Goal: Task Accomplishment & Management: Manage account settings

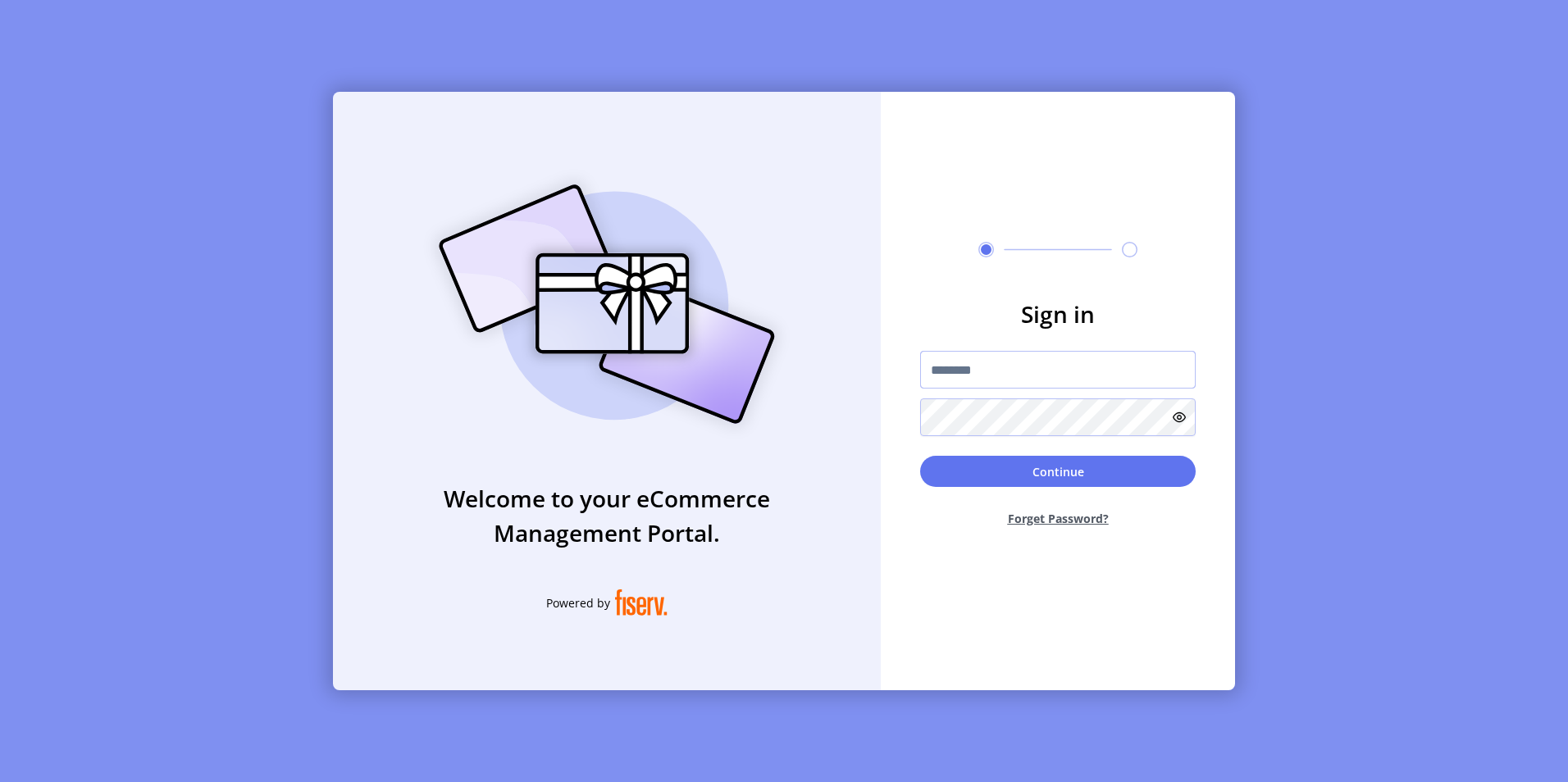
click at [993, 371] on input "text" at bounding box center [1058, 369] width 276 height 37
type input "**********"
click at [920, 456] on button "Continue" at bounding box center [1058, 471] width 276 height 31
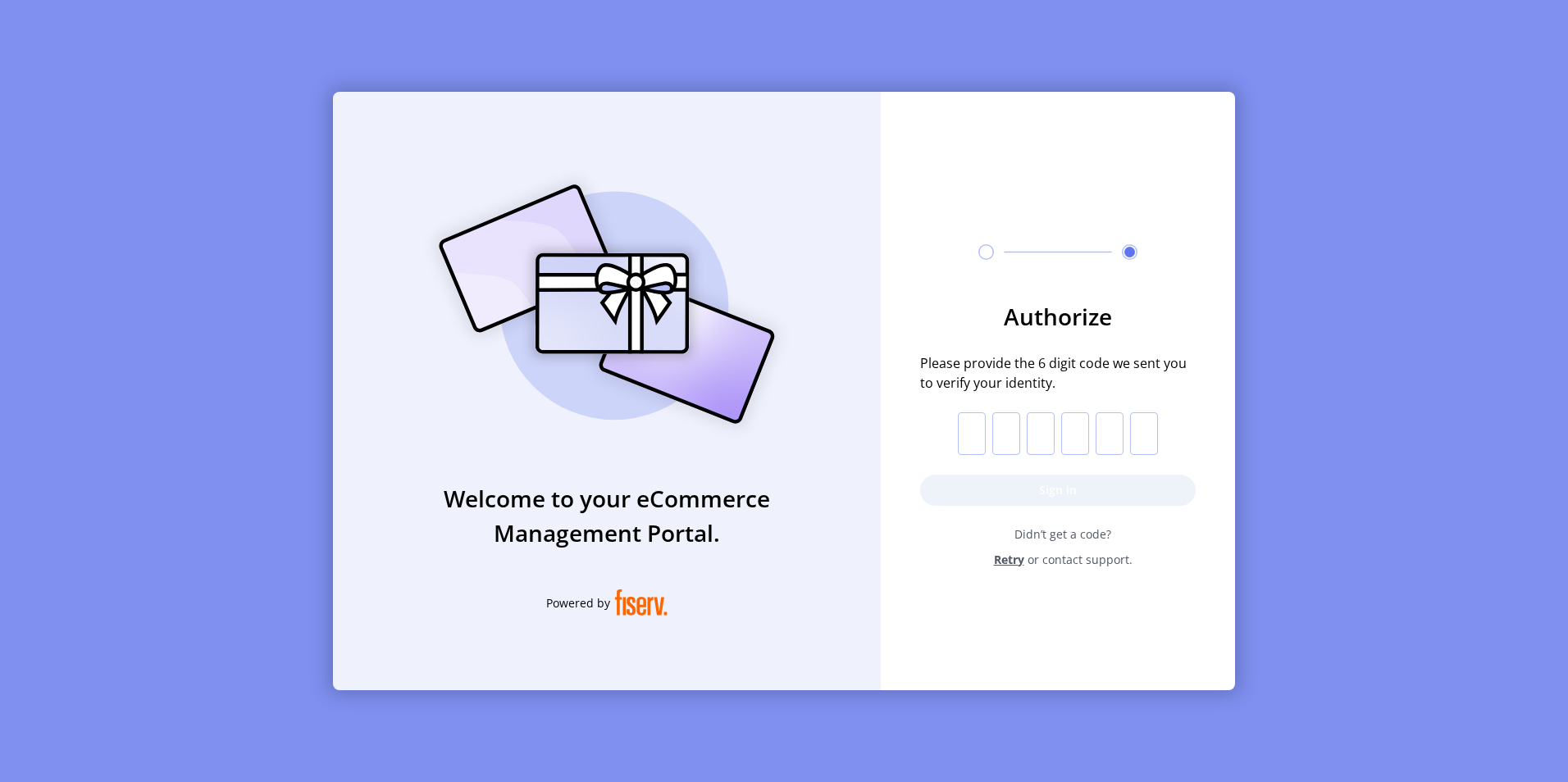
click at [971, 430] on input "text" at bounding box center [971, 433] width 27 height 42
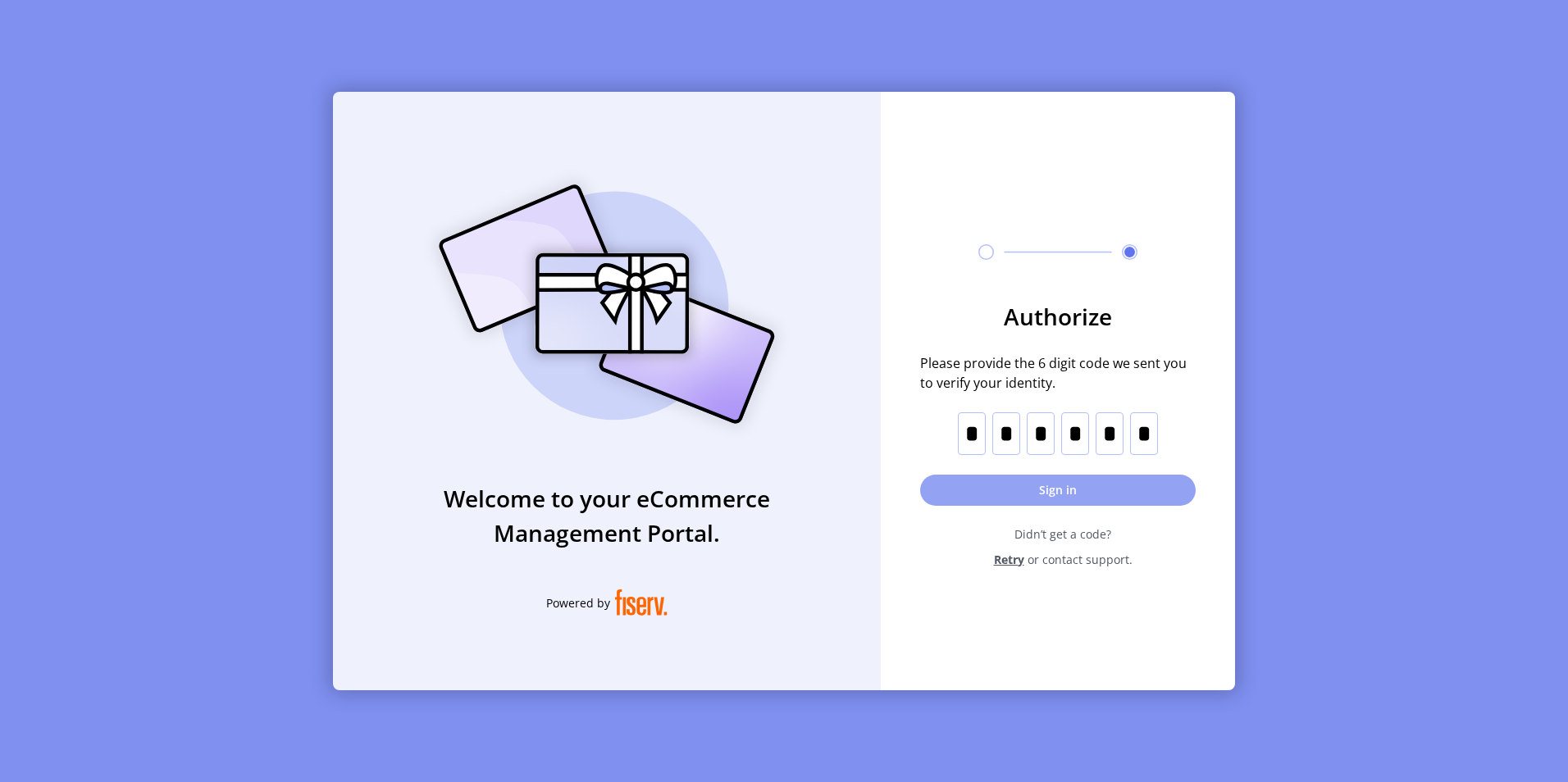
click at [1050, 486] on button "Sign in" at bounding box center [1058, 490] width 276 height 31
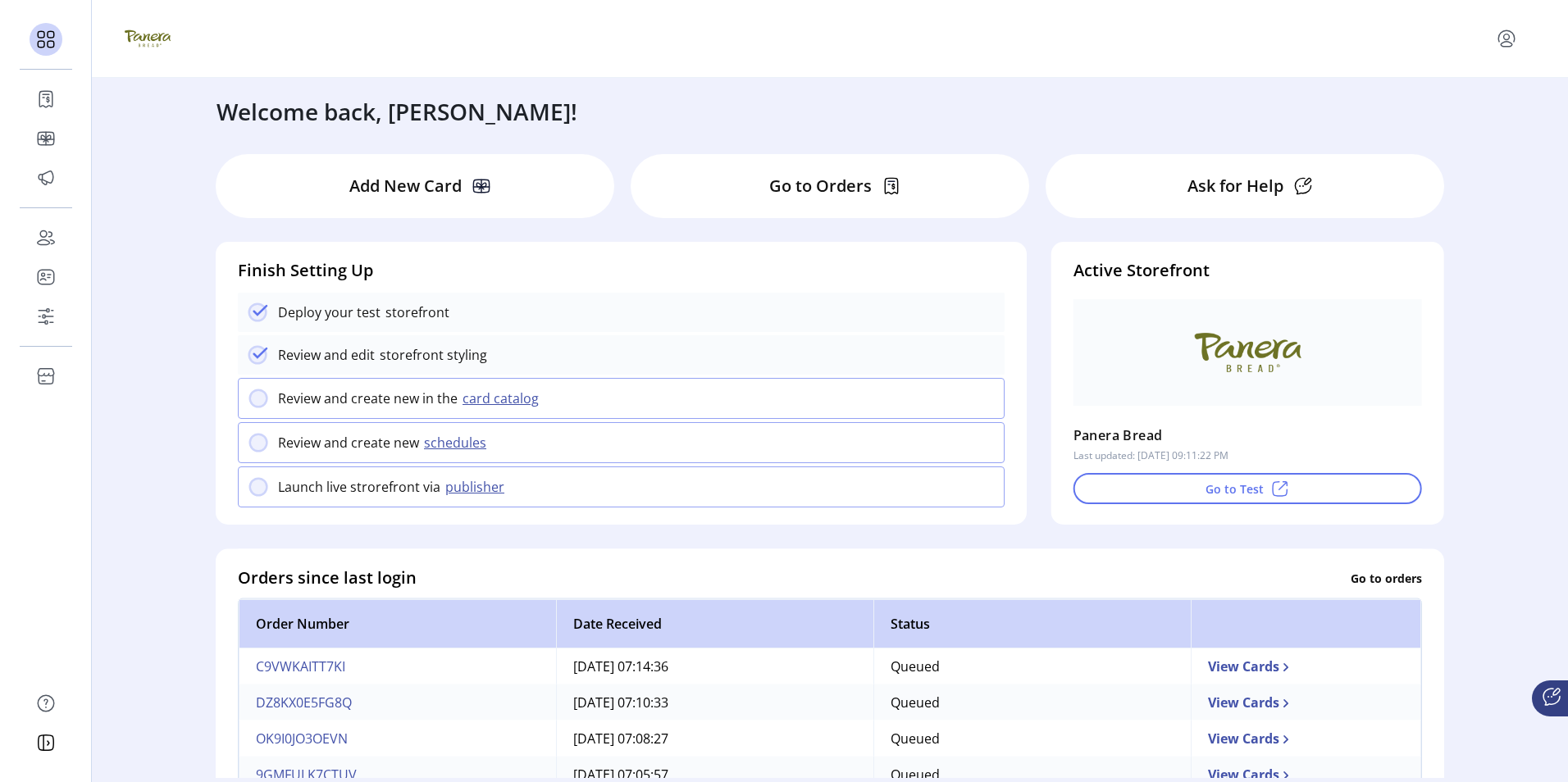
scroll to position [82, 0]
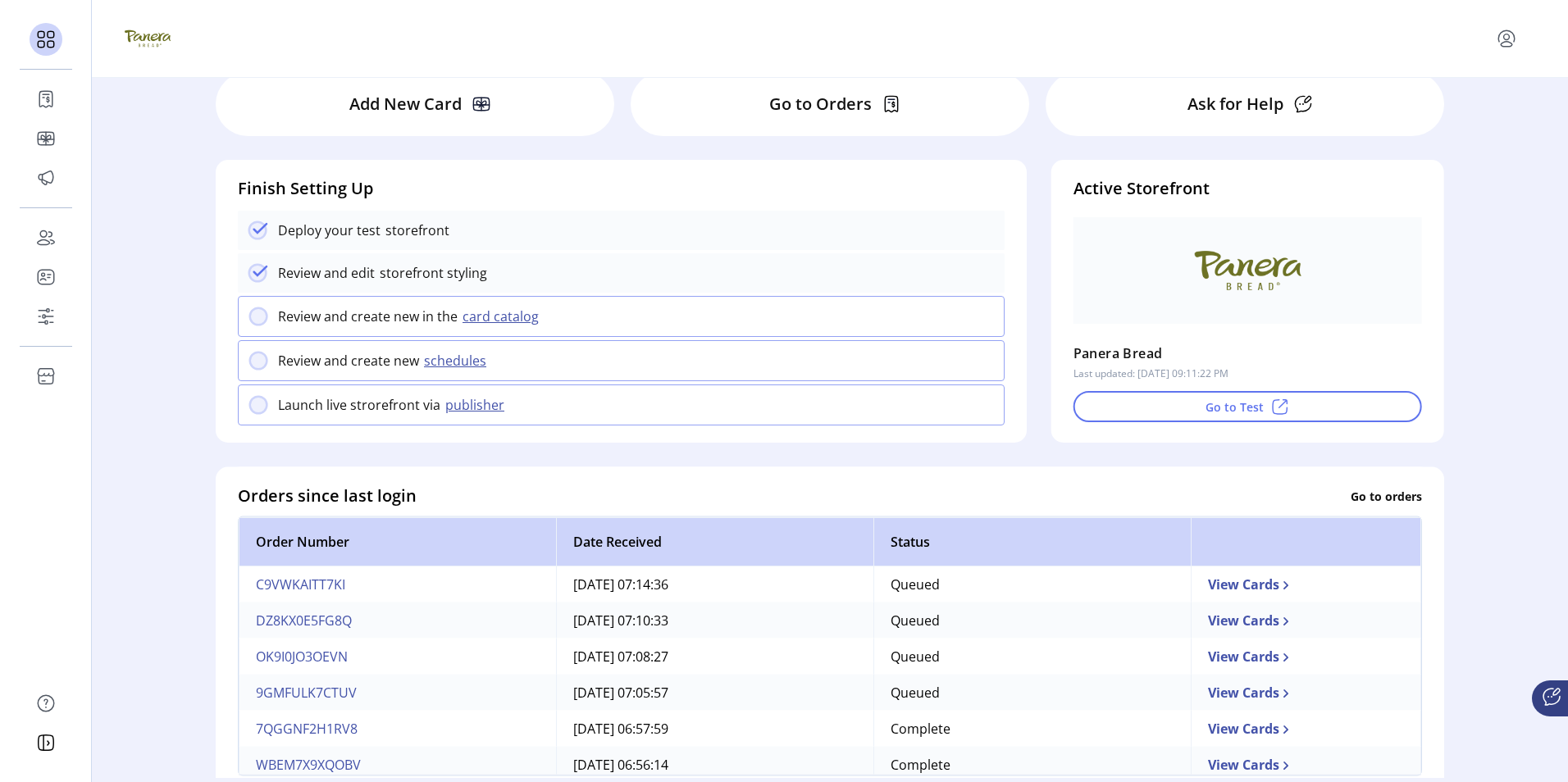
click at [827, 104] on p "Go to Orders" at bounding box center [820, 104] width 102 height 25
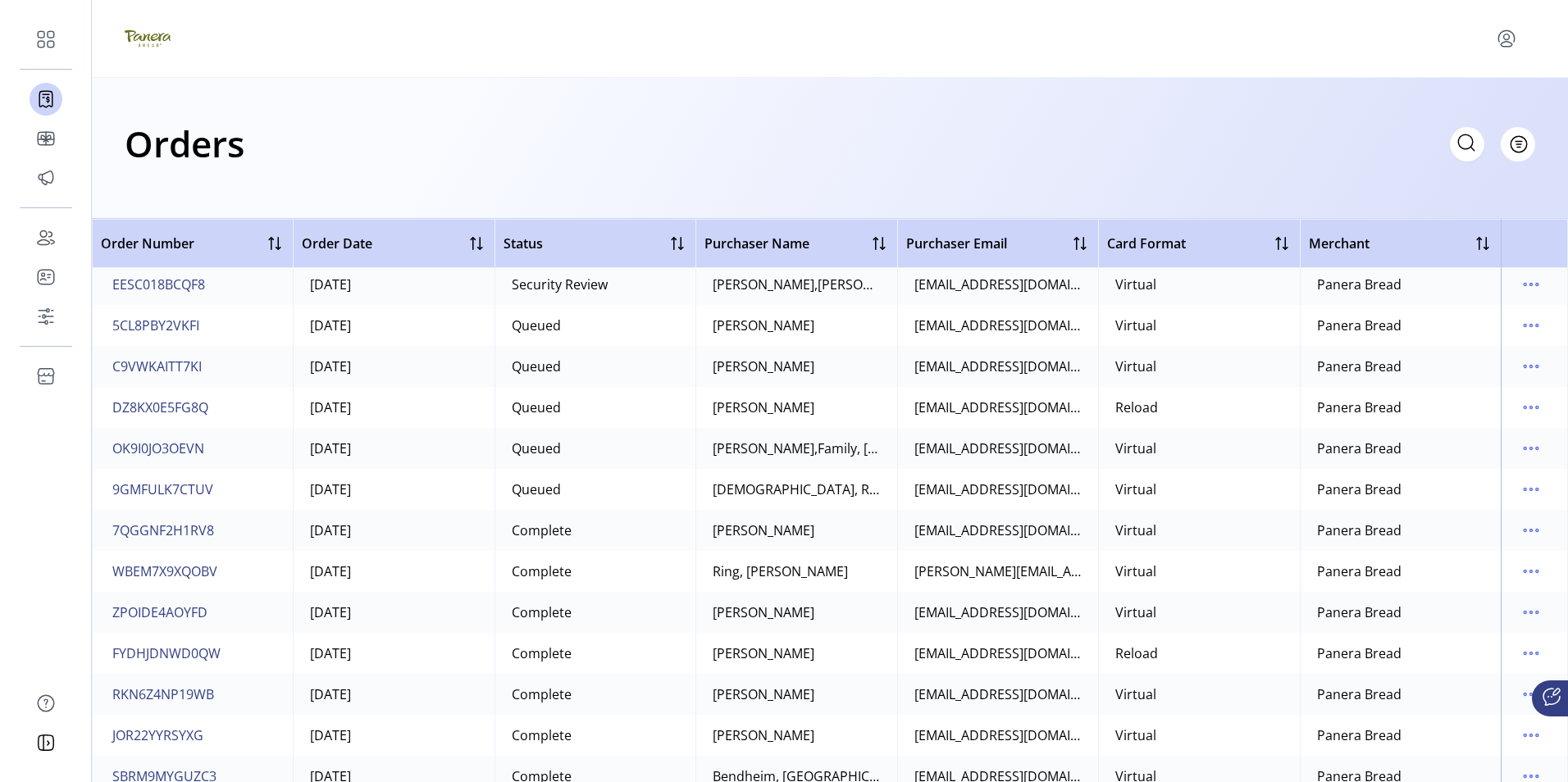
scroll to position [82, 0]
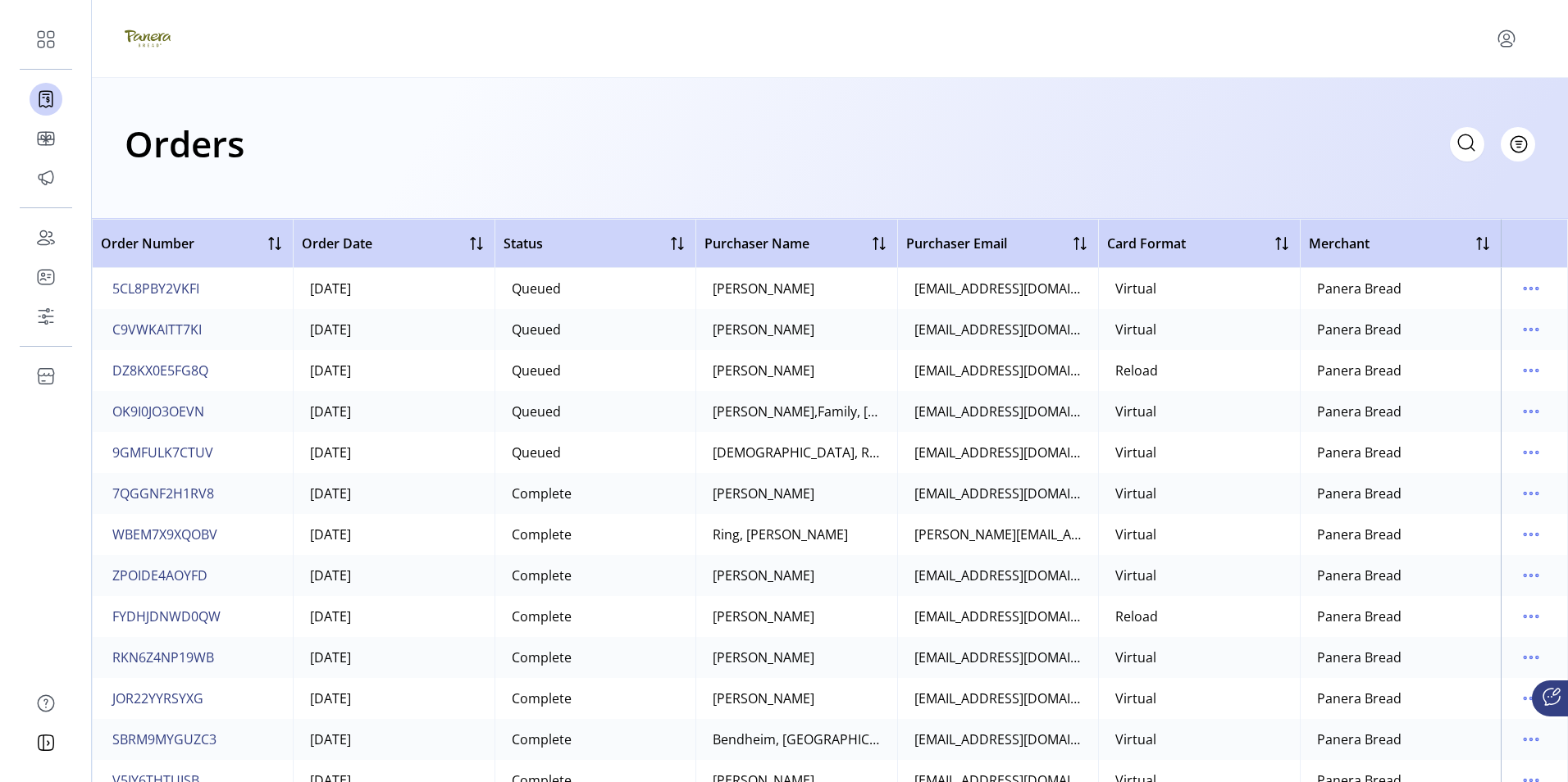
drag, startPoint x: 873, startPoint y: 781, endPoint x: 722, endPoint y: 783, distance: 151.0
click at [722, 781] on html "Dashboard Orders Catalog Promotions Users Accounts Schedules Storefront Configu…" at bounding box center [784, 391] width 1568 height 782
click at [643, 620] on td "Complete" at bounding box center [595, 616] width 201 height 41
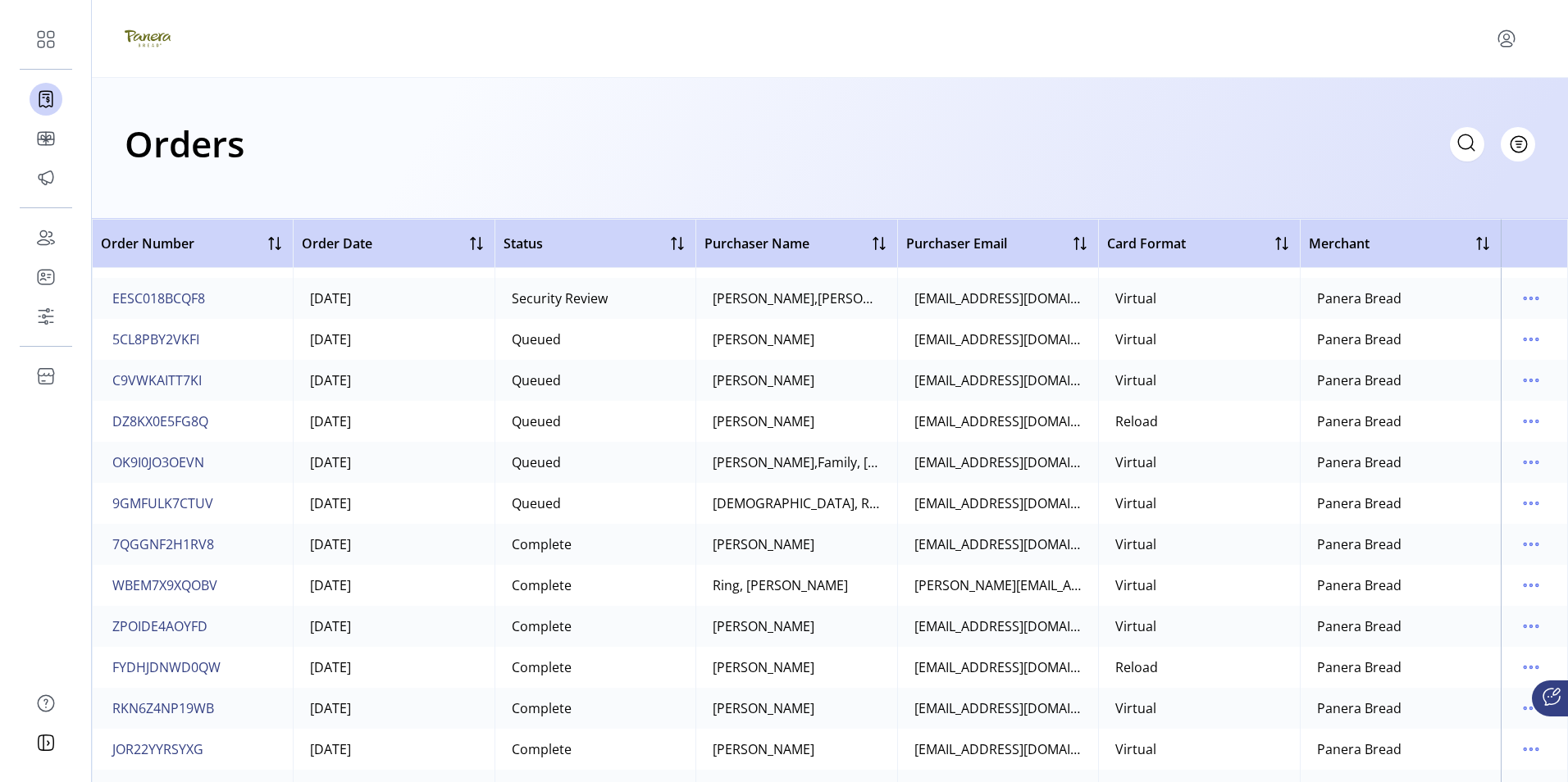
scroll to position [0, 0]
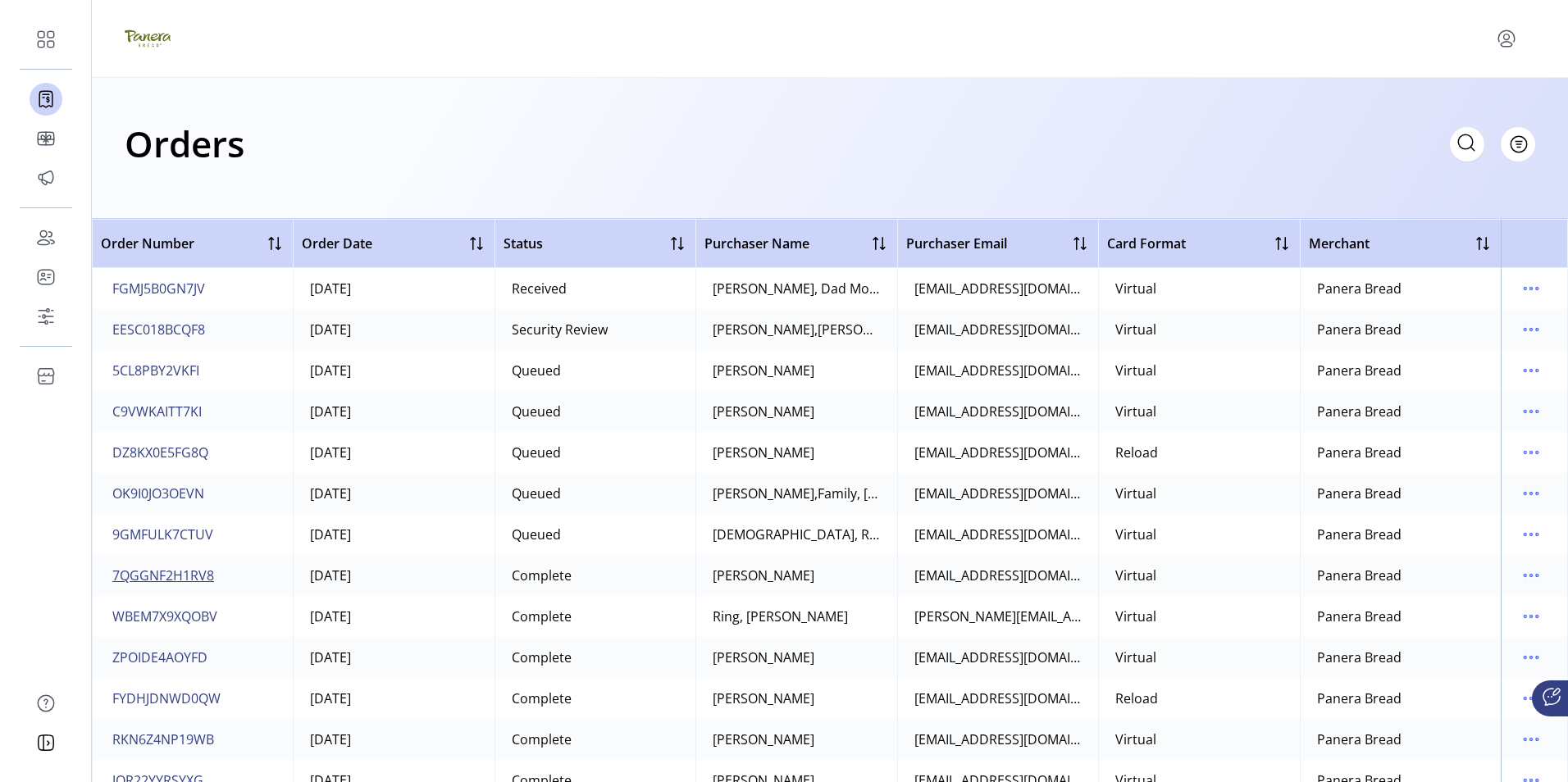
click at [186, 577] on span "7QGGNF2H1RV8" at bounding box center [163, 575] width 102 height 20
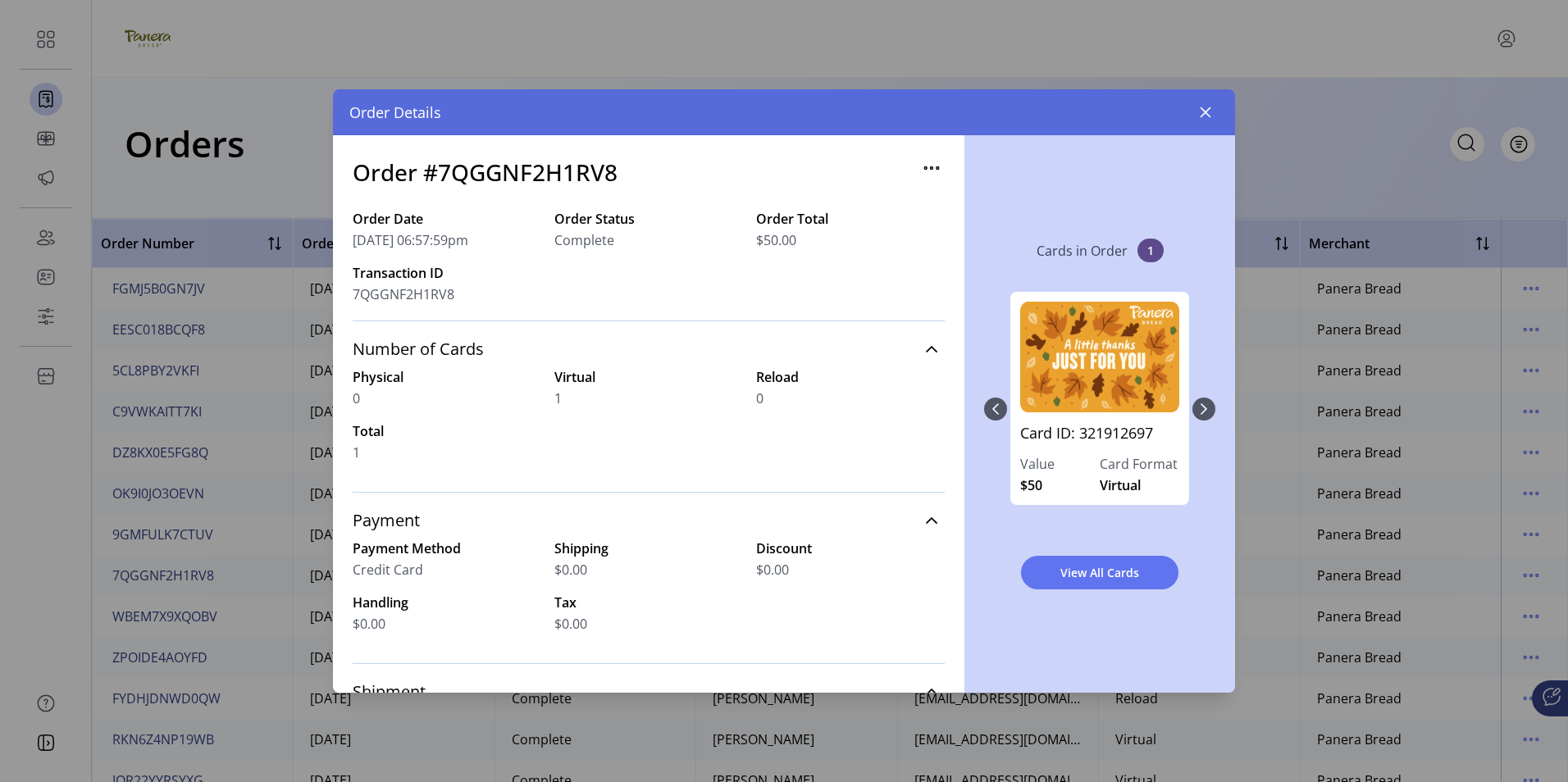
click at [1205, 411] on div "Card ID: 321912697 Value $50 Card Format Virtual" at bounding box center [1100, 409] width 231 height 267
click at [1207, 111] on icon "button" at bounding box center [1206, 112] width 11 height 11
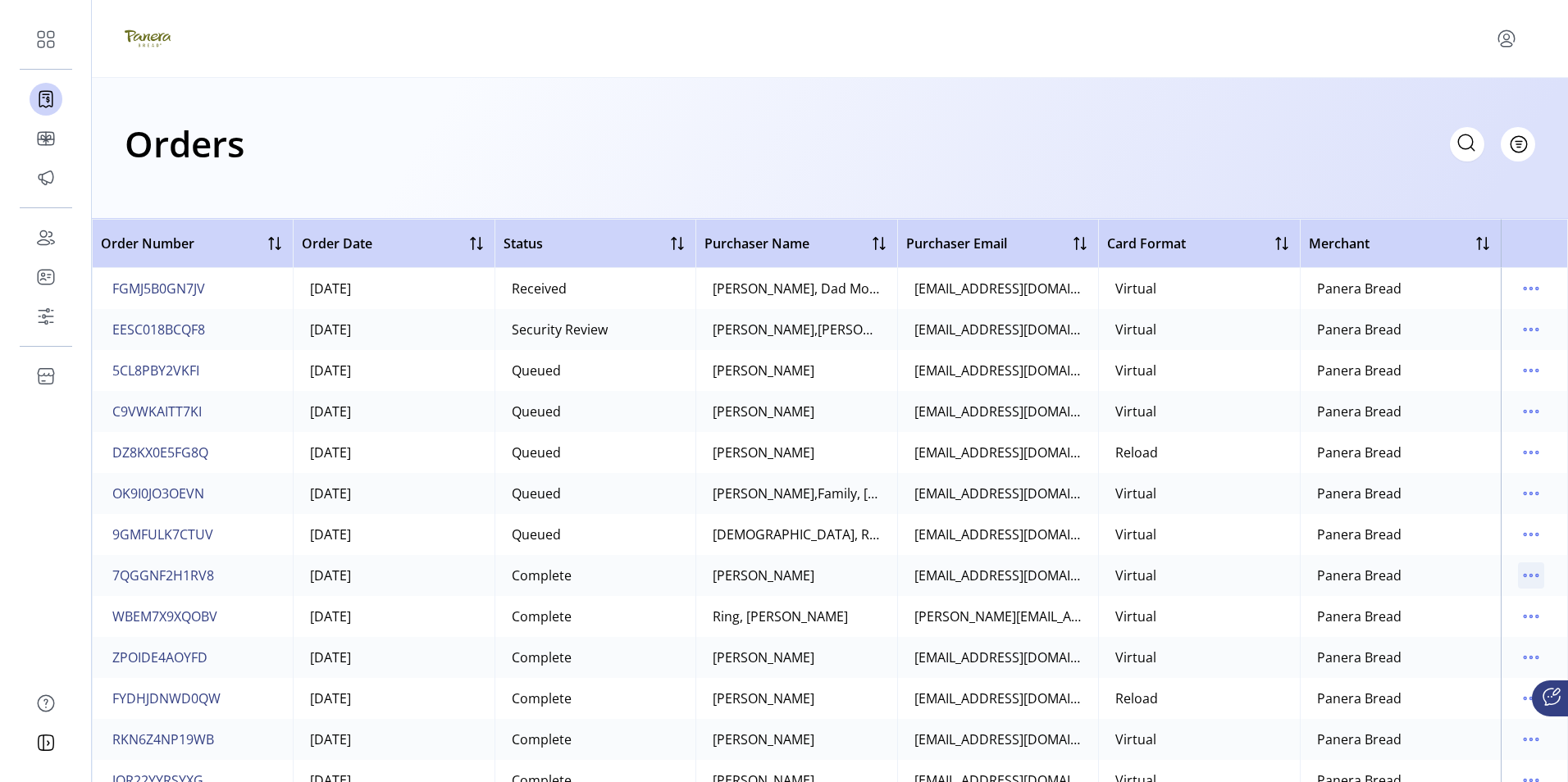
click at [1523, 575] on icon "menu" at bounding box center [1531, 576] width 27 height 27
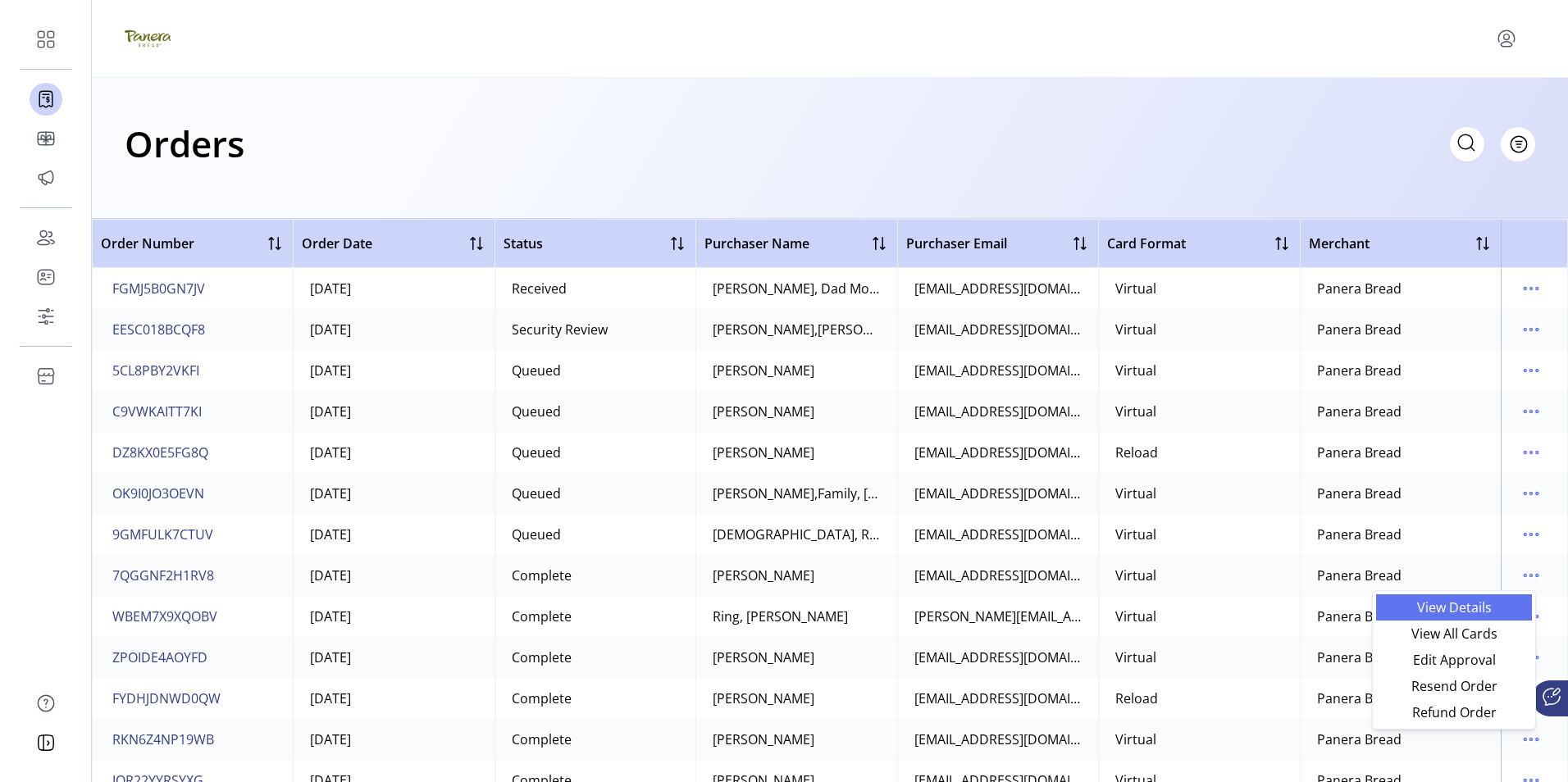
click at [1446, 605] on span "View Details" at bounding box center [1453, 608] width 136 height 13
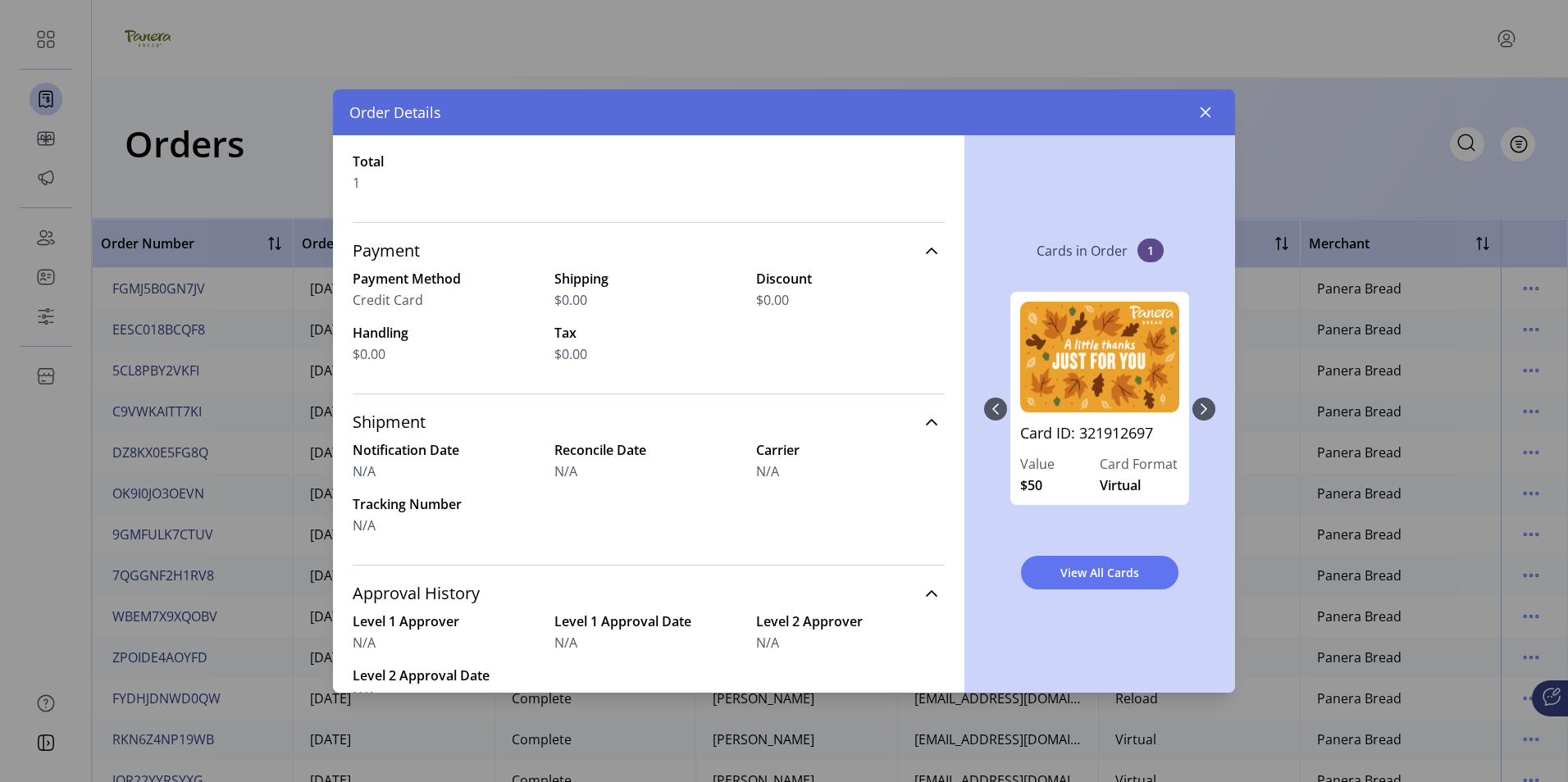
scroll to position [269, 0]
click at [1202, 112] on icon "button" at bounding box center [1206, 112] width 13 height 13
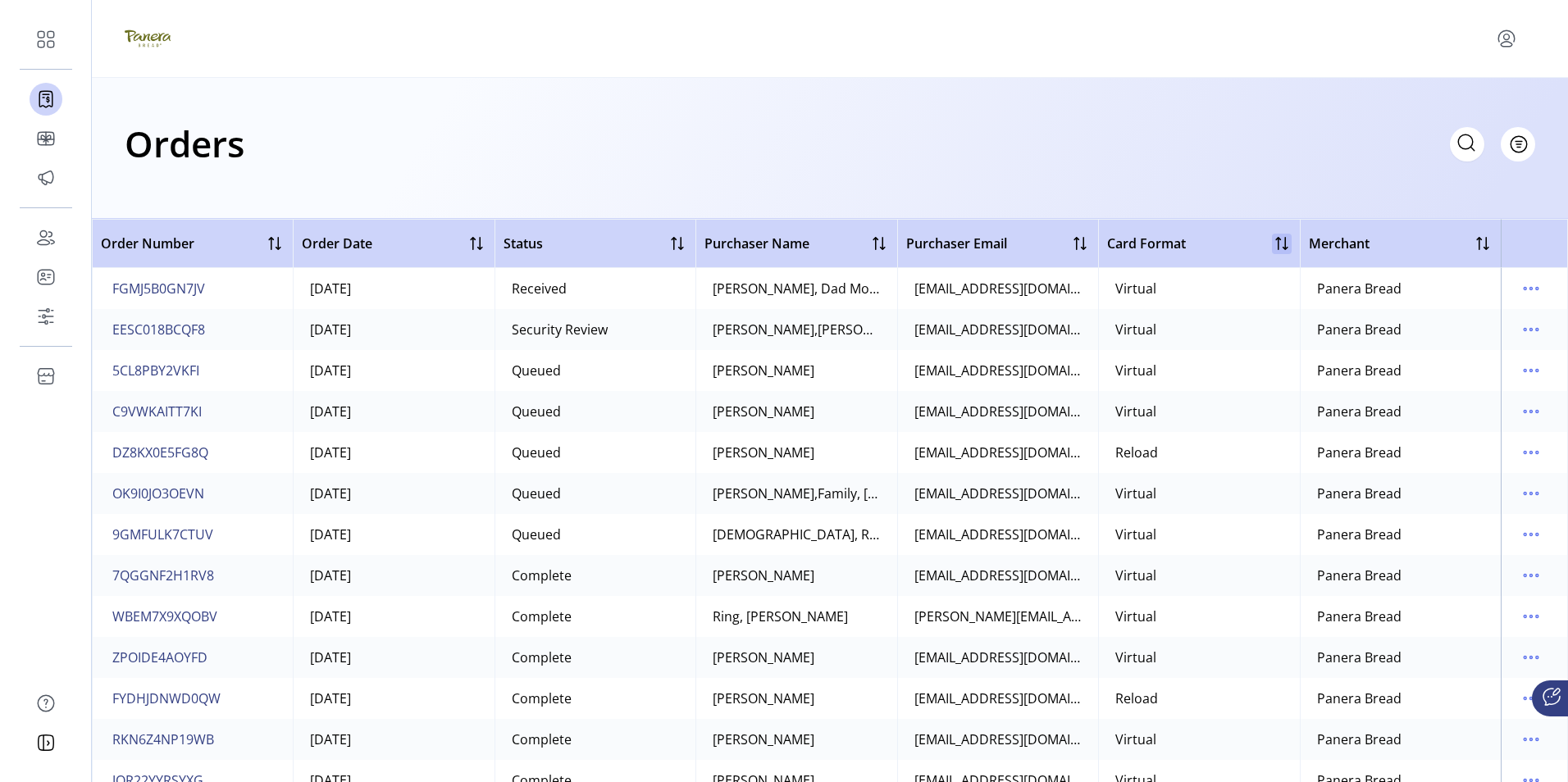
click at [1272, 246] on div at bounding box center [1282, 244] width 20 height 20
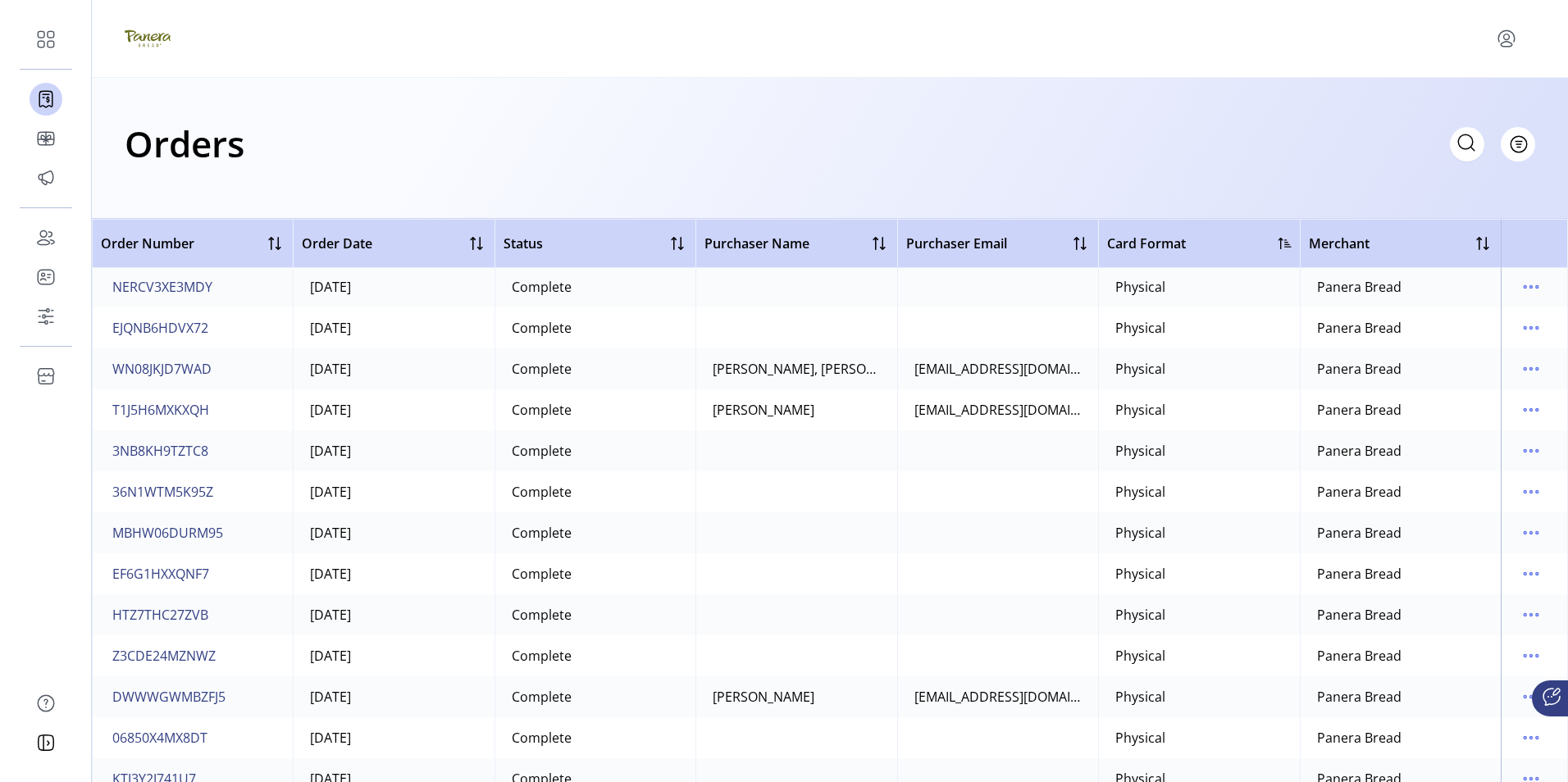
scroll to position [164, 0]
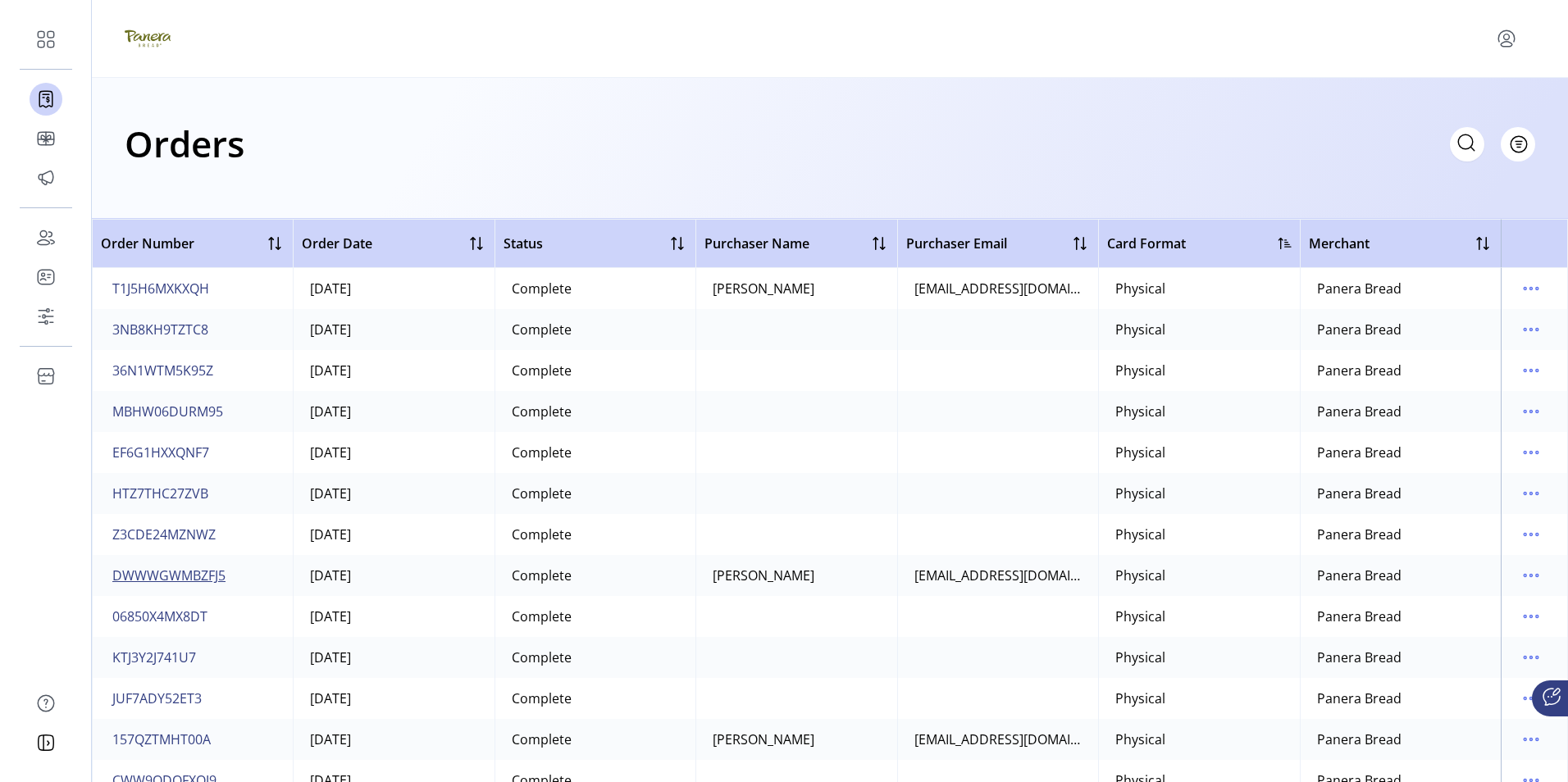
click at [172, 575] on span "DWWWGWMBZFJ5" at bounding box center [169, 575] width 113 height 20
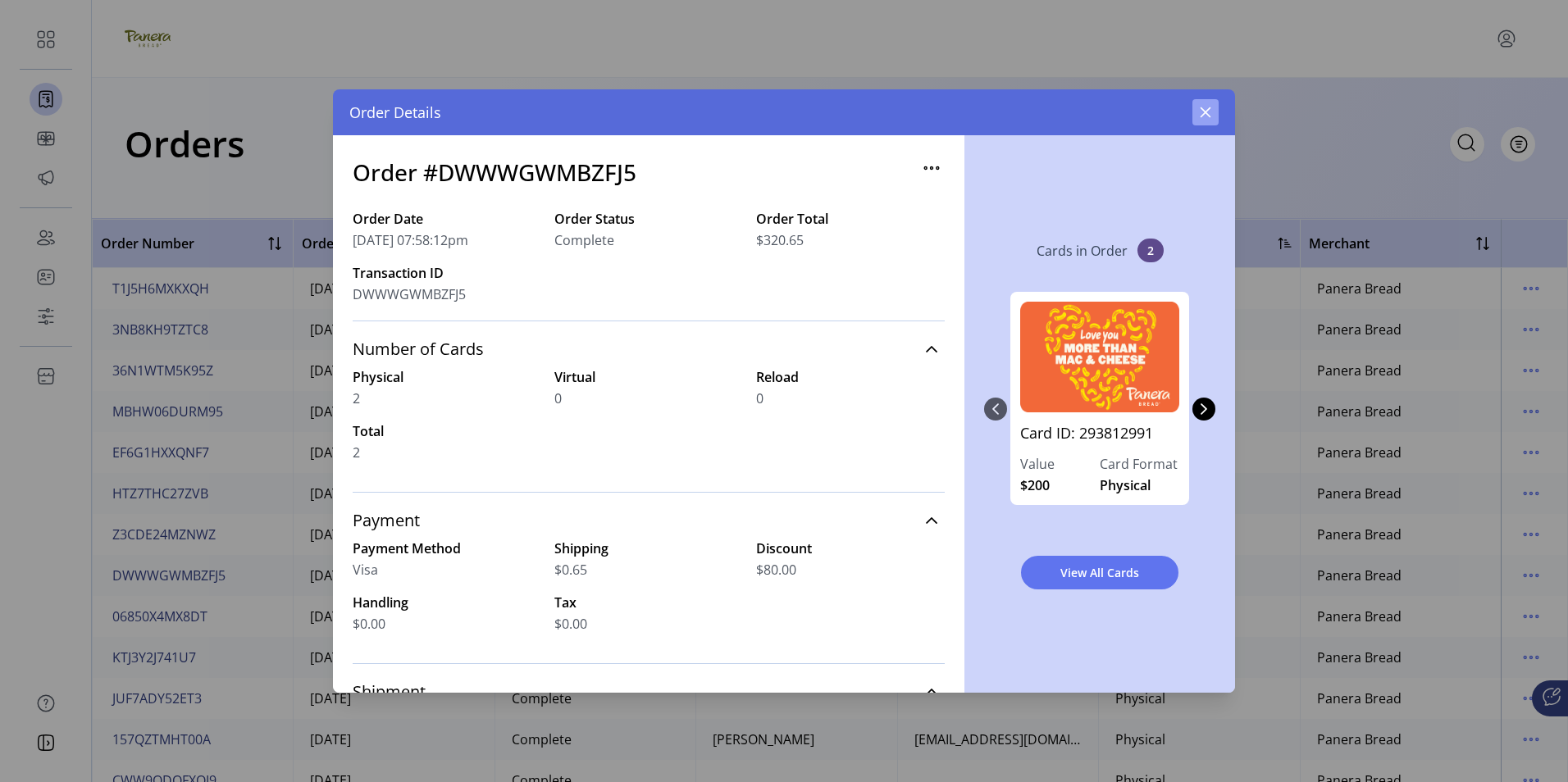
click at [1209, 111] on icon "button" at bounding box center [1206, 112] width 13 height 13
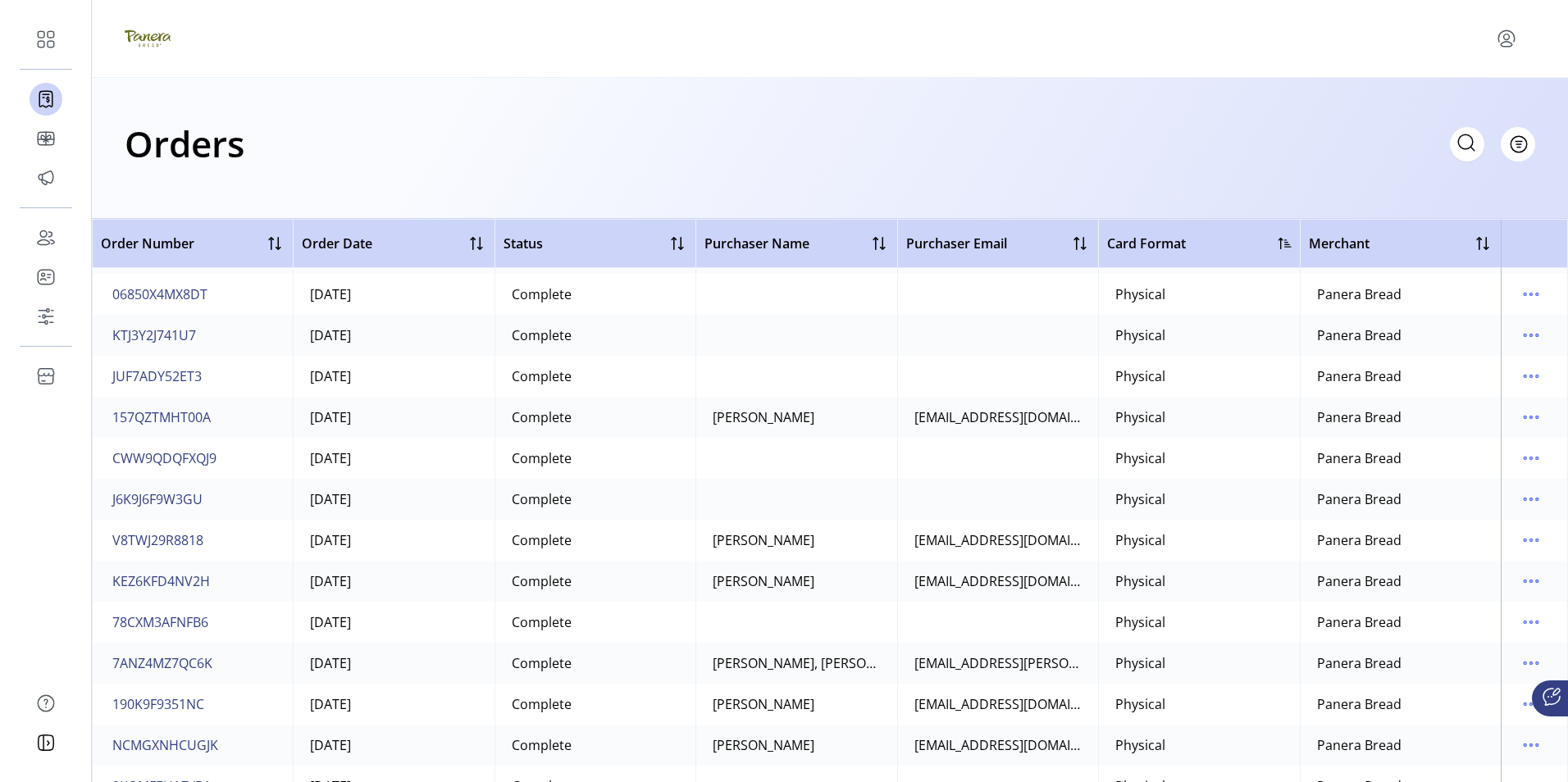
scroll to position [492, 0]
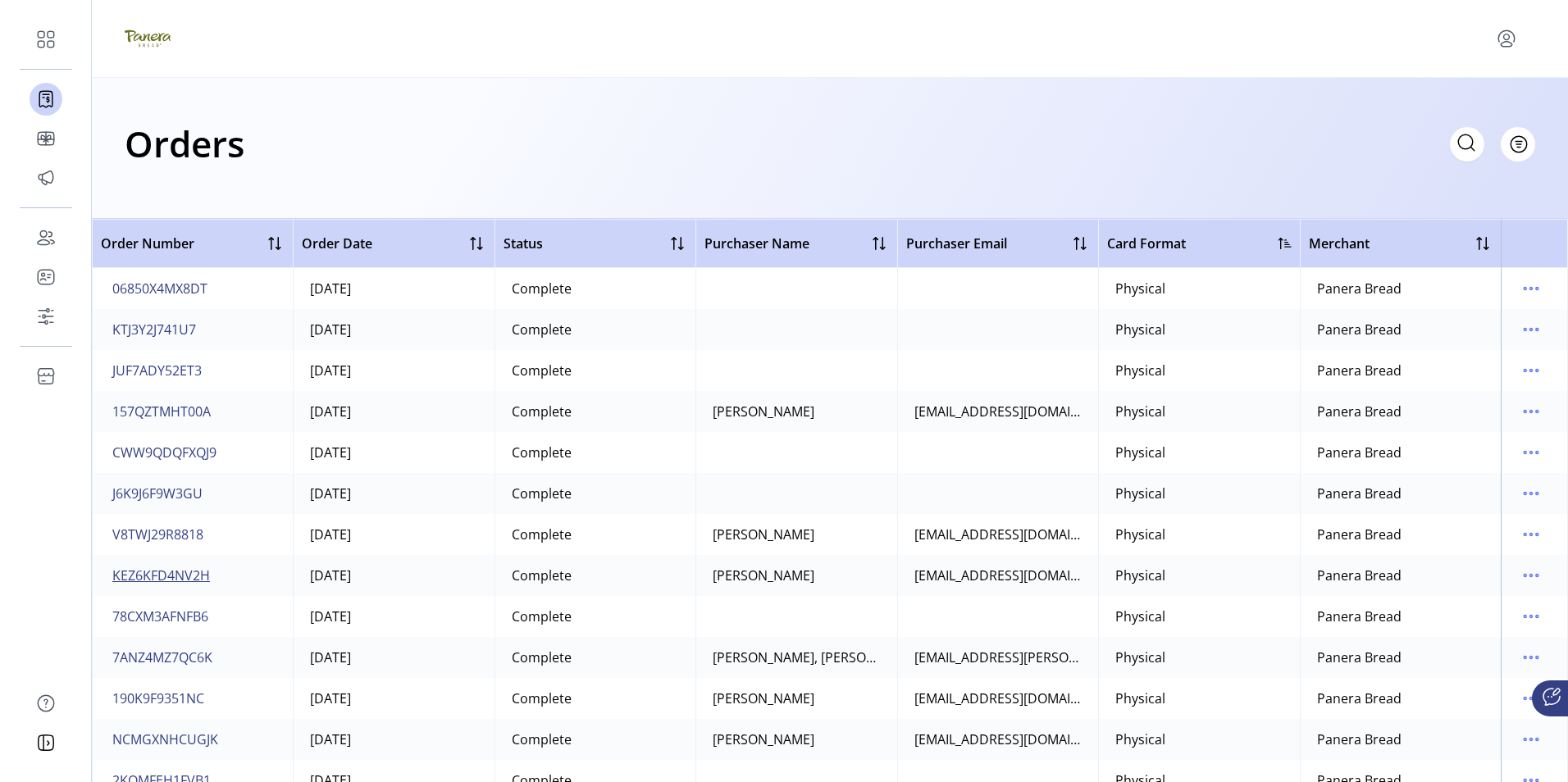
click at [186, 575] on span "KEZ6KFD4NV2H" at bounding box center [161, 575] width 97 height 20
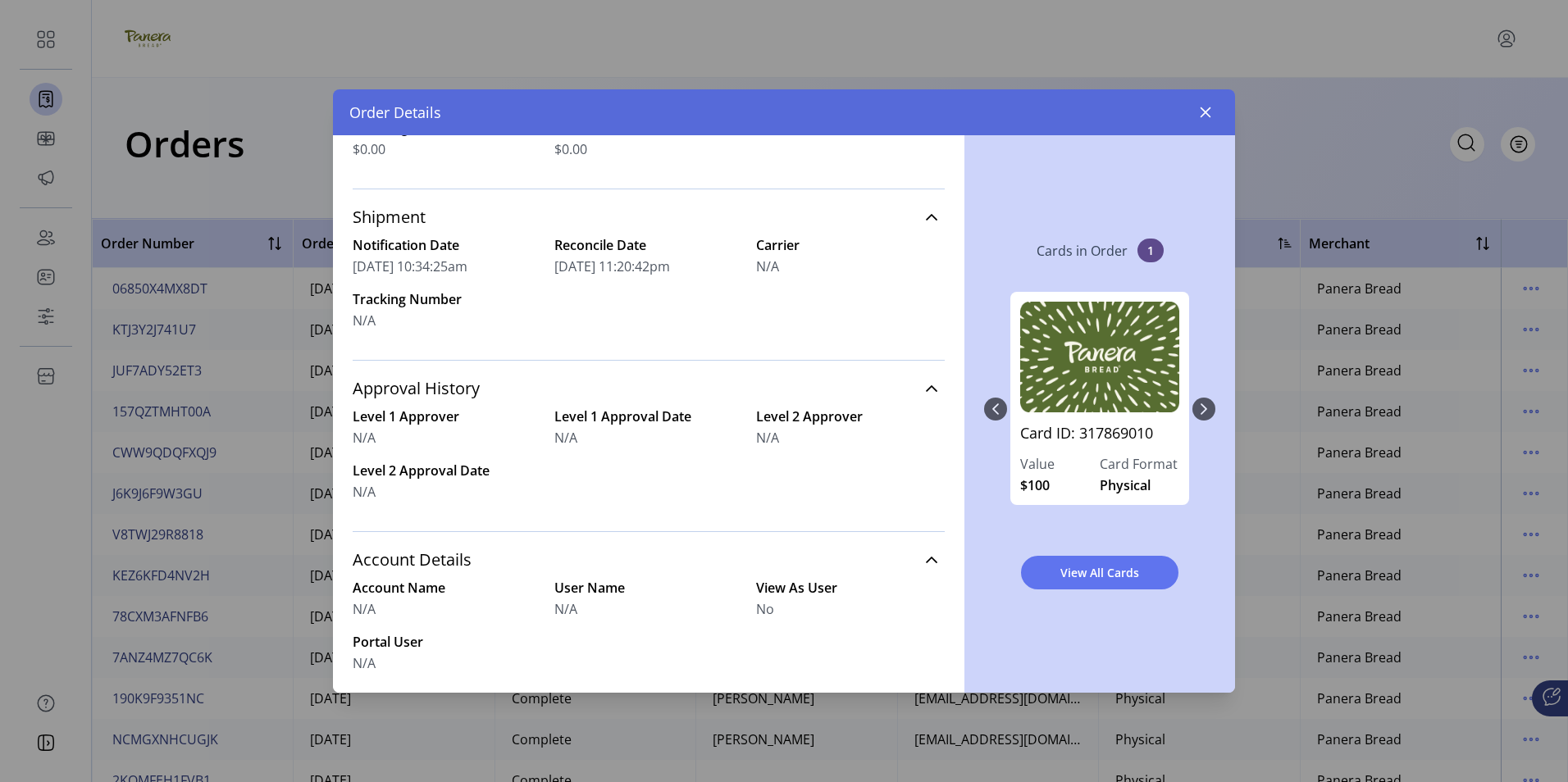
scroll to position [597, 0]
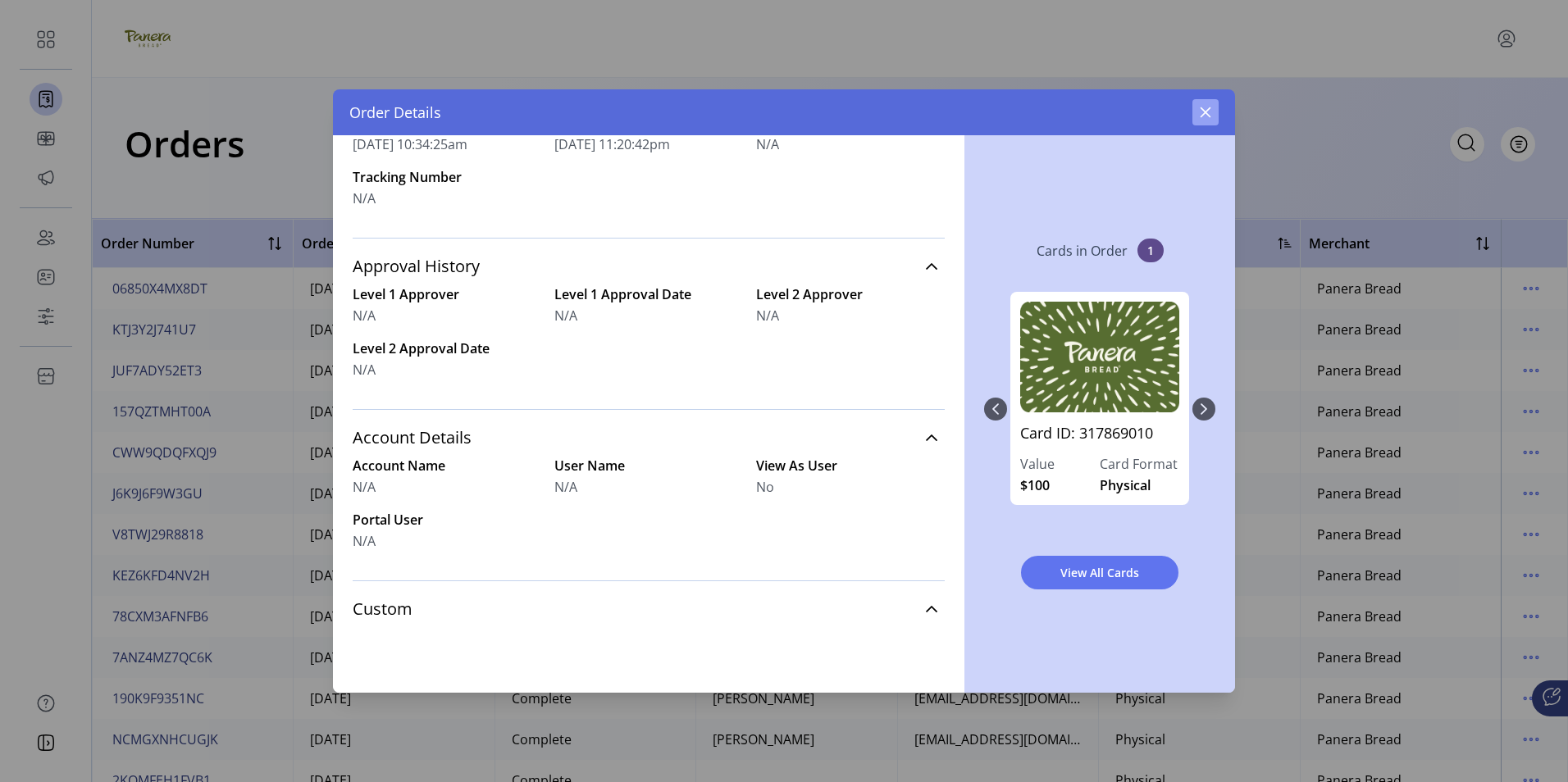
click at [1205, 117] on icon "button" at bounding box center [1206, 112] width 13 height 13
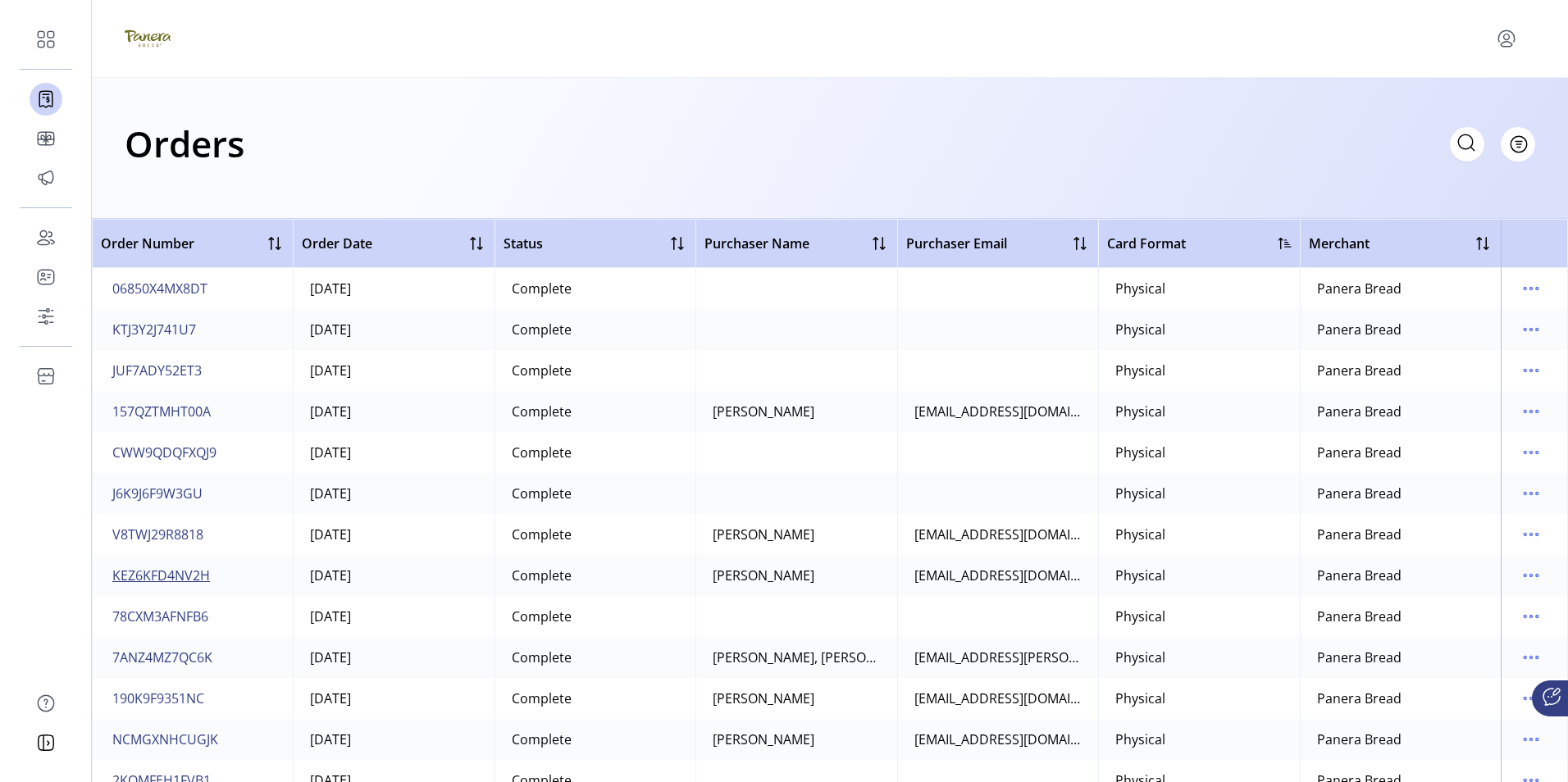
click at [172, 576] on span "KEZ6KFD4NV2H" at bounding box center [161, 575] width 97 height 20
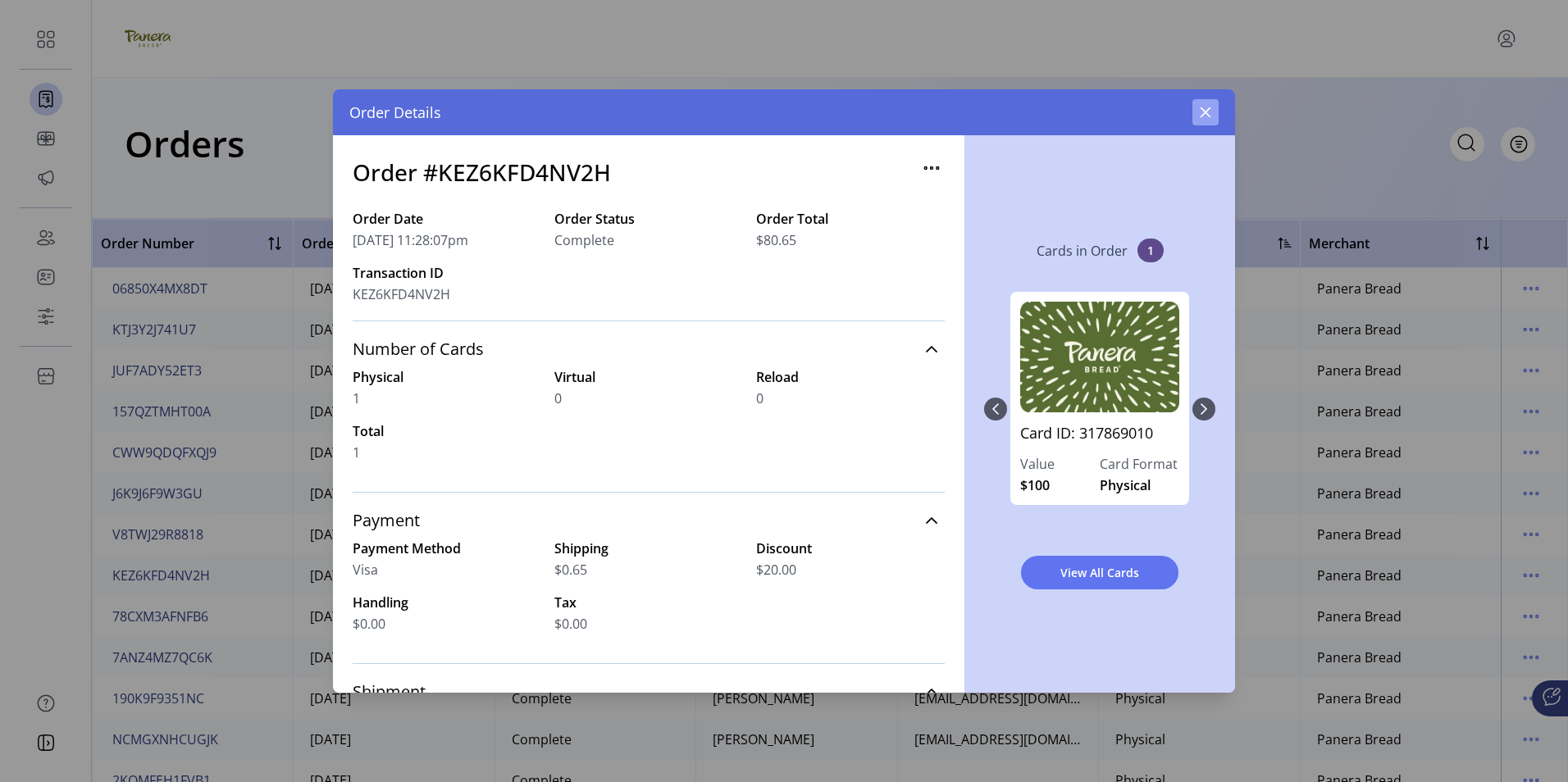
click at [1210, 106] on icon "button" at bounding box center [1206, 112] width 13 height 13
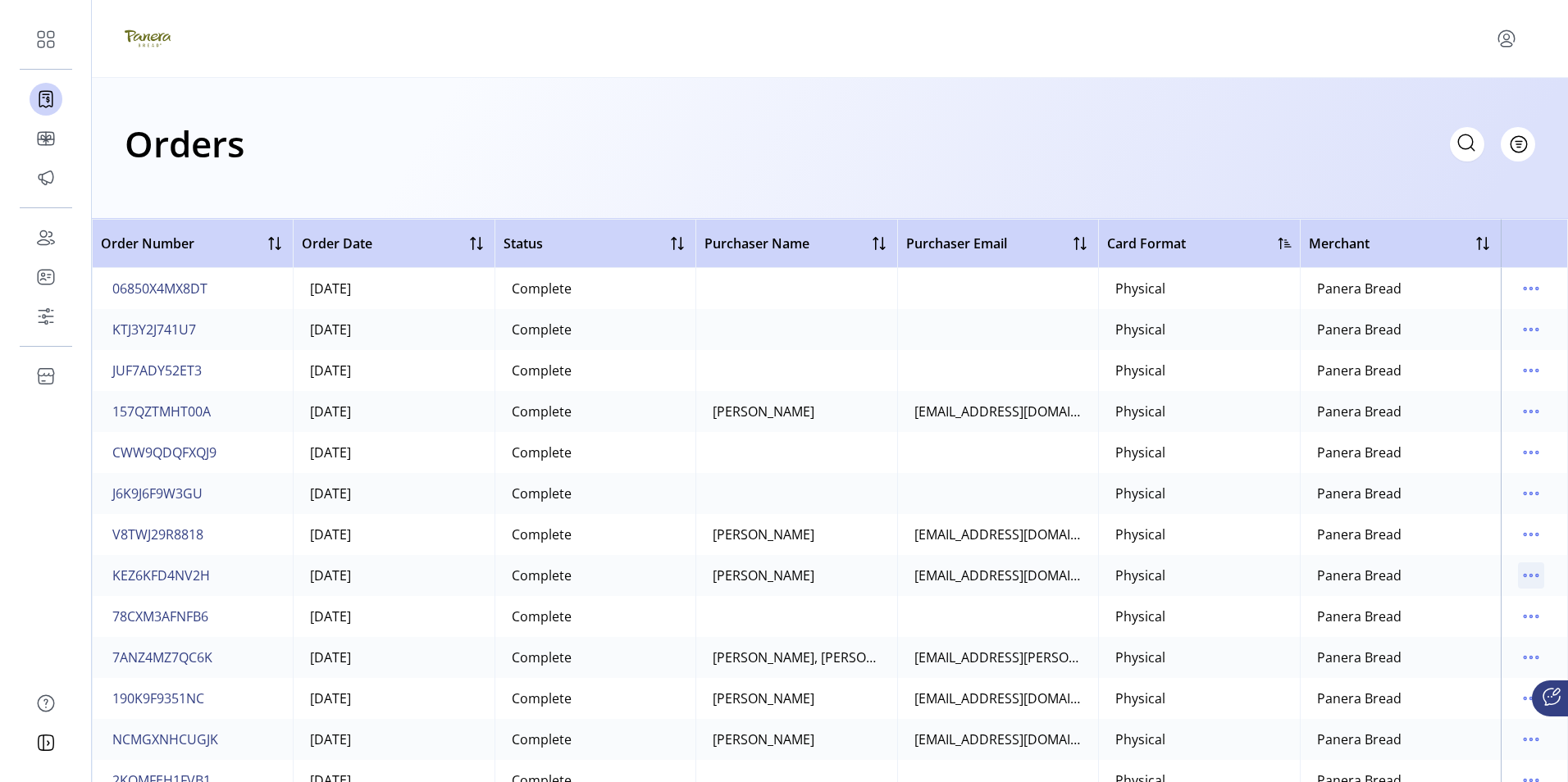
click at [1530, 575] on icon "menu" at bounding box center [1531, 575] width 2 height 2
click at [1437, 630] on span "View All Cards" at bounding box center [1453, 634] width 136 height 13
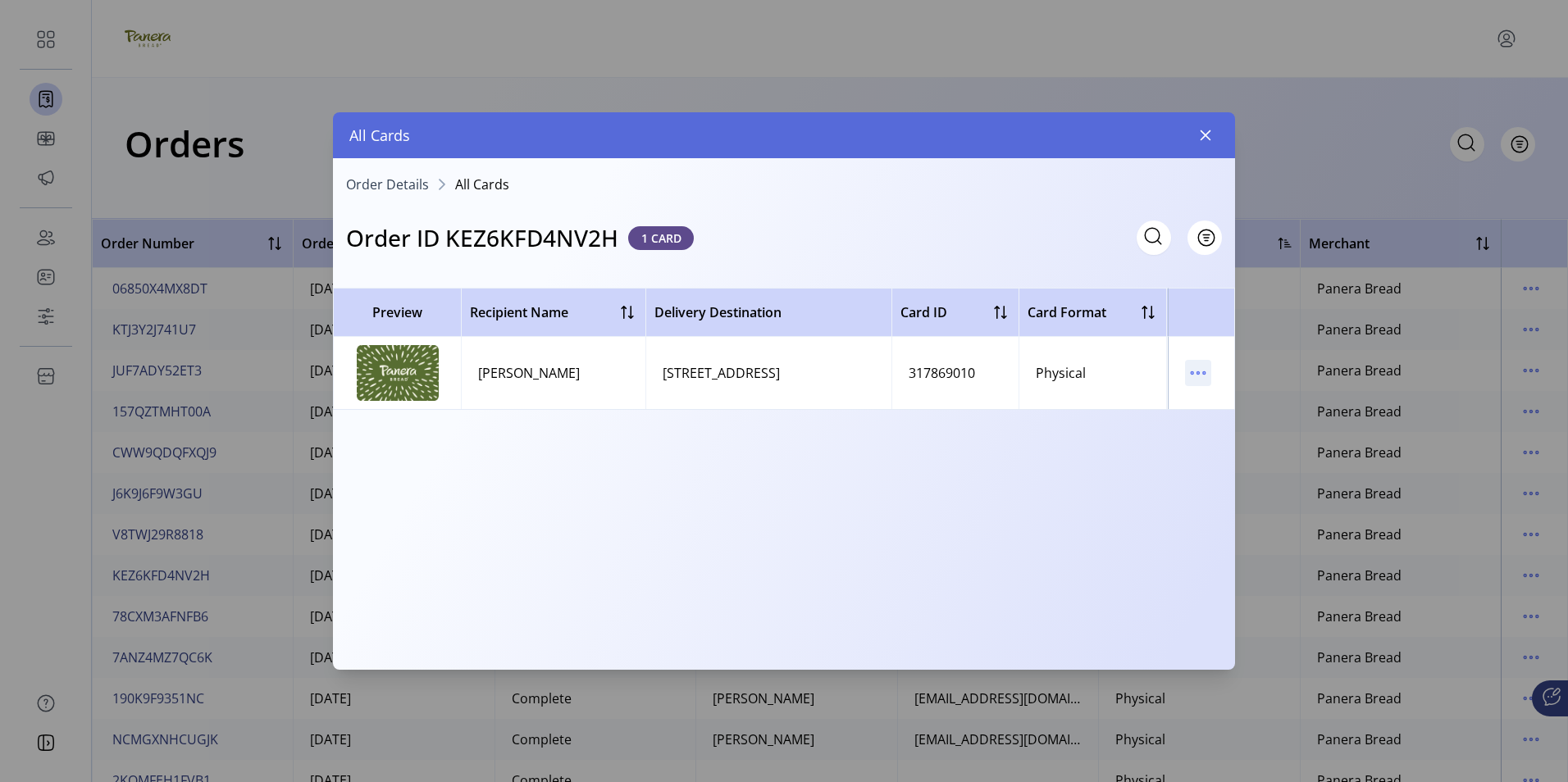
click at [1197, 374] on icon "menu" at bounding box center [1198, 373] width 2 height 2
click at [1222, 401] on span "View Card Details" at bounding box center [1267, 406] width 136 height 13
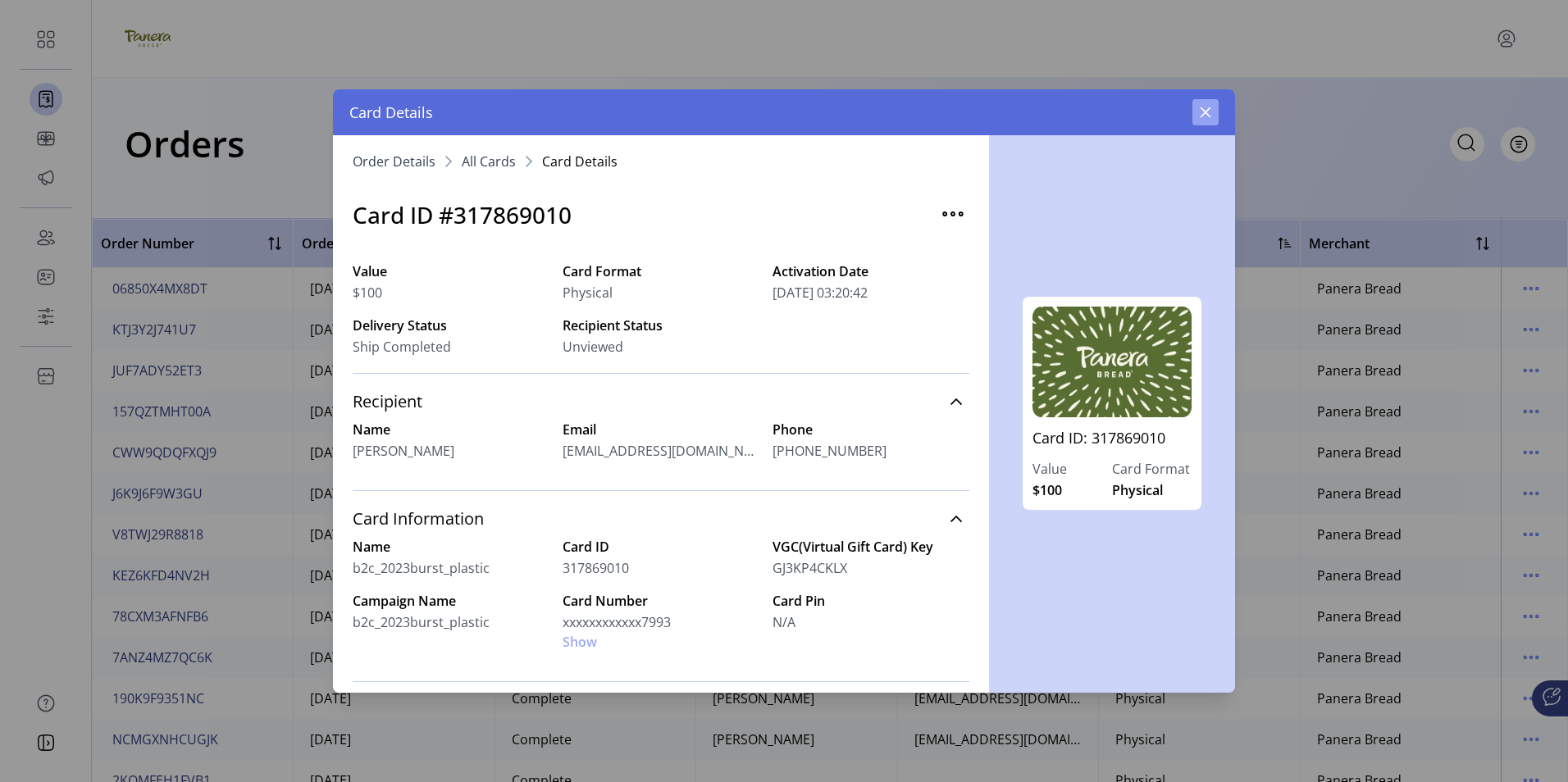
click at [1207, 116] on icon "button" at bounding box center [1206, 112] width 13 height 13
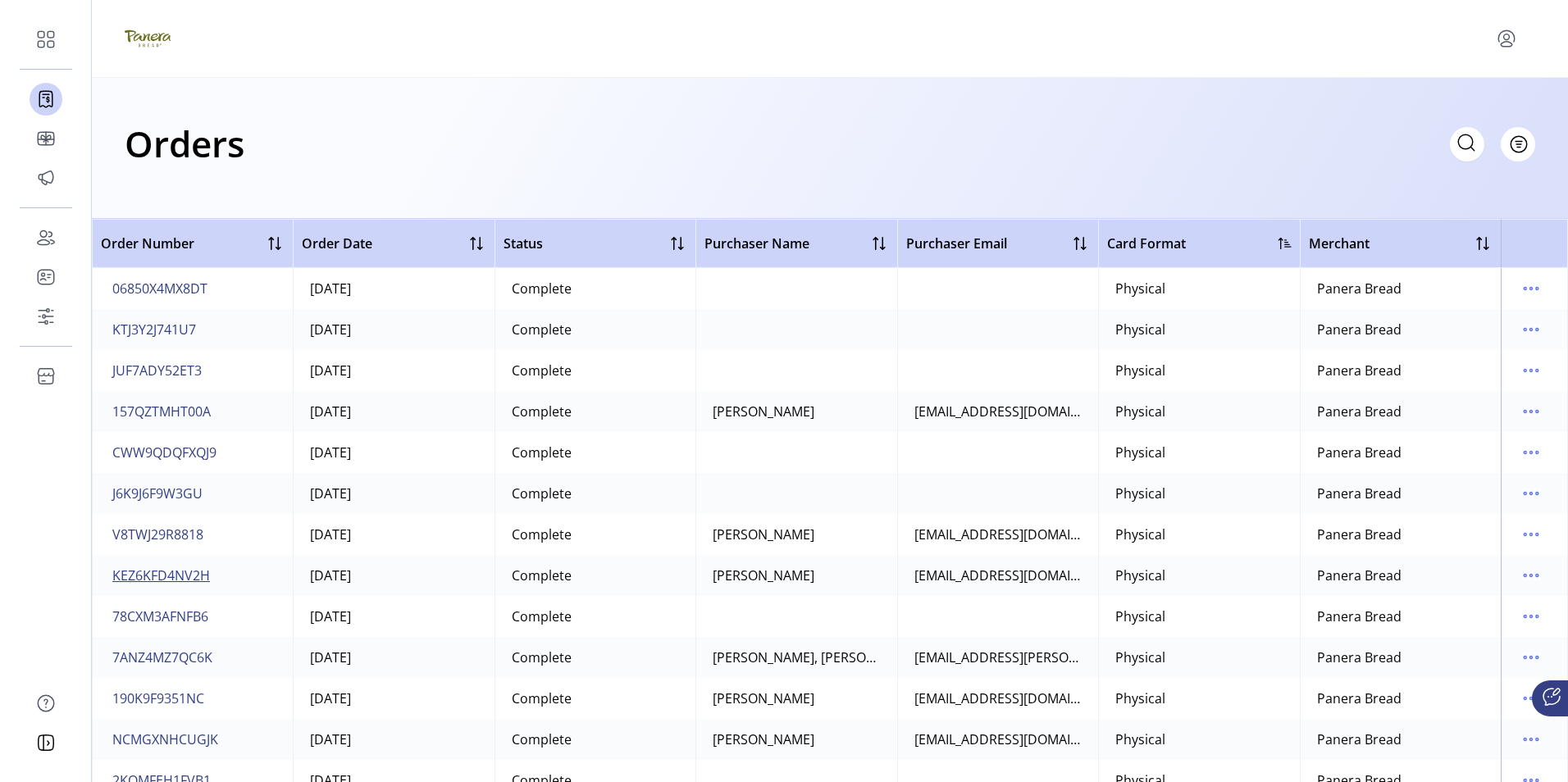
click at [161, 574] on span "KEZ6KFD4NV2H" at bounding box center [161, 575] width 97 height 20
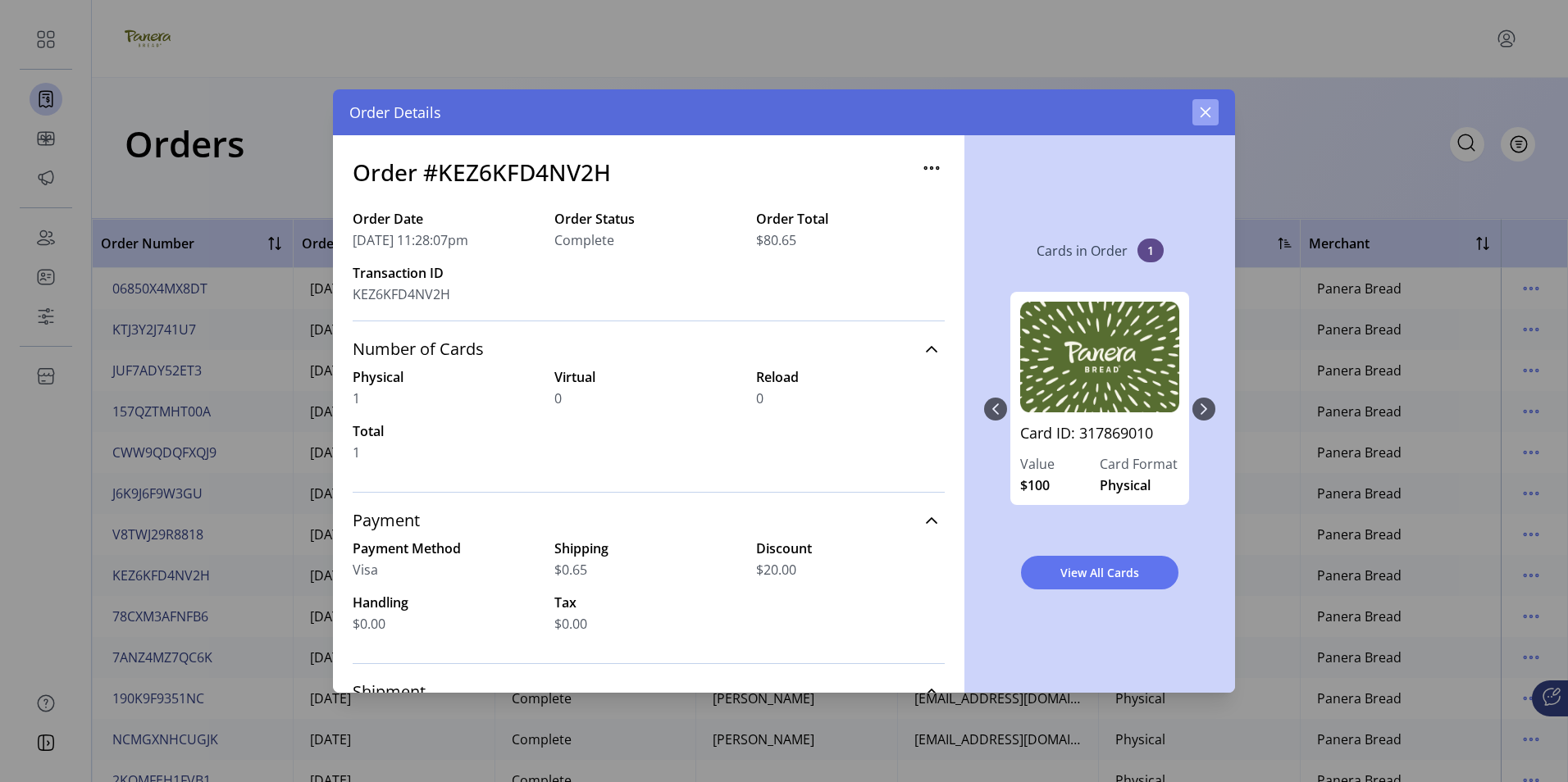
click at [1214, 113] on button "button" at bounding box center [1206, 112] width 27 height 27
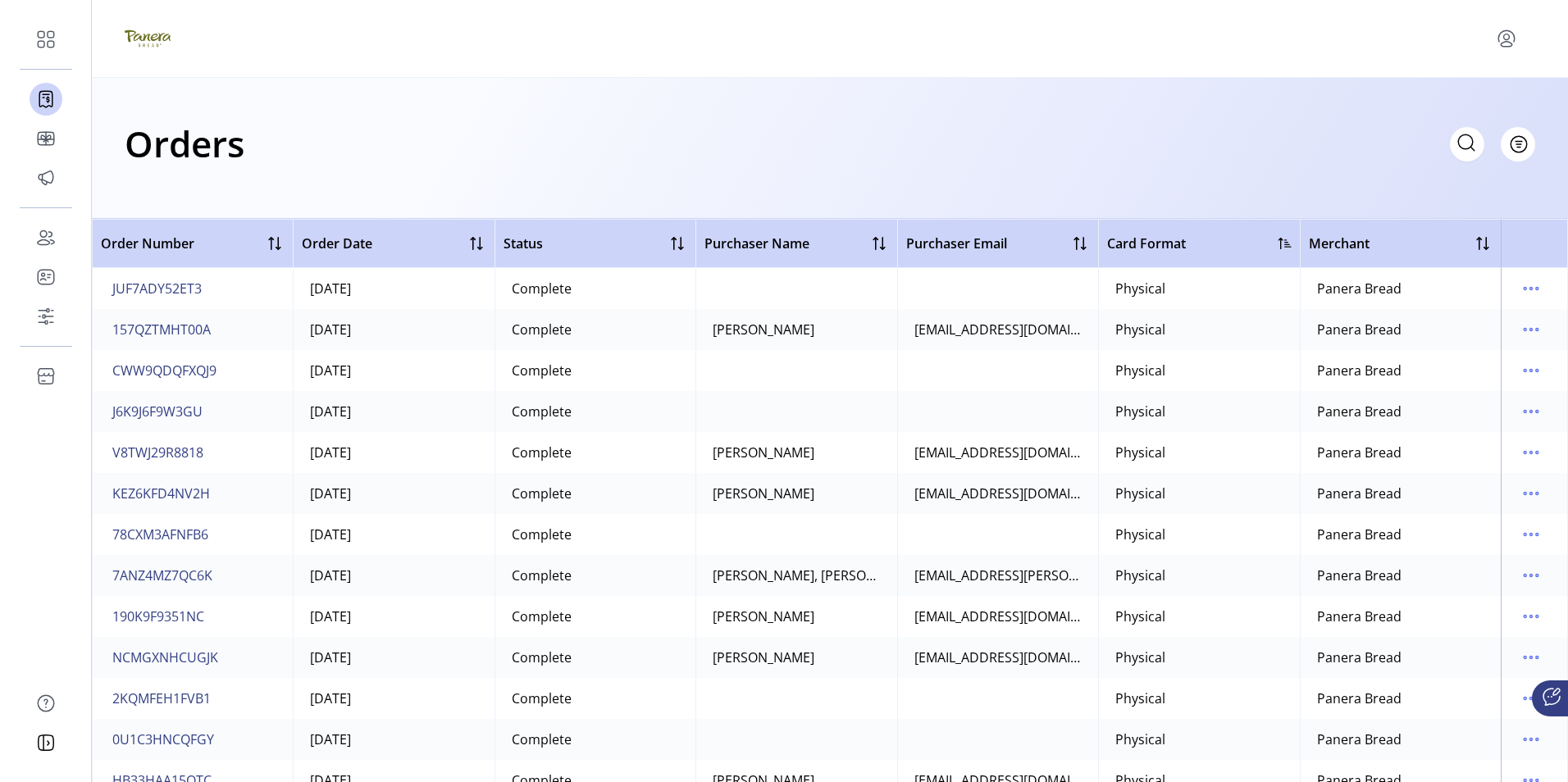
scroll to position [492, 0]
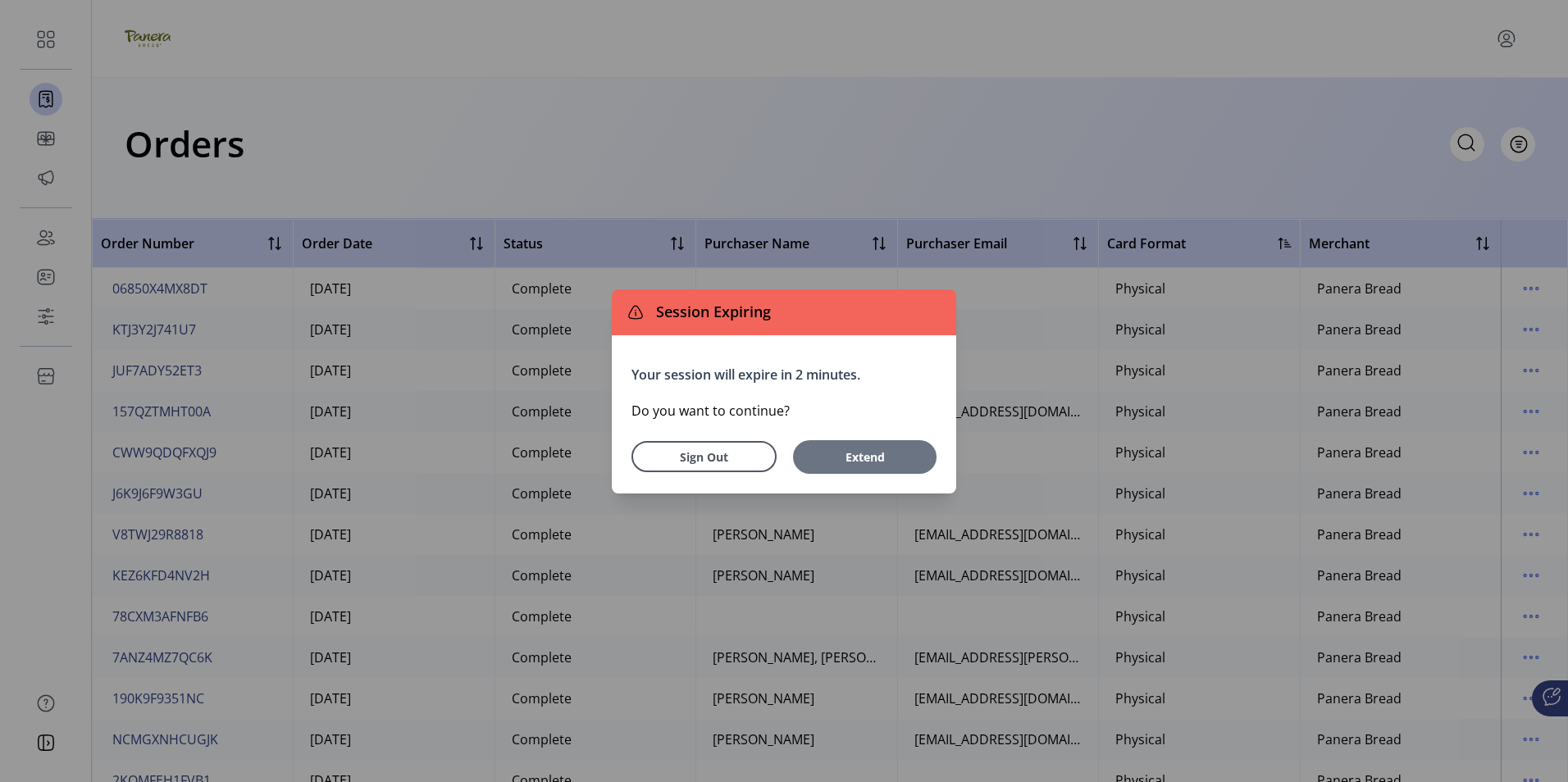
click at [871, 459] on span "Extend" at bounding box center [864, 457] width 127 height 17
click at [886, 457] on span "Extend" at bounding box center [864, 457] width 127 height 17
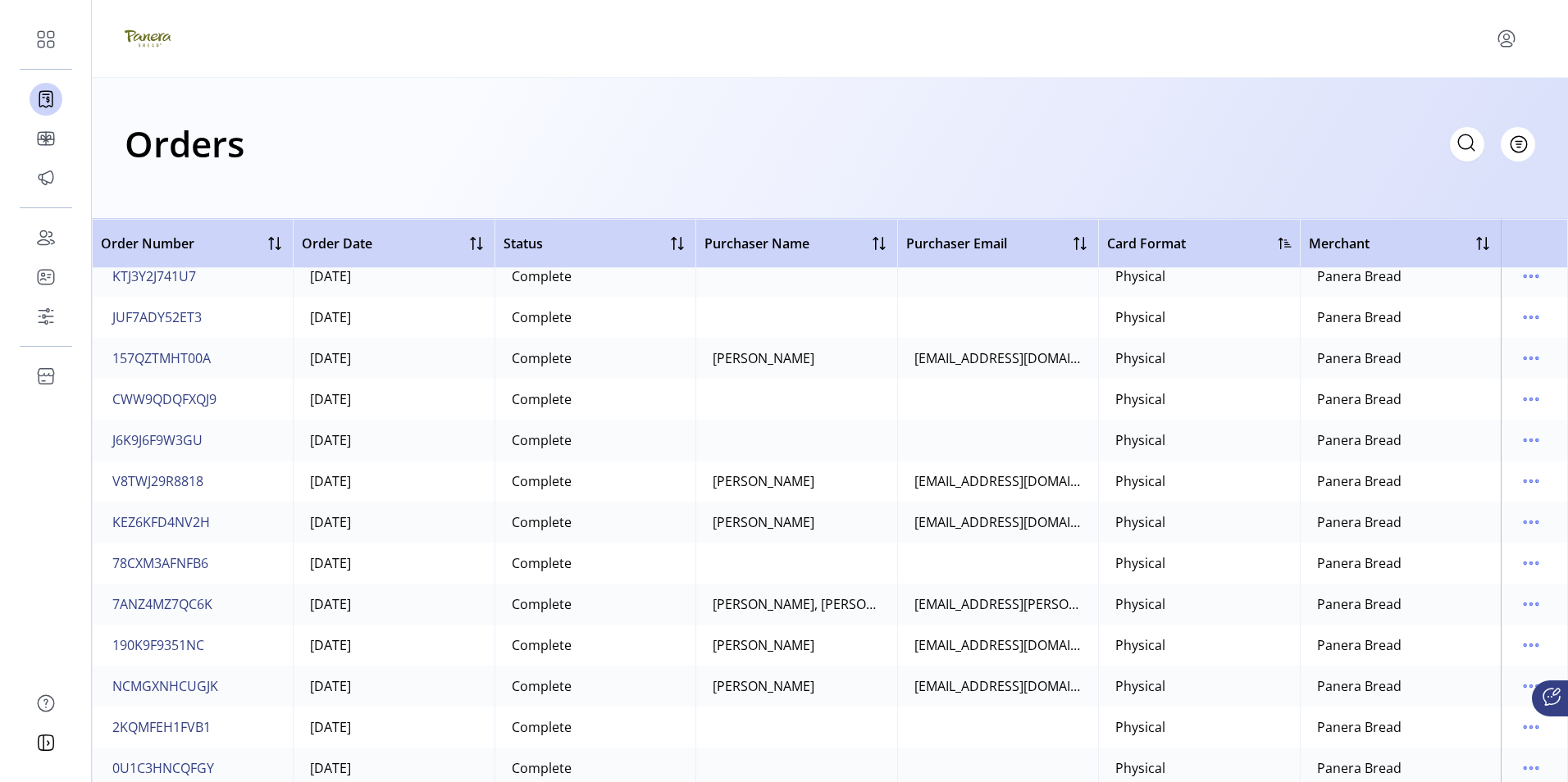
scroll to position [574, 0]
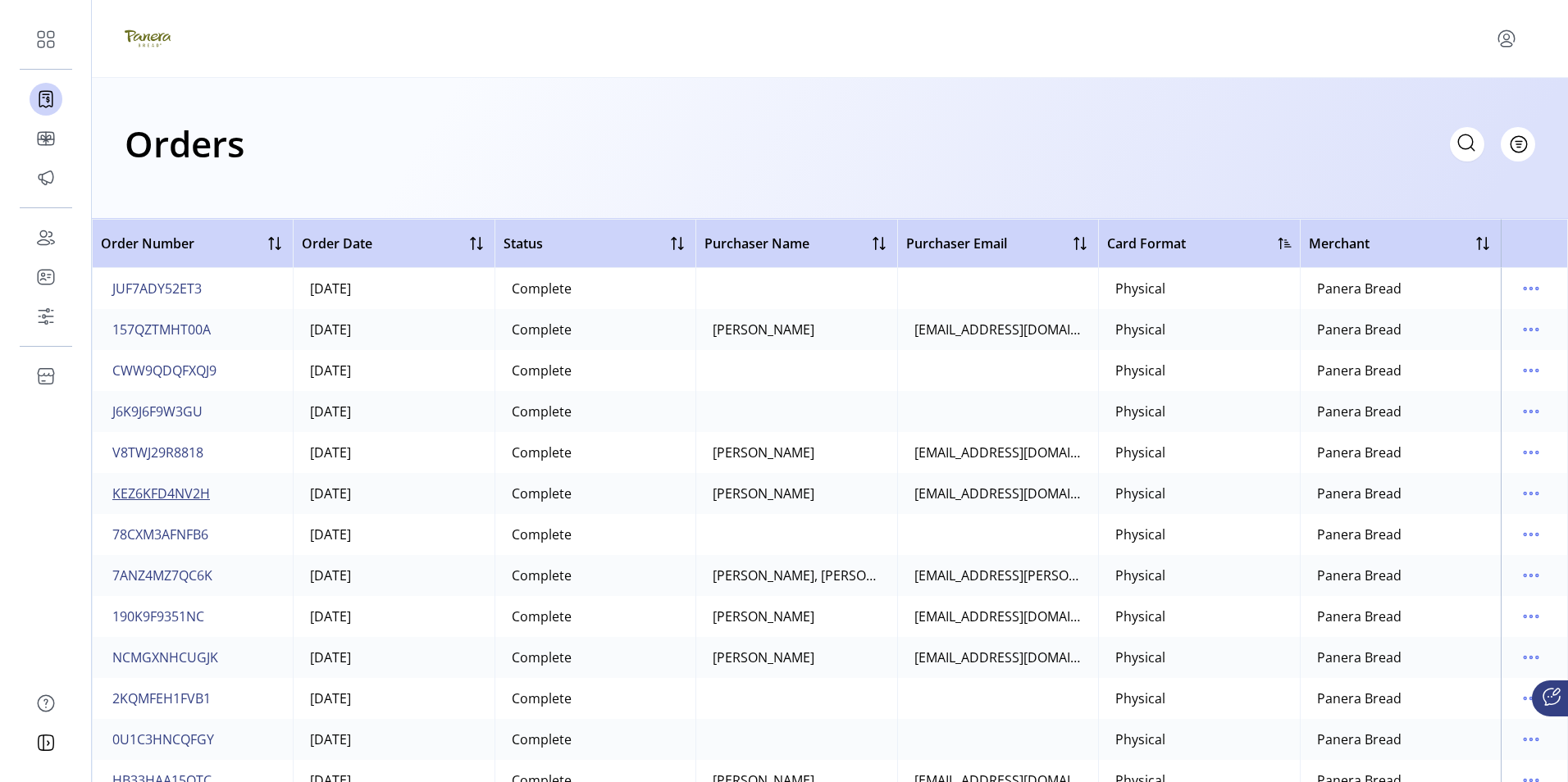
click at [173, 493] on span "KEZ6KFD4NV2H" at bounding box center [161, 494] width 97 height 20
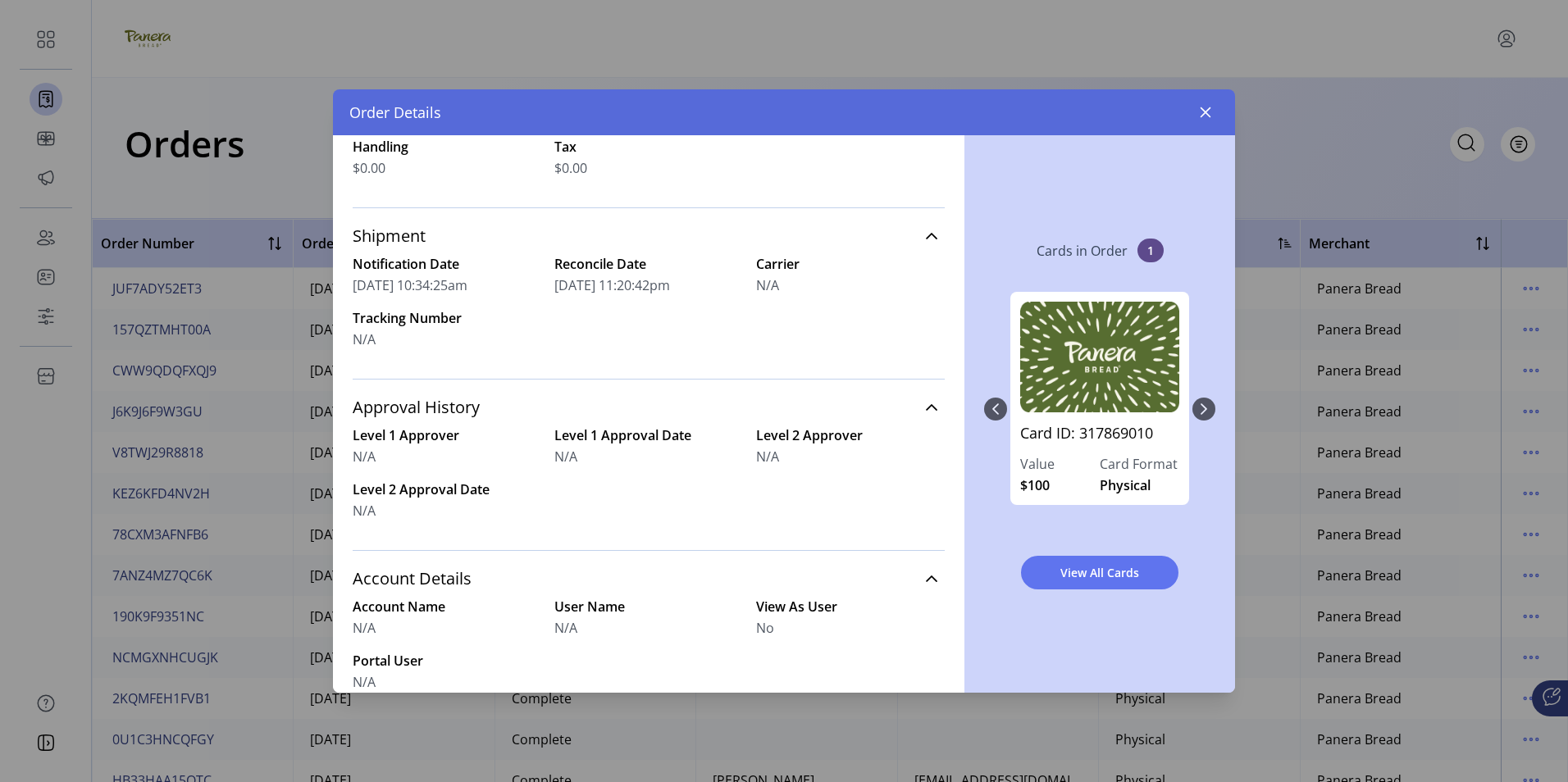
scroll to position [448, 0]
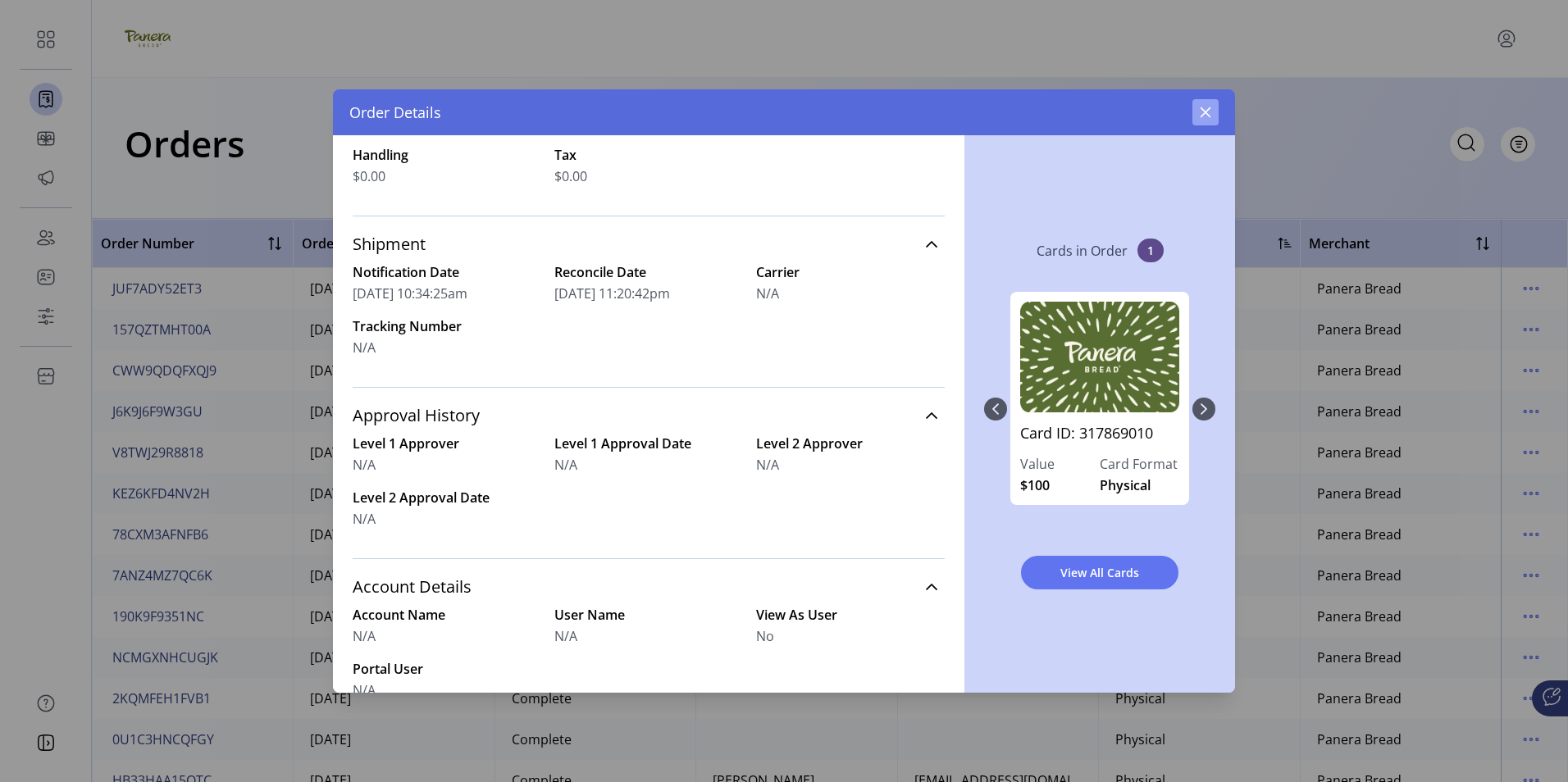
click at [1202, 107] on icon "button" at bounding box center [1206, 112] width 11 height 11
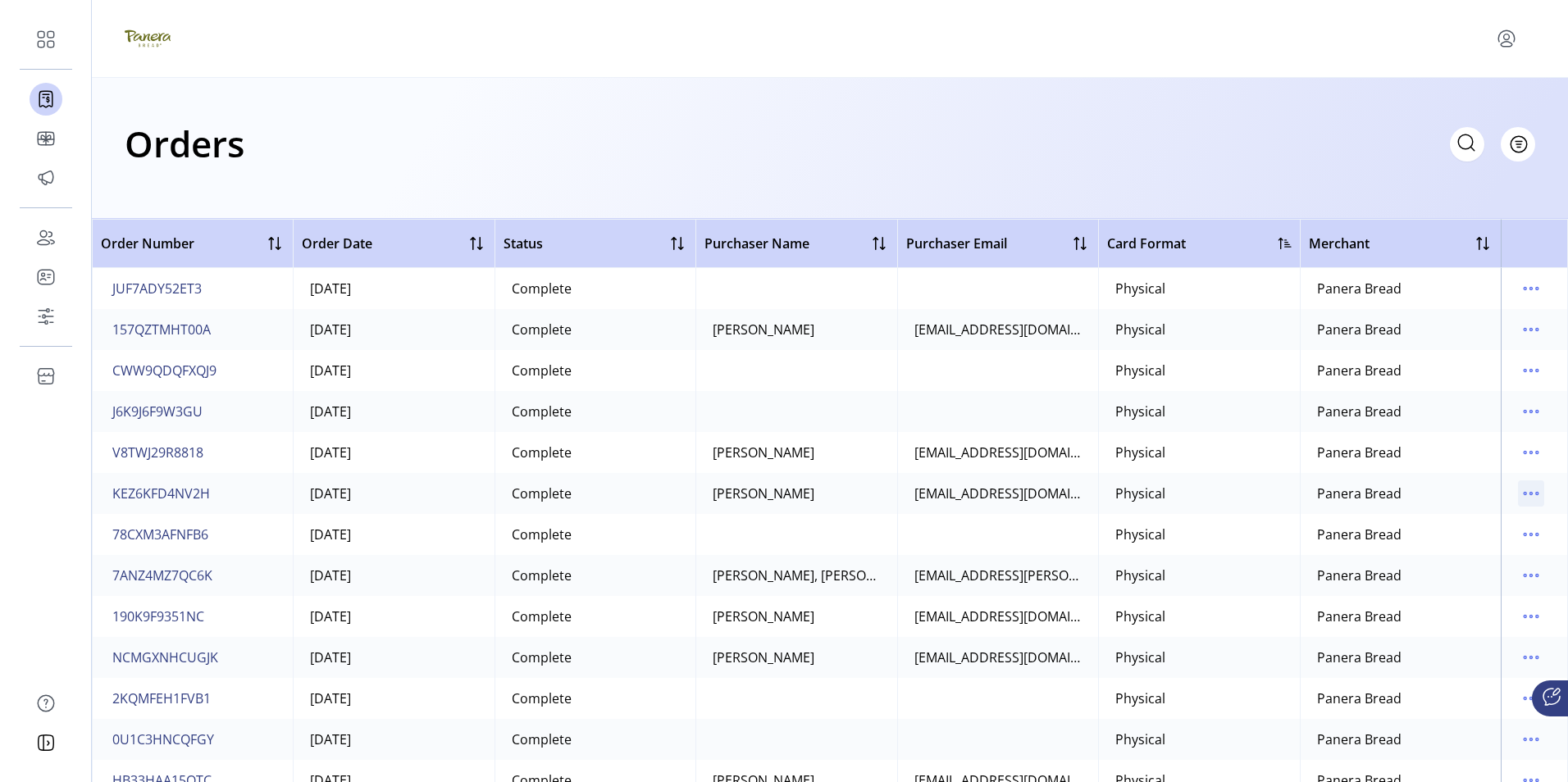
click at [1526, 496] on icon "menu" at bounding box center [1531, 494] width 27 height 27
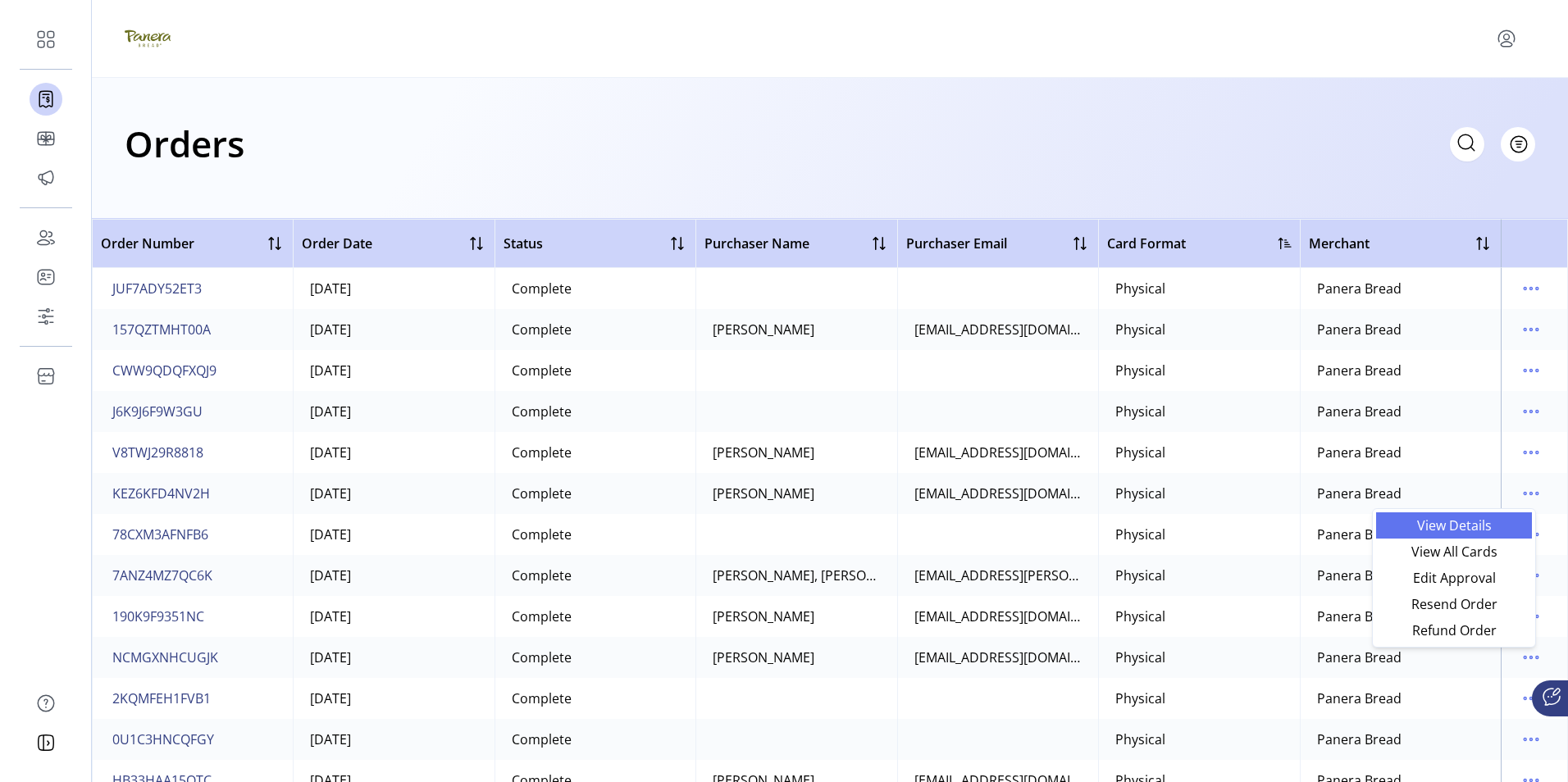
click at [1451, 526] on span "View Details" at bounding box center [1453, 525] width 136 height 13
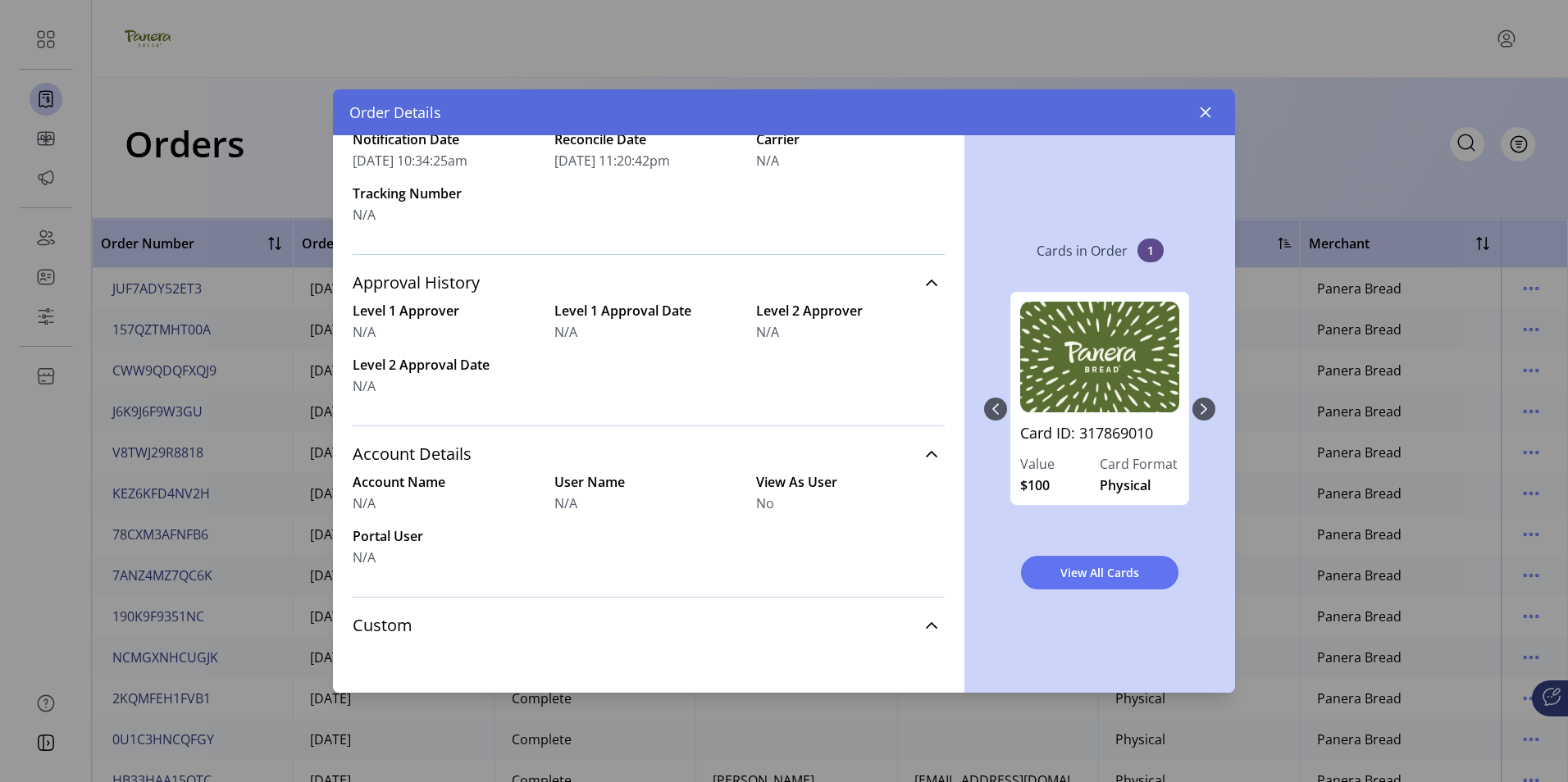
scroll to position [540, 0]
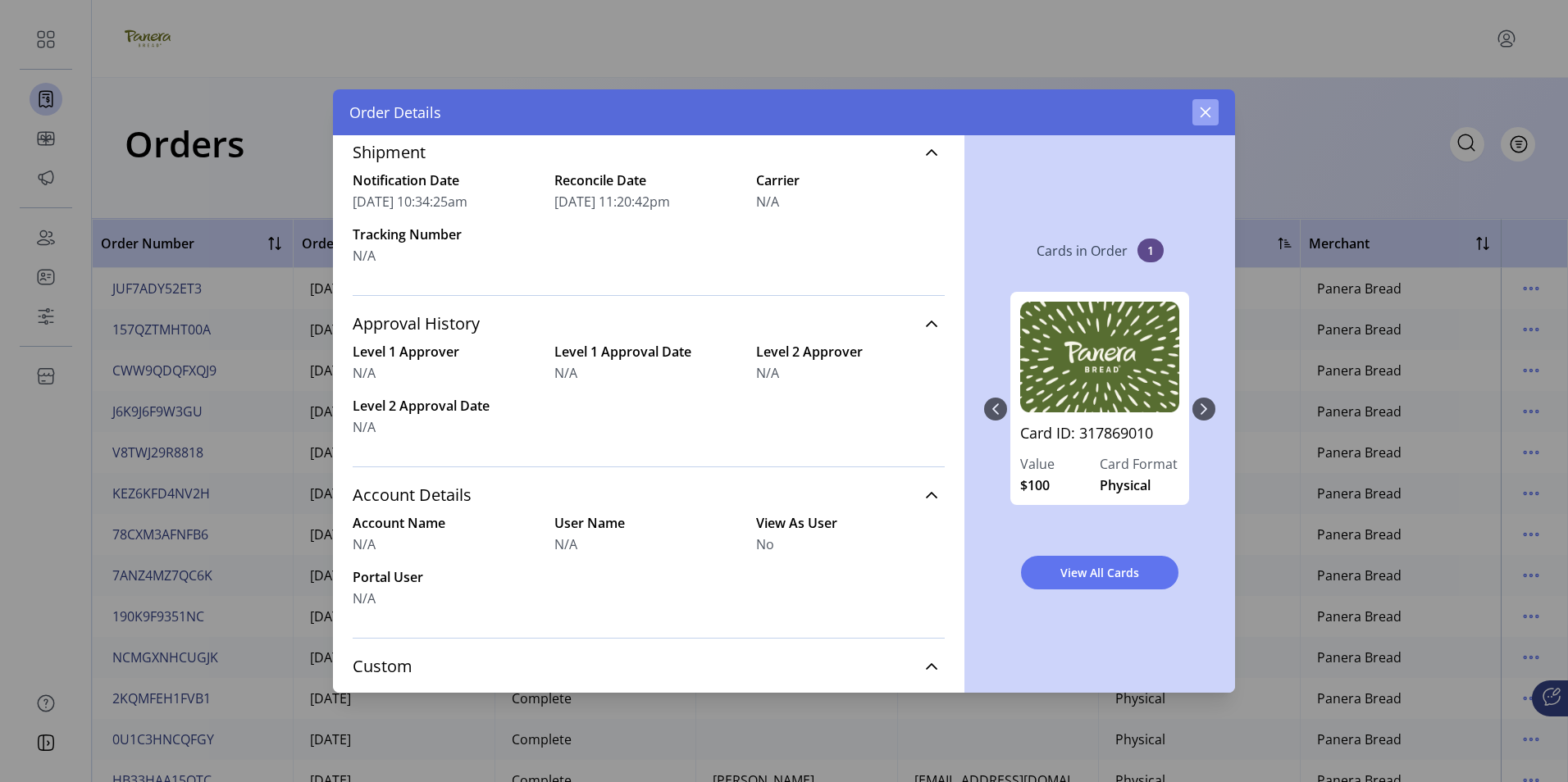
click at [1206, 111] on icon "button" at bounding box center [1206, 112] width 13 height 13
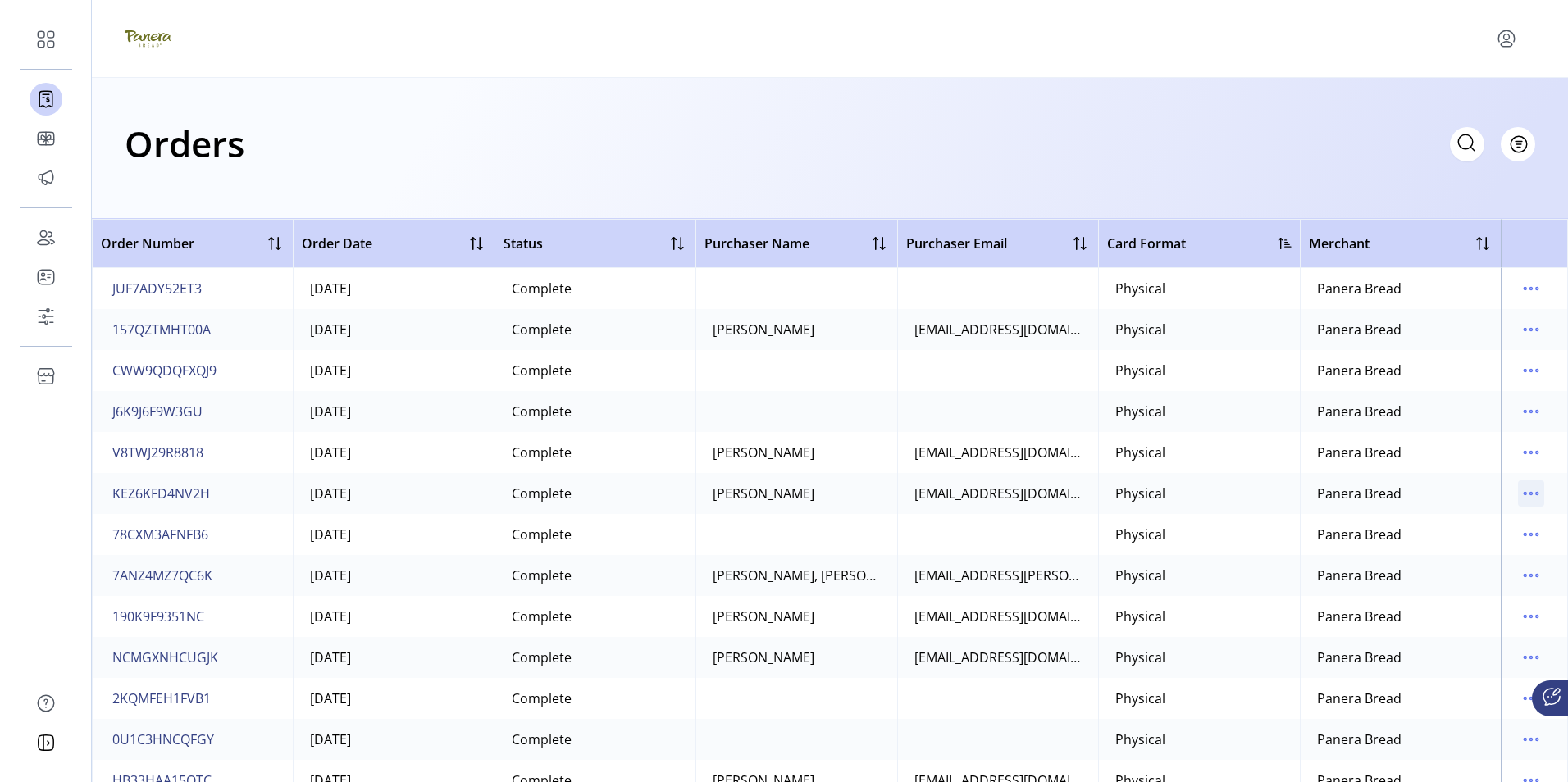
click at [1520, 494] on icon "menu" at bounding box center [1531, 494] width 27 height 27
click at [1437, 551] on span "View All Cards" at bounding box center [1453, 552] width 136 height 13
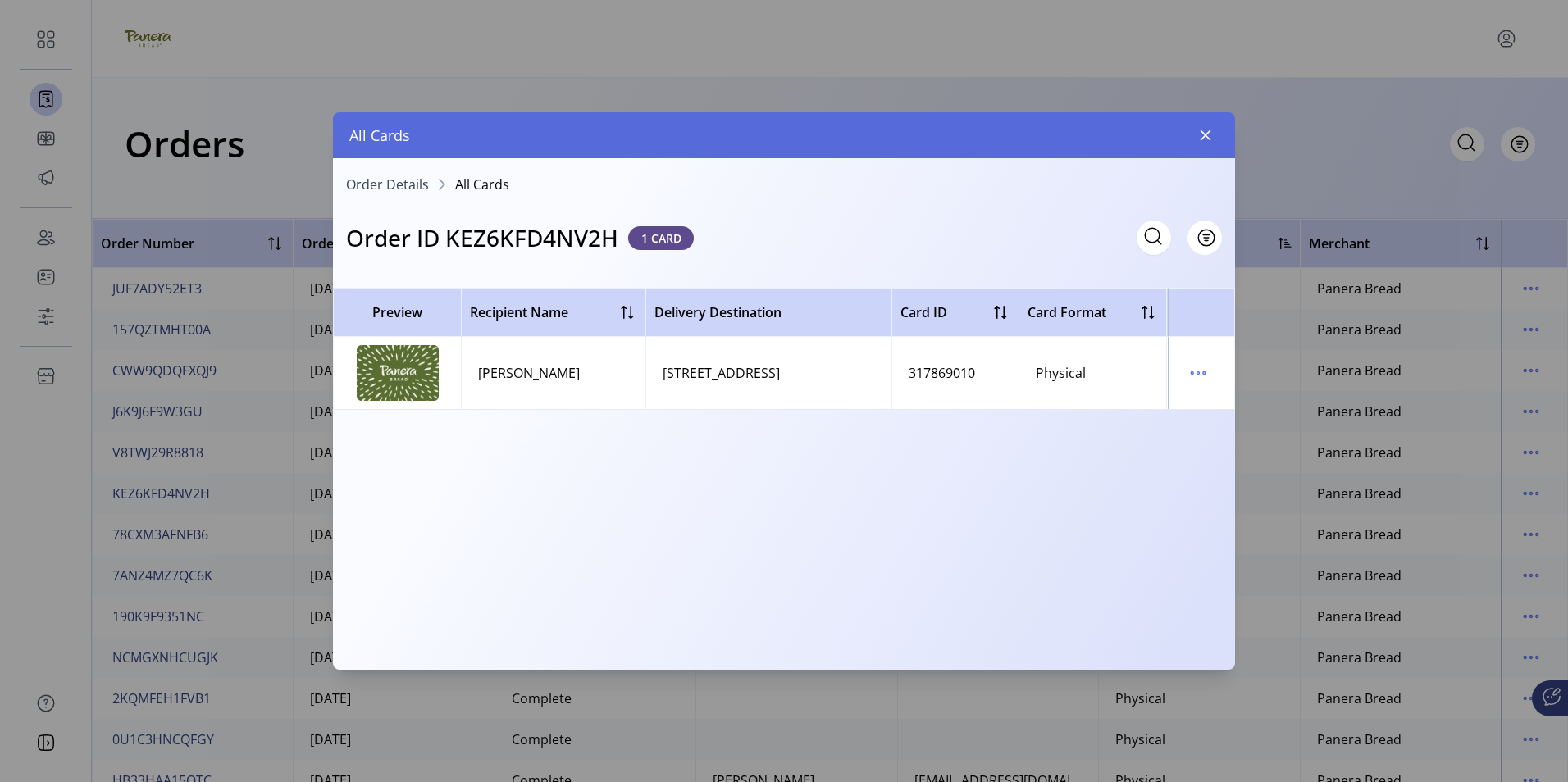
click at [780, 376] on div "6369 WEXFORD CIR CITRUS HTS, CA 95621" at bounding box center [721, 373] width 117 height 20
click at [1199, 372] on icon "menu" at bounding box center [1198, 373] width 2 height 2
click at [1224, 403] on span "View Card Details" at bounding box center [1267, 406] width 136 height 13
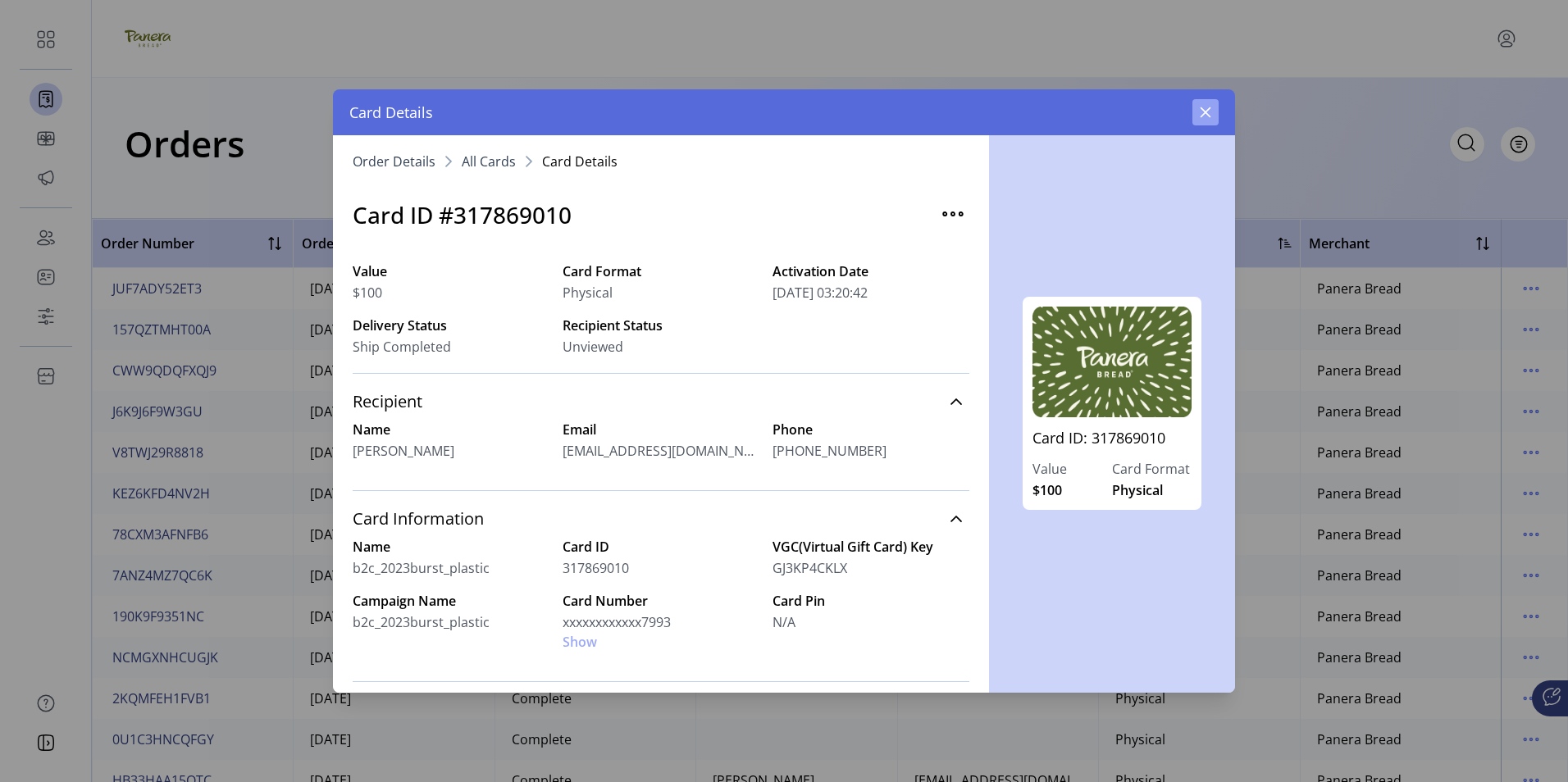
click at [1209, 110] on icon "button" at bounding box center [1206, 112] width 11 height 11
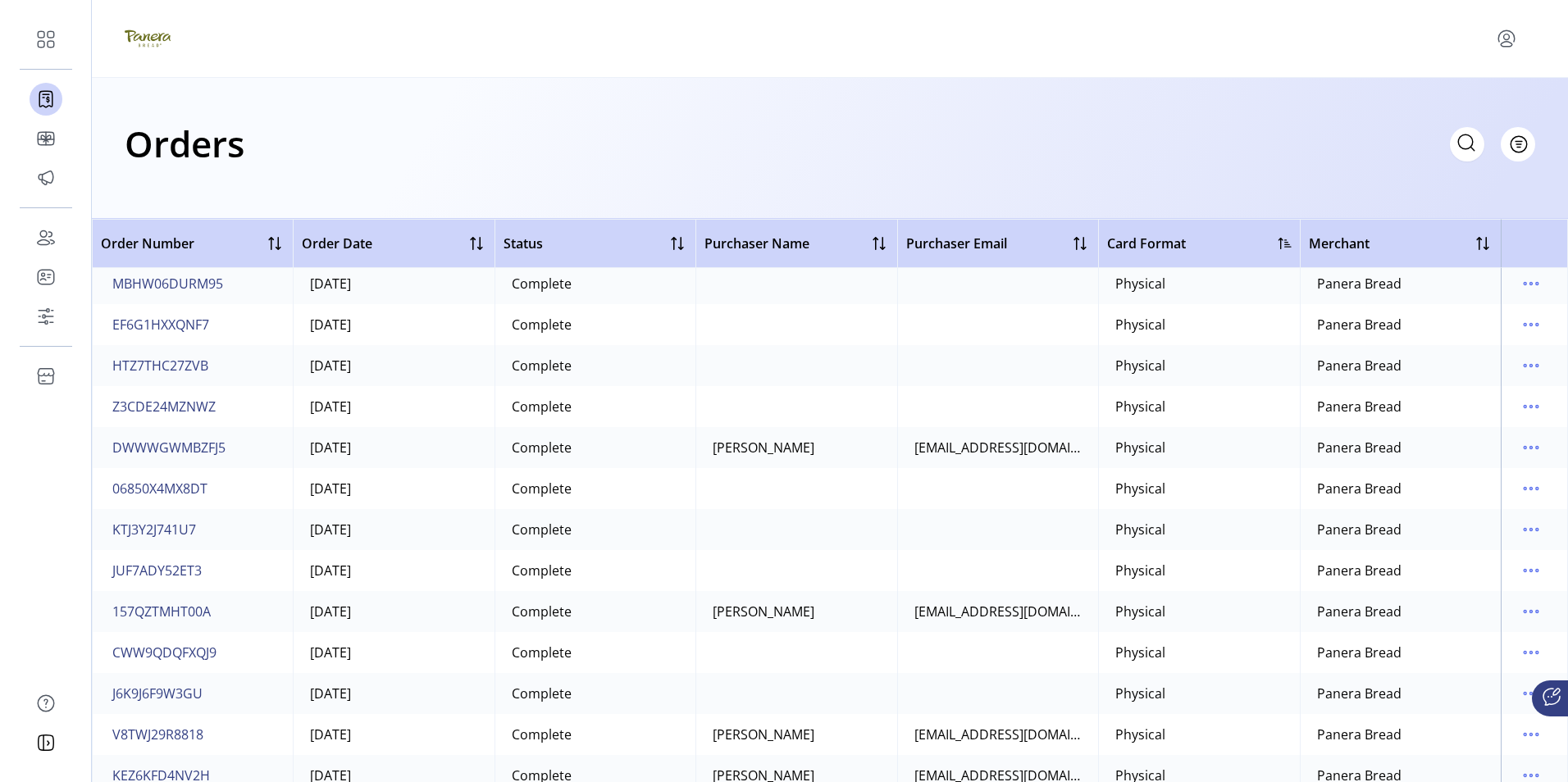
scroll to position [164, 0]
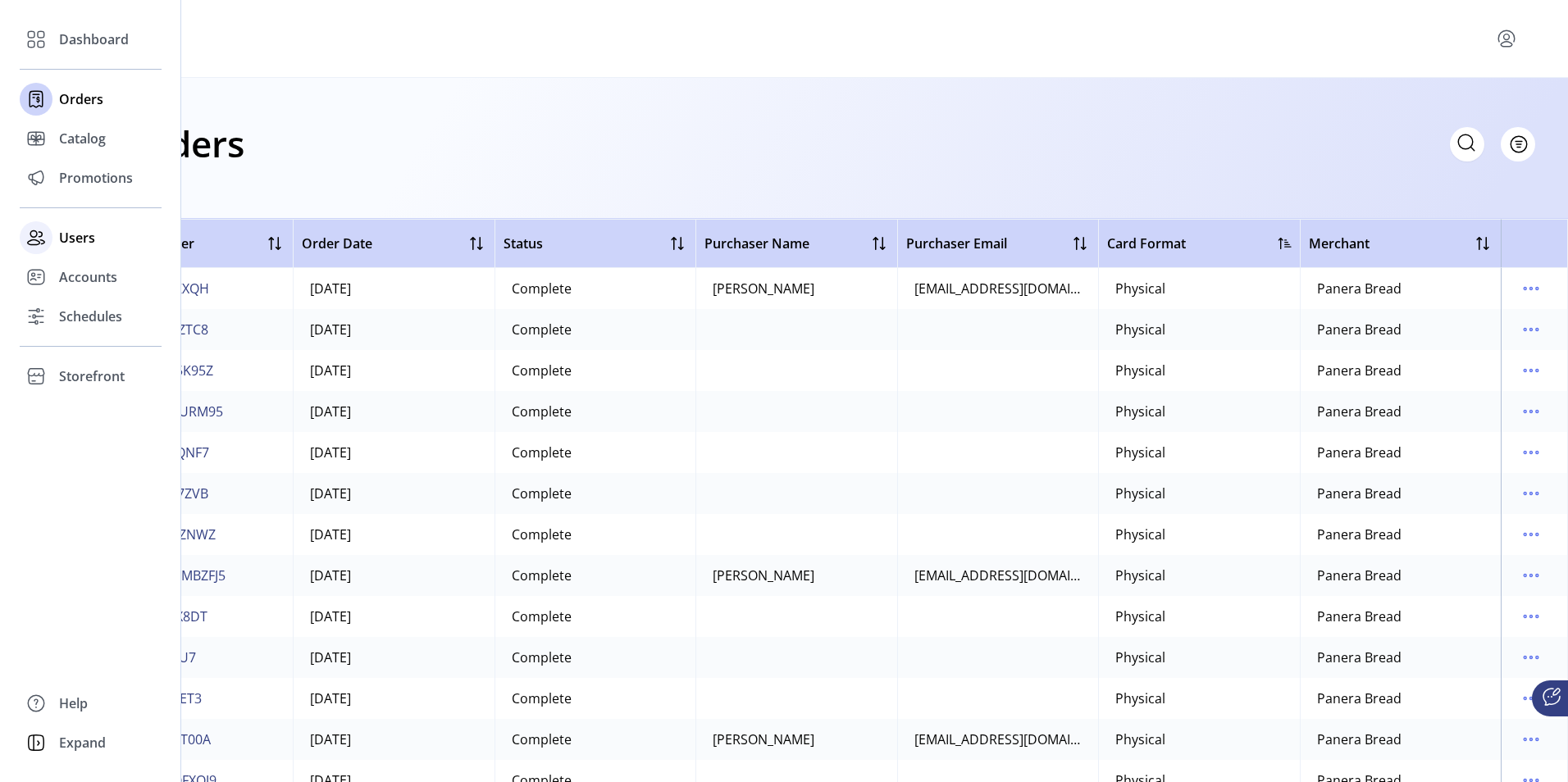
click at [80, 236] on span "Users" at bounding box center [77, 238] width 36 height 20
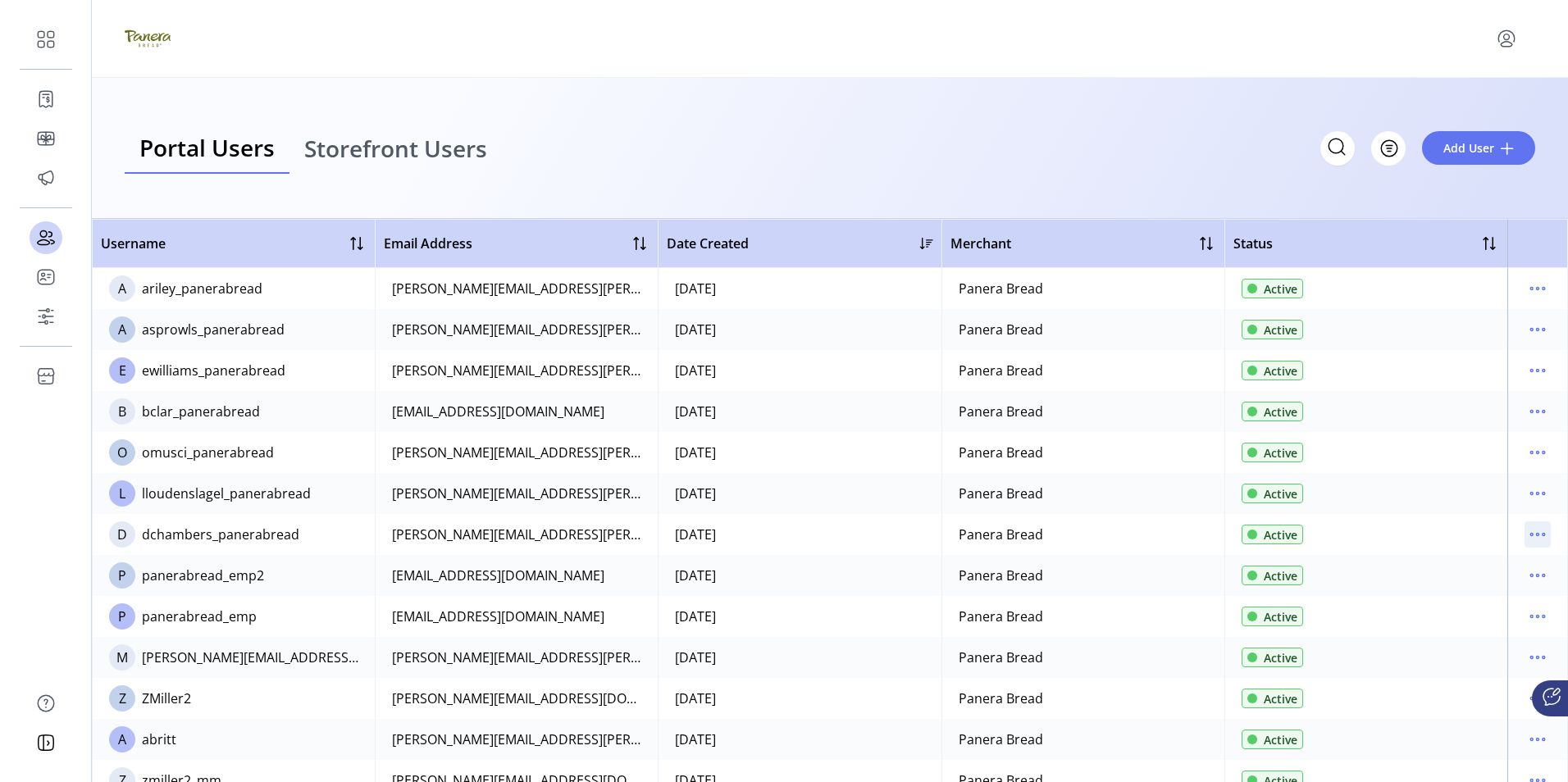
click at [1536, 535] on icon "menu" at bounding box center [1537, 535] width 2 height 2
click at [1442, 590] on span "View Details" at bounding box center [1460, 593] width 136 height 13
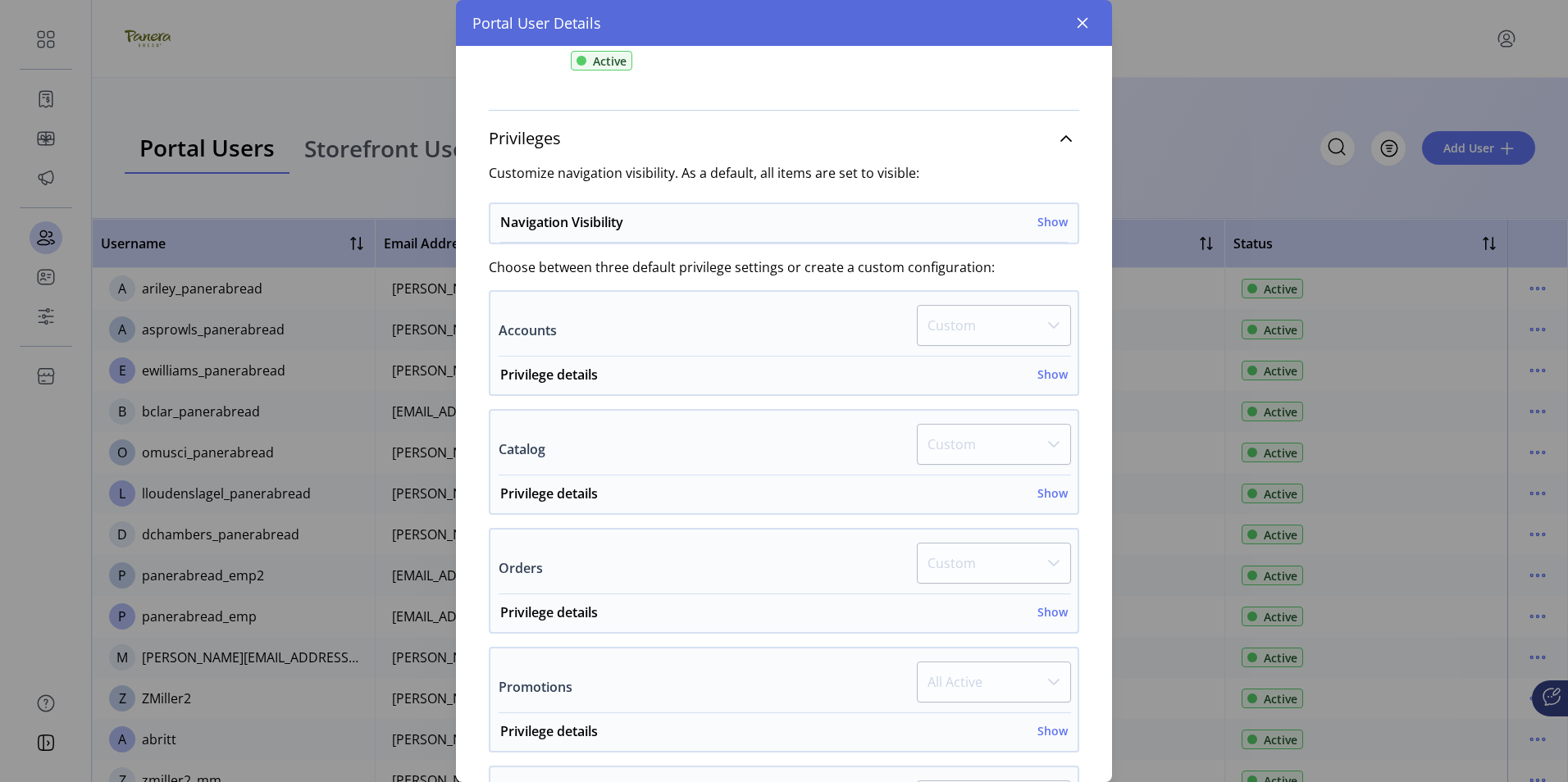
scroll to position [246, 0]
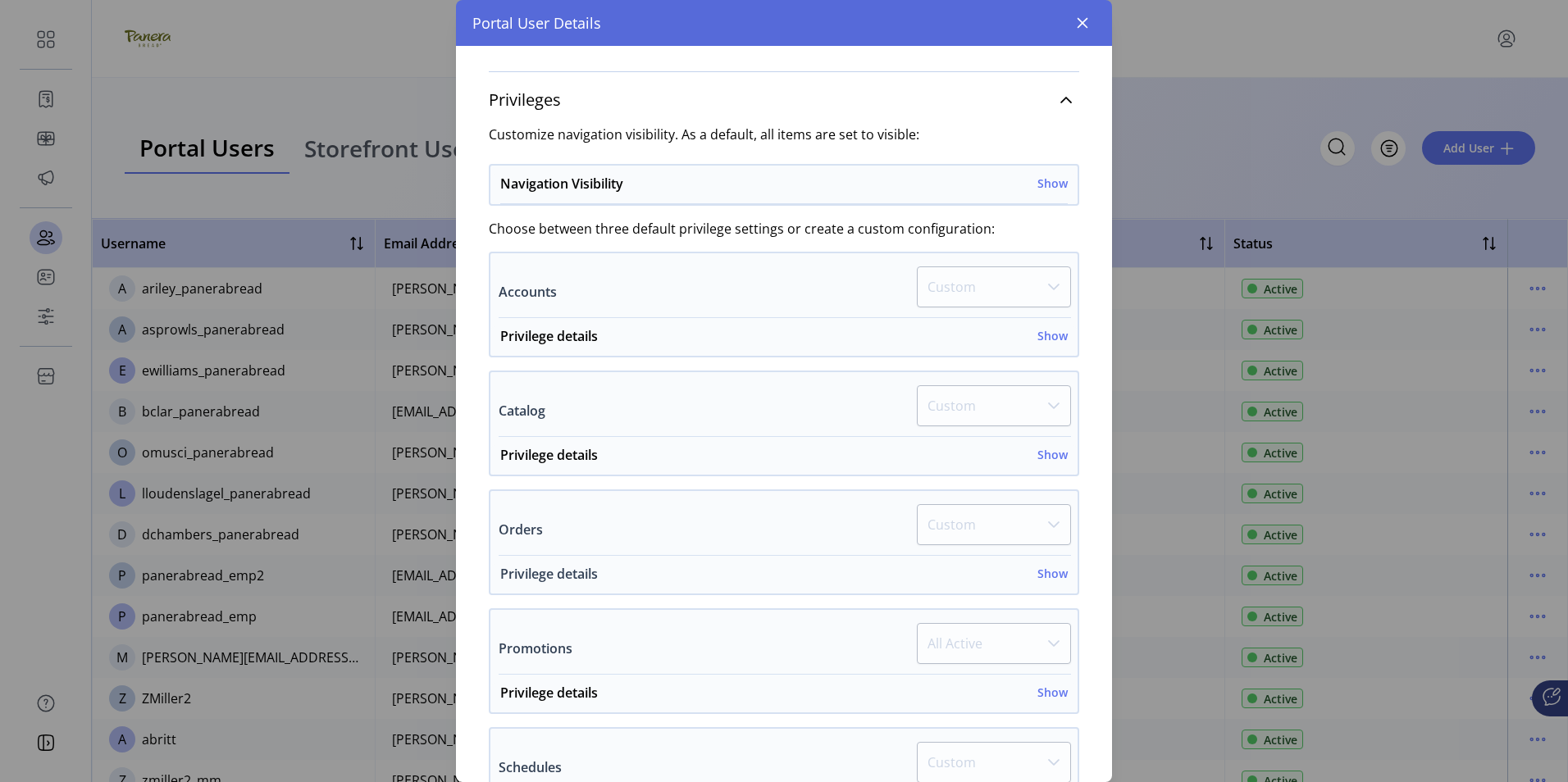
click at [1049, 574] on h6 "Show" at bounding box center [1053, 574] width 30 height 17
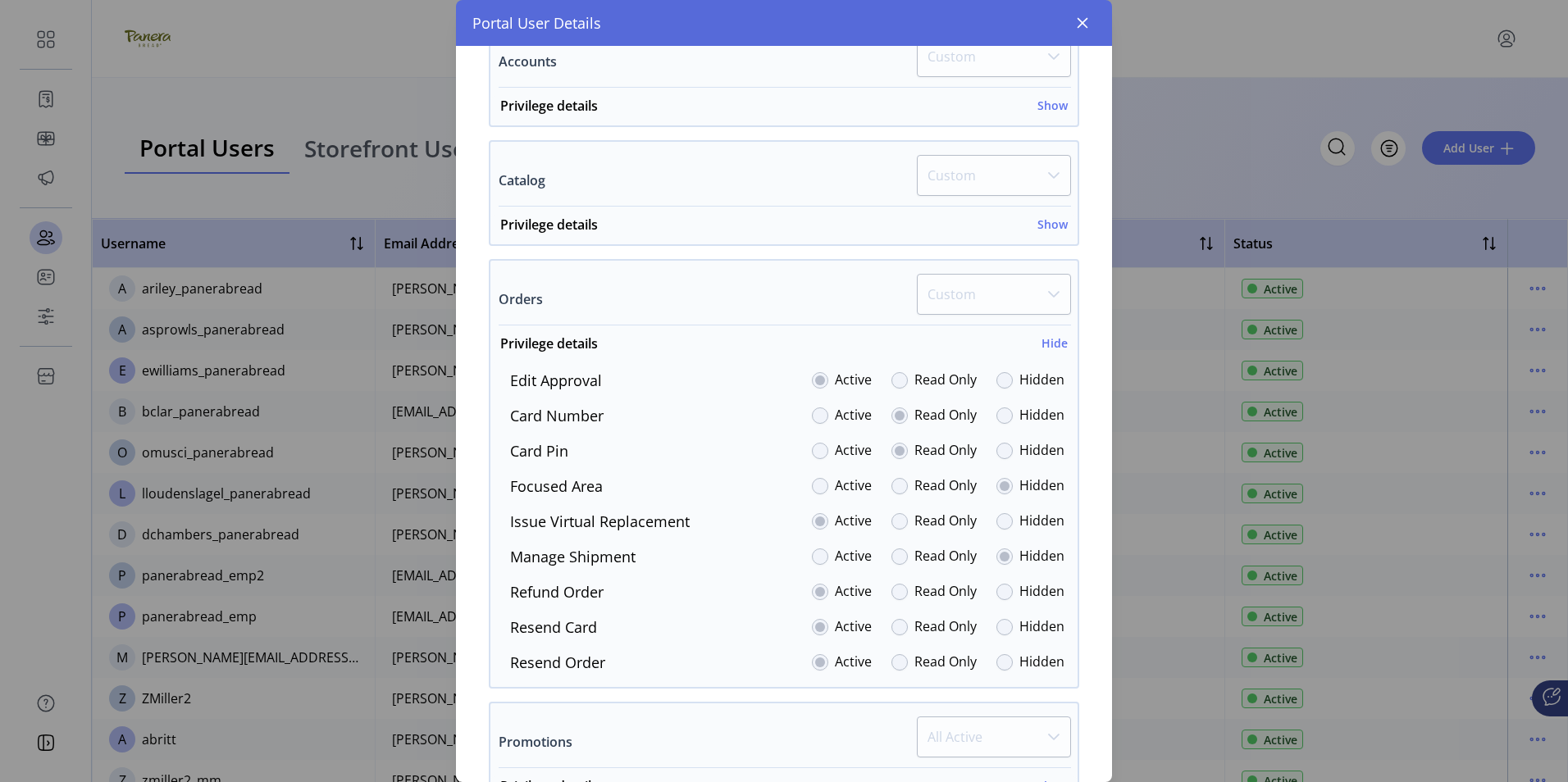
scroll to position [492, 0]
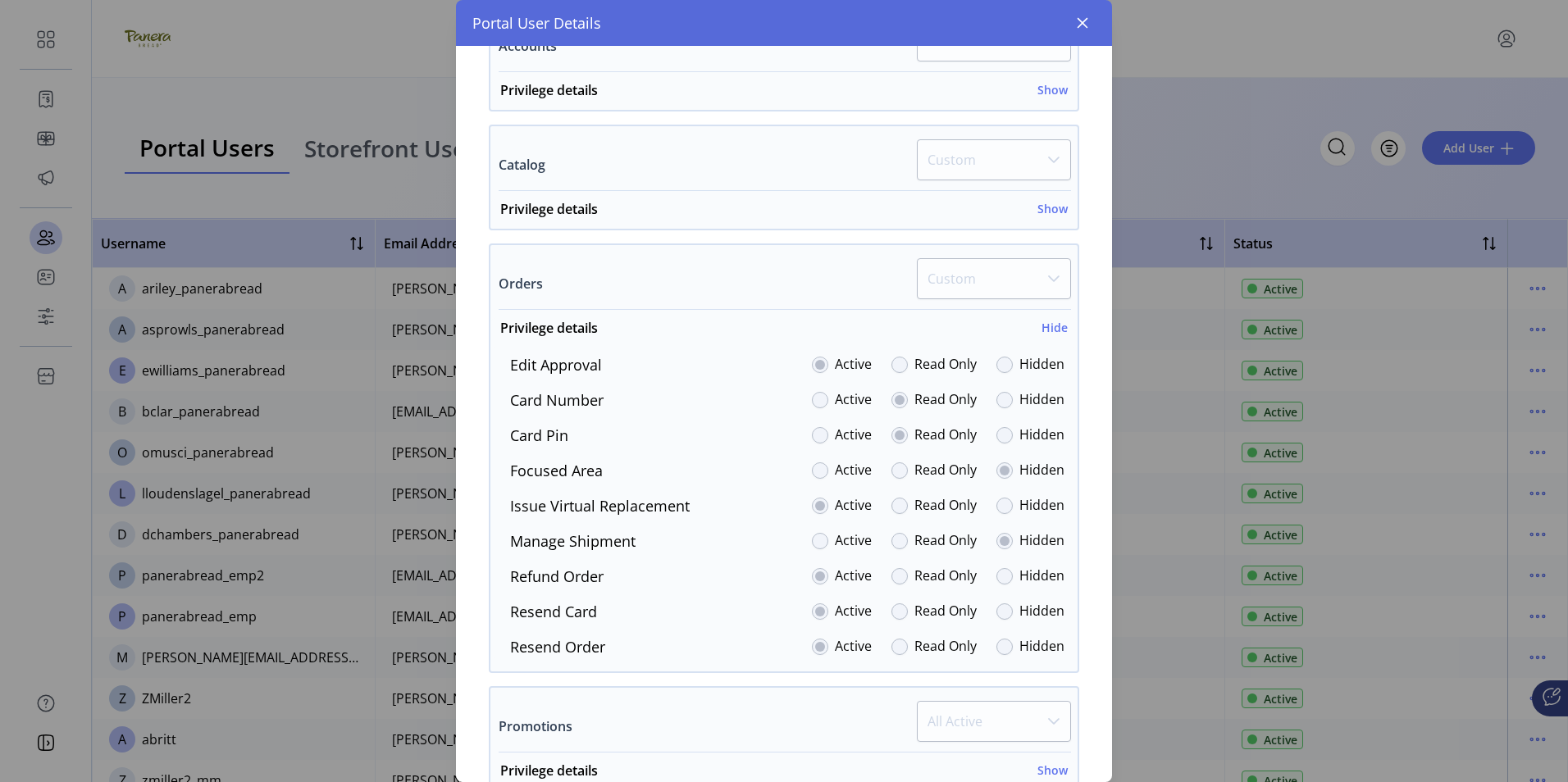
click at [1069, 17] on button "button" at bounding box center [1083, 23] width 27 height 27
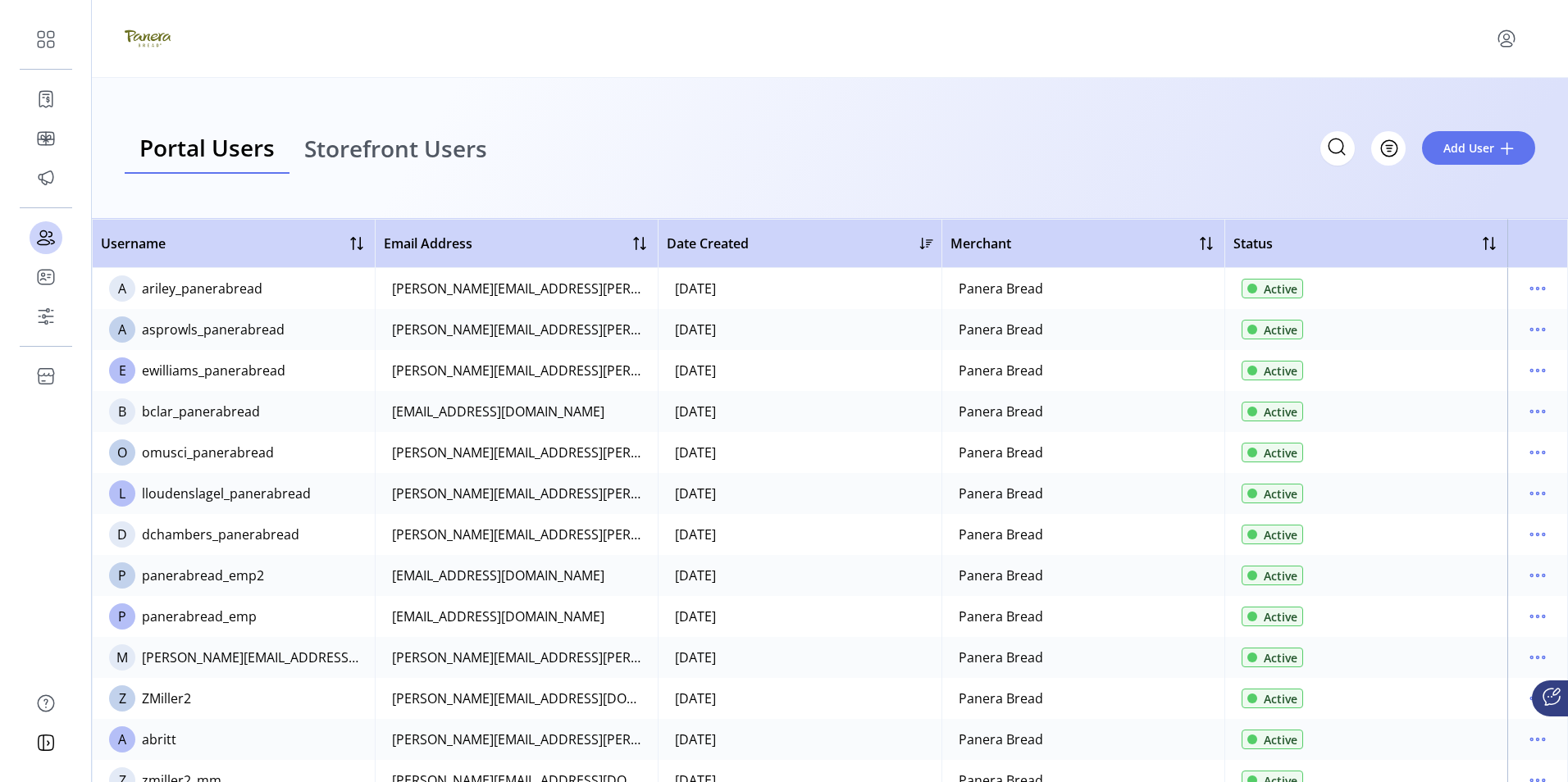
scroll to position [892, 0]
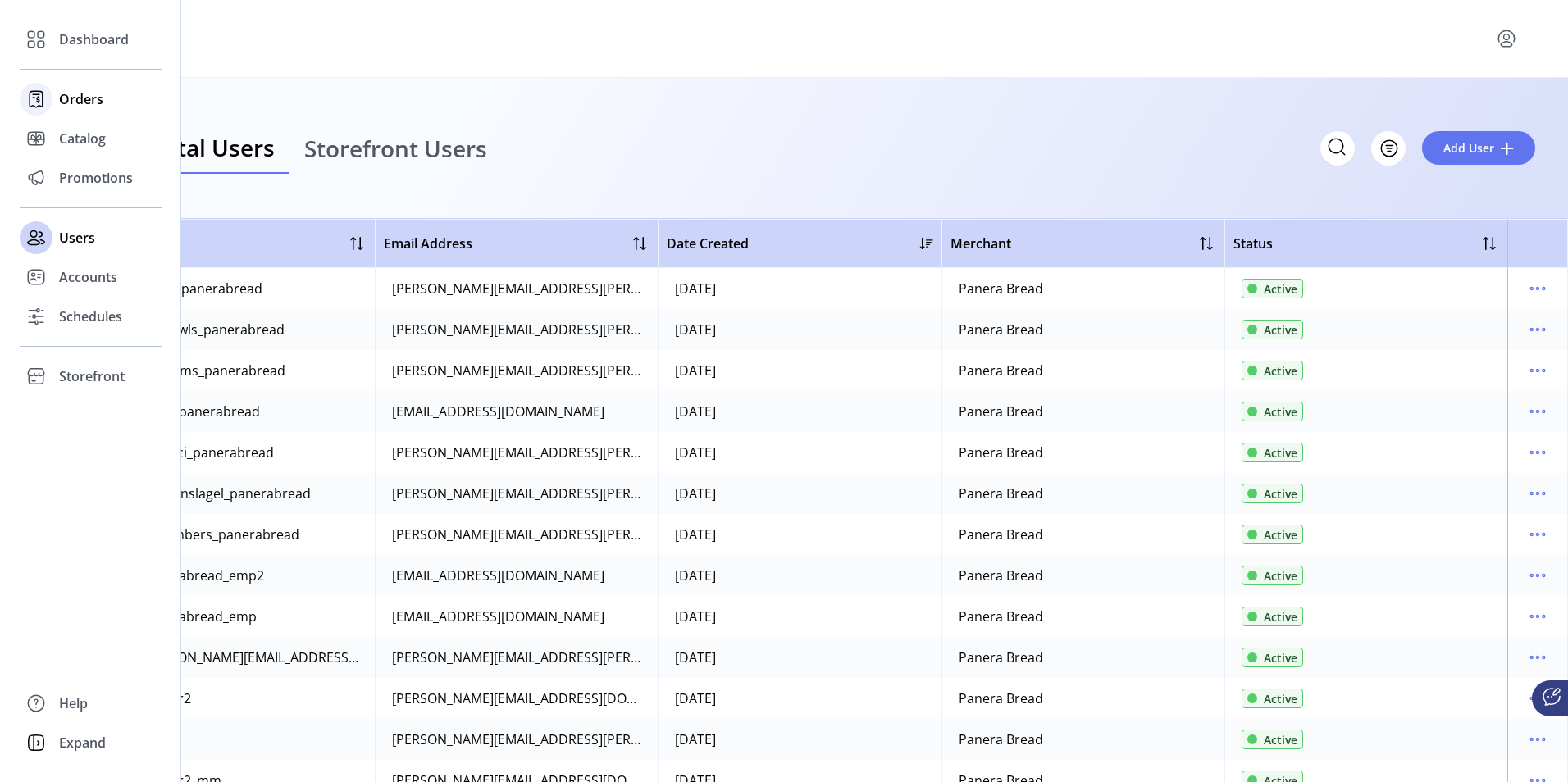
click at [72, 97] on span "Orders" at bounding box center [81, 99] width 44 height 20
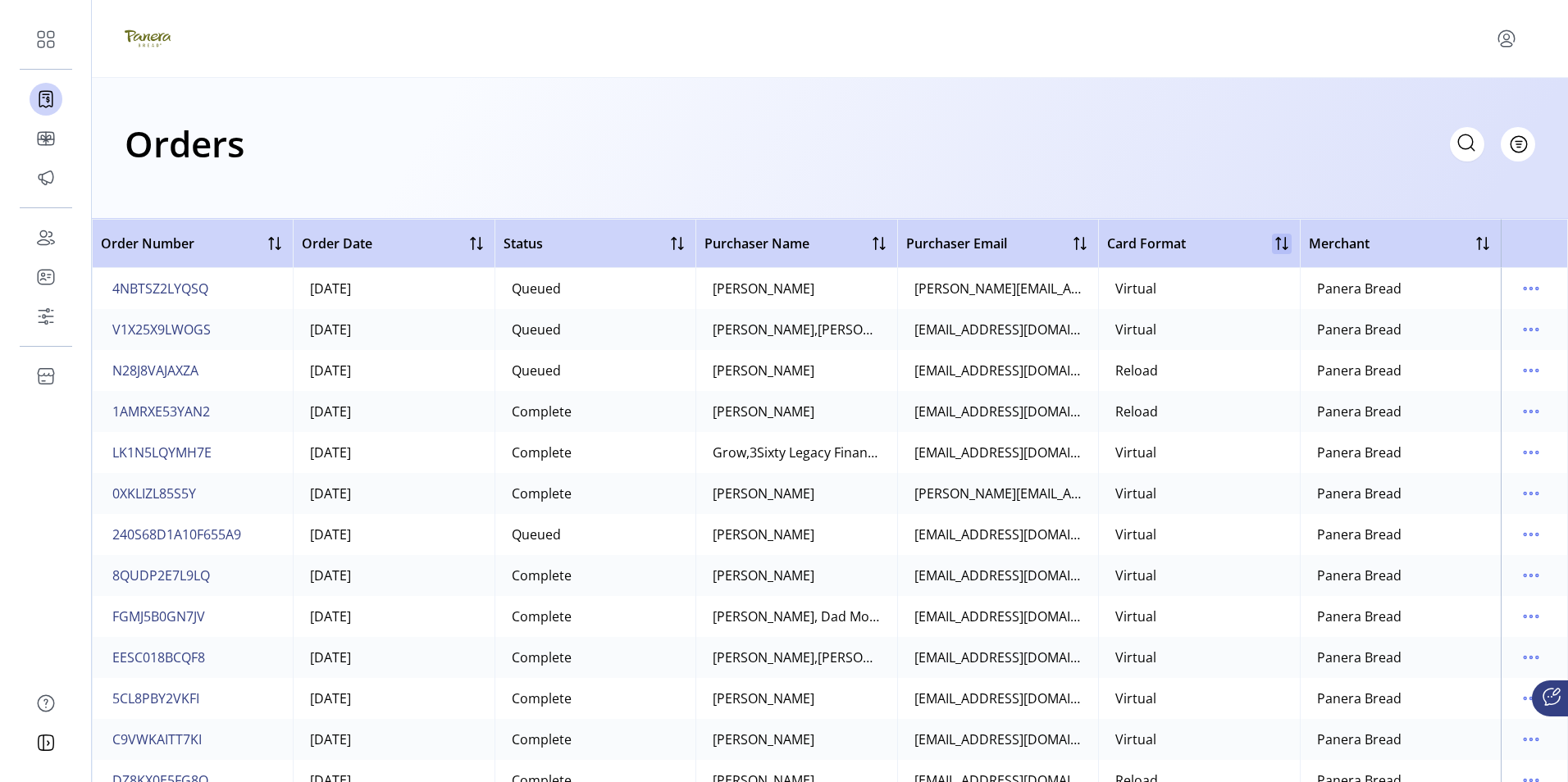
click at [1272, 247] on div at bounding box center [1282, 244] width 20 height 20
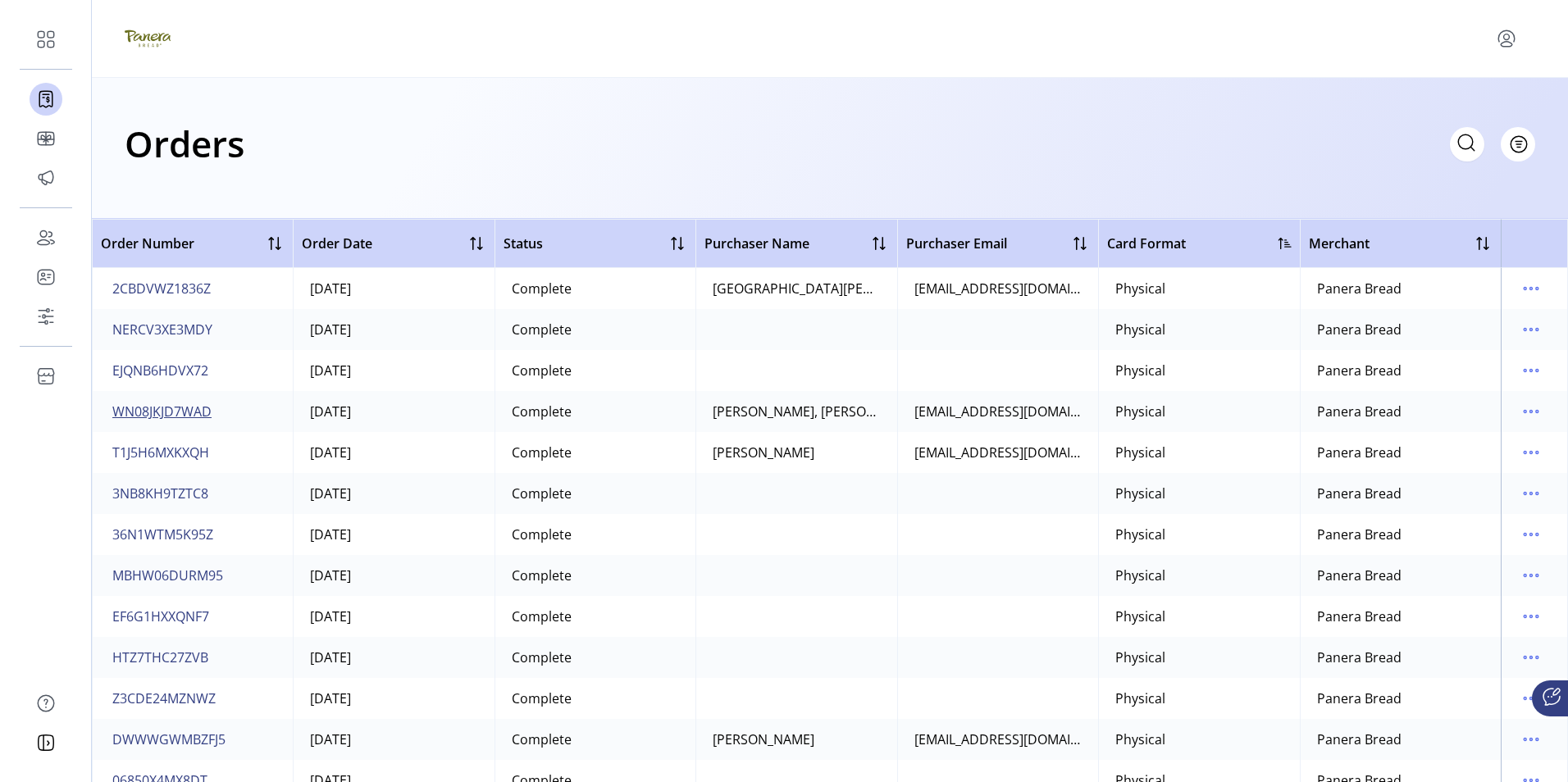
click at [168, 411] on span "WN08JKJD7WAD" at bounding box center [162, 412] width 99 height 20
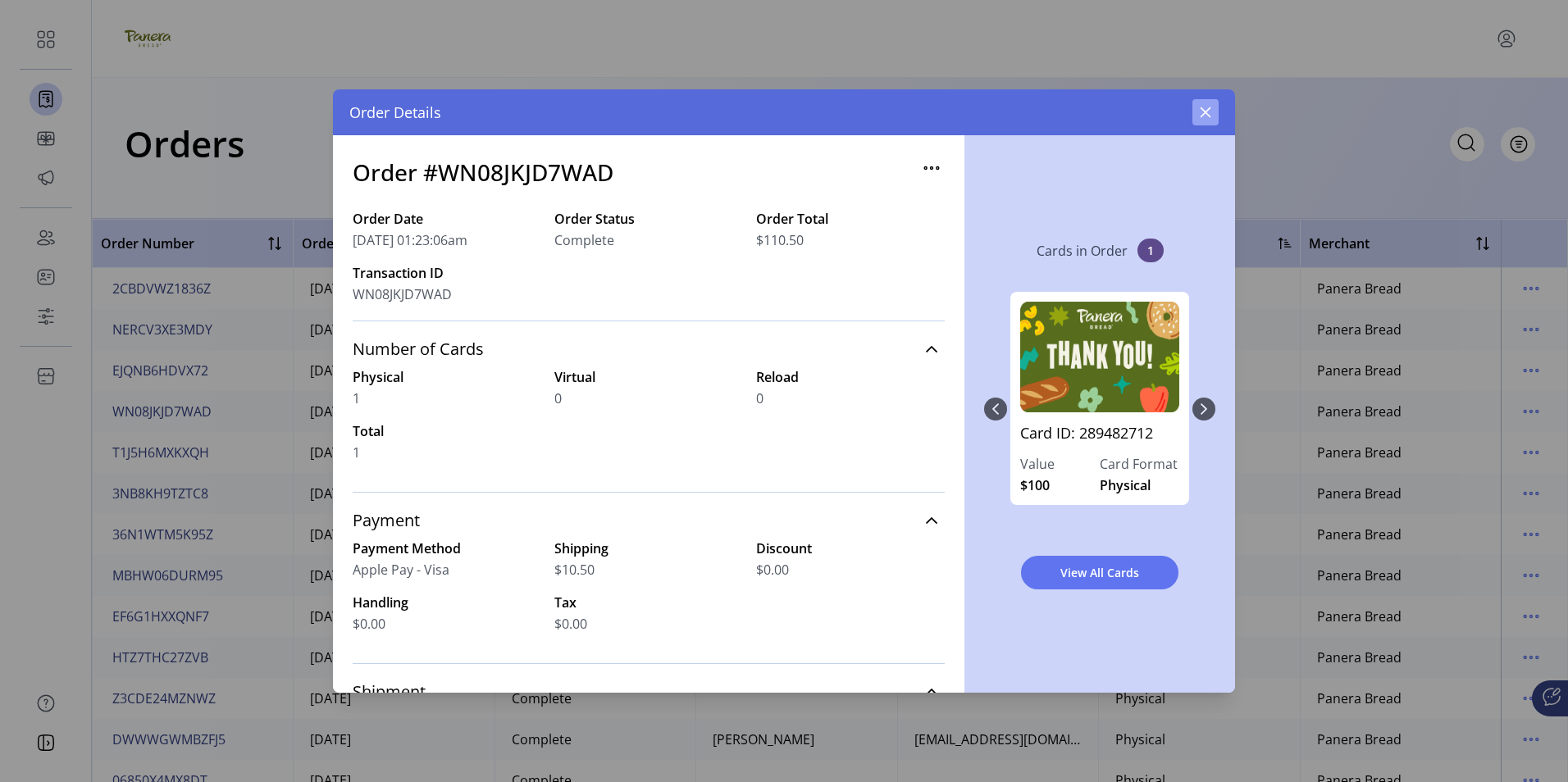
click at [1205, 110] on icon "button" at bounding box center [1206, 112] width 13 height 13
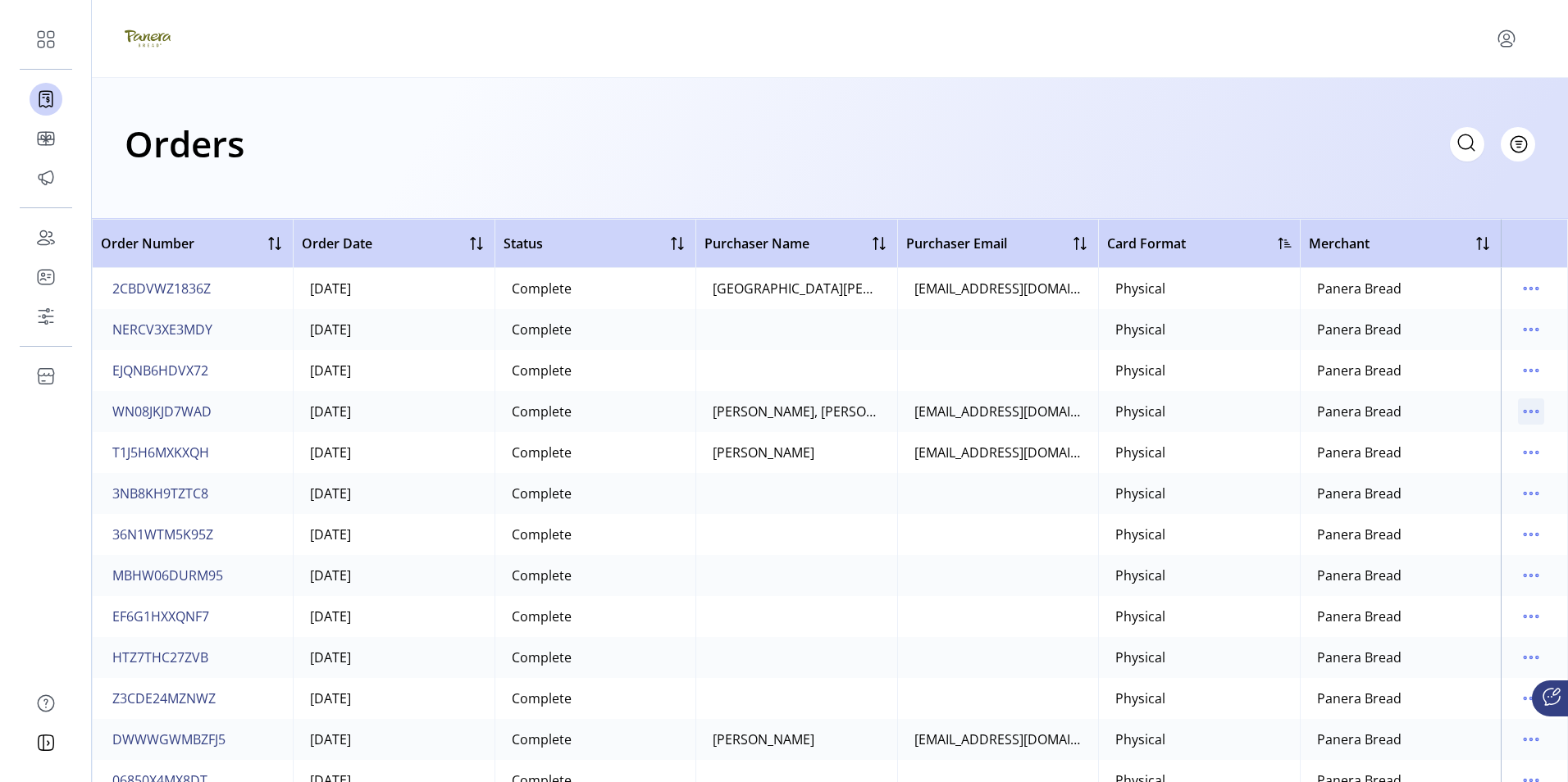
click at [1521, 409] on icon "menu" at bounding box center [1531, 412] width 27 height 27
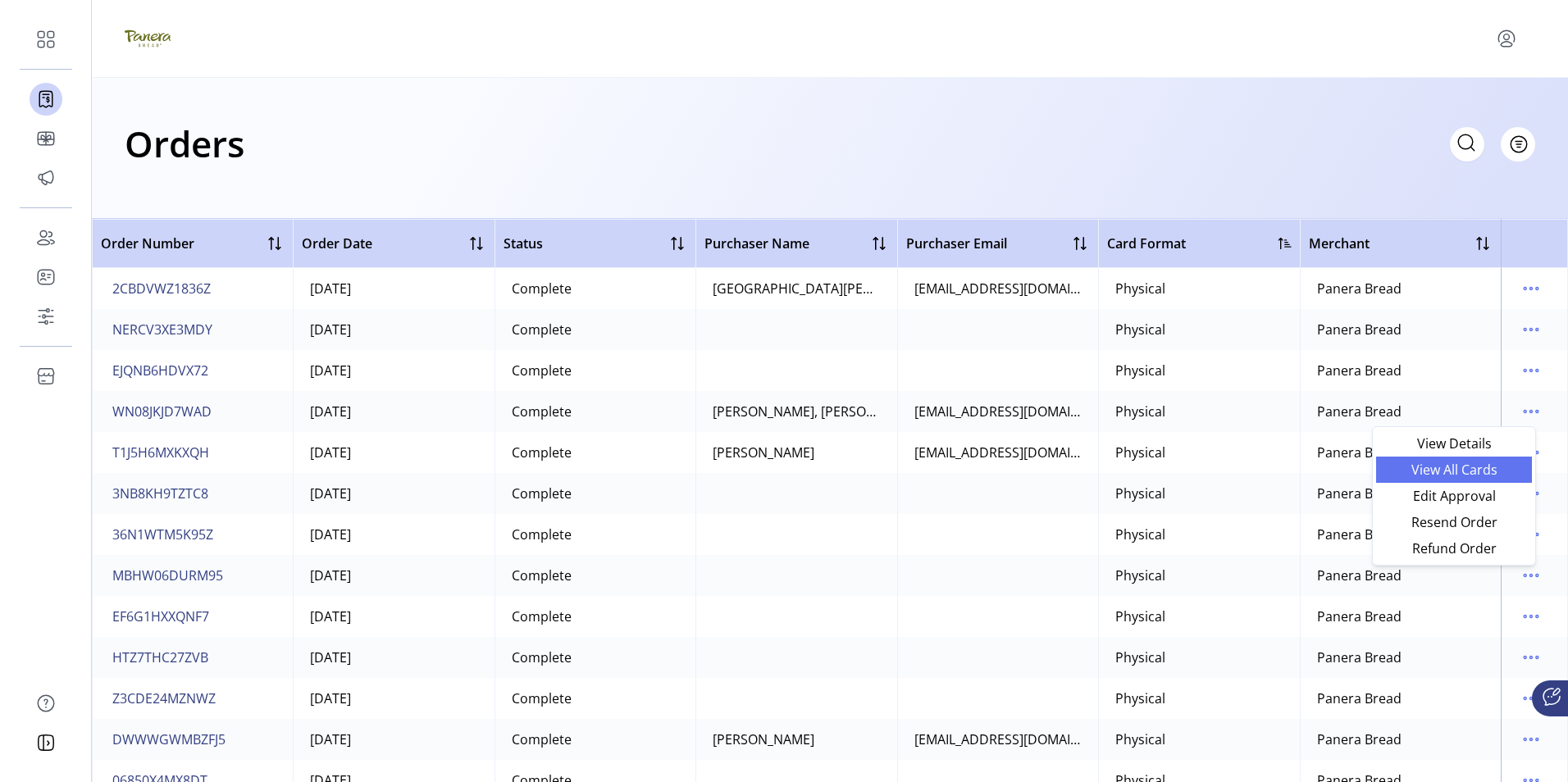
click at [1450, 463] on span "View All Cards" at bounding box center [1453, 470] width 136 height 13
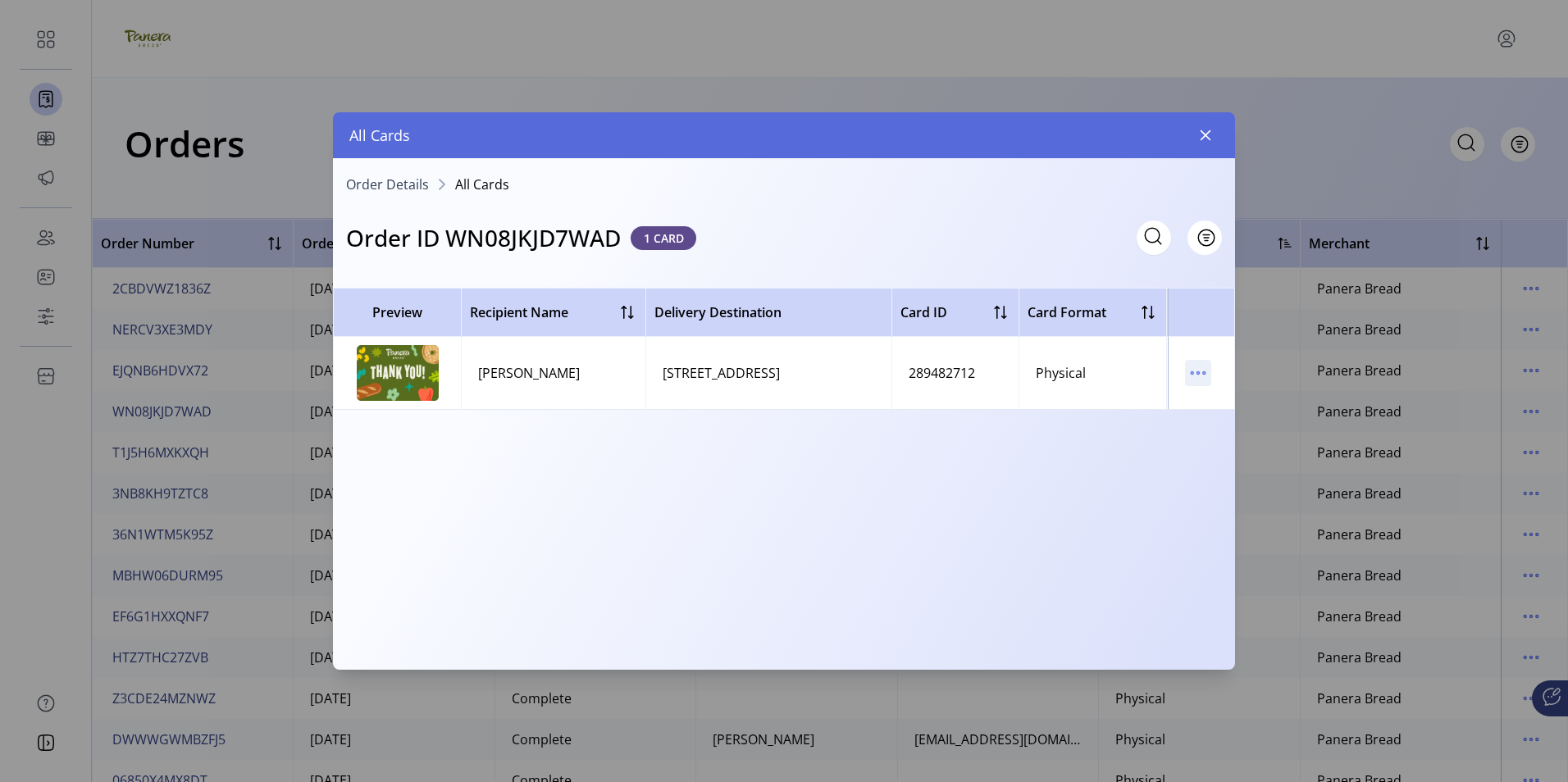
click at [1197, 372] on icon "menu" at bounding box center [1198, 373] width 2 height 2
click at [1220, 401] on span "View Card Details" at bounding box center [1267, 406] width 136 height 13
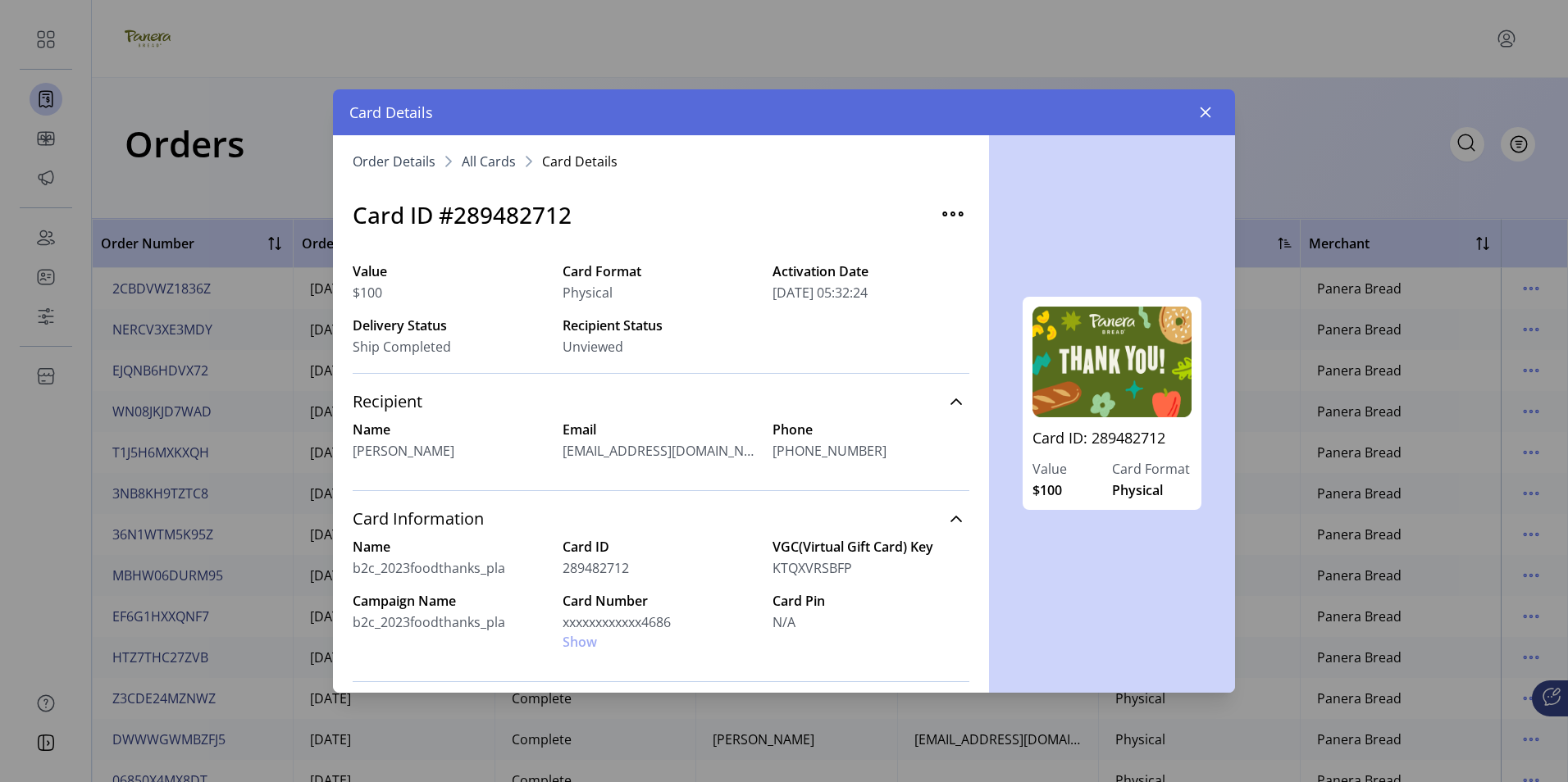
drag, startPoint x: 978, startPoint y: 409, endPoint x: 978, endPoint y: 437, distance: 28.0
click at [978, 437] on div "Order Details All Cards Card Details Card ID #289482712 Value $100 Card Format …" at bounding box center [661, 414] width 656 height 558
click at [580, 644] on div "Card Number xxxxxxxxxxxx4686 Show" at bounding box center [661, 621] width 197 height 61
click at [578, 644] on div "Card Number xxxxxxxxxxxx4686 Show" at bounding box center [661, 621] width 197 height 61
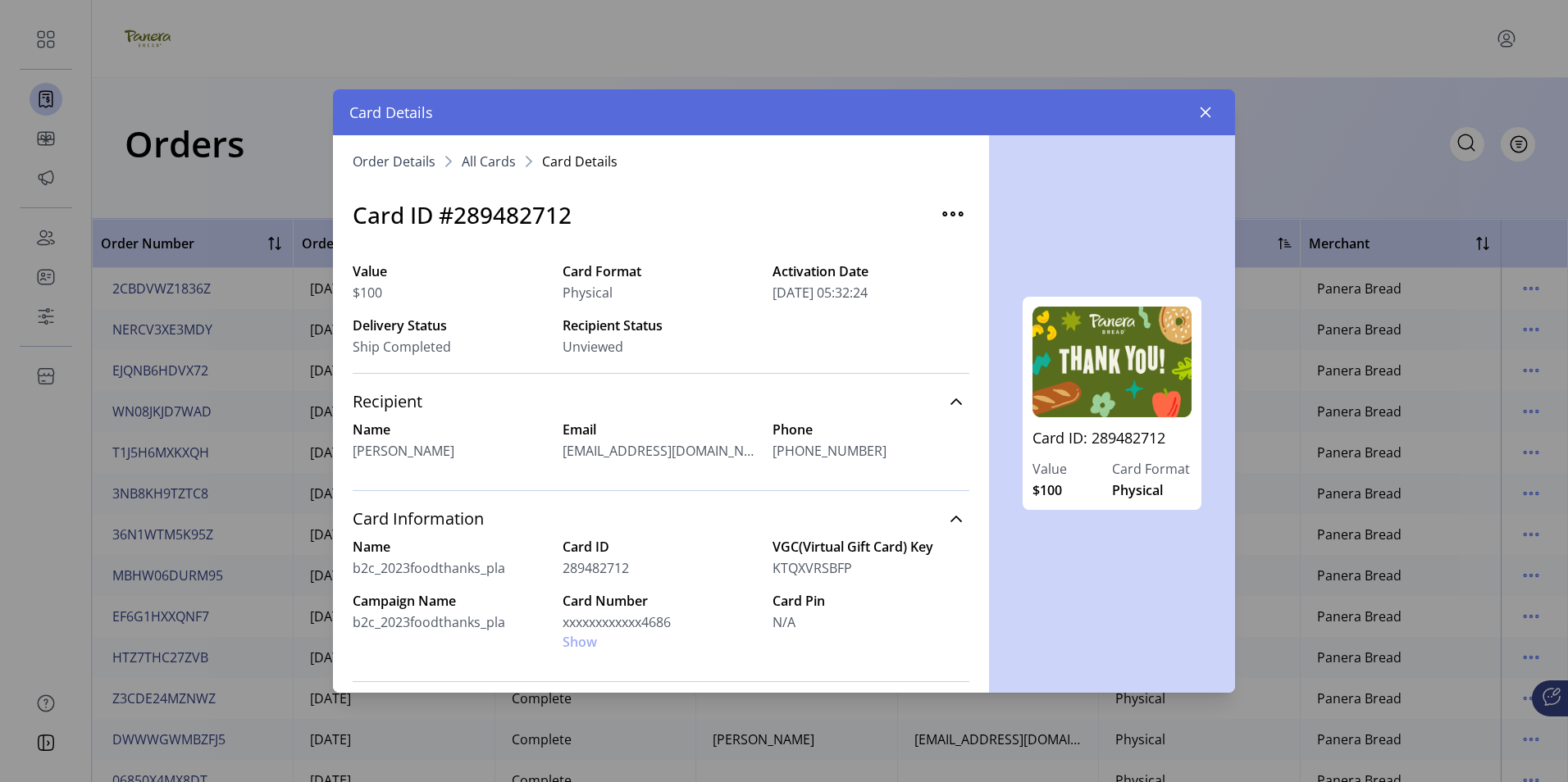
click at [578, 644] on div "Card Number xxxxxxxxxxxx4686 Show" at bounding box center [661, 621] width 197 height 61
click at [1207, 112] on icon "button" at bounding box center [1206, 112] width 11 height 11
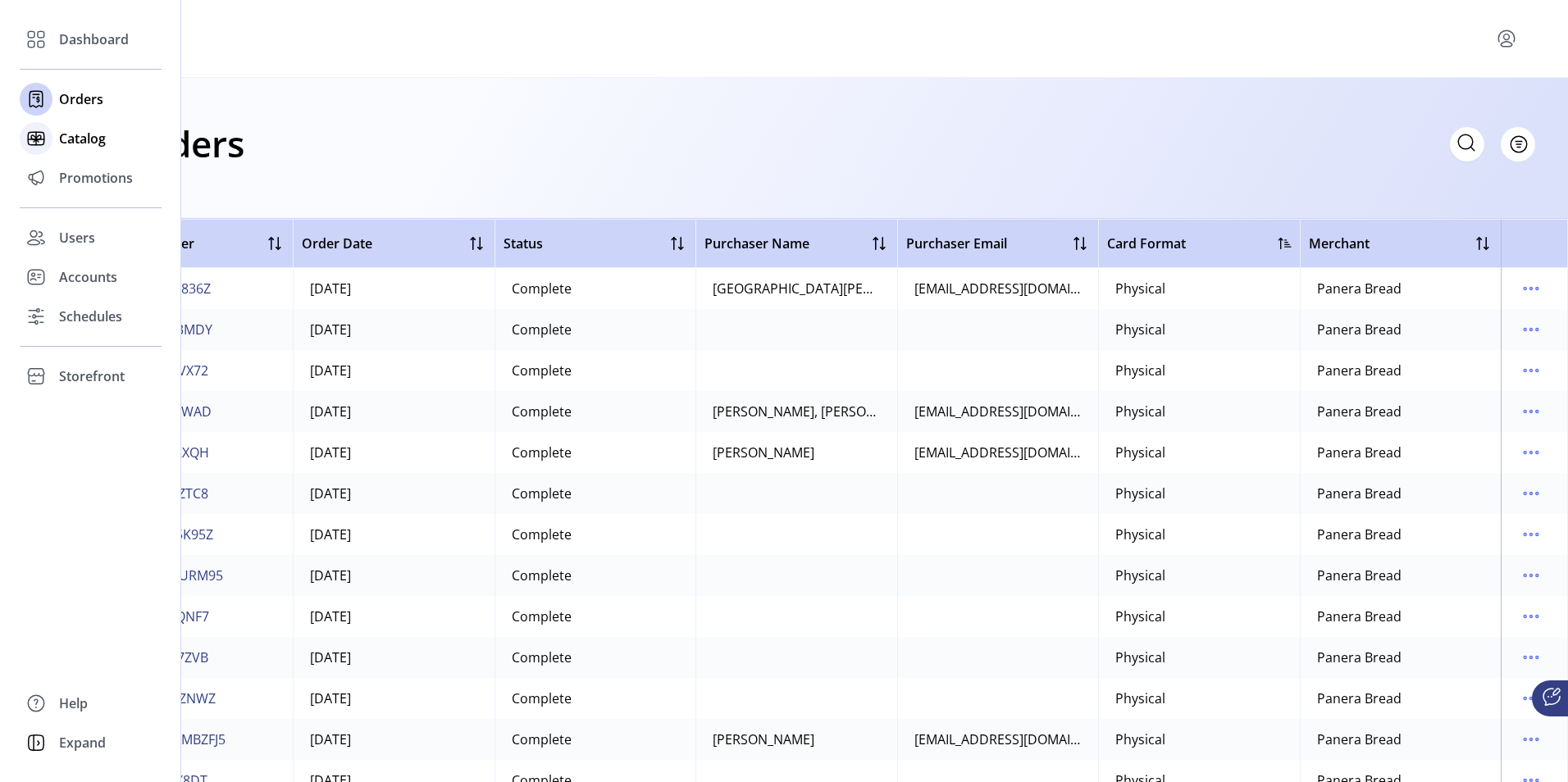
click at [77, 137] on span "Catalog" at bounding box center [82, 139] width 47 height 20
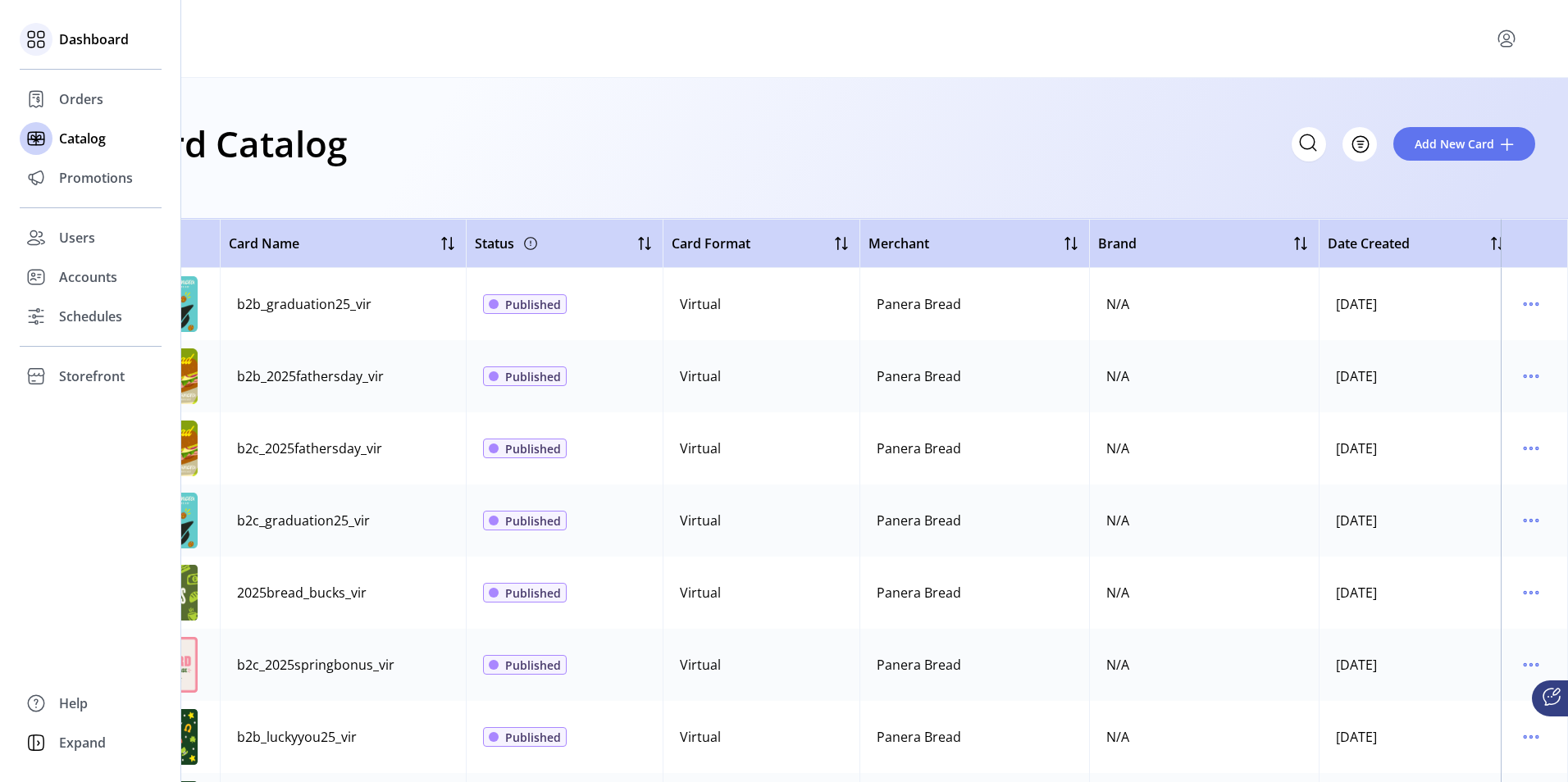
click at [89, 38] on span "Dashboard" at bounding box center [94, 39] width 70 height 20
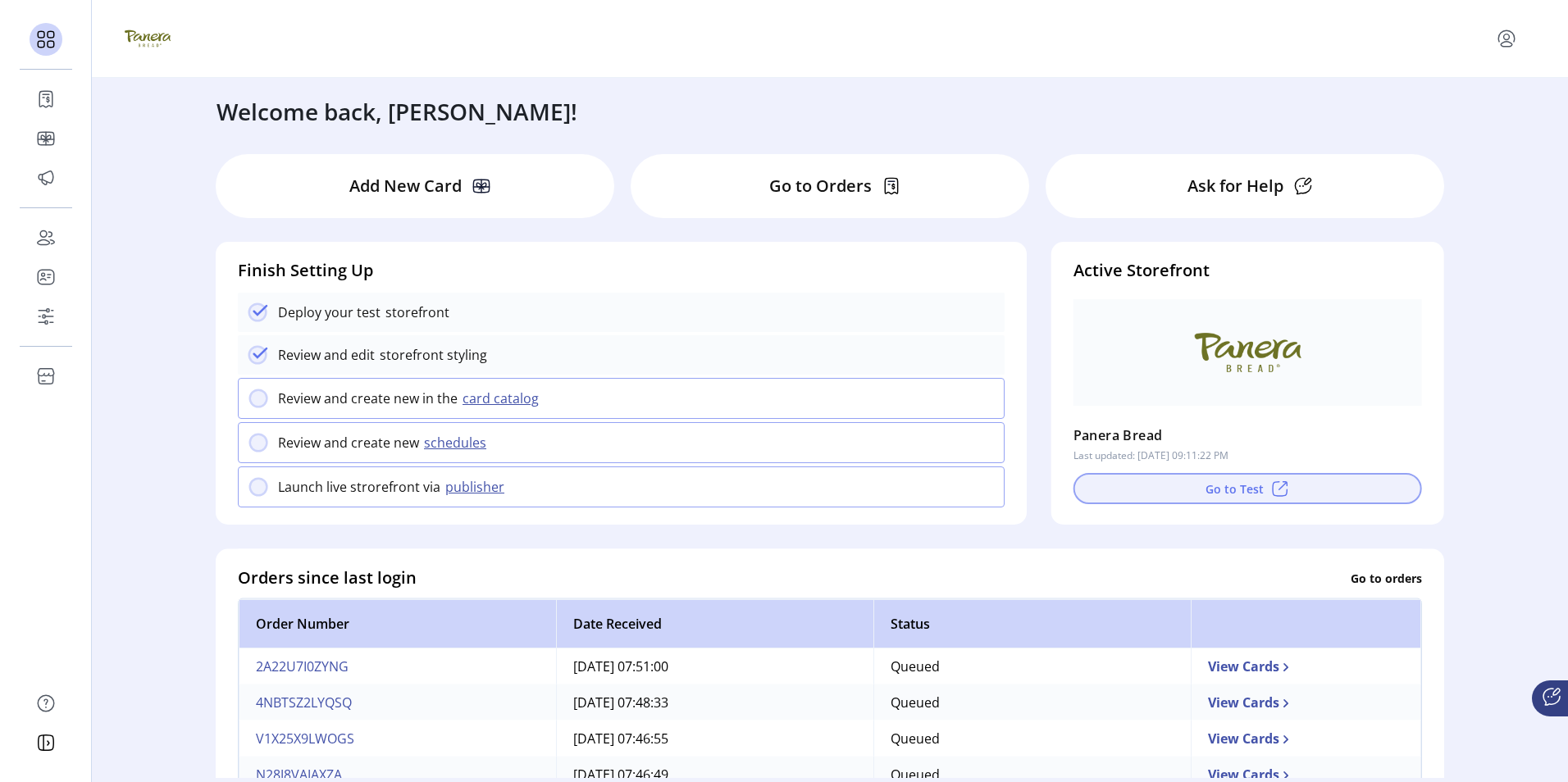
click at [1223, 488] on button "Go to Test" at bounding box center [1247, 488] width 349 height 31
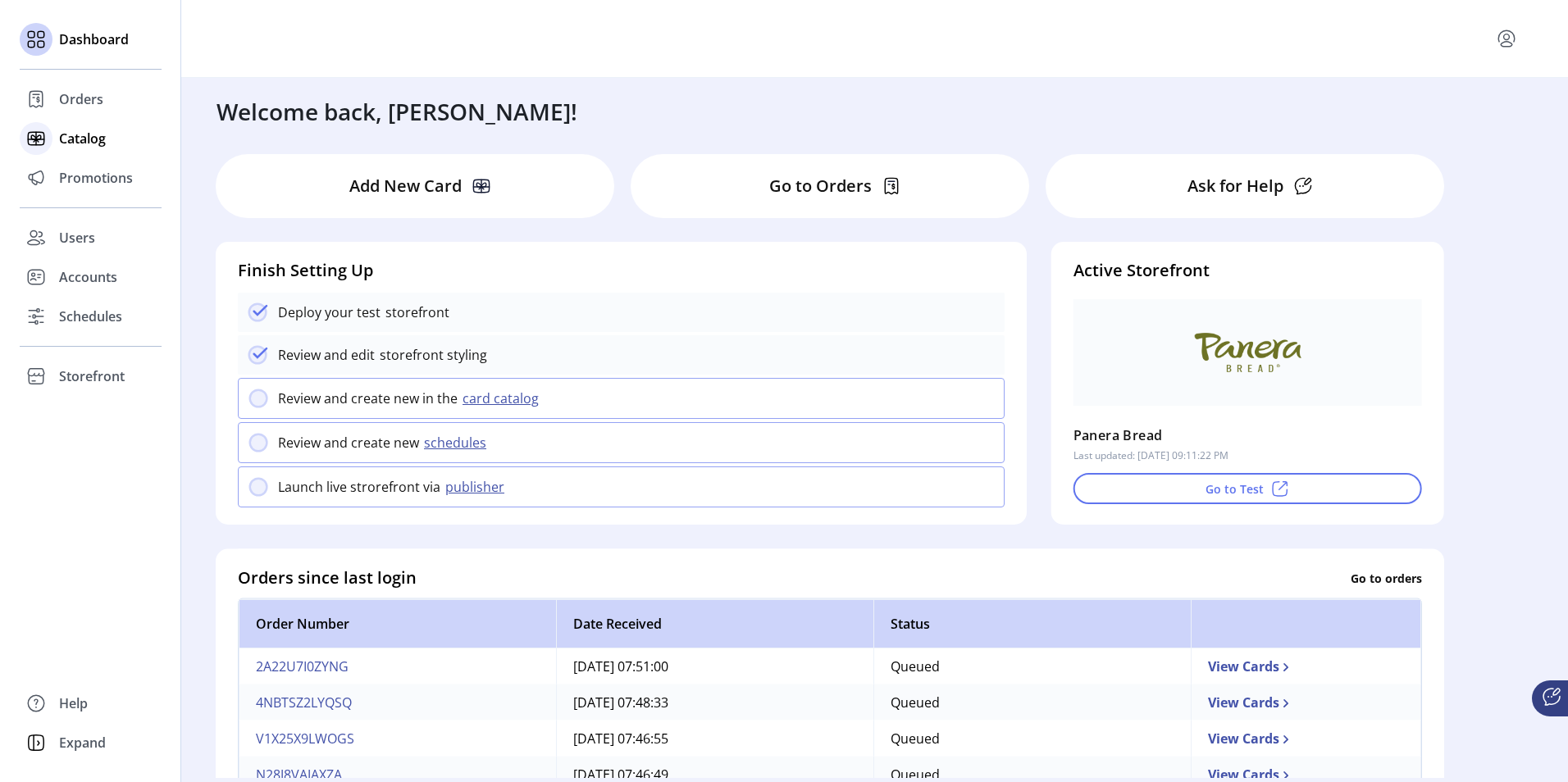
click at [74, 139] on span "Catalog" at bounding box center [82, 139] width 47 height 20
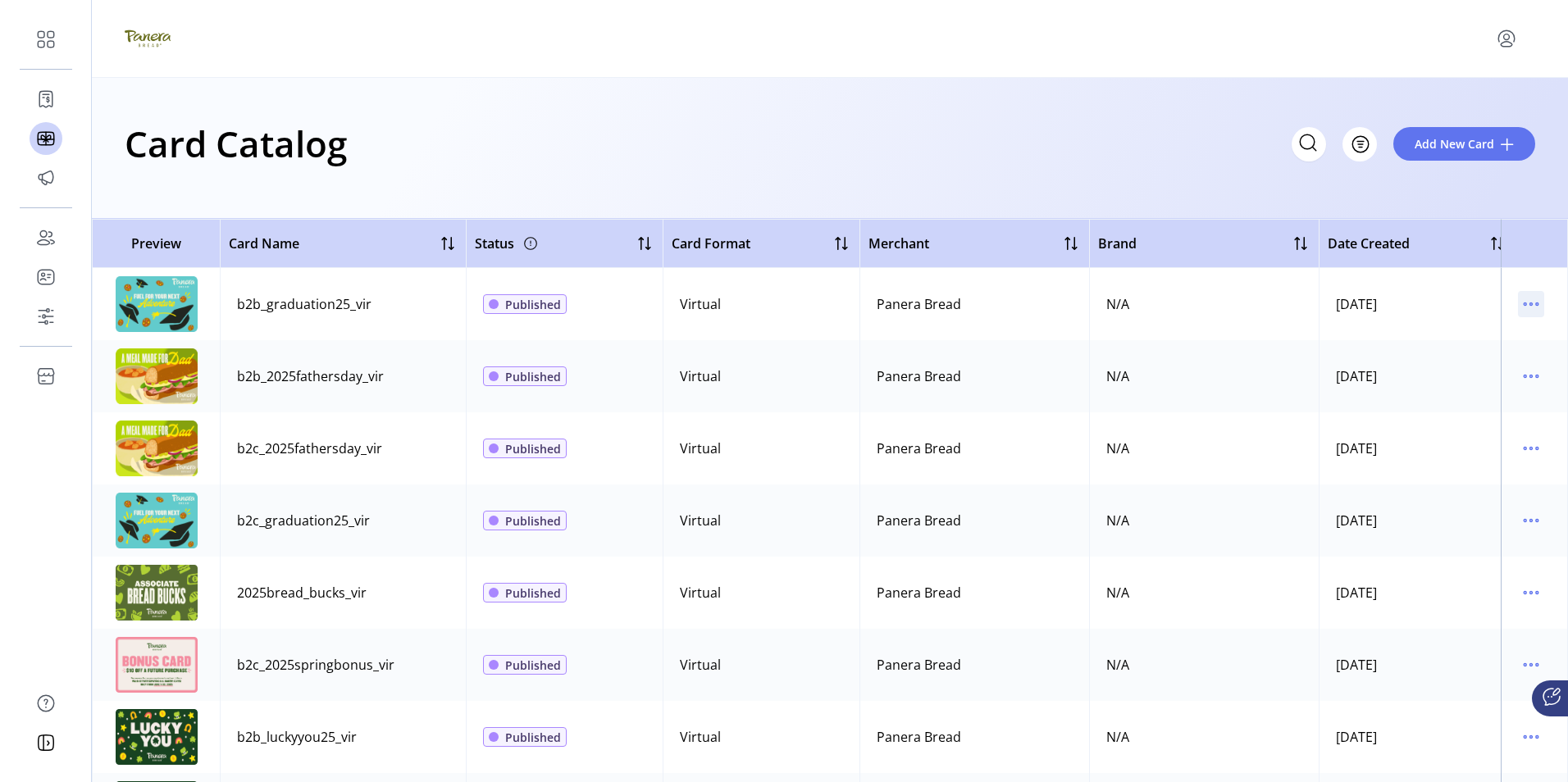
click at [1531, 306] on icon "menu" at bounding box center [1531, 304] width 2 height 2
click at [1453, 356] on span "Edit Details" at bounding box center [1453, 362] width 136 height 13
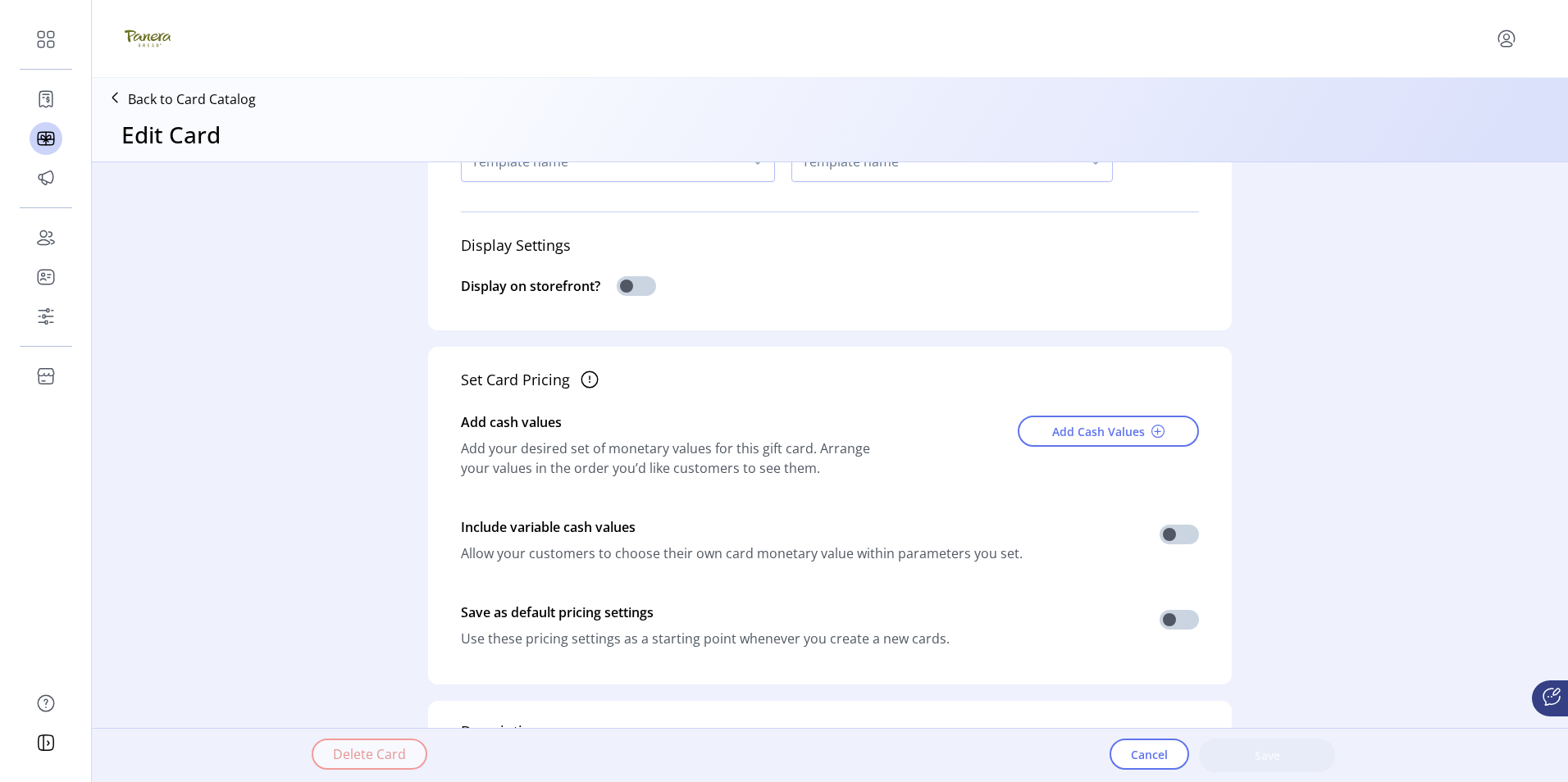
scroll to position [492, 0]
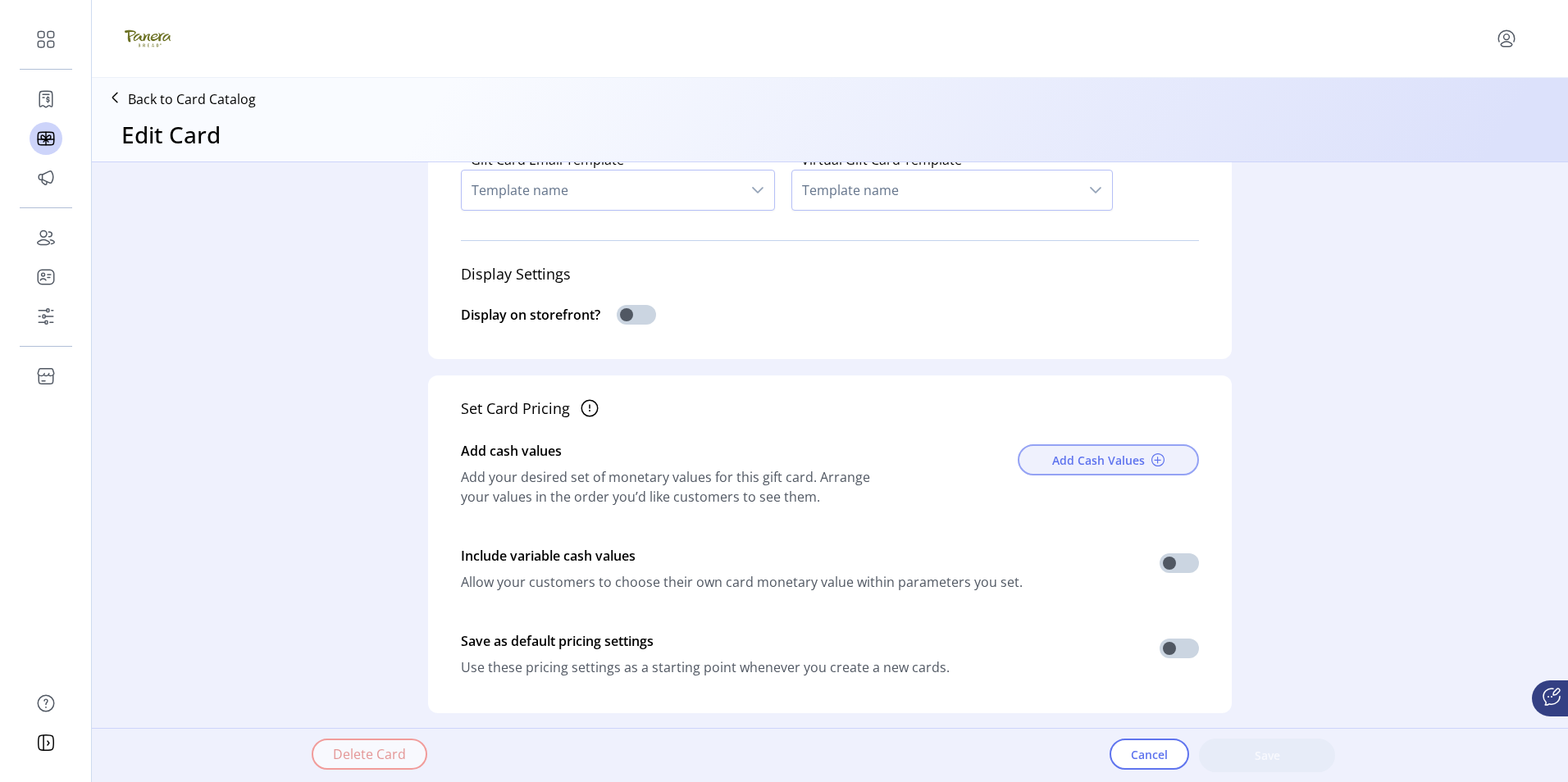
click at [1097, 464] on span "Add Cash Values" at bounding box center [1098, 461] width 92 height 17
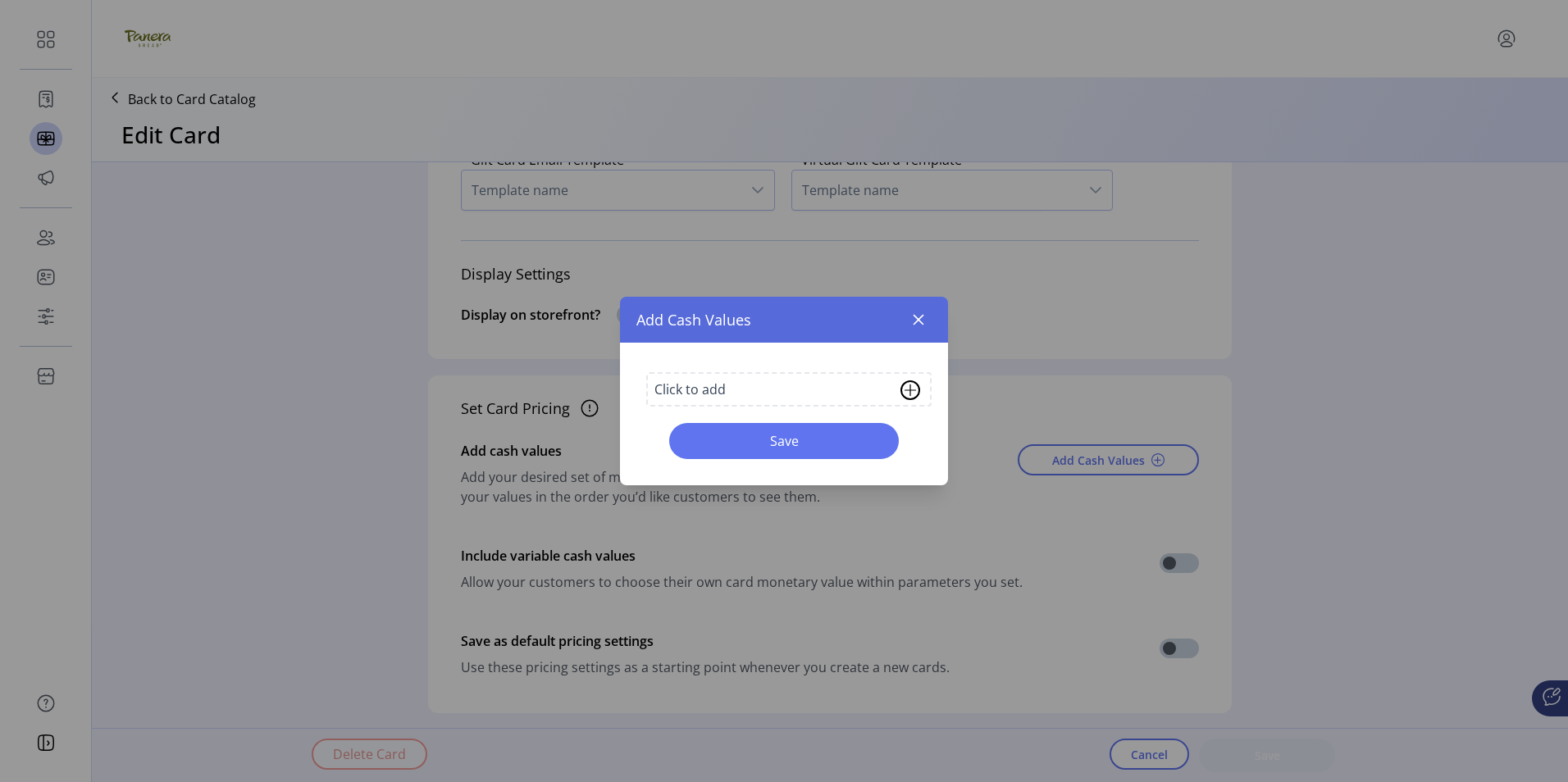
click at [910, 387] on img at bounding box center [910, 391] width 20 height 20
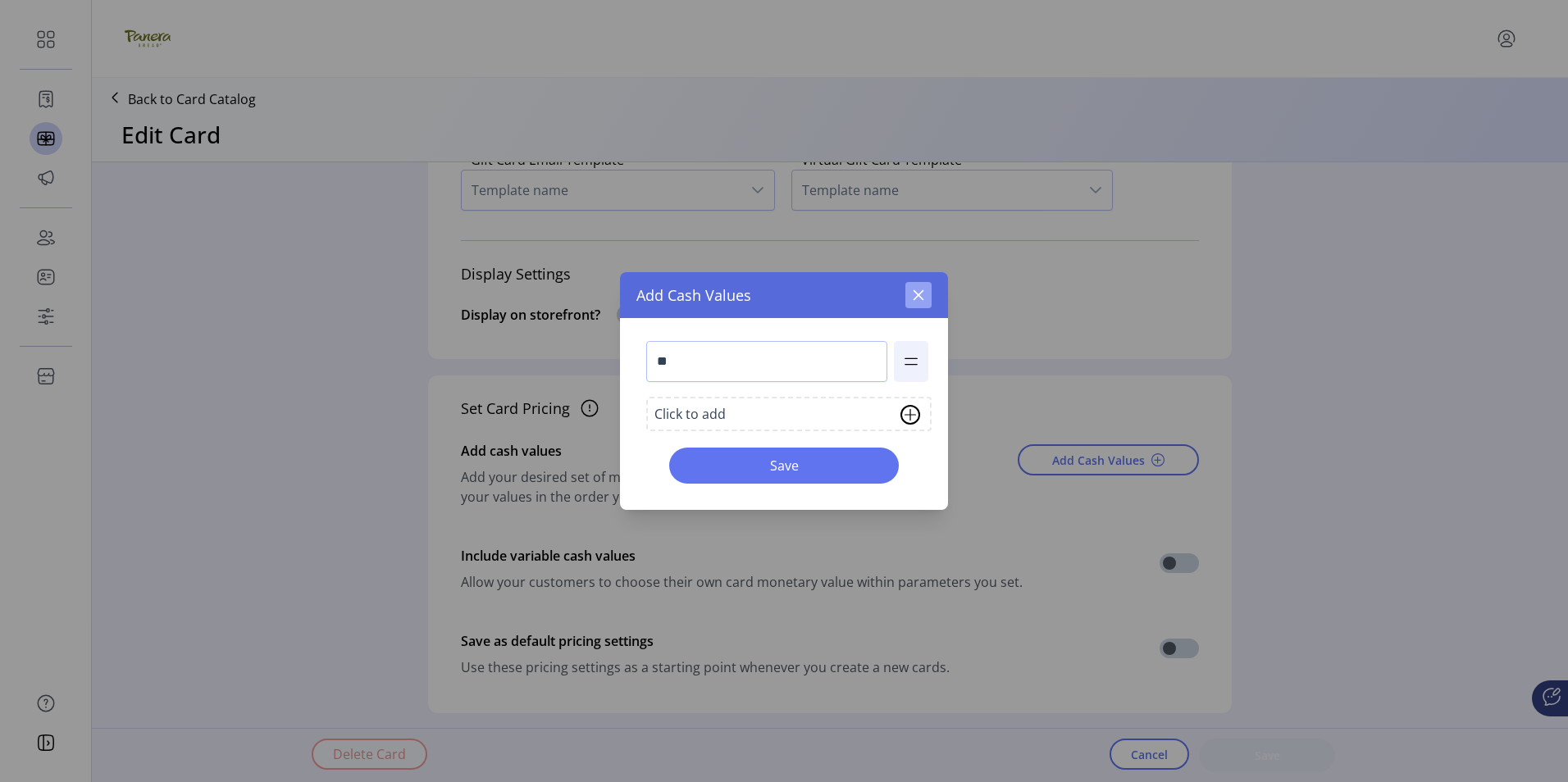
click at [920, 296] on icon "button" at bounding box center [918, 296] width 13 height 13
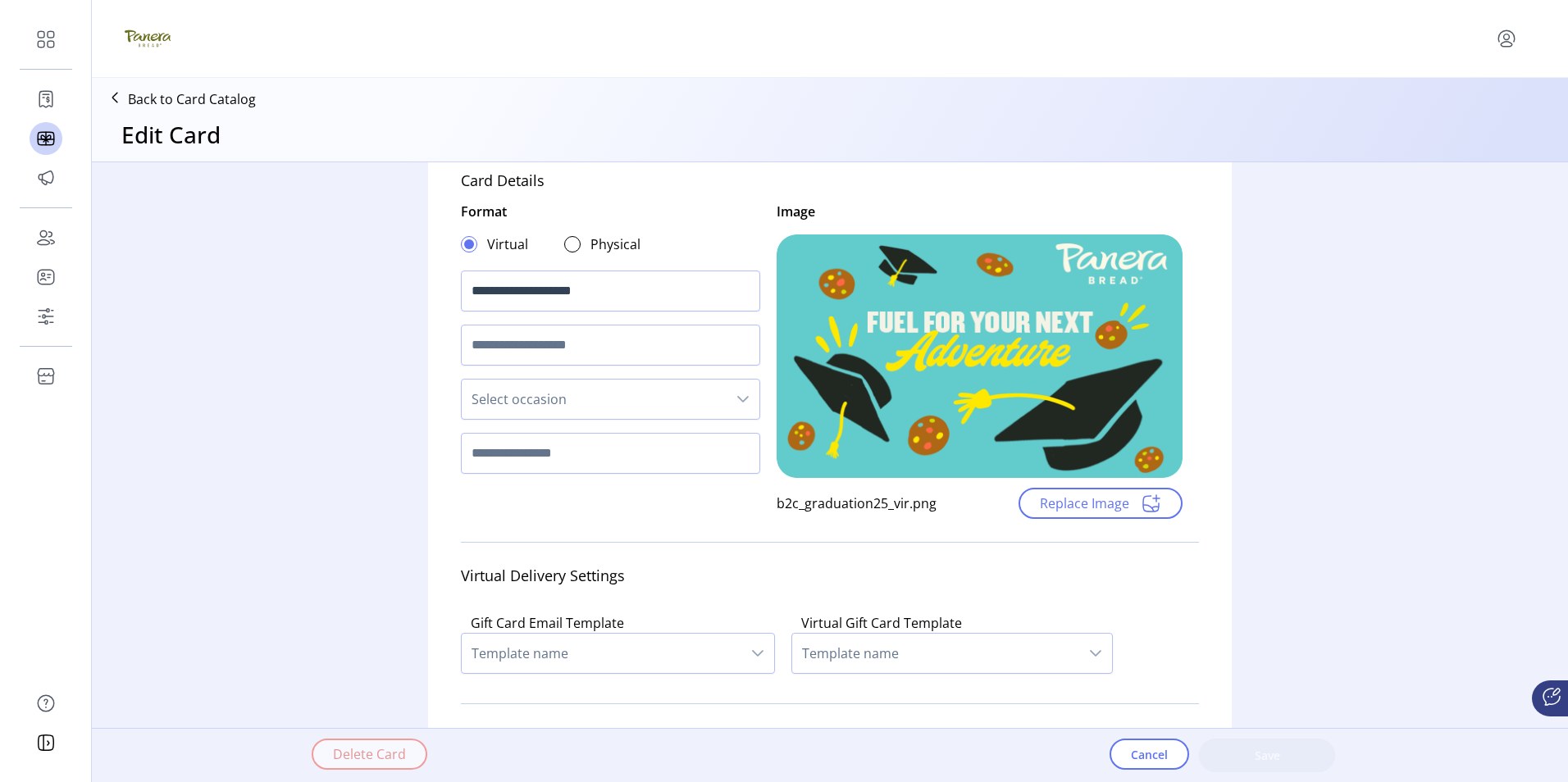
scroll to position [0, 0]
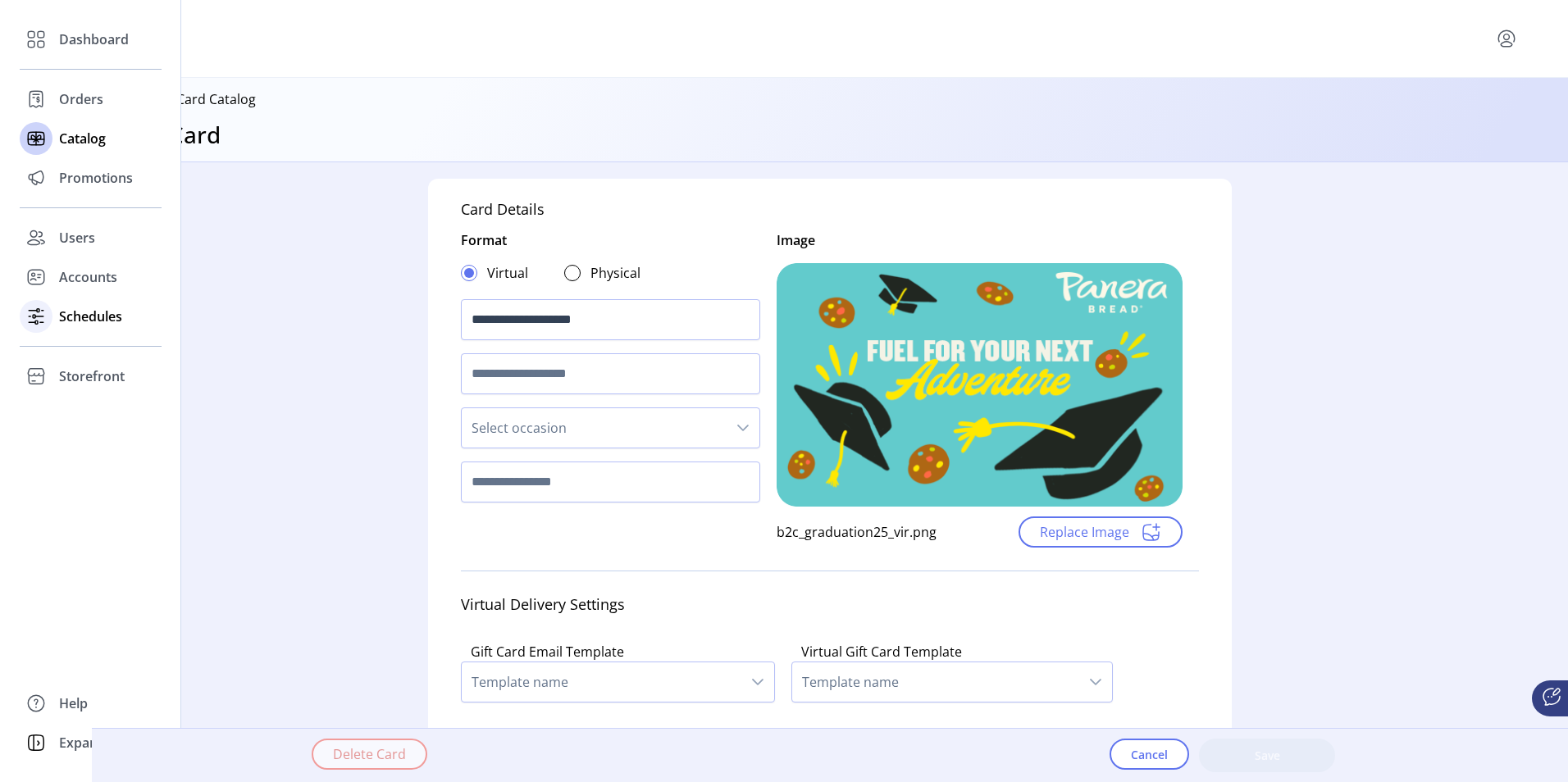
click at [97, 315] on span "Schedules" at bounding box center [91, 316] width 63 height 20
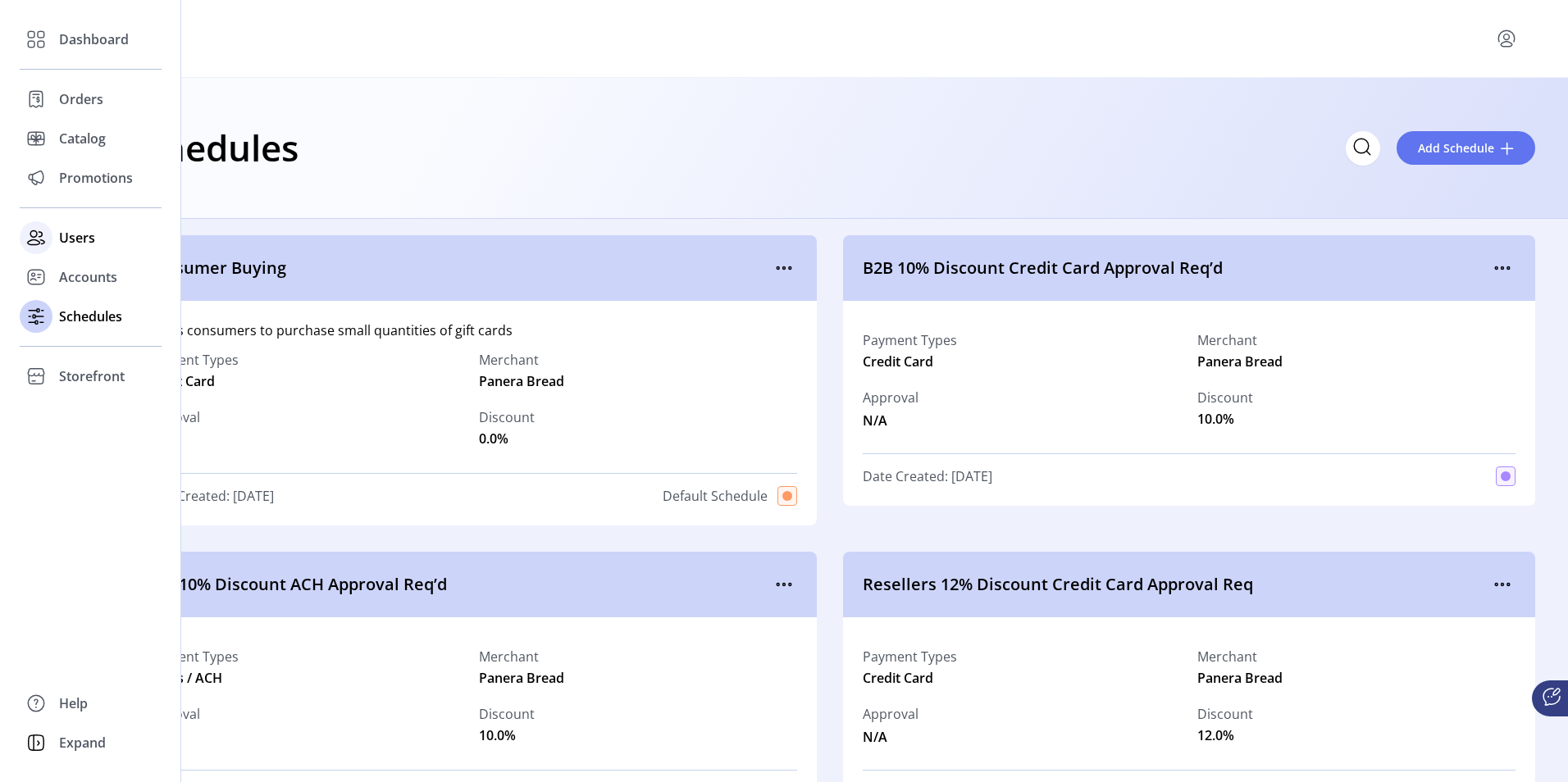
click at [74, 237] on span "Users" at bounding box center [77, 238] width 36 height 20
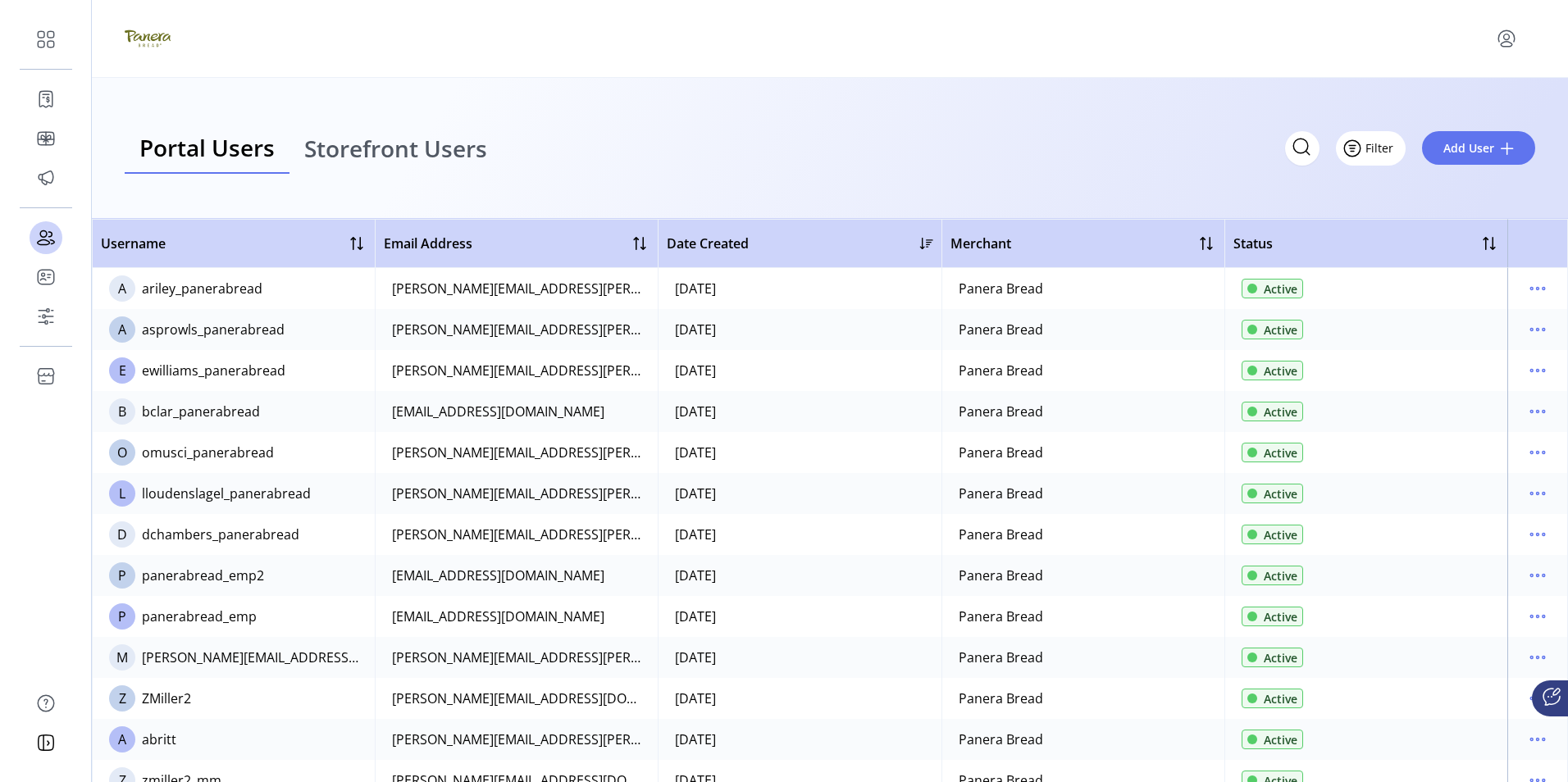
click at [1375, 147] on span "Filter" at bounding box center [1379, 147] width 27 height 17
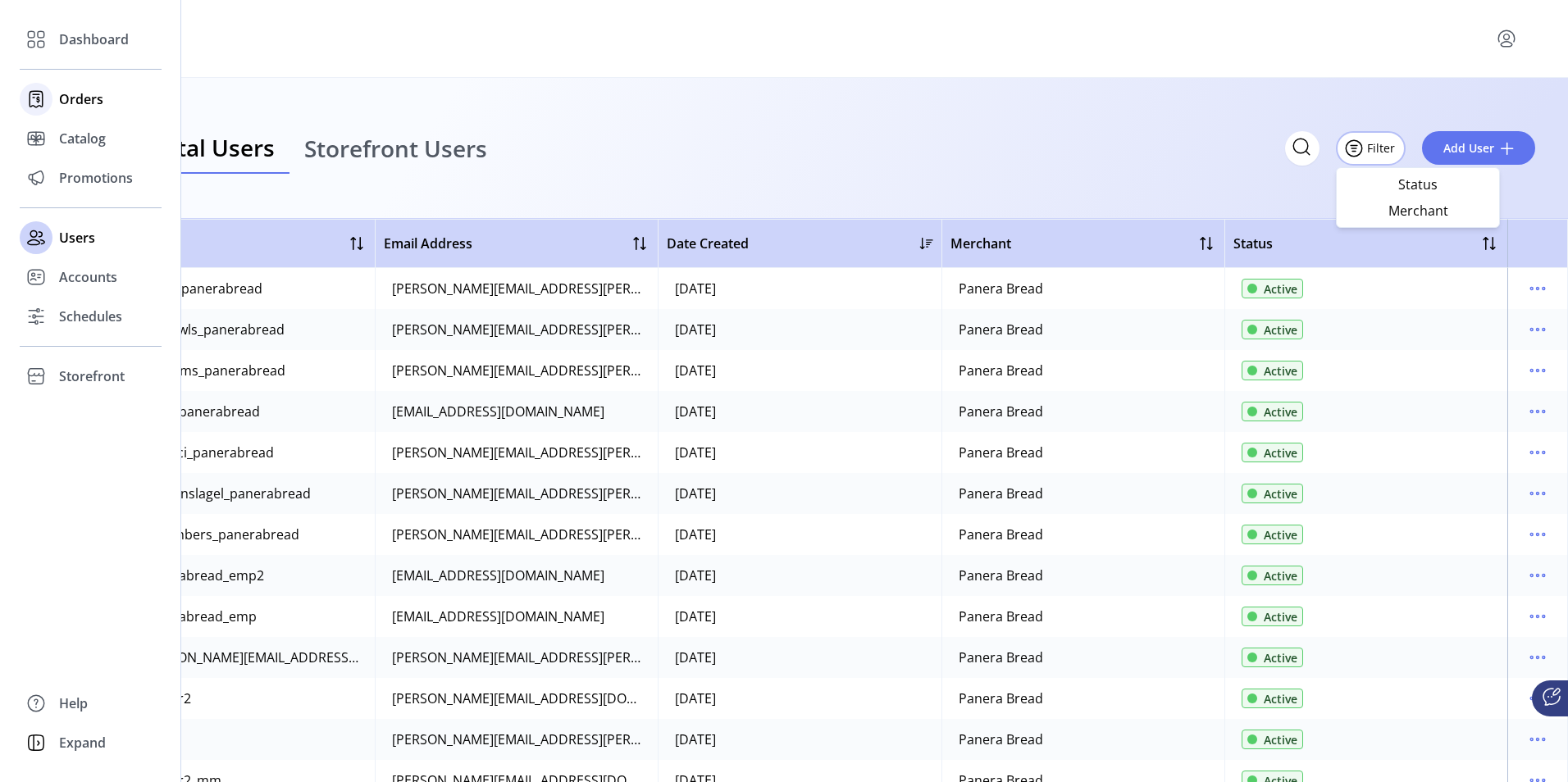
click at [82, 102] on span "Orders" at bounding box center [81, 99] width 44 height 20
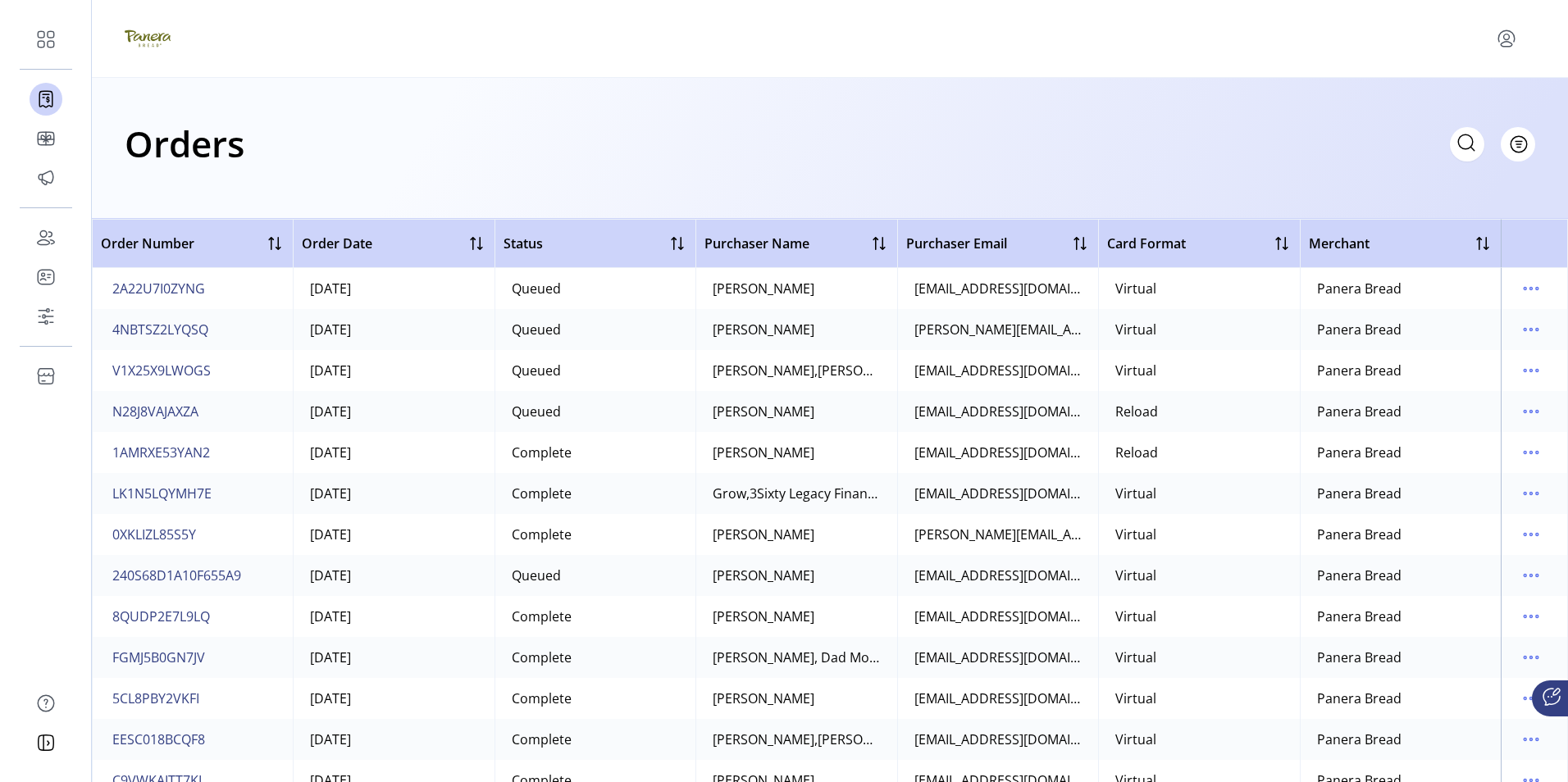
click at [1159, 246] on span "Card Format" at bounding box center [1146, 244] width 79 height 20
click at [1273, 242] on div at bounding box center [1282, 244] width 20 height 20
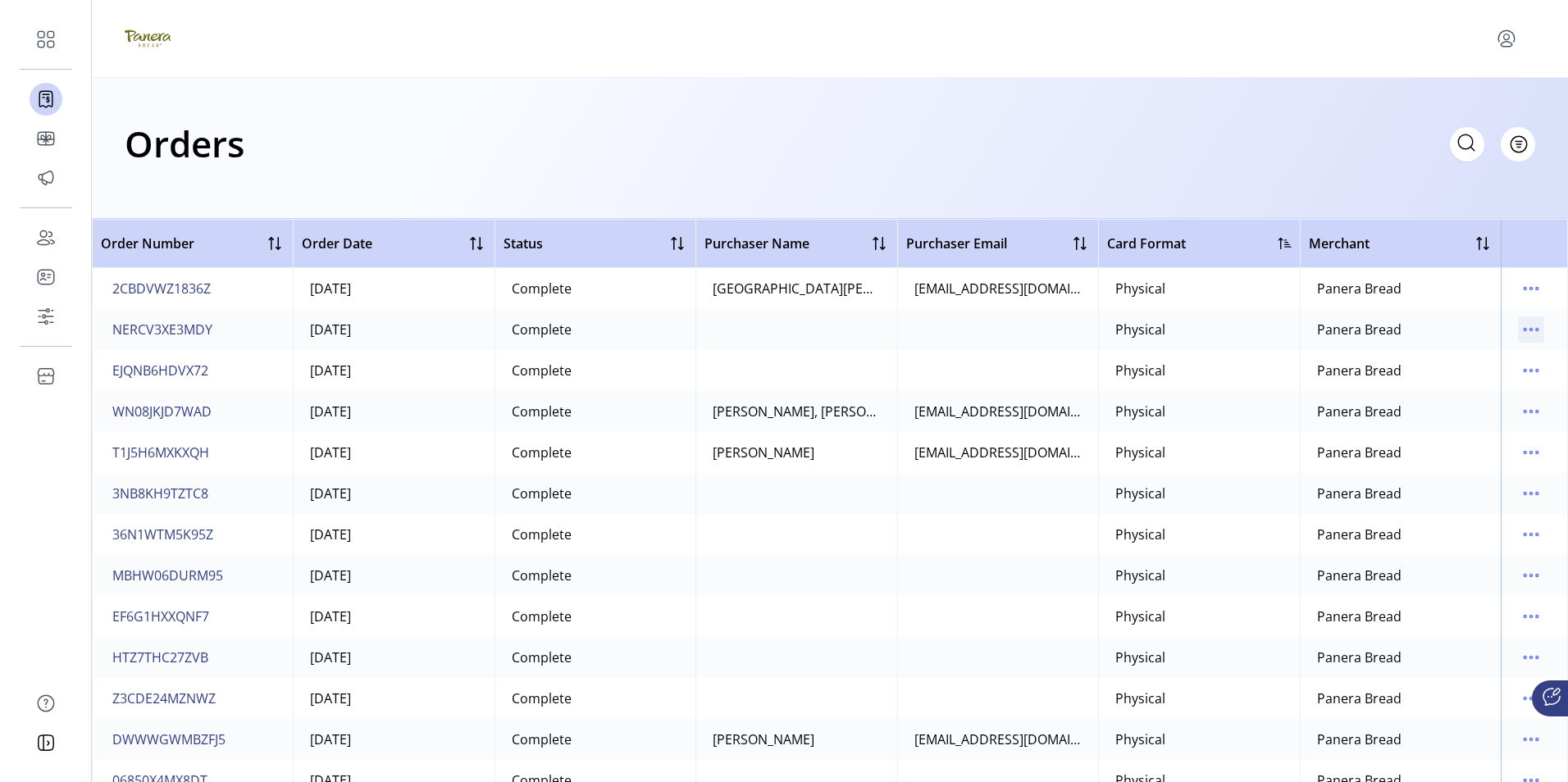
click at [1525, 329] on icon "menu" at bounding box center [1531, 330] width 27 height 27
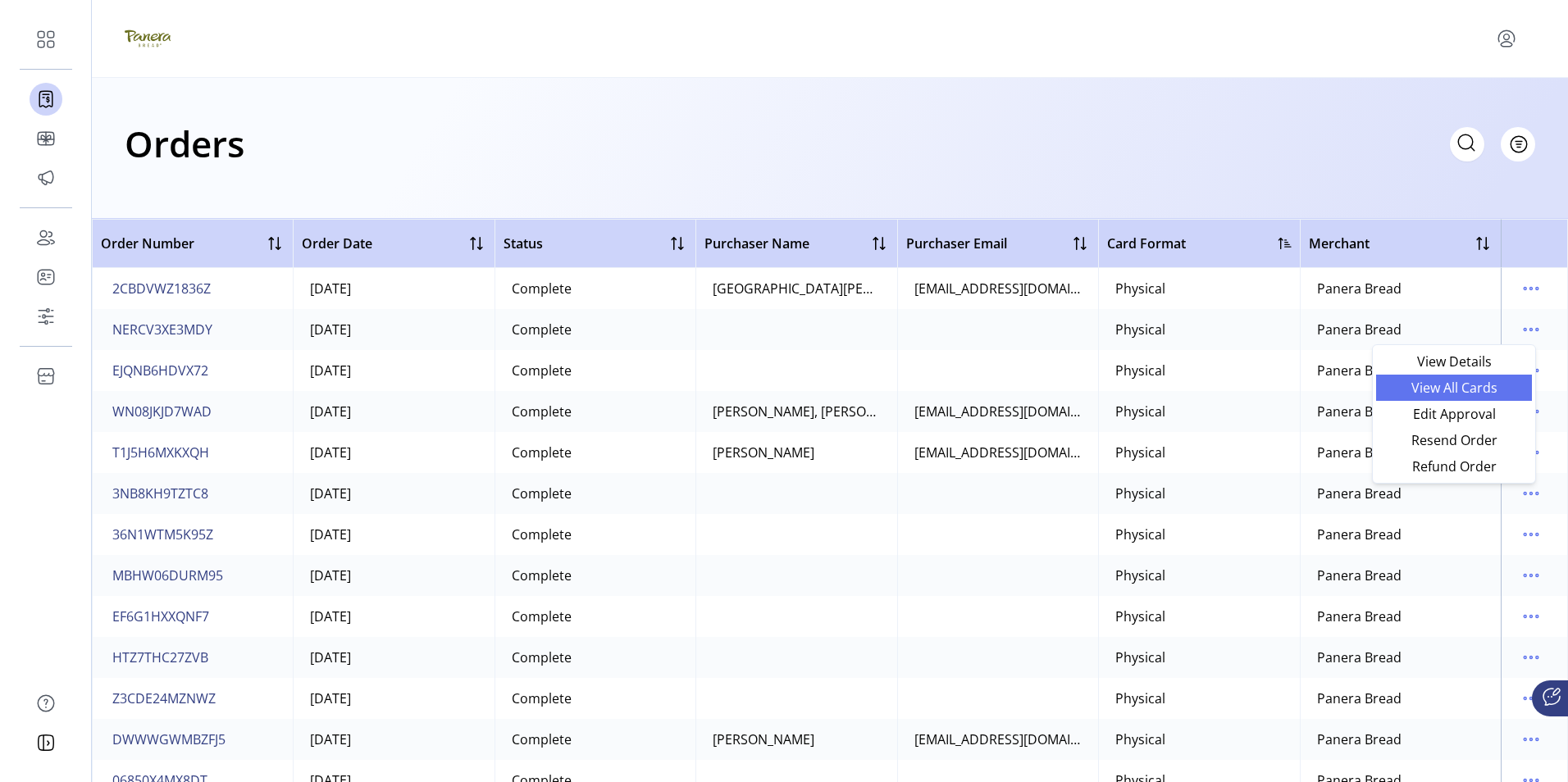
click at [1458, 386] on span "View All Cards" at bounding box center [1453, 388] width 136 height 13
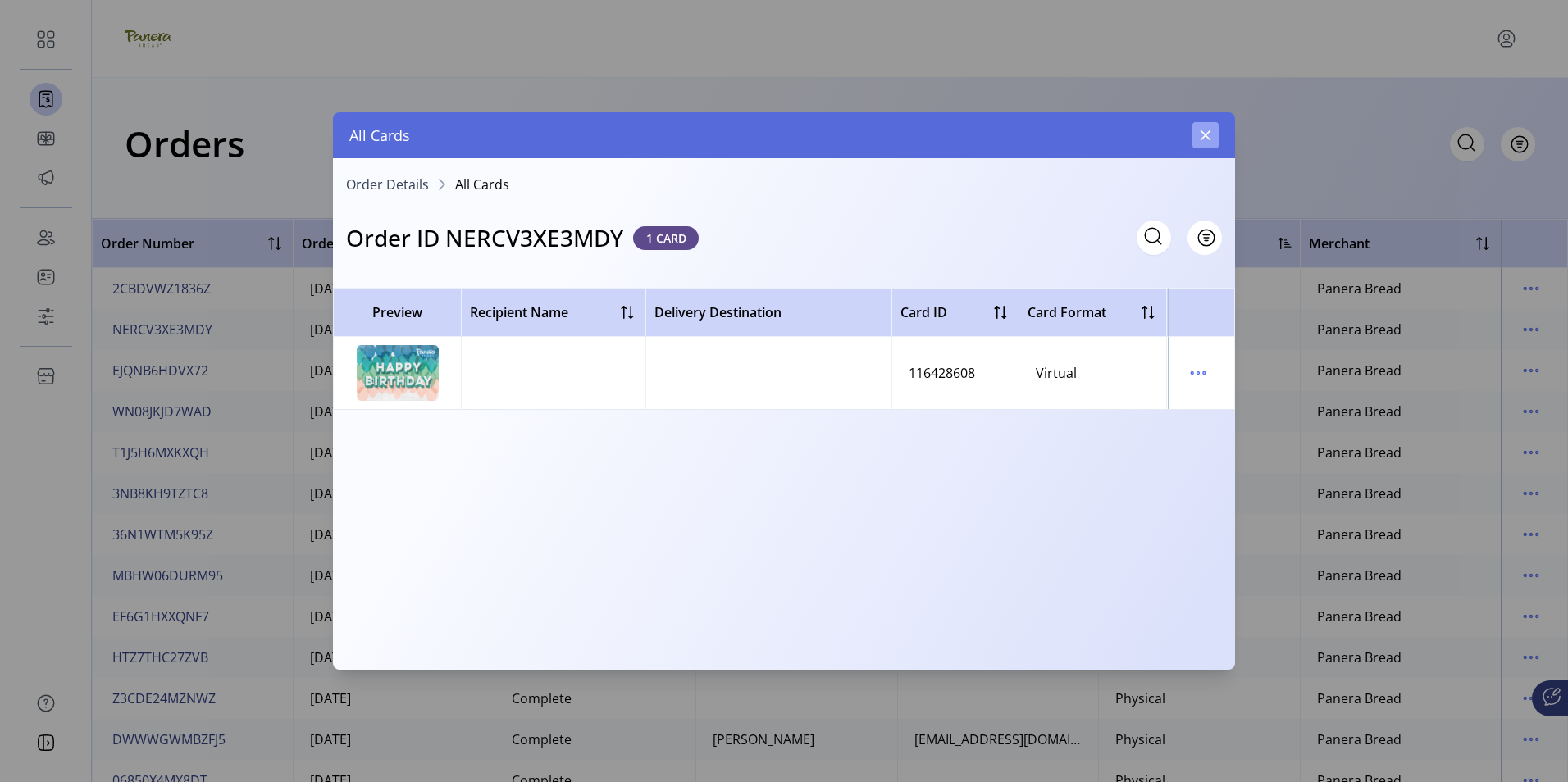
click at [1207, 141] on icon "button" at bounding box center [1206, 136] width 13 height 13
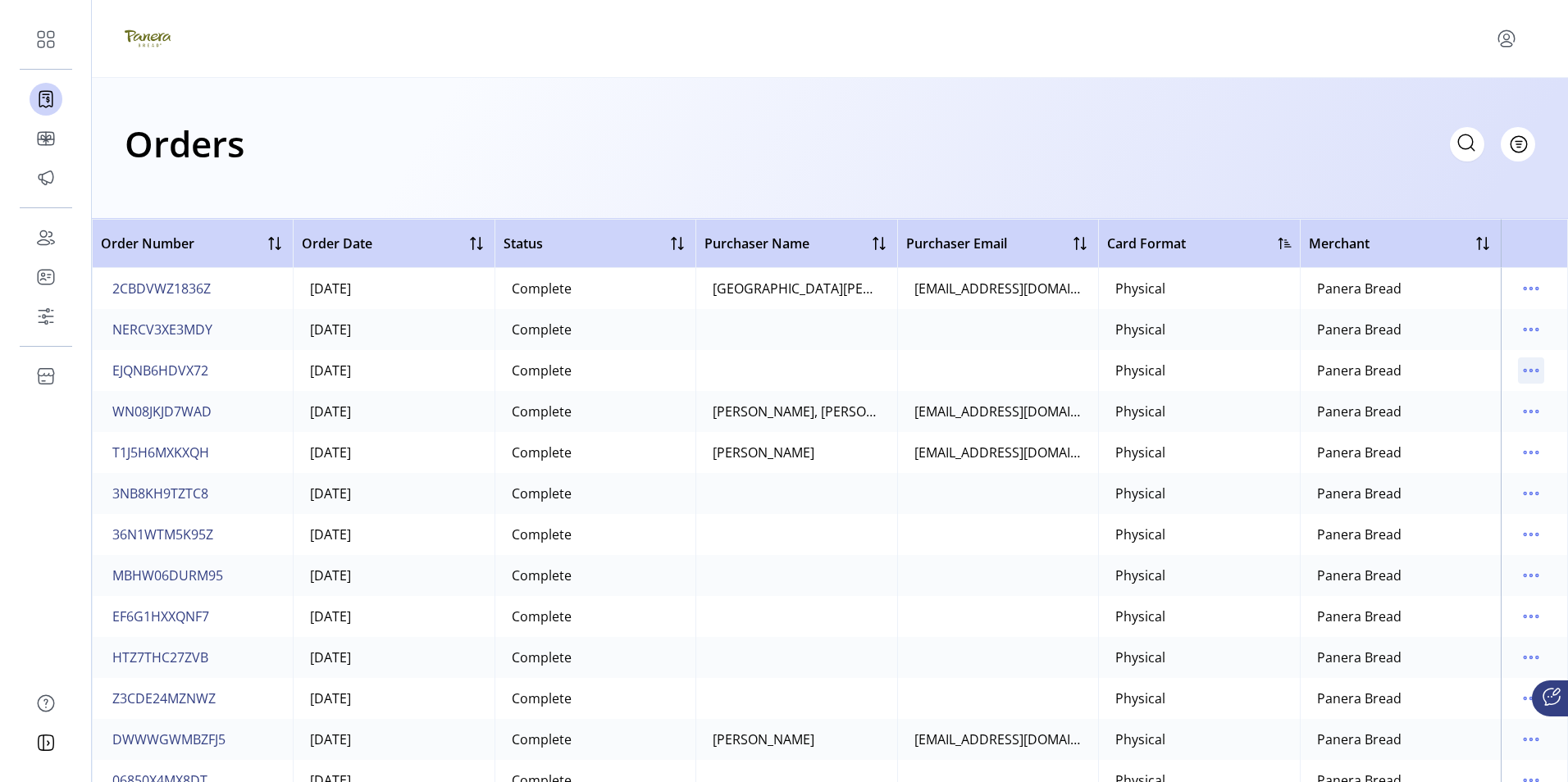
click at [1525, 370] on icon "menu" at bounding box center [1531, 371] width 27 height 27
click at [1446, 426] on span "View All Cards" at bounding box center [1453, 429] width 136 height 13
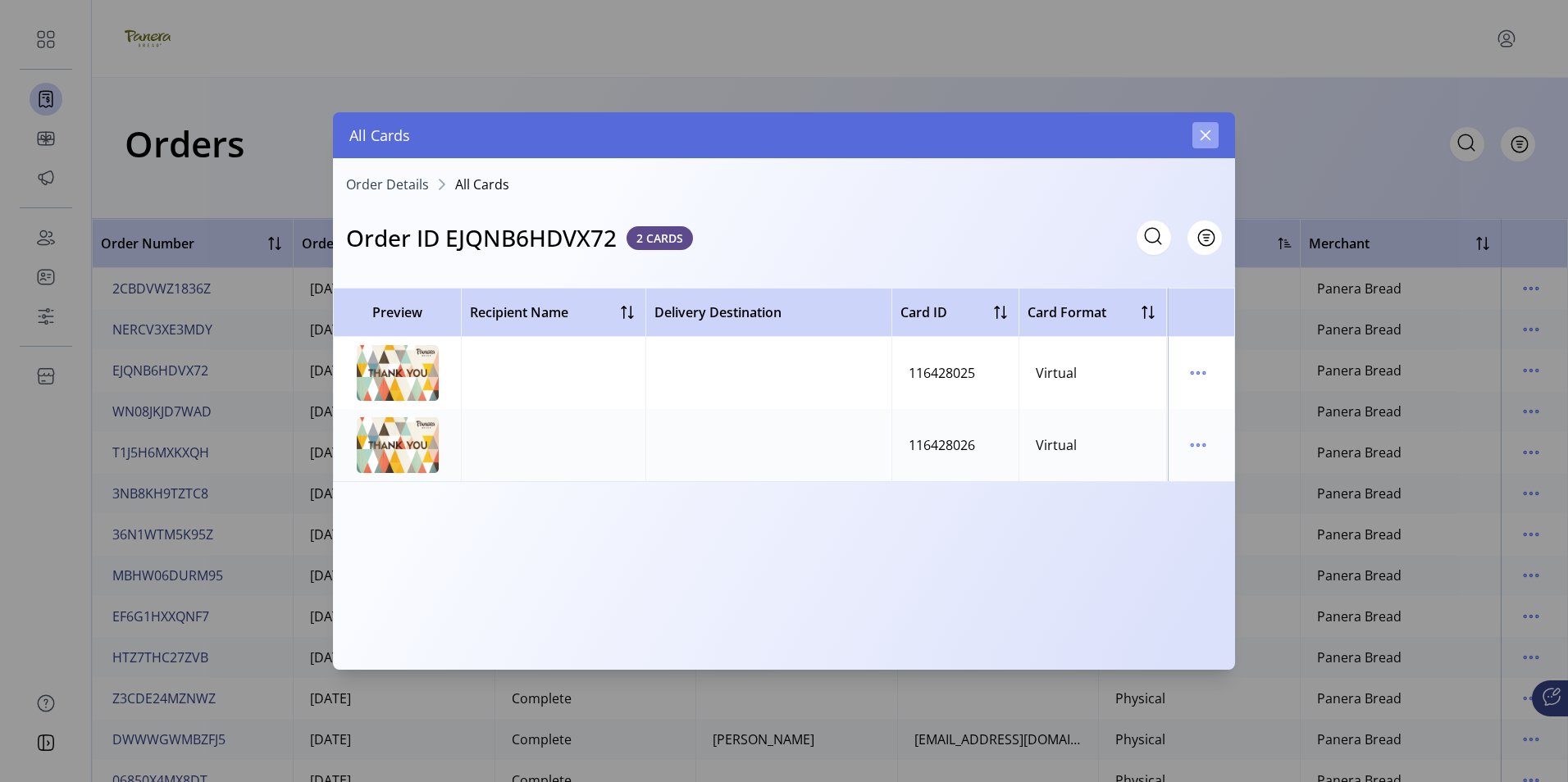
click at [1208, 134] on icon "button" at bounding box center [1206, 136] width 11 height 11
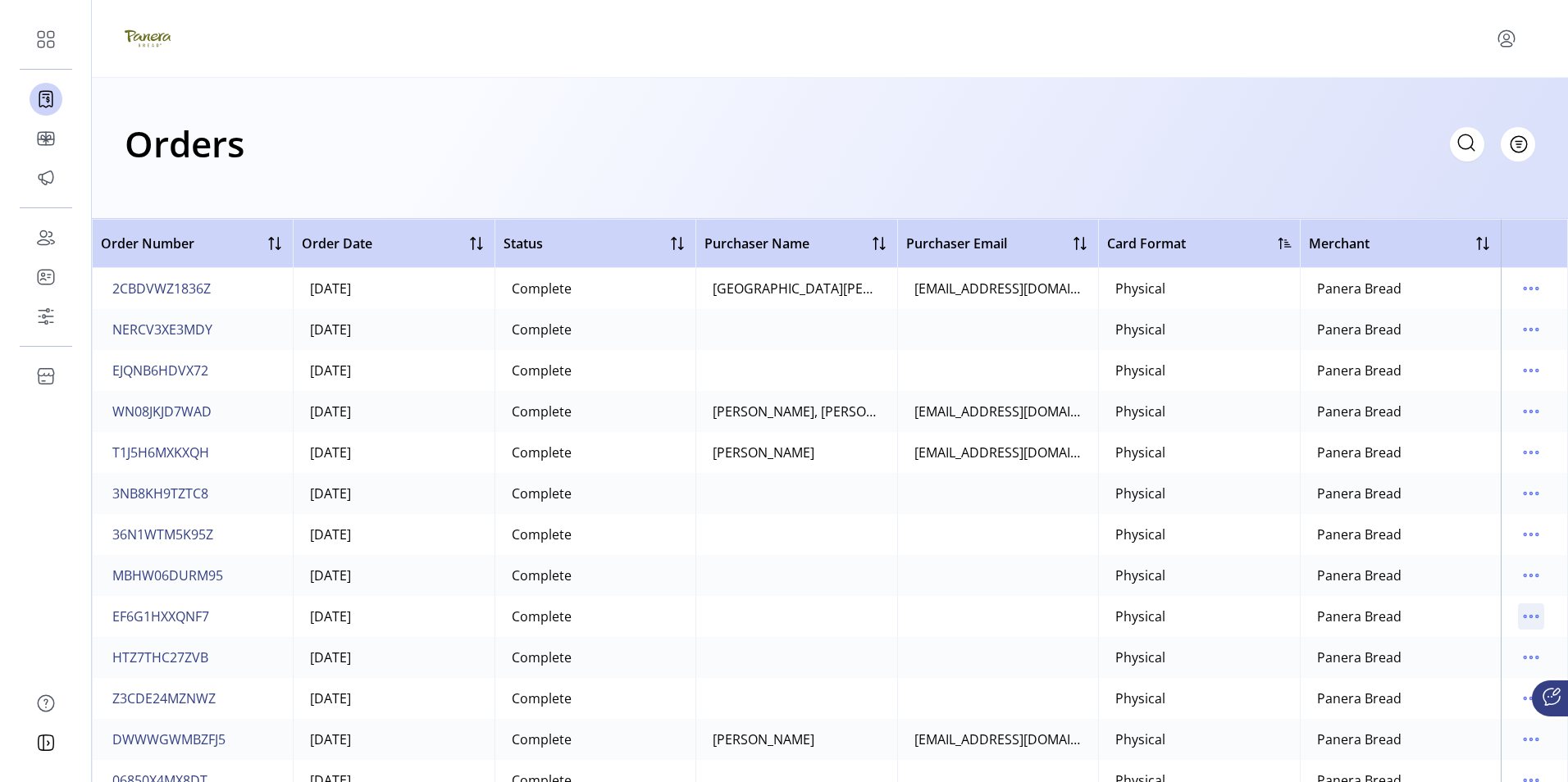
click at [1530, 617] on icon "menu" at bounding box center [1531, 617] width 2 height 2
click at [1441, 669] on span "View All Cards" at bounding box center [1453, 675] width 136 height 13
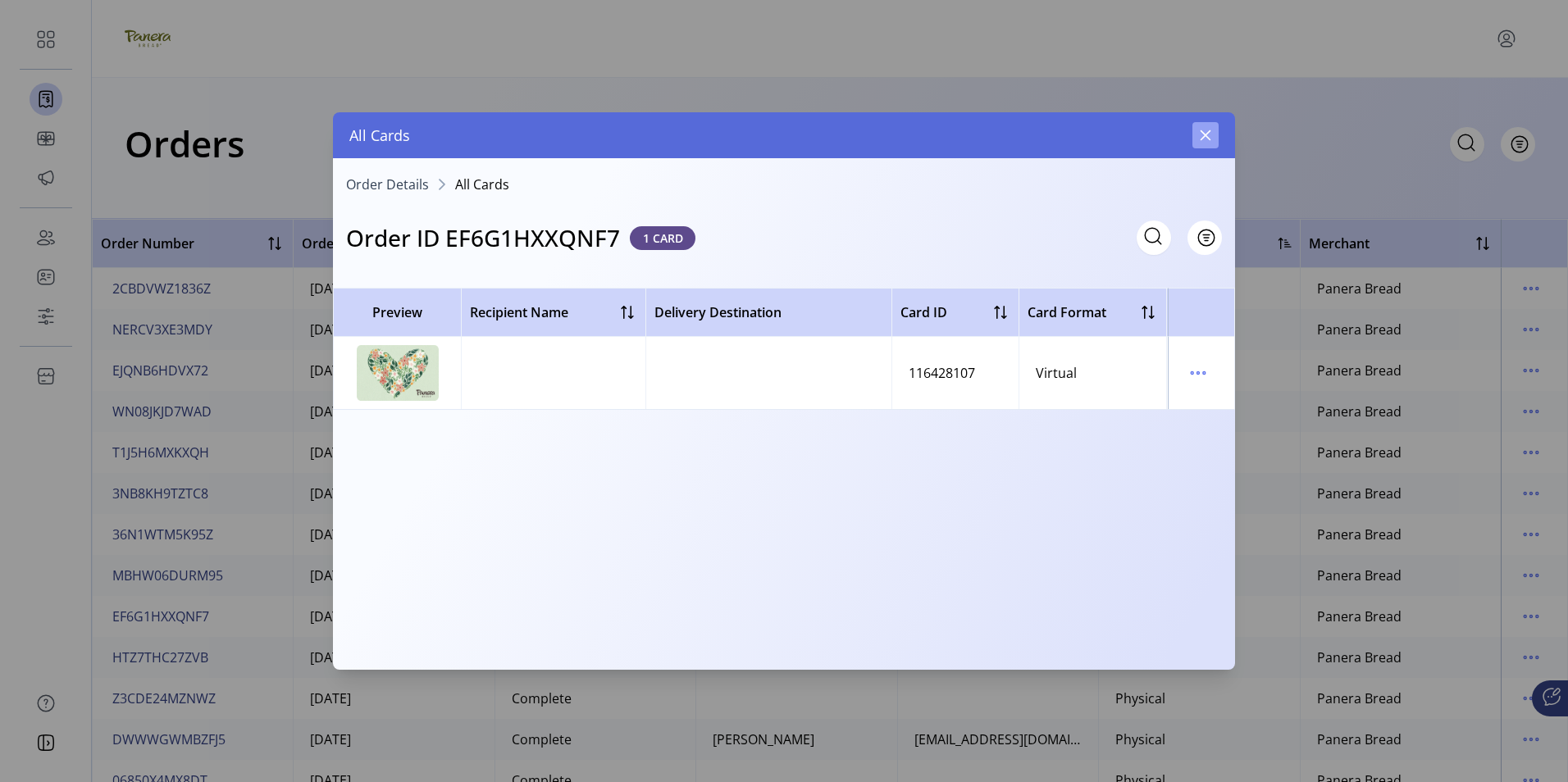
click at [1212, 147] on button "button" at bounding box center [1206, 136] width 27 height 27
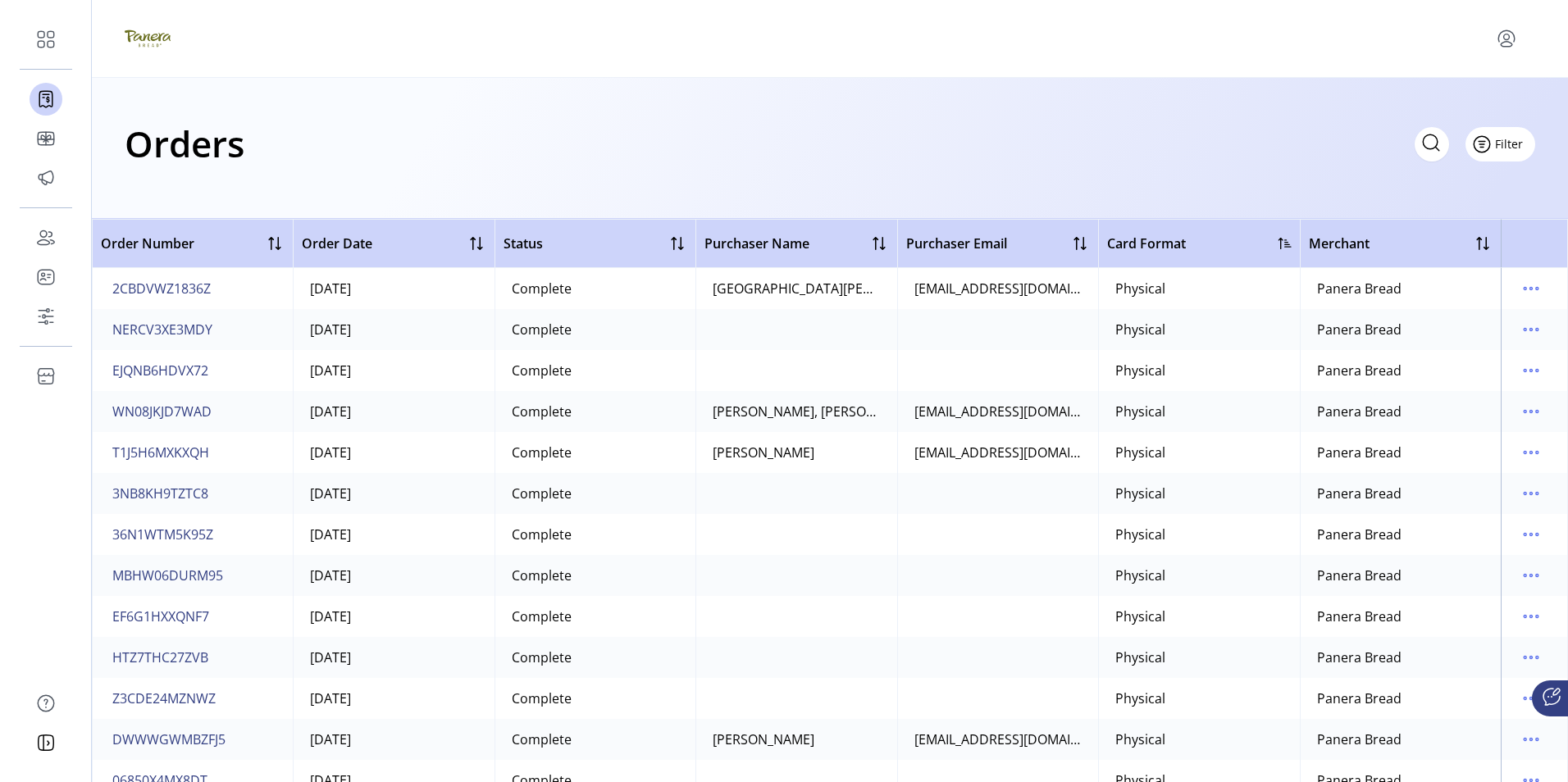
click at [1511, 145] on span "Filter" at bounding box center [1508, 143] width 27 height 17
click at [1452, 203] on span "Status" at bounding box center [1452, 207] width 136 height 13
click at [193, 177] on icon at bounding box center [195, 182] width 13 height 13
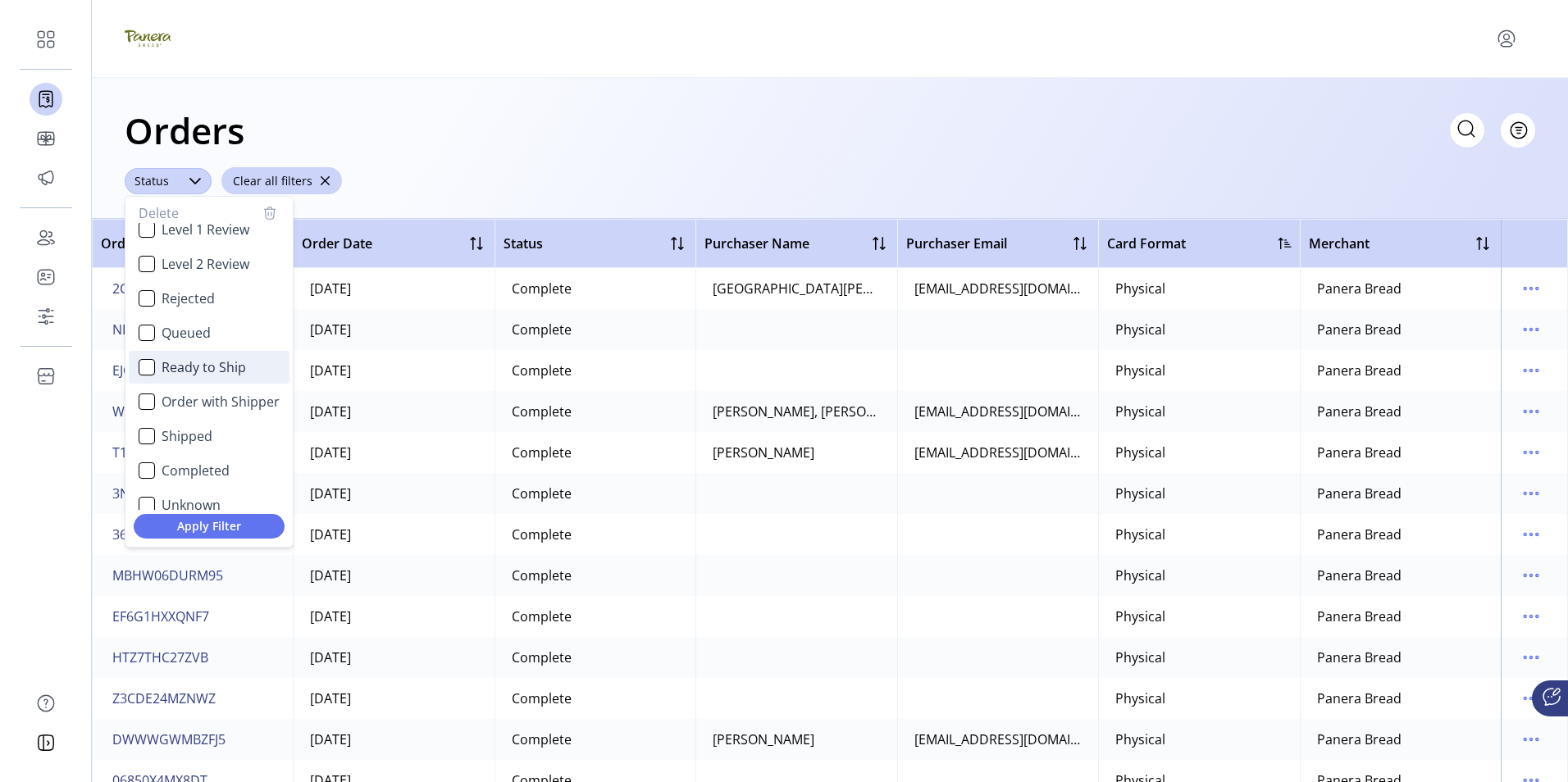
scroll to position [98, 0]
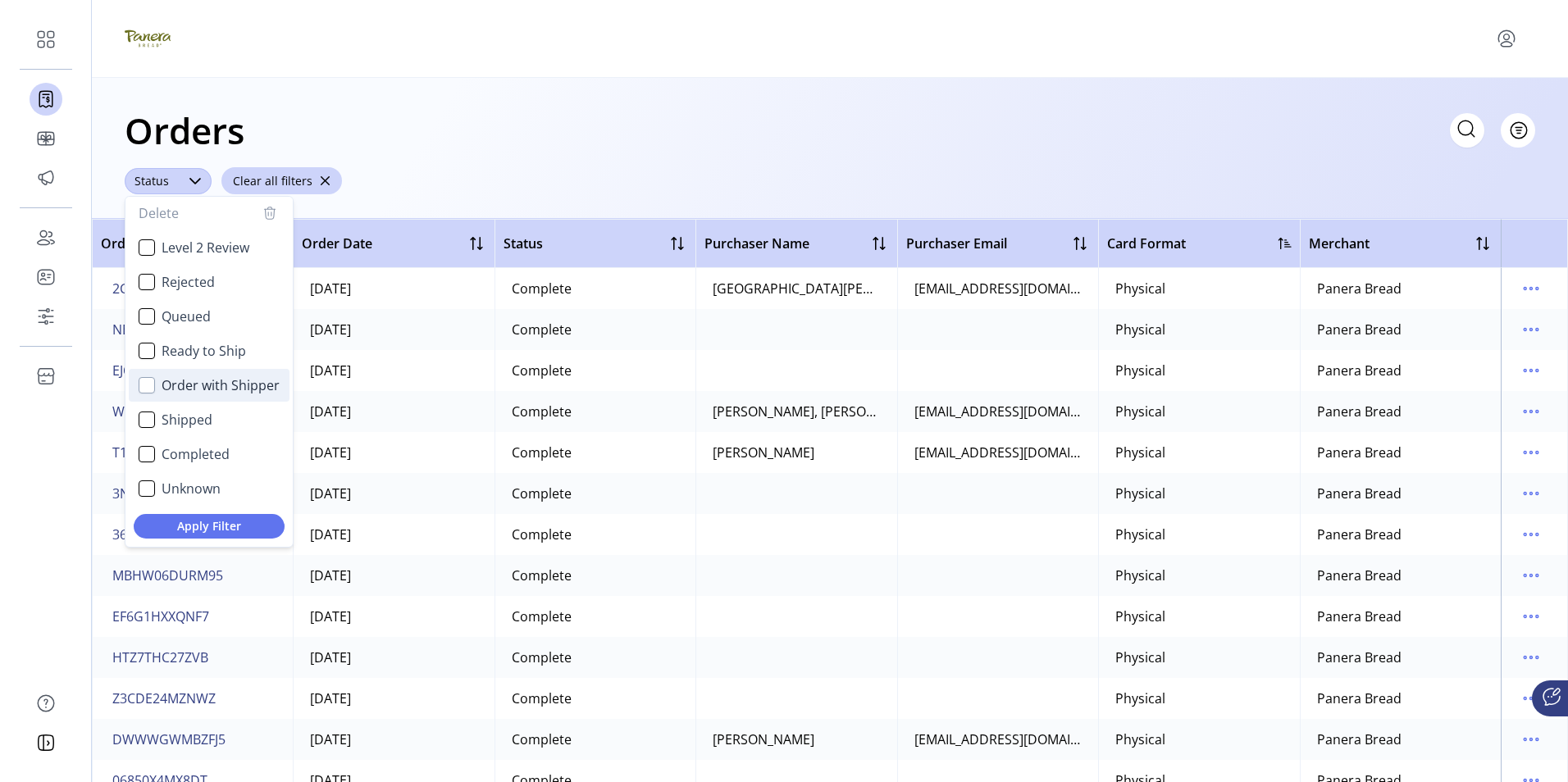
click at [151, 386] on div "Order with Shipper" at bounding box center [147, 386] width 17 height 17
click at [209, 532] on span "Apply Filter" at bounding box center [209, 525] width 125 height 17
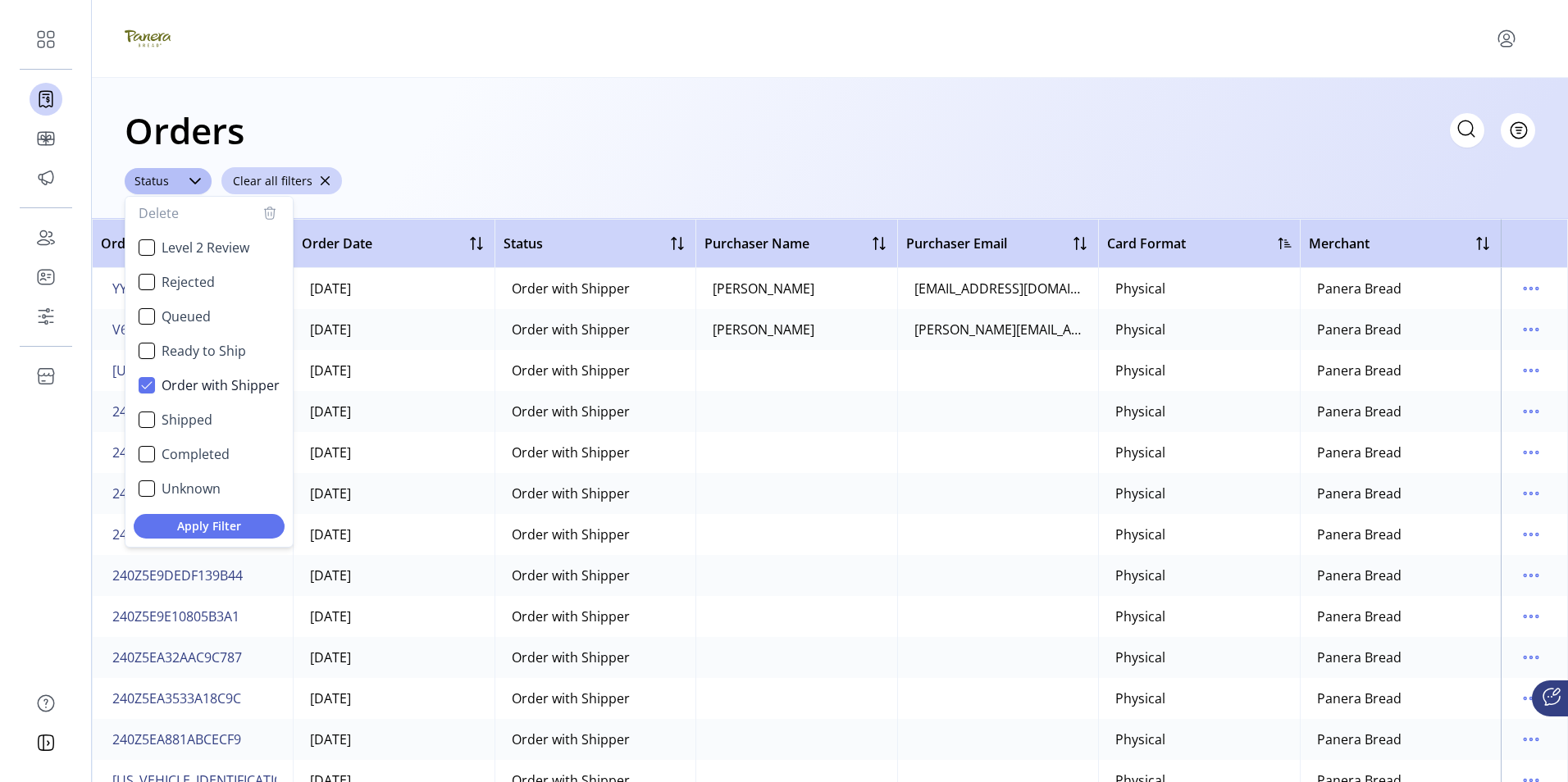
click at [441, 157] on div "Orders Filter Focused All Orders" at bounding box center [830, 130] width 1411 height 57
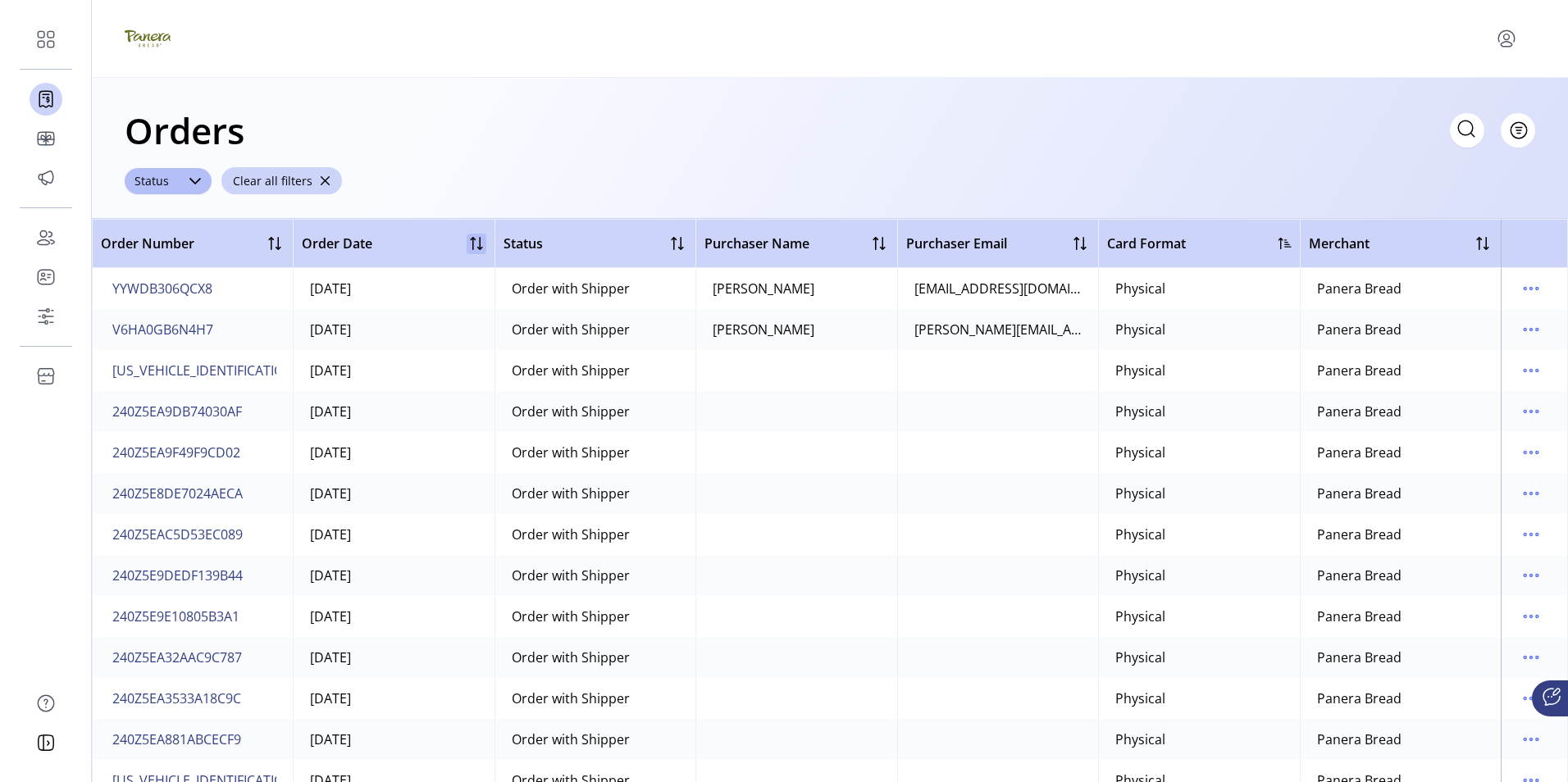
click at [468, 248] on div at bounding box center [476, 244] width 20 height 20
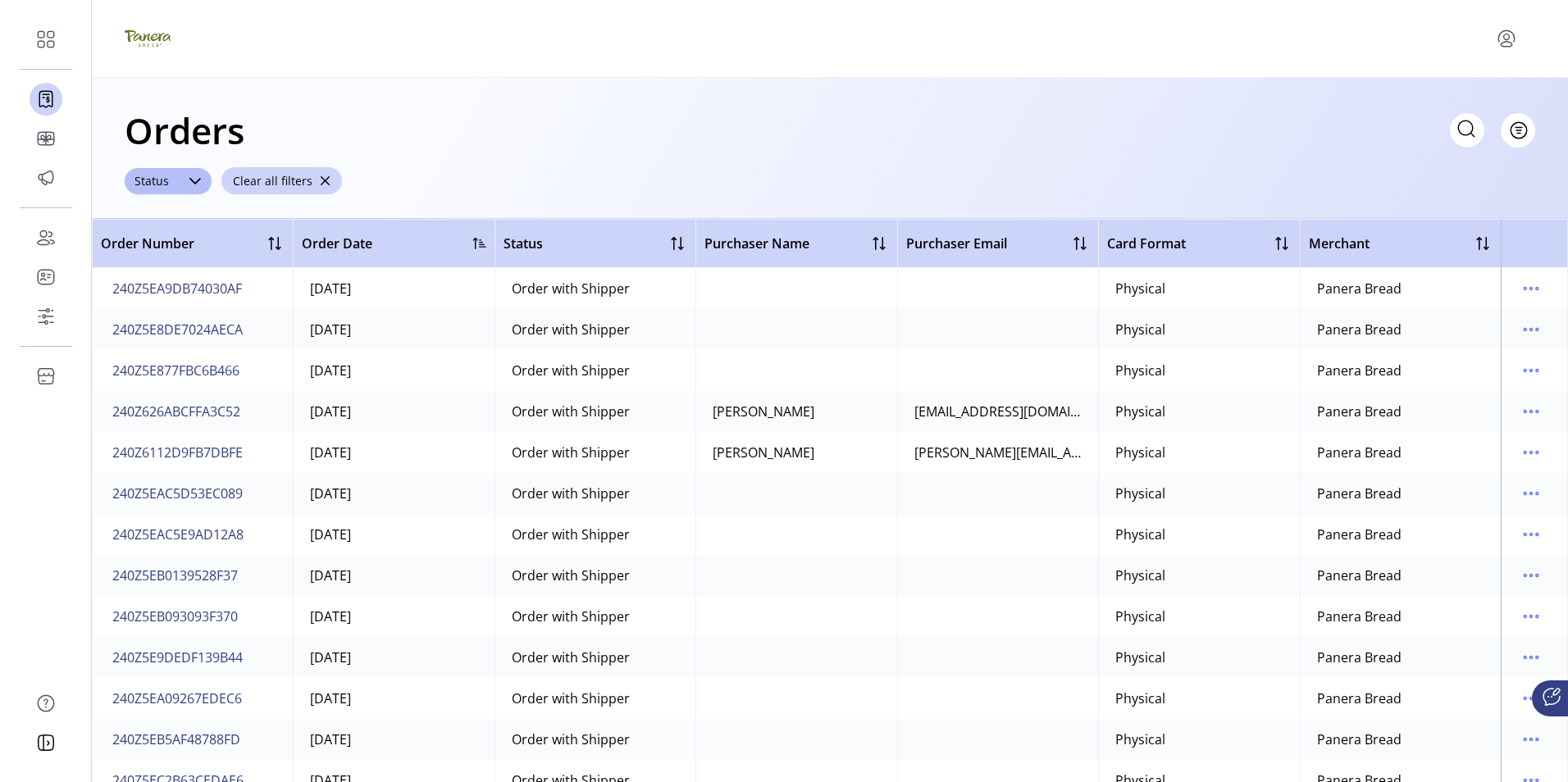
click at [475, 245] on div at bounding box center [480, 244] width 13 height 13
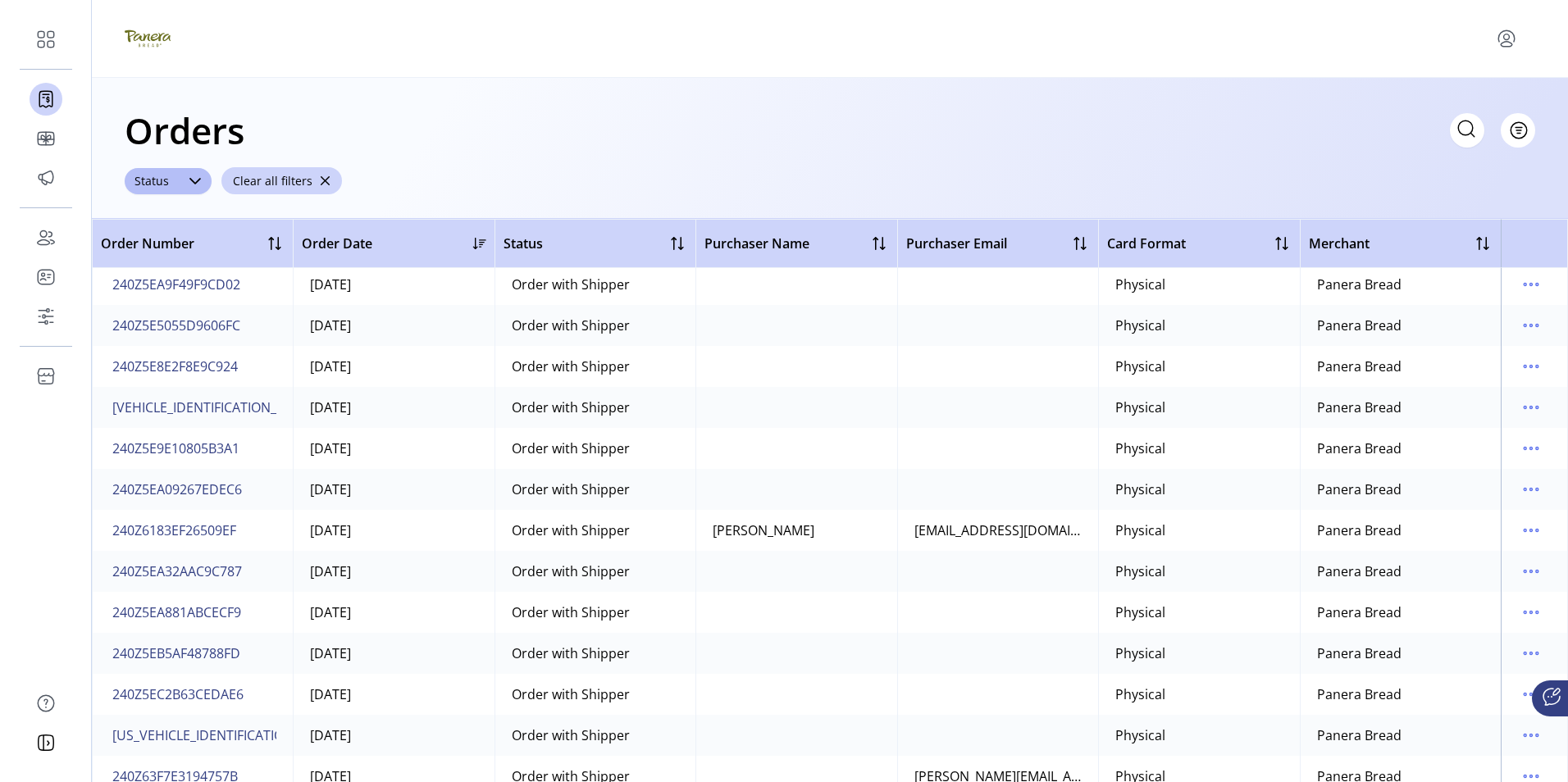
scroll to position [0, 0]
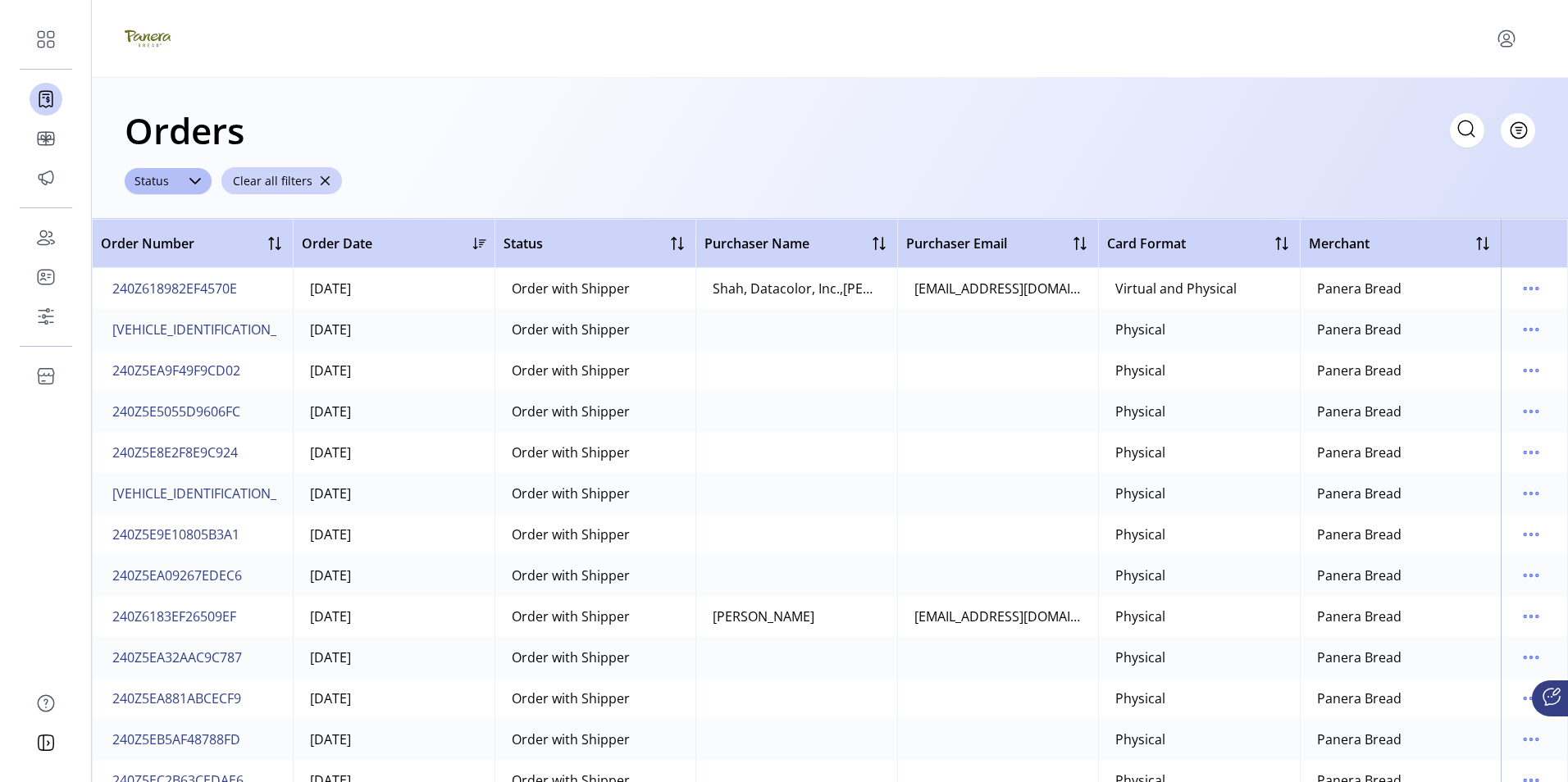
click at [475, 243] on div at bounding box center [480, 244] width 13 height 13
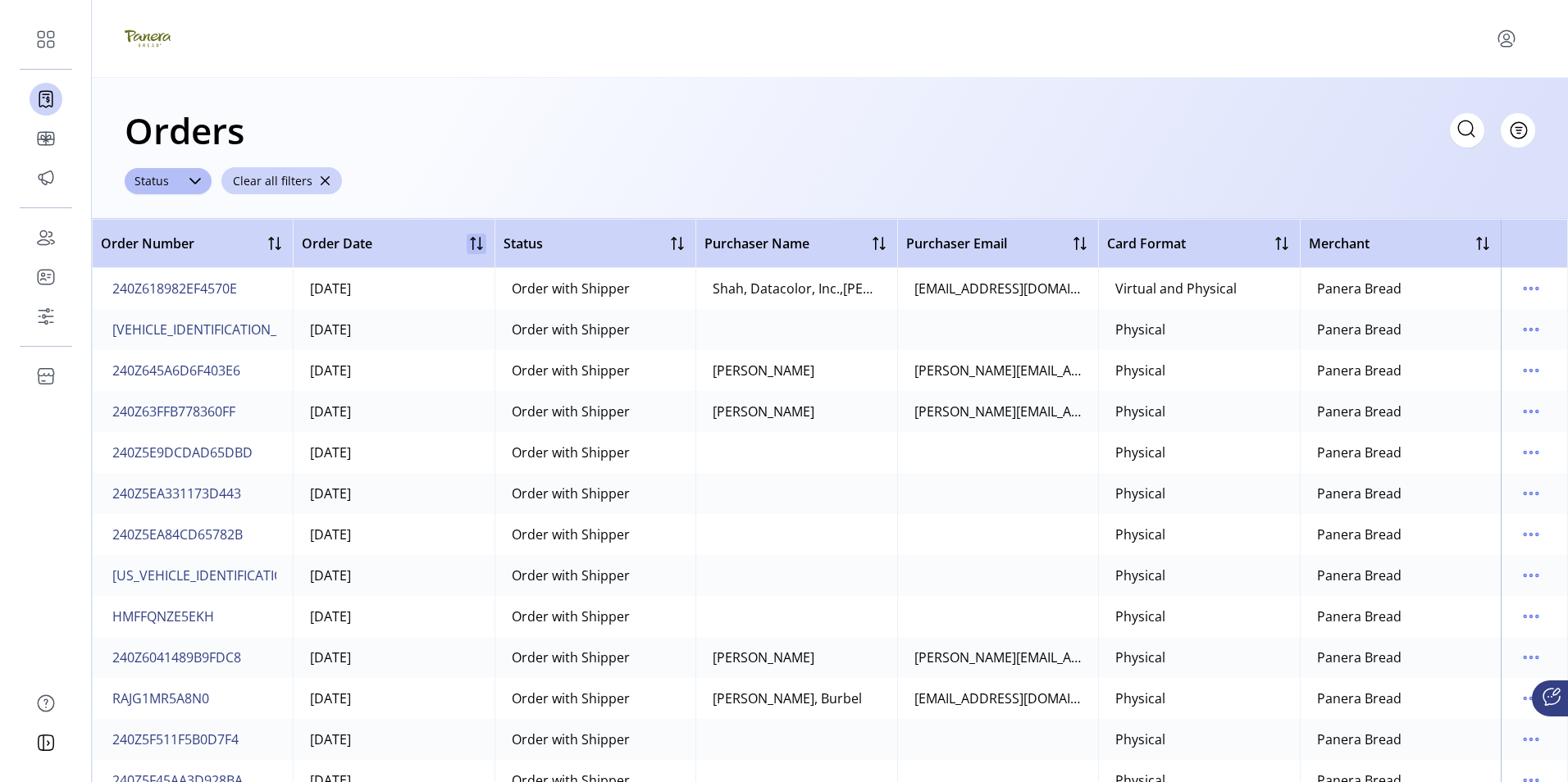
click at [470, 242] on div at bounding box center [476, 244] width 20 height 20
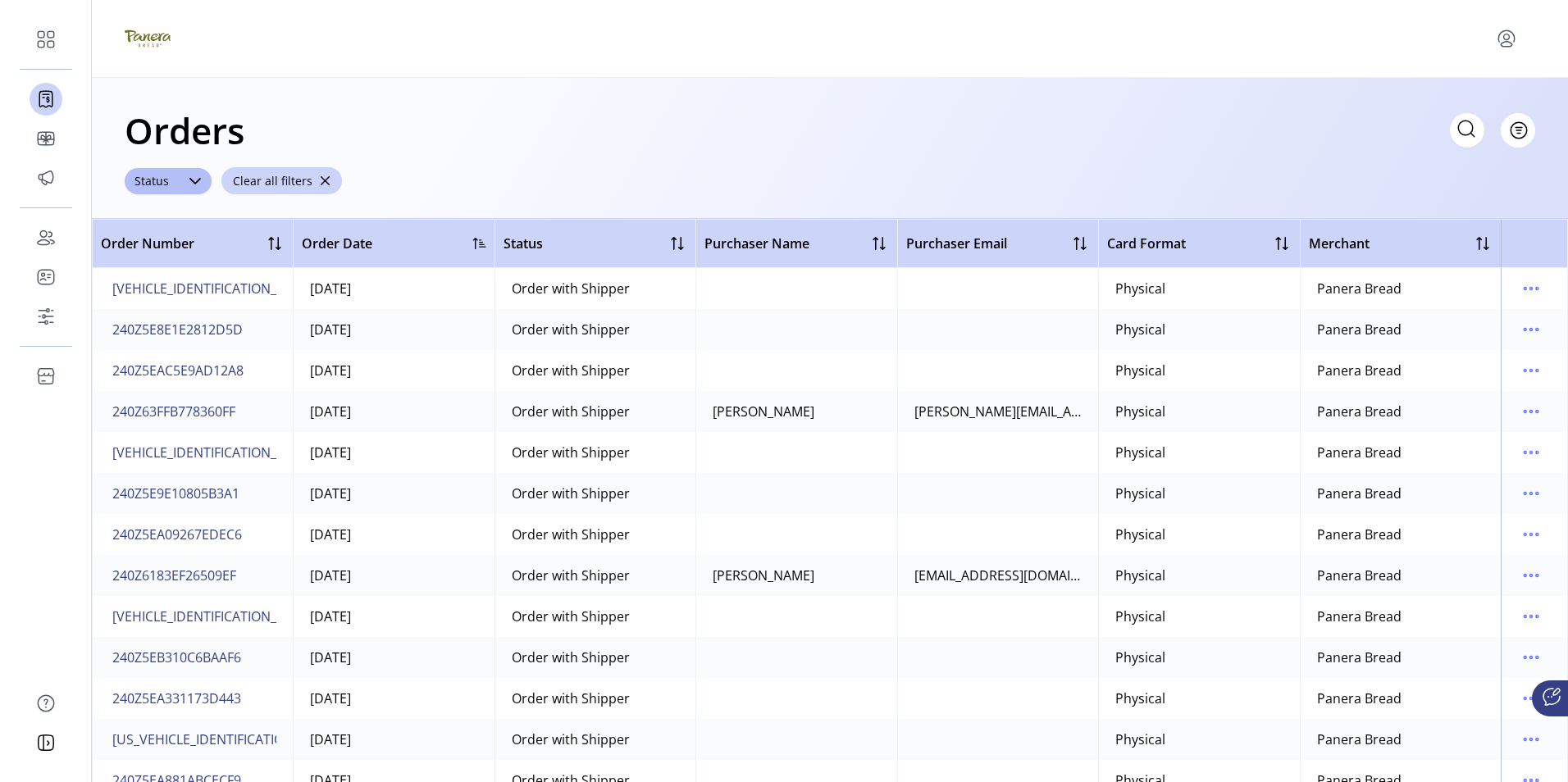
click at [473, 242] on div at bounding box center [480, 244] width 13 height 13
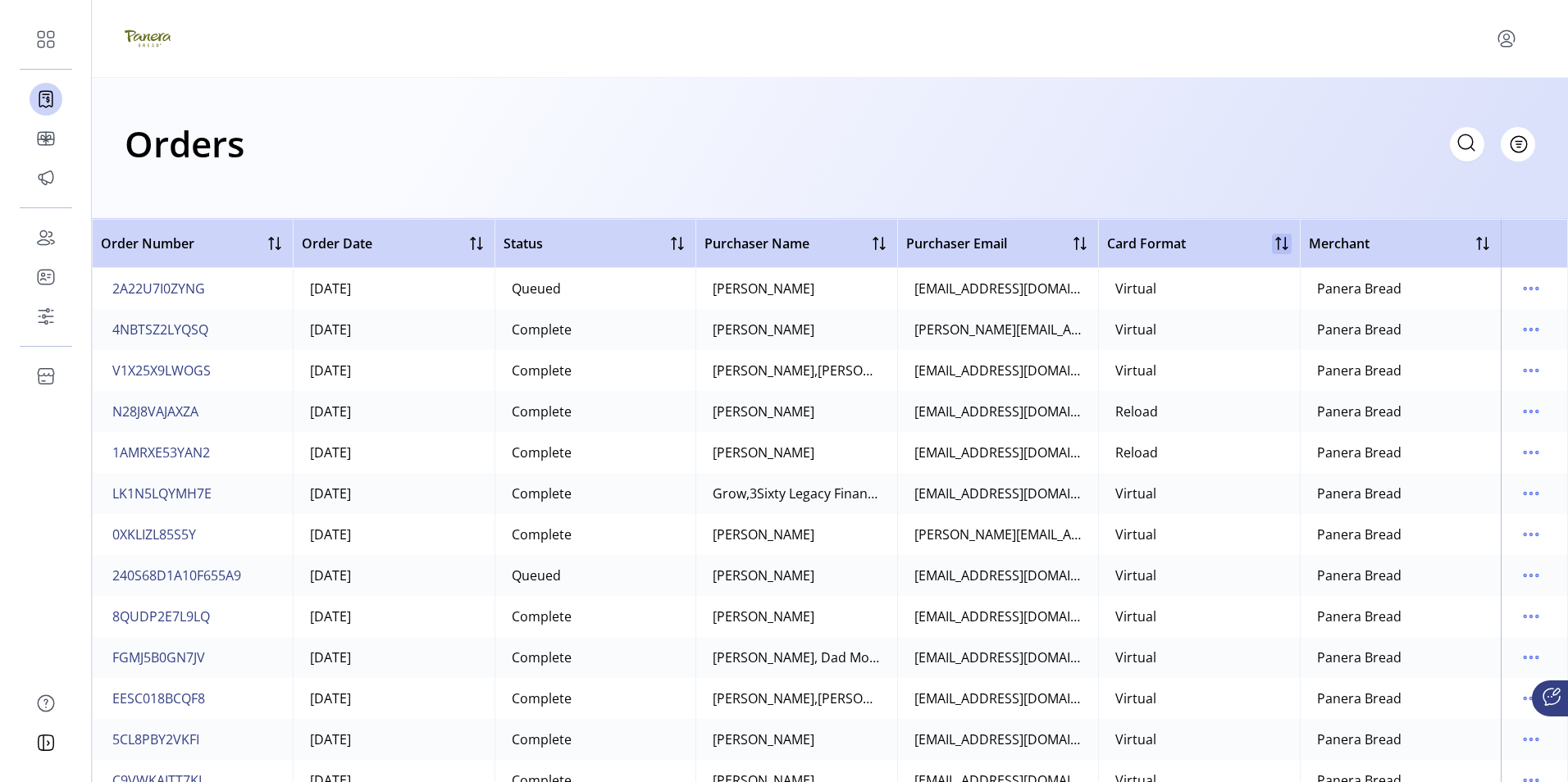
click at [1275, 247] on div at bounding box center [1282, 244] width 20 height 20
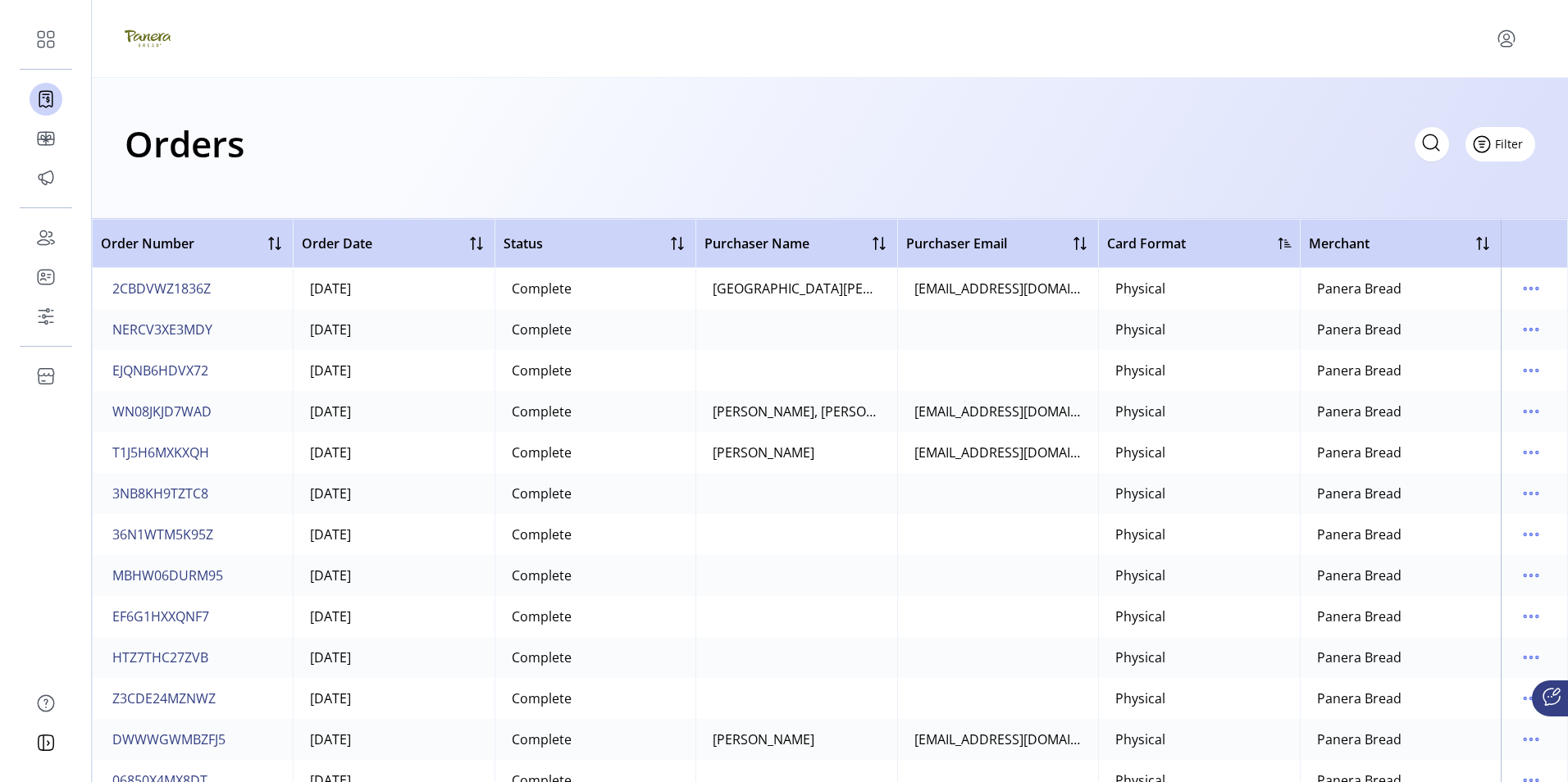
click at [1509, 142] on span "Filter" at bounding box center [1508, 143] width 27 height 17
click at [1452, 205] on span "Status" at bounding box center [1452, 207] width 136 height 13
click at [195, 177] on icon at bounding box center [195, 182] width 13 height 13
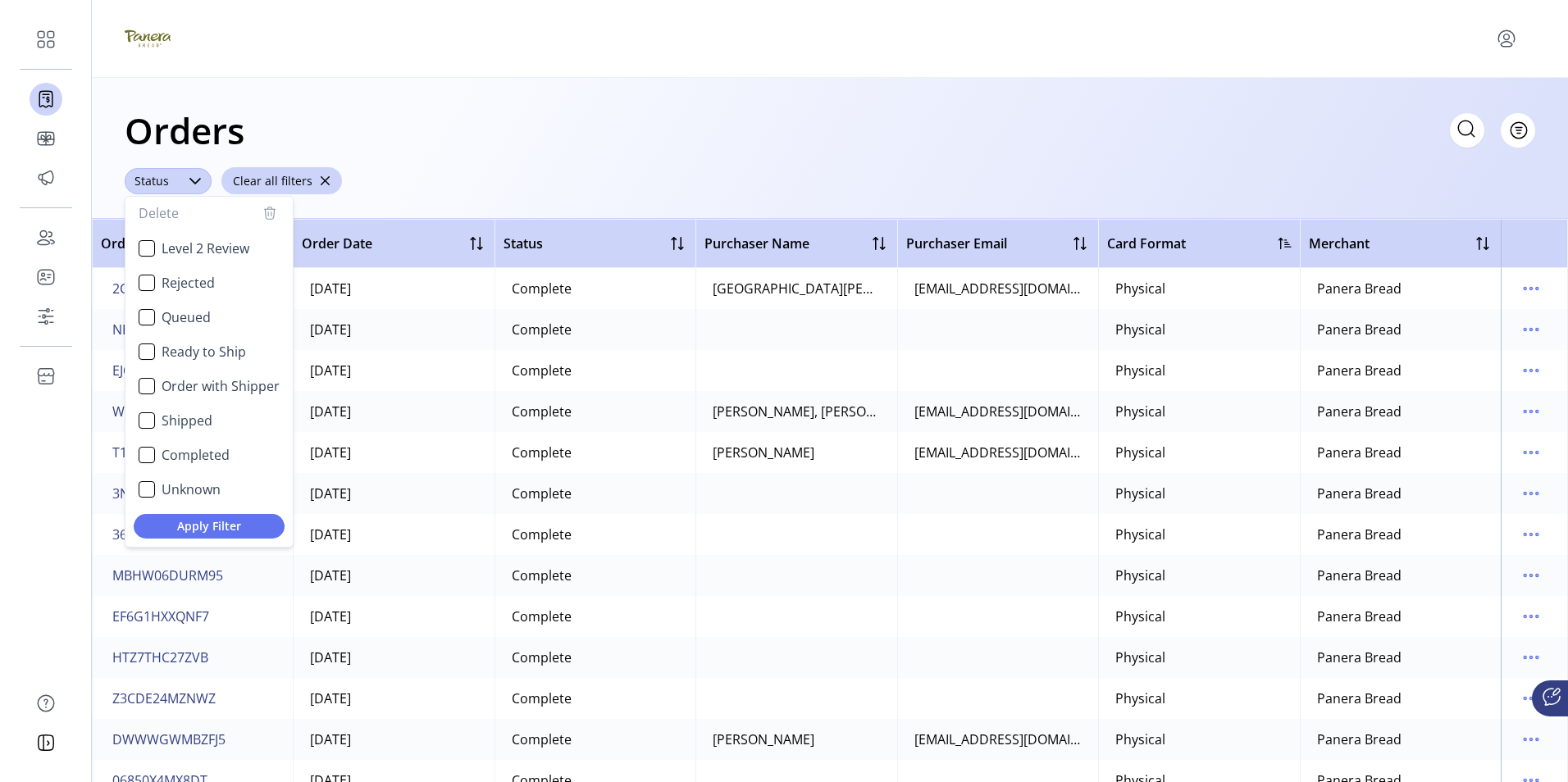
scroll to position [98, 0]
click at [145, 386] on div "Order with Shipper" at bounding box center [147, 386] width 17 height 17
click at [222, 525] on span "Apply Filter" at bounding box center [209, 525] width 125 height 17
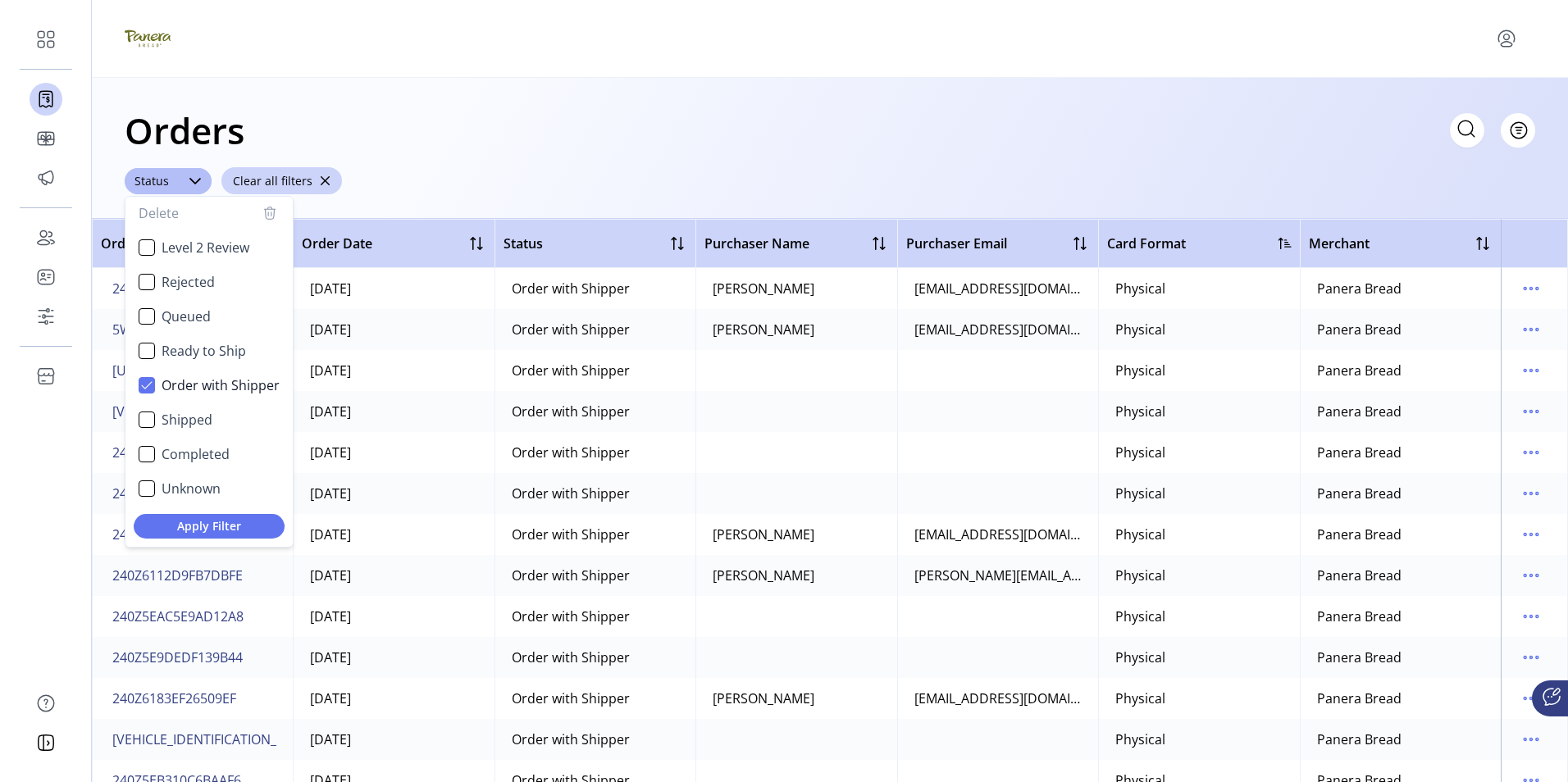
click at [514, 152] on div "Orders Filter Focused All Orders" at bounding box center [830, 130] width 1411 height 57
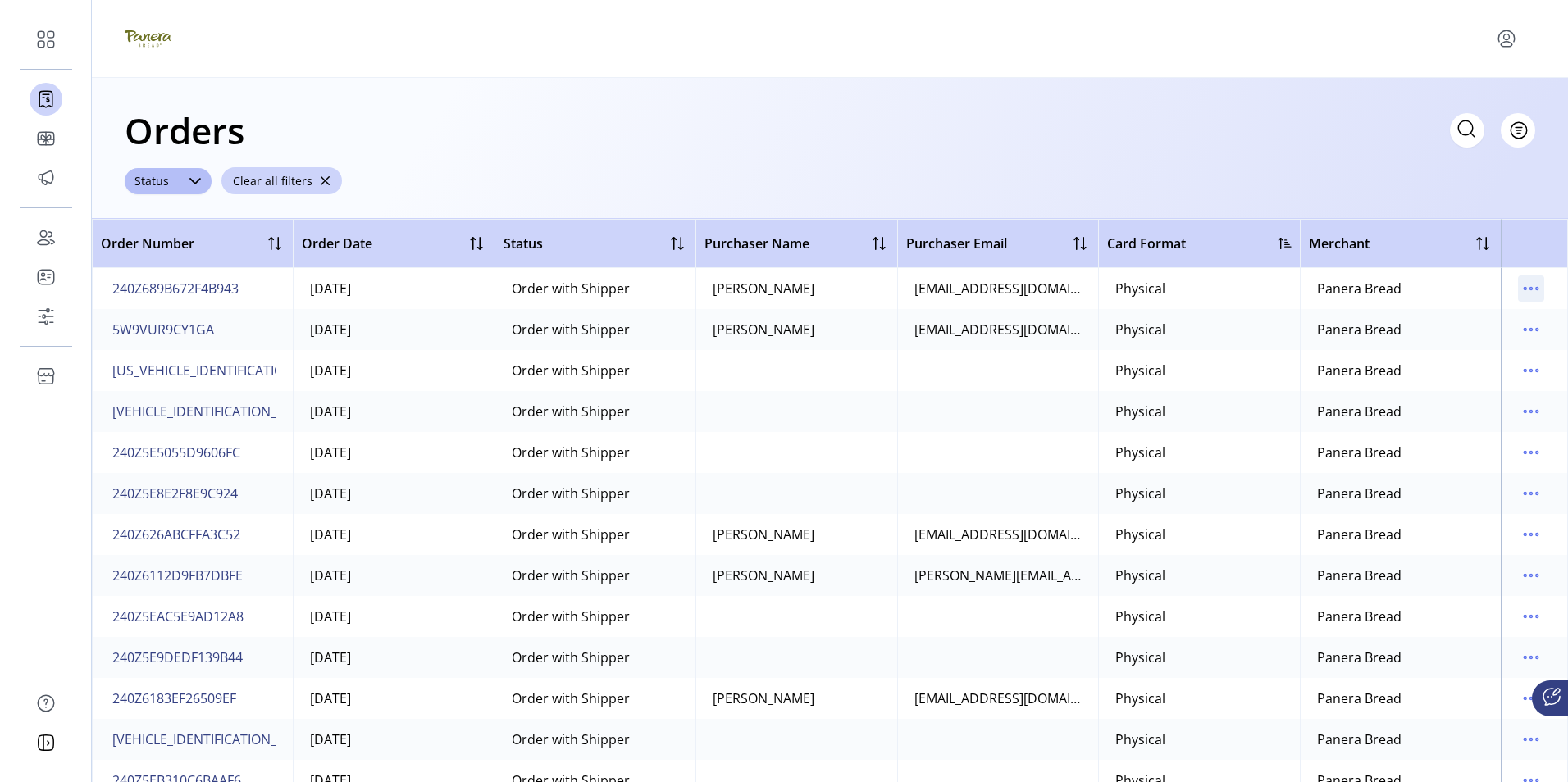
click at [1530, 289] on icon "menu" at bounding box center [1531, 289] width 2 height 2
drag, startPoint x: 1217, startPoint y: 126, endPoint x: 1197, endPoint y: 134, distance: 21.5
click at [1217, 126] on div "Orders Filter Focused All Orders" at bounding box center [830, 130] width 1411 height 57
click at [1530, 329] on icon "menu" at bounding box center [1531, 330] width 2 height 2
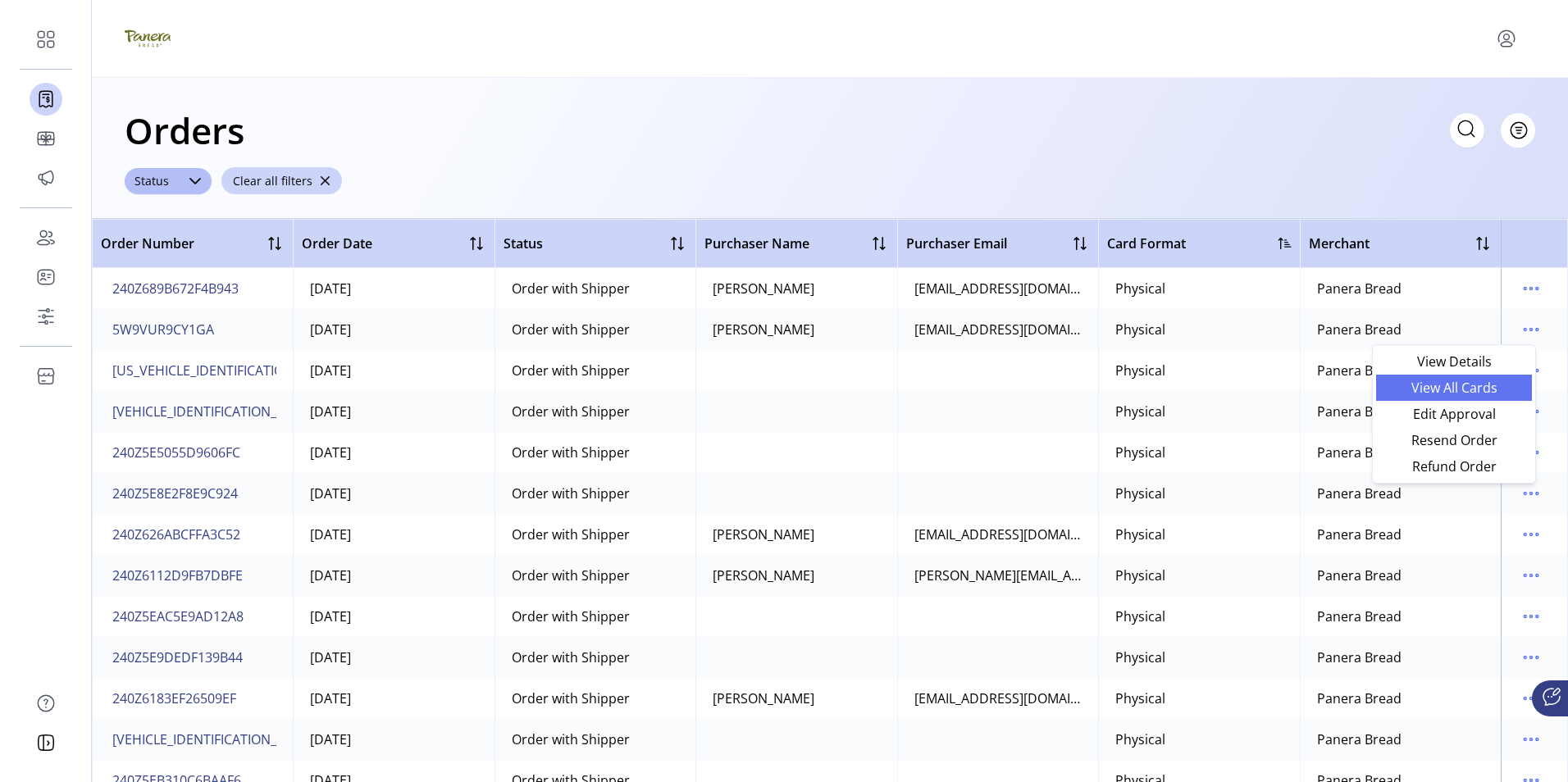
click at [1444, 386] on span "View All Cards" at bounding box center [1453, 388] width 136 height 13
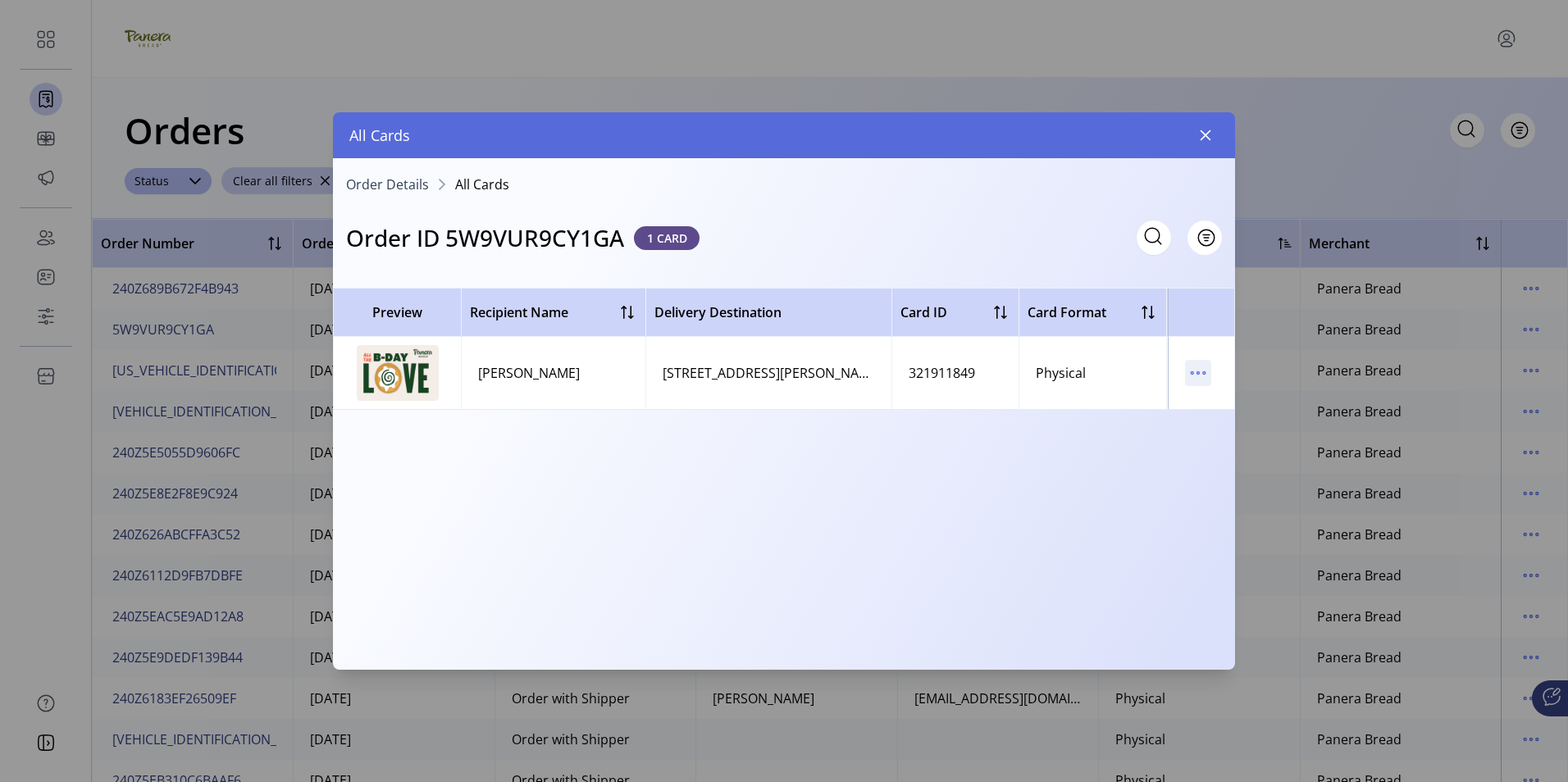
click at [1197, 373] on icon "menu" at bounding box center [1198, 373] width 2 height 2
click at [1260, 431] on span "Resend Card" at bounding box center [1267, 431] width 136 height 13
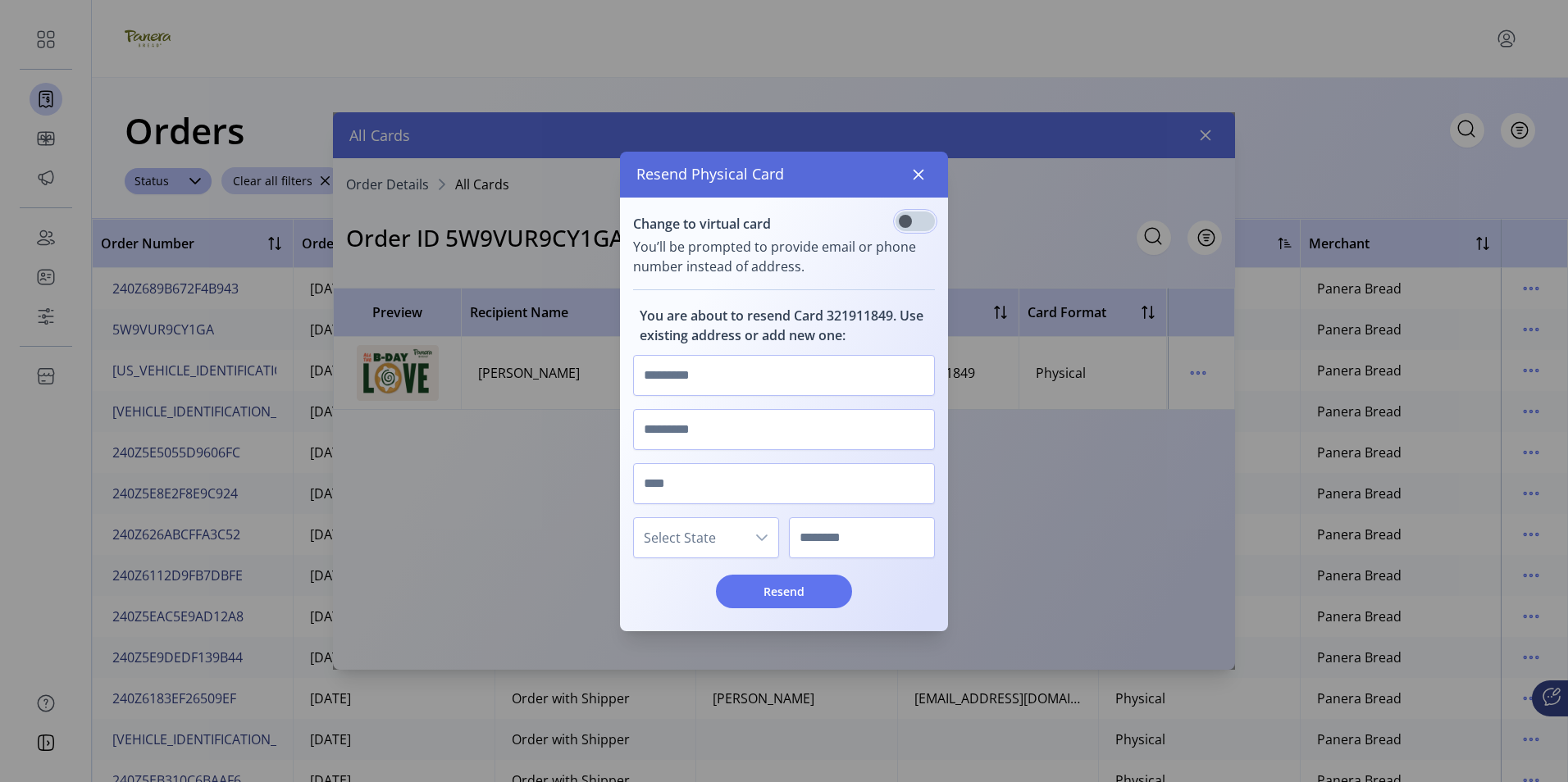
scroll to position [10, 6]
click at [918, 177] on icon "button" at bounding box center [918, 175] width 13 height 13
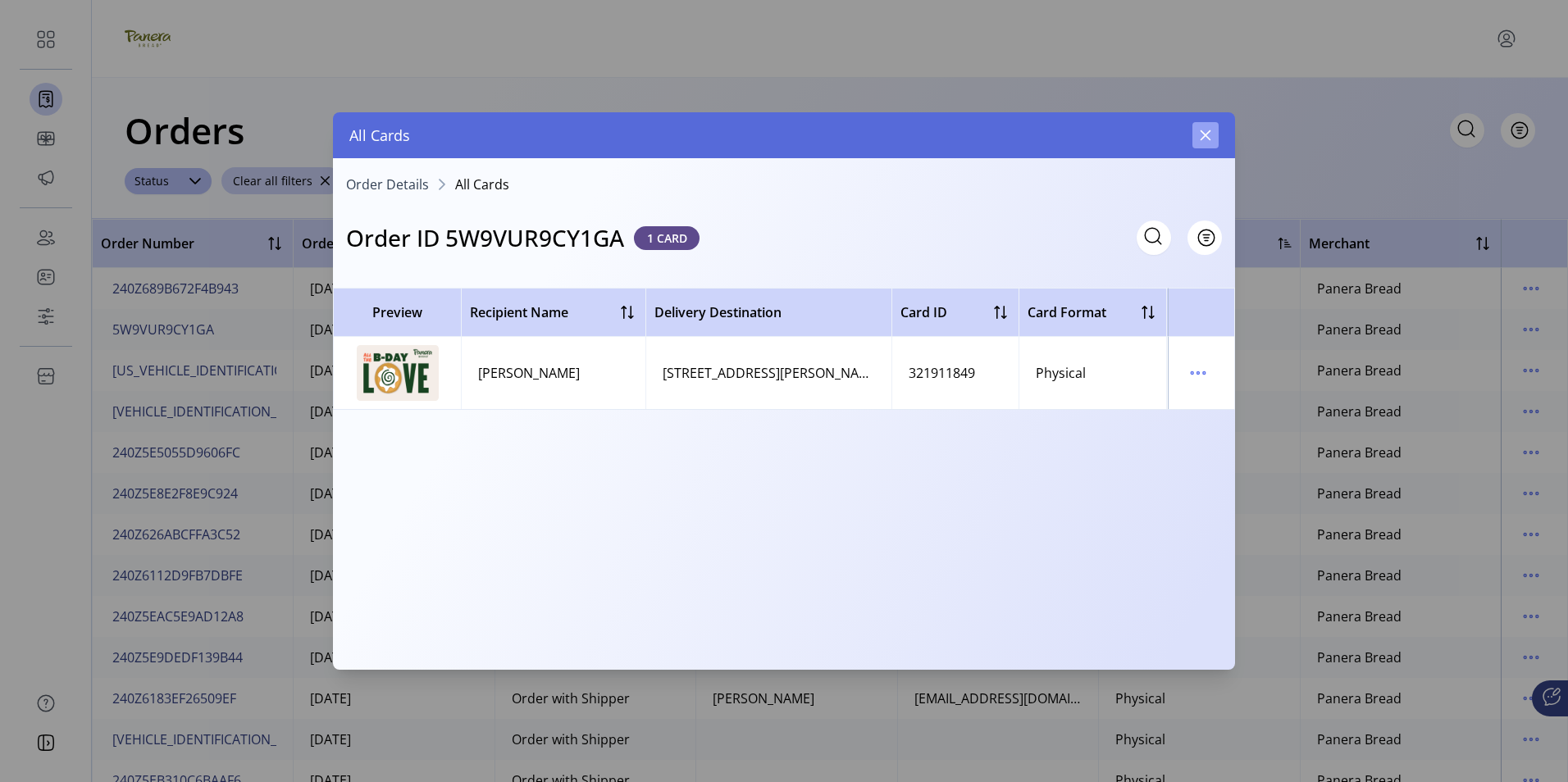
click at [1205, 139] on icon "button" at bounding box center [1206, 136] width 13 height 13
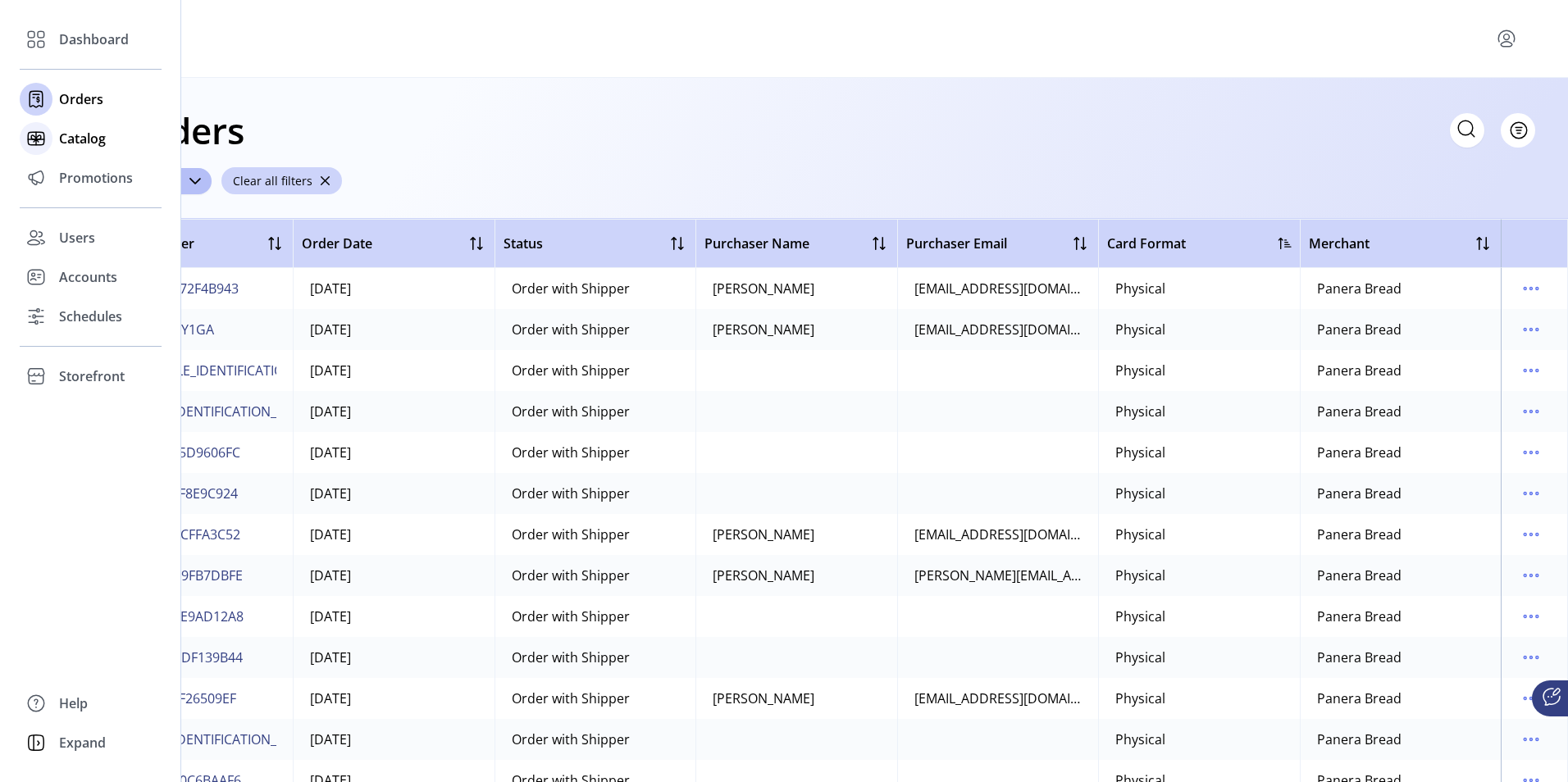
click at [81, 142] on span "Catalog" at bounding box center [82, 139] width 47 height 20
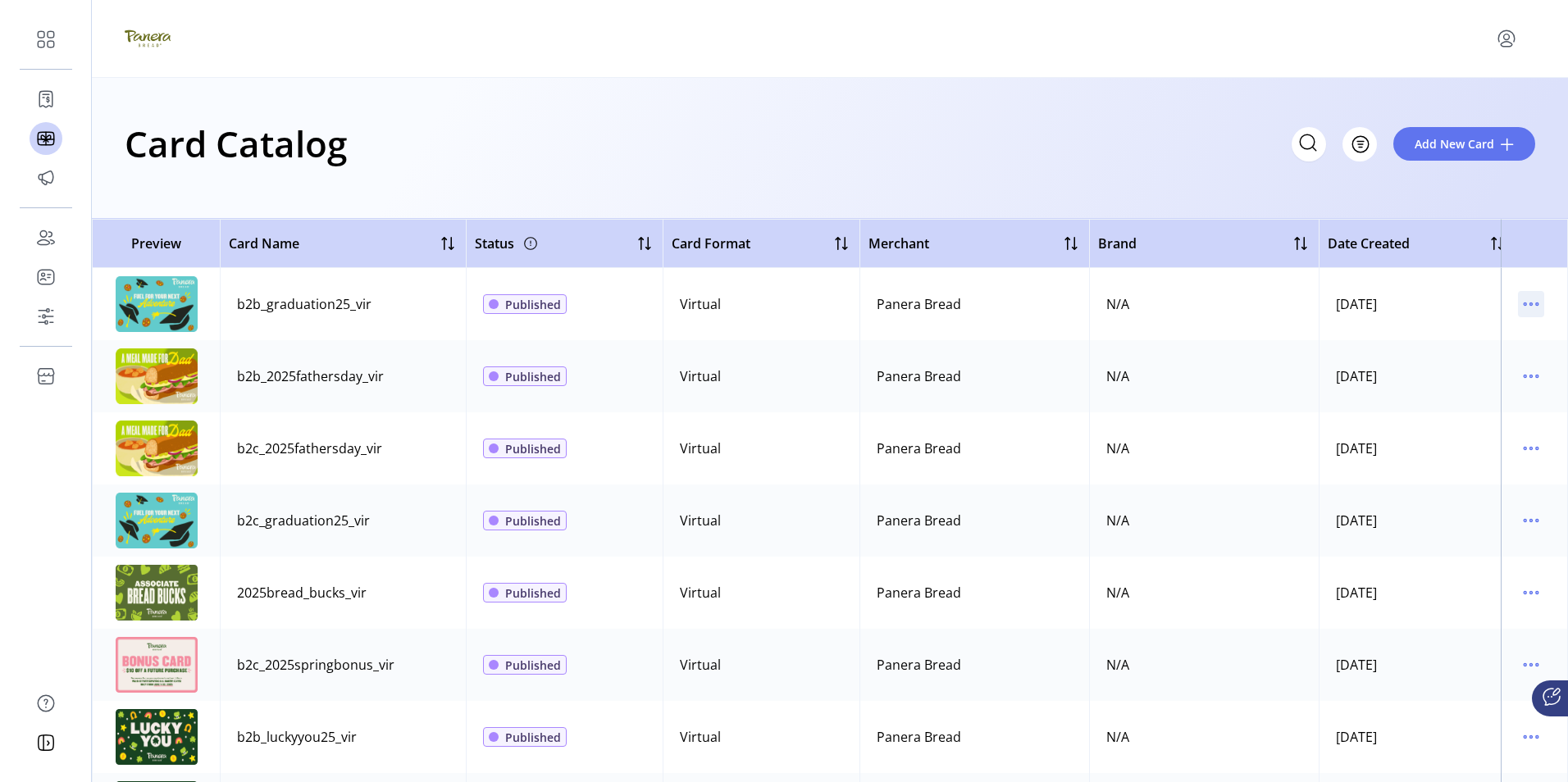
click at [1524, 301] on icon "menu" at bounding box center [1531, 305] width 27 height 27
click at [1448, 361] on span "Edit Details" at bounding box center [1453, 362] width 136 height 13
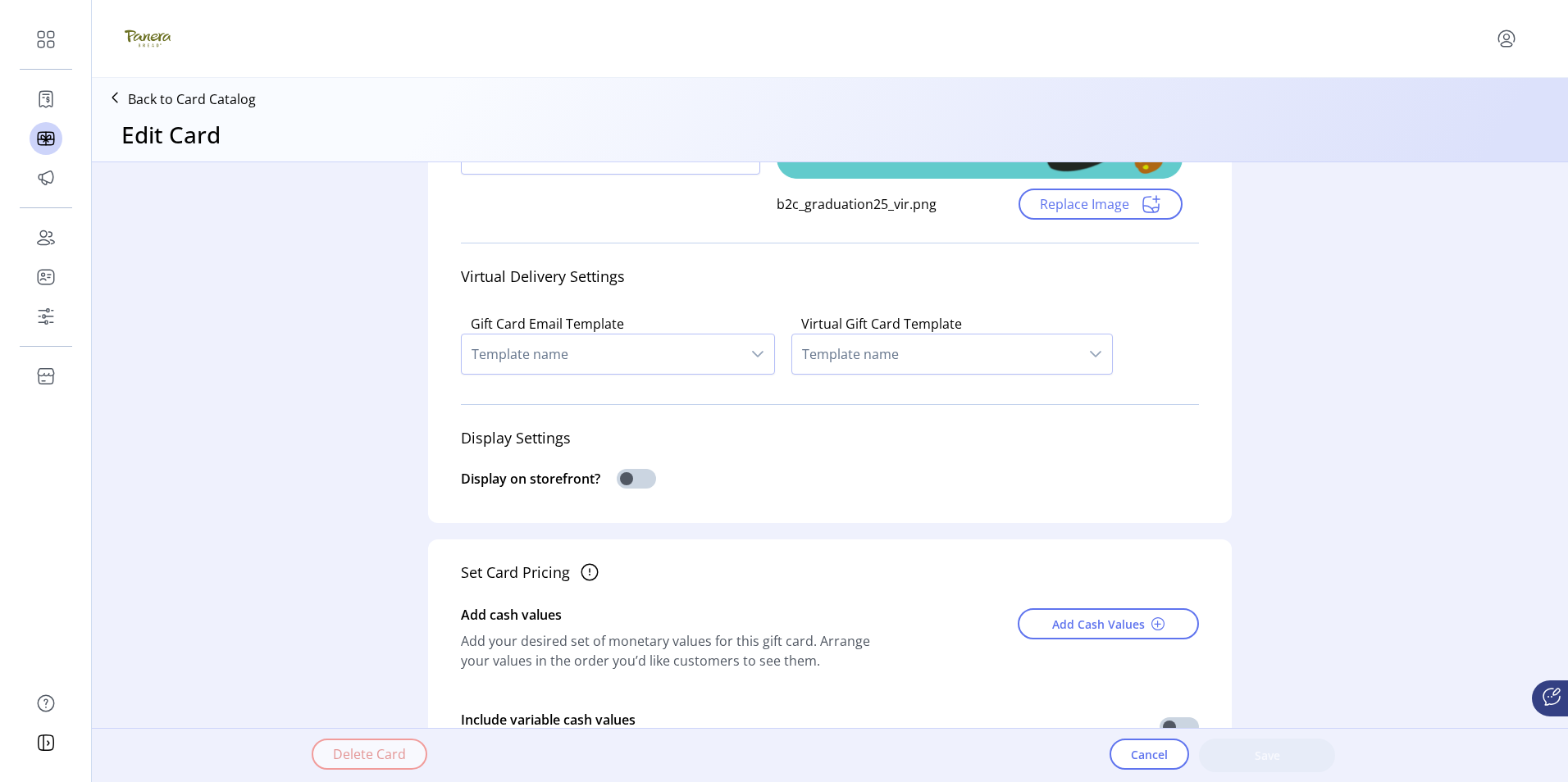
scroll to position [410, 0]
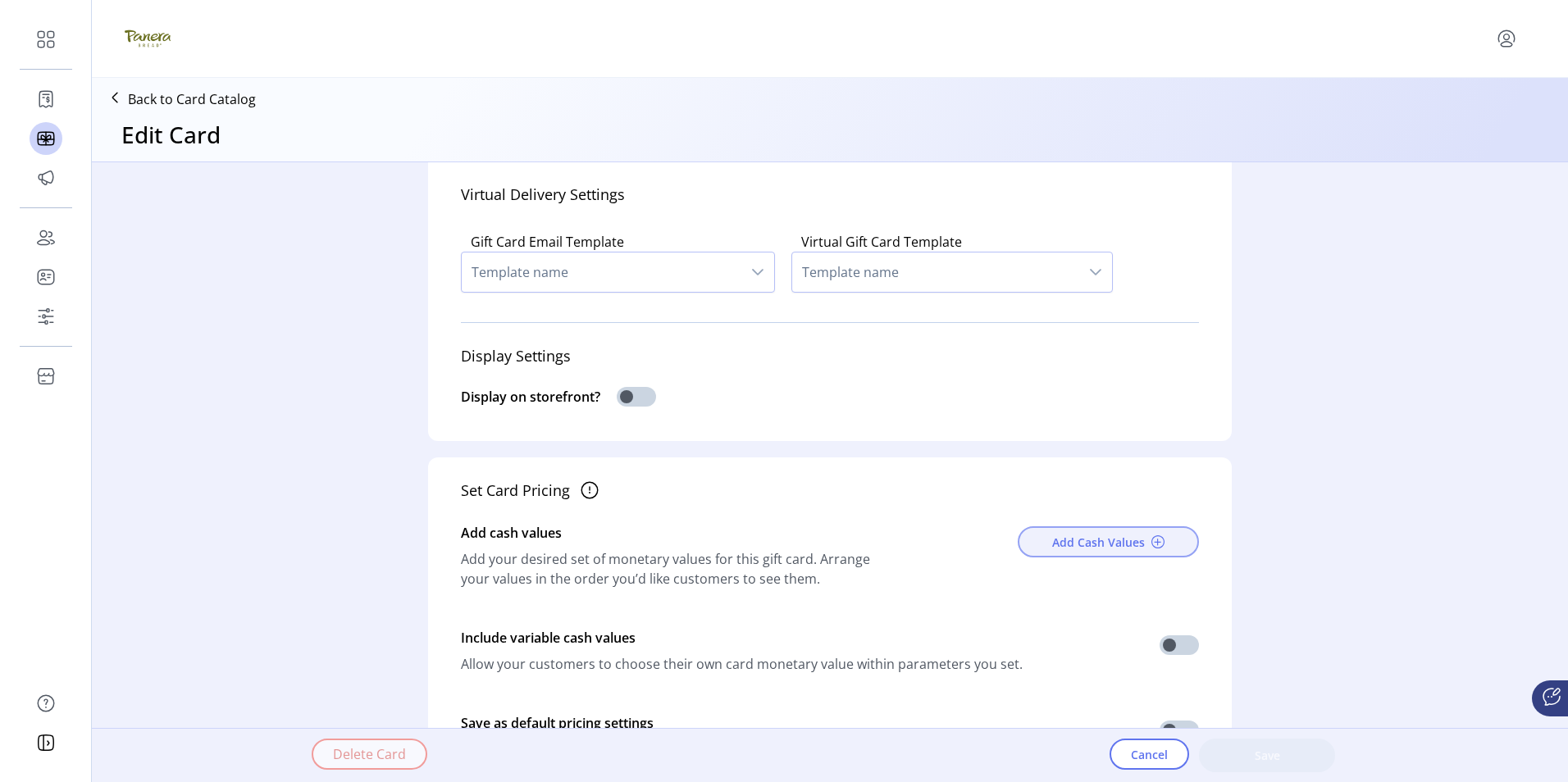
click at [1114, 542] on span "Add Cash Values" at bounding box center [1098, 542] width 92 height 17
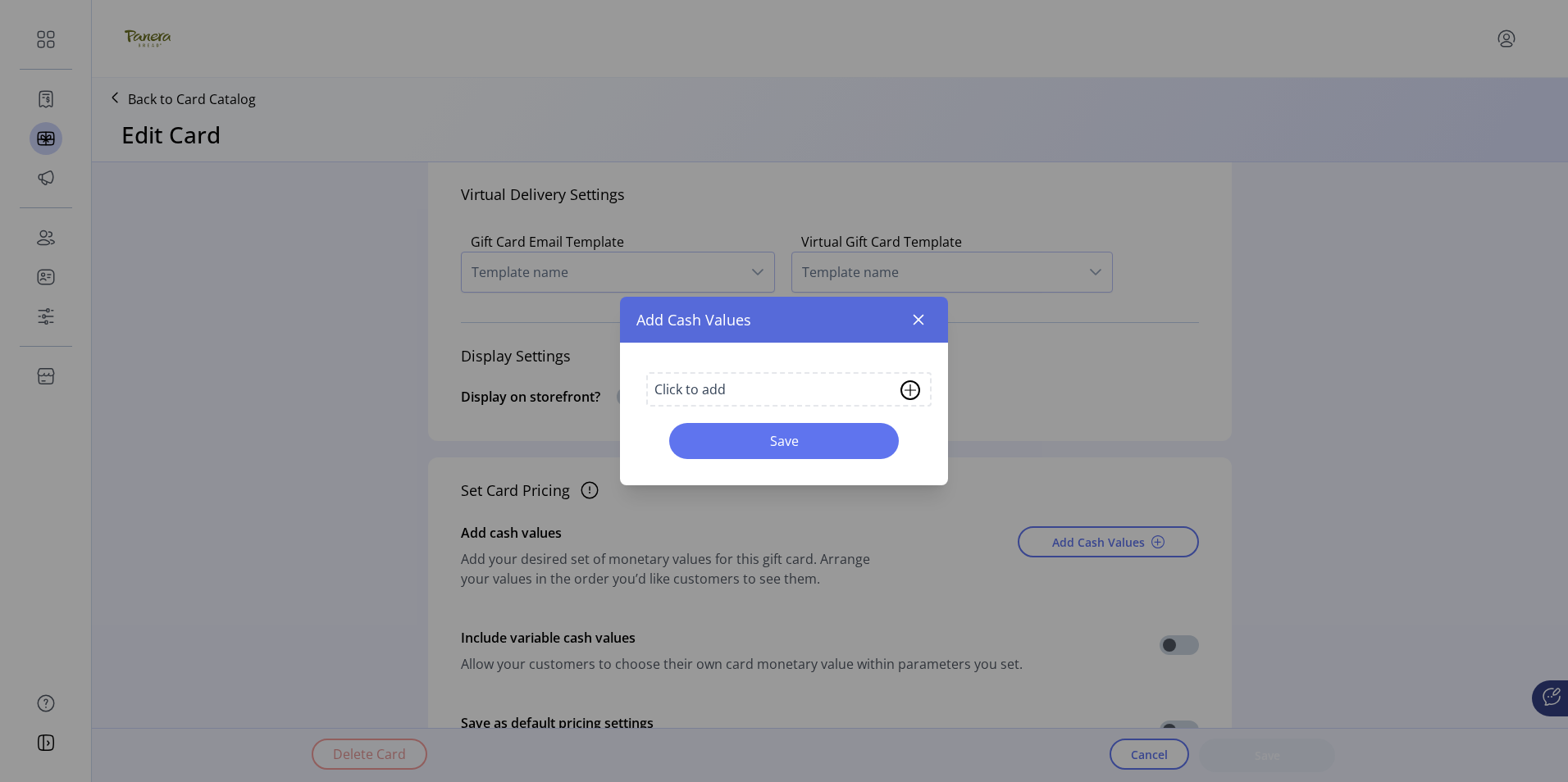
click at [910, 391] on img at bounding box center [910, 391] width 20 height 20
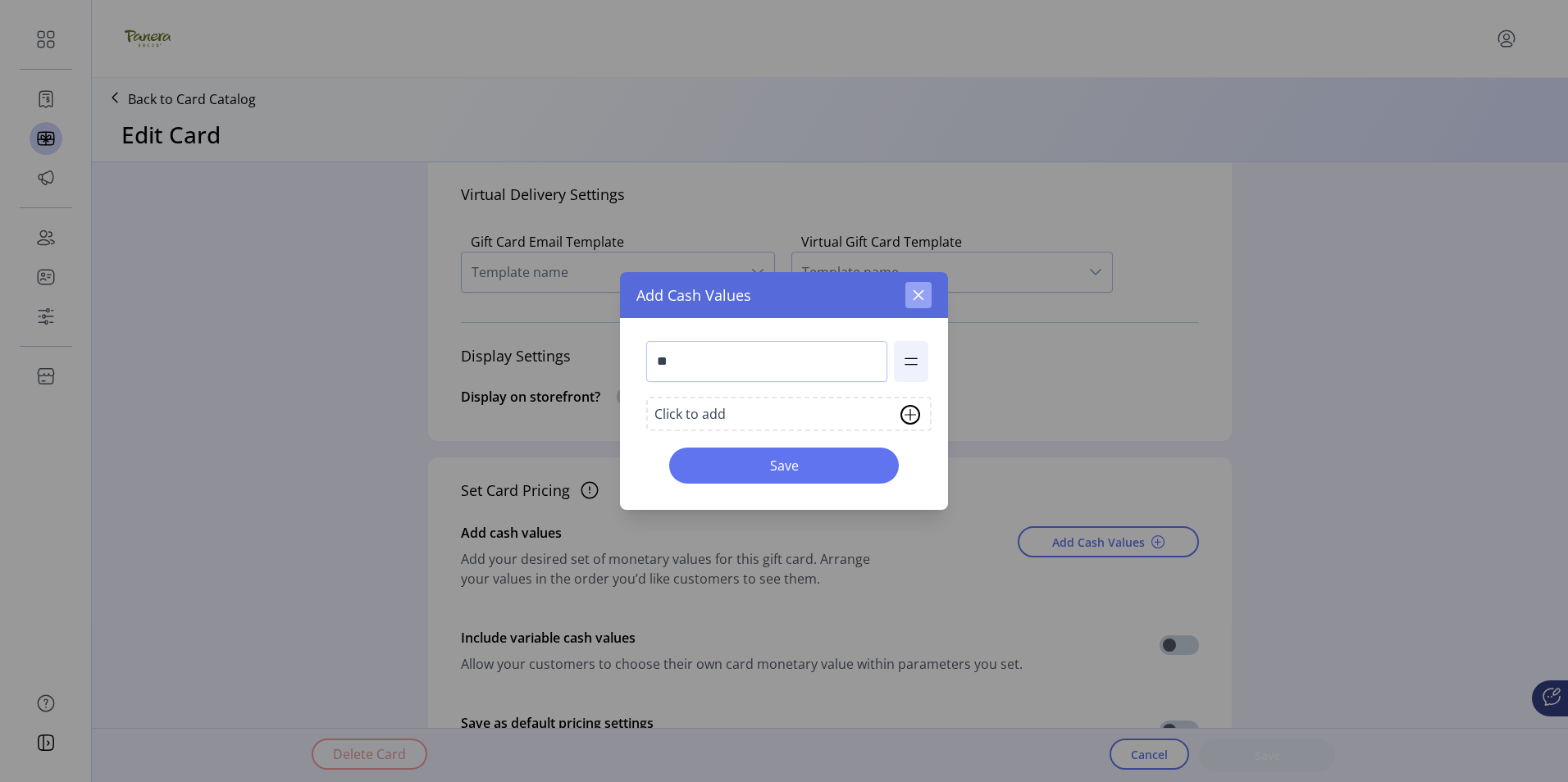
click at [922, 295] on icon "button" at bounding box center [918, 296] width 13 height 13
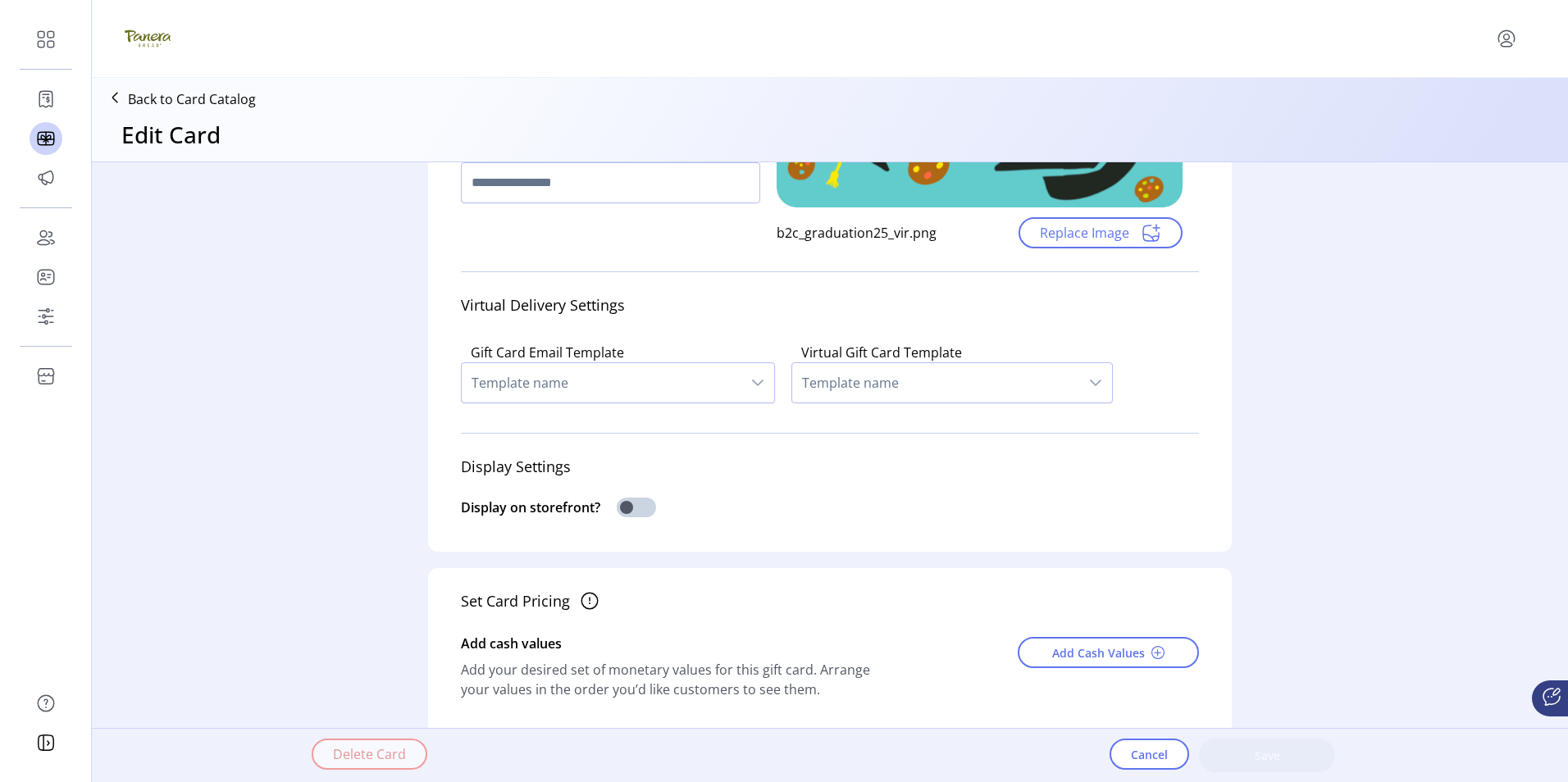
scroll to position [0, 0]
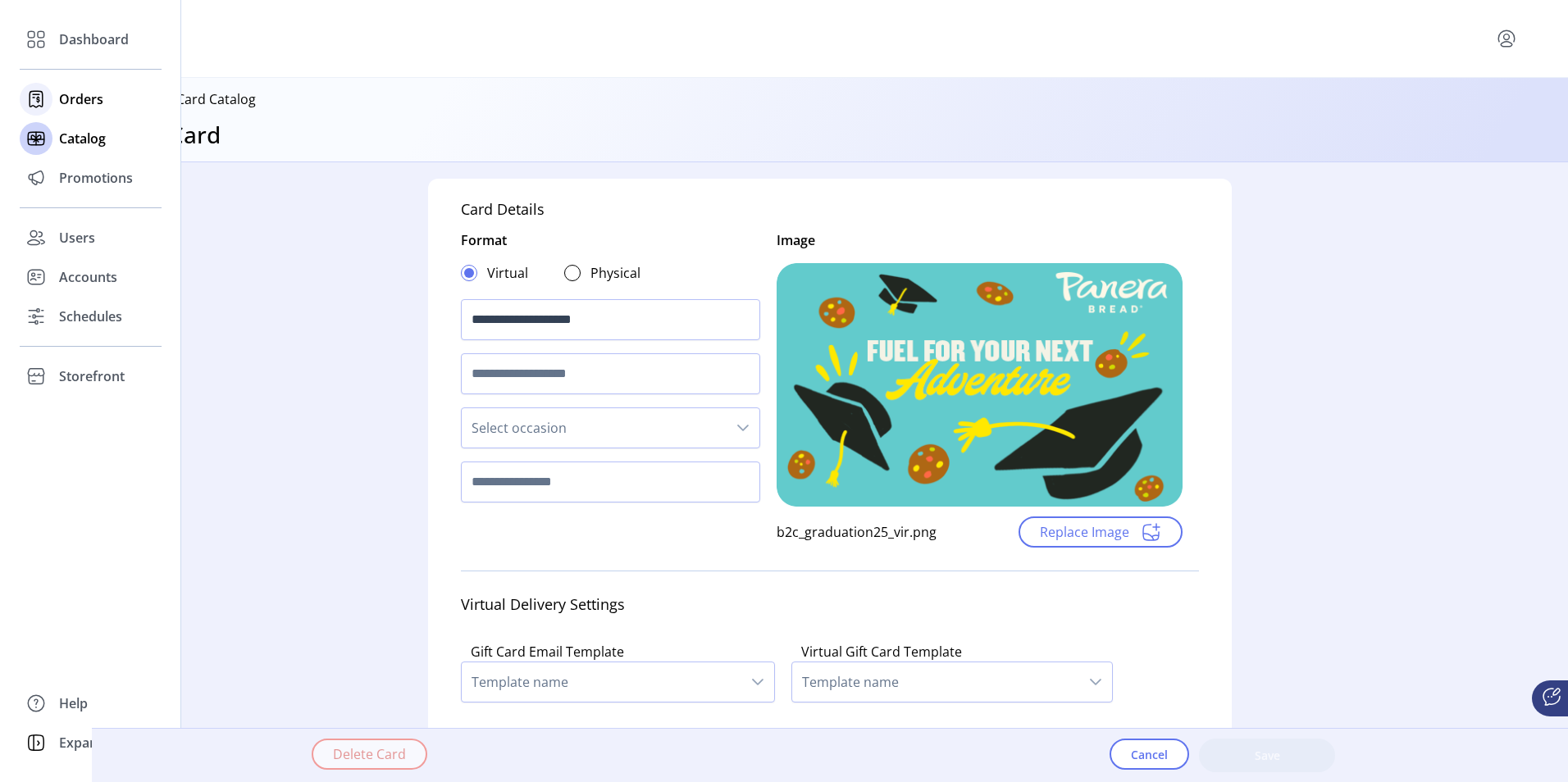
click at [85, 98] on span "Orders" at bounding box center [81, 99] width 44 height 20
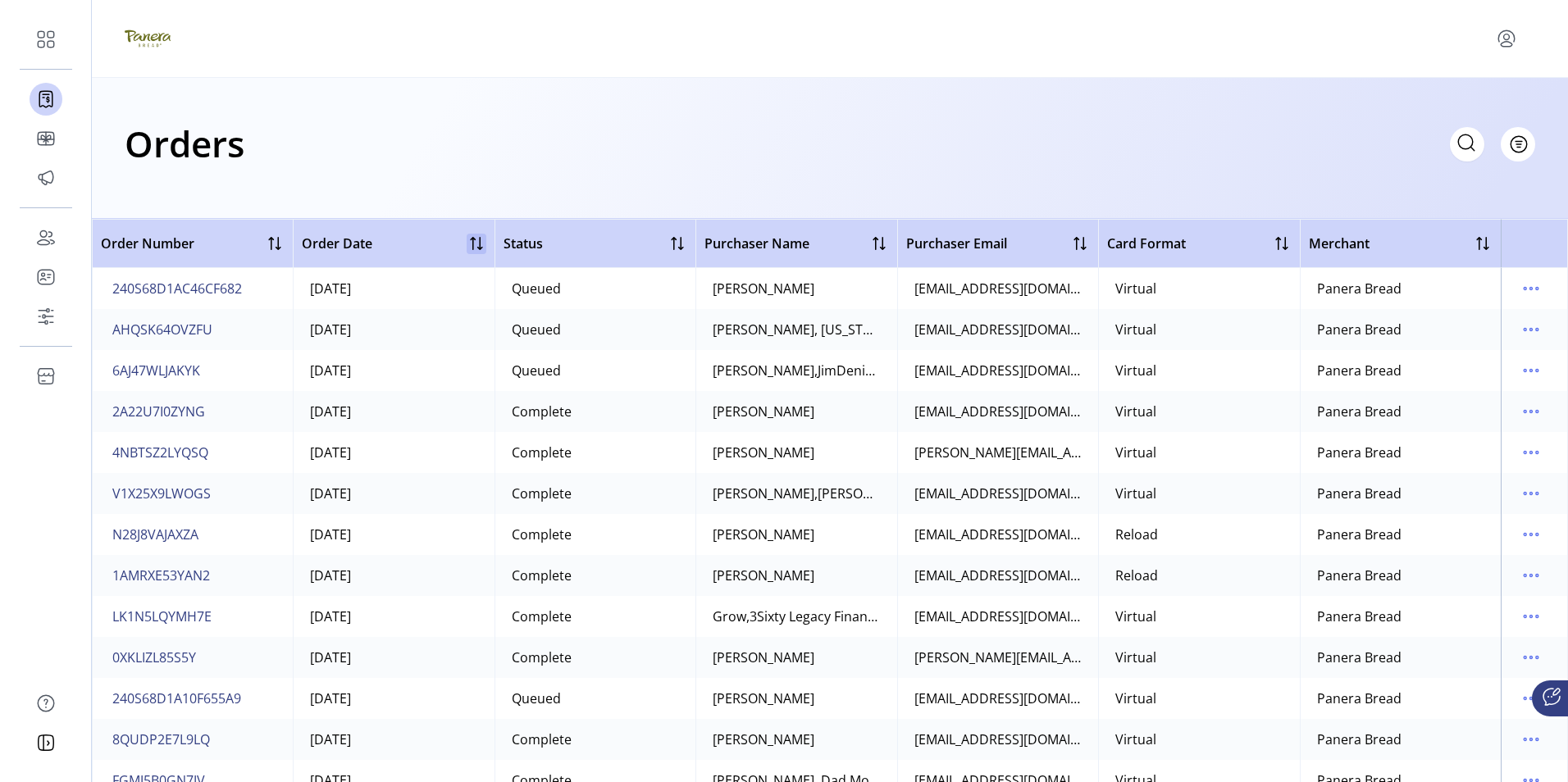
click at [470, 242] on div at bounding box center [476, 244] width 20 height 20
click at [1530, 288] on icon "menu" at bounding box center [1531, 289] width 2 height 2
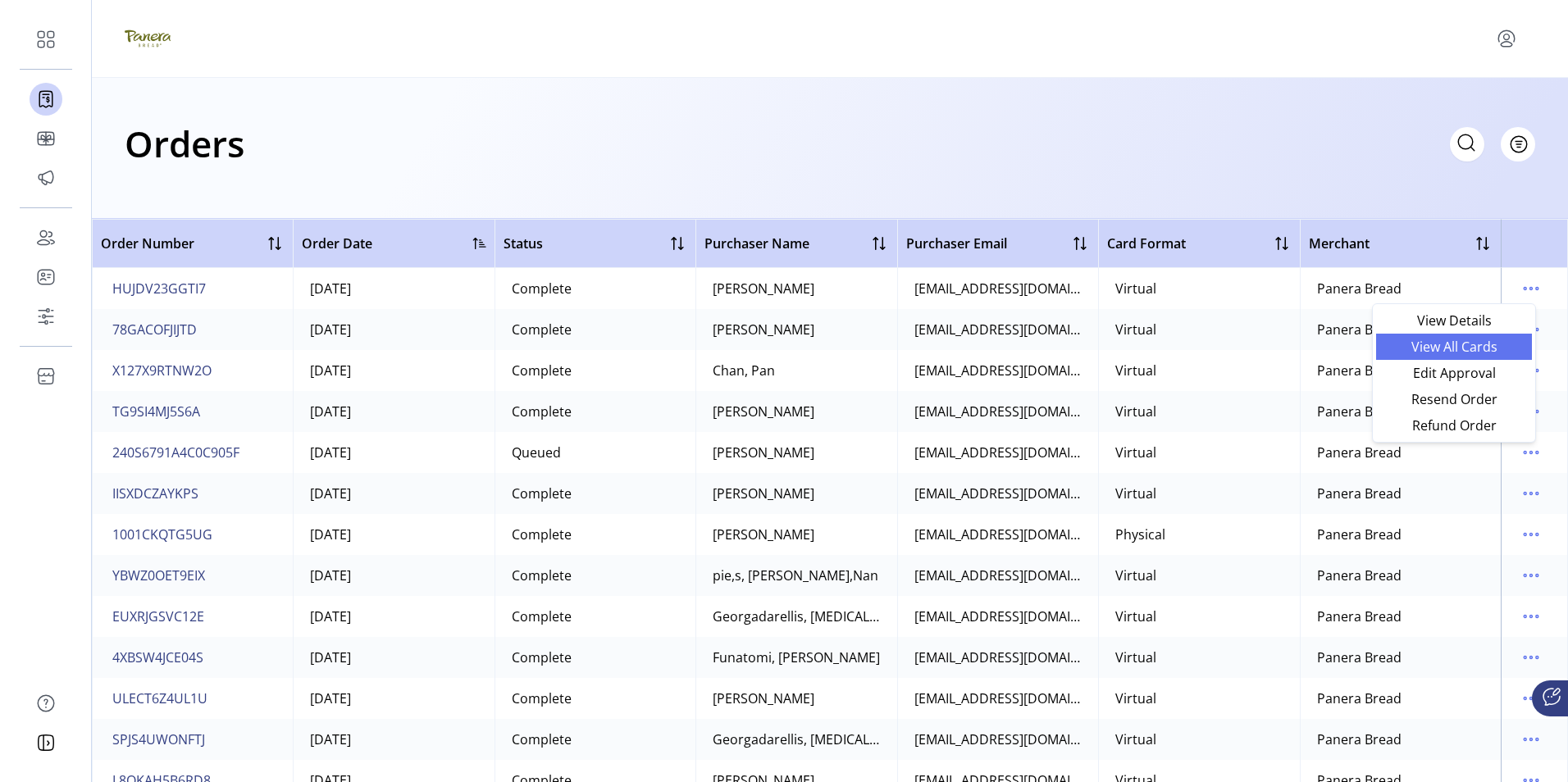
click at [1446, 346] on span "View All Cards" at bounding box center [1453, 347] width 136 height 13
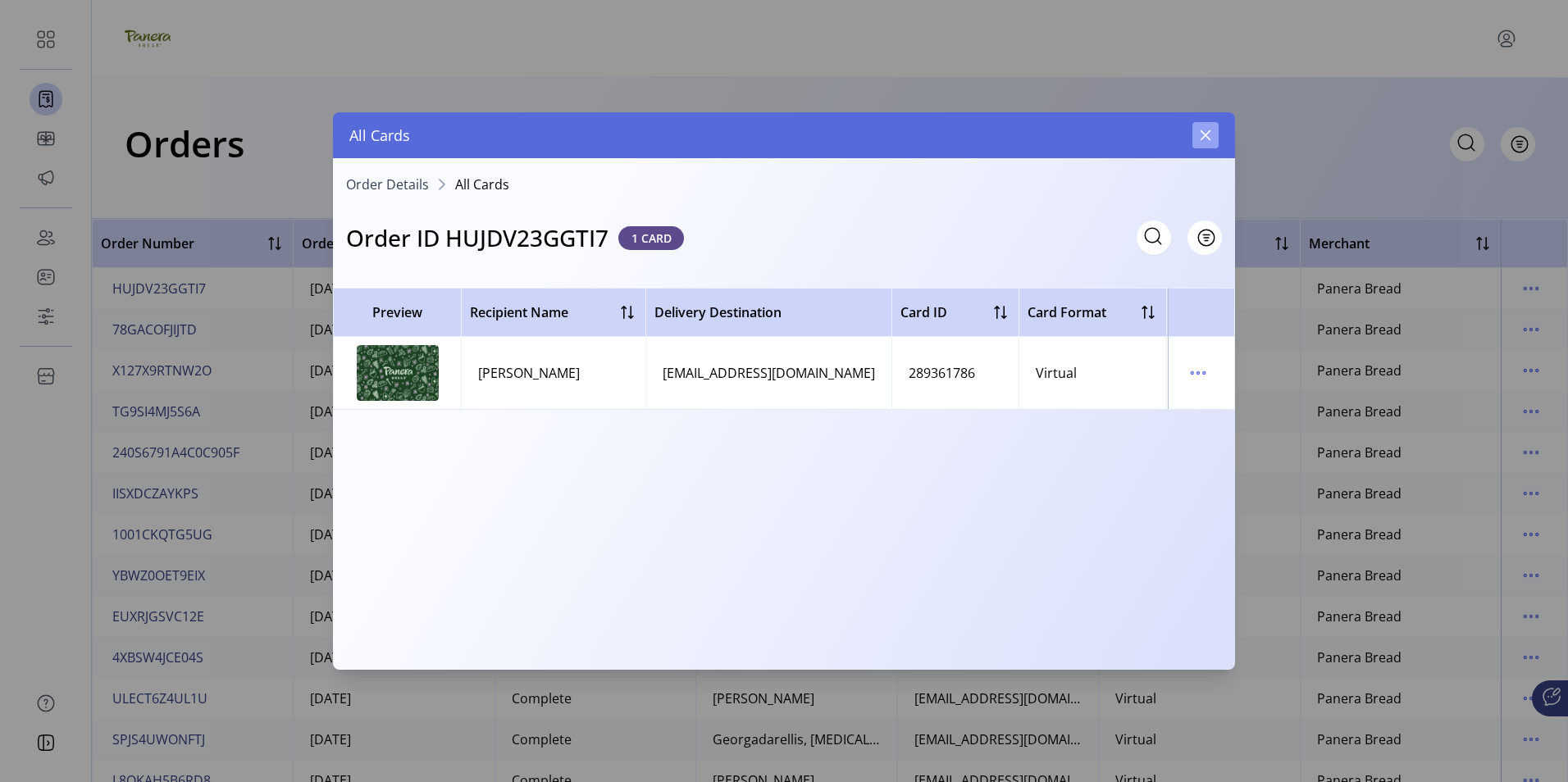
click at [1207, 137] on icon "button" at bounding box center [1206, 136] width 11 height 11
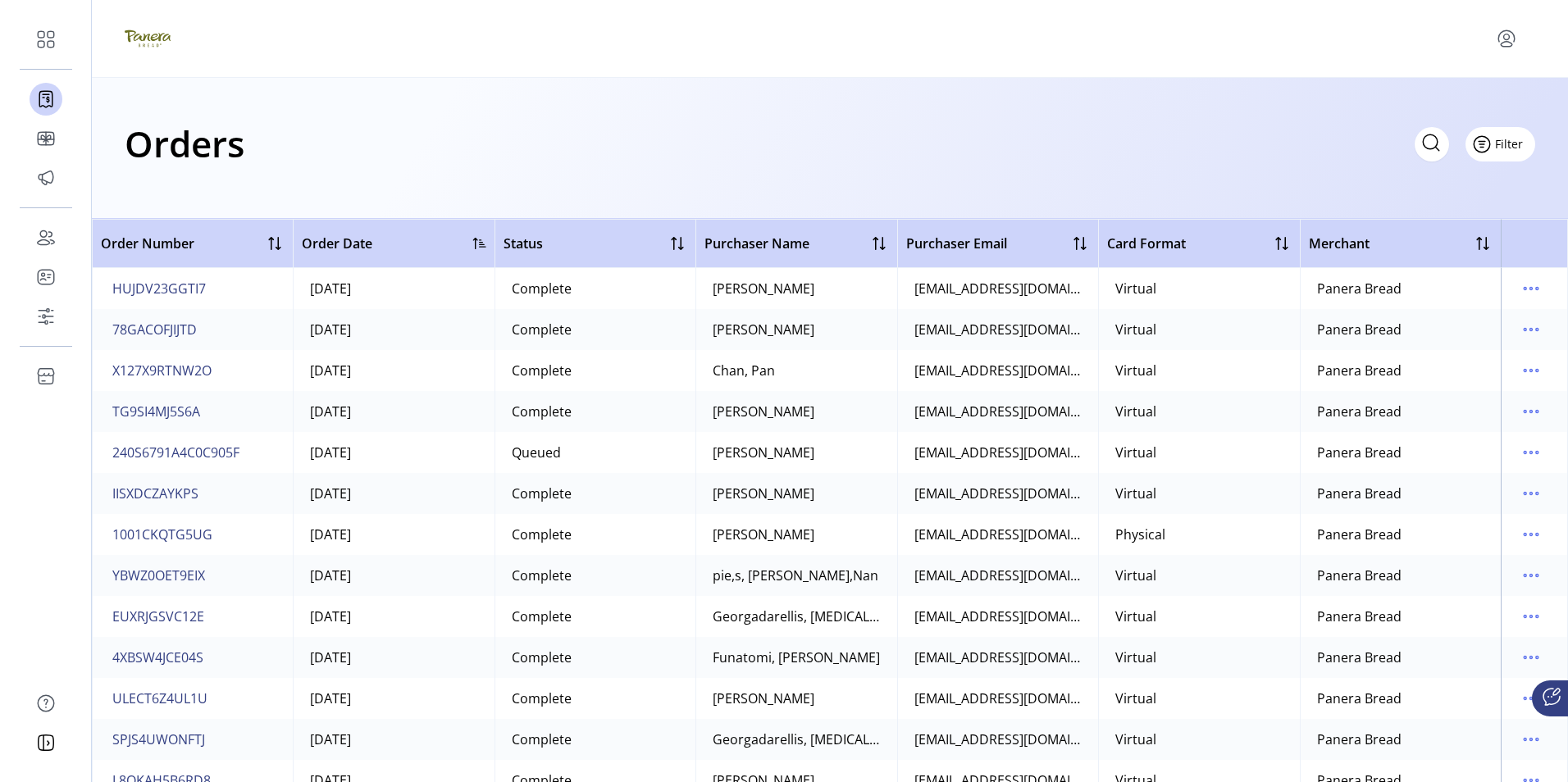
click at [1510, 144] on span "Filter" at bounding box center [1508, 143] width 27 height 17
drag, startPoint x: 1464, startPoint y: 206, endPoint x: 1249, endPoint y: 210, distance: 215.0
click at [1463, 207] on span "Status" at bounding box center [1452, 207] width 136 height 13
click at [196, 179] on icon at bounding box center [195, 182] width 13 height 13
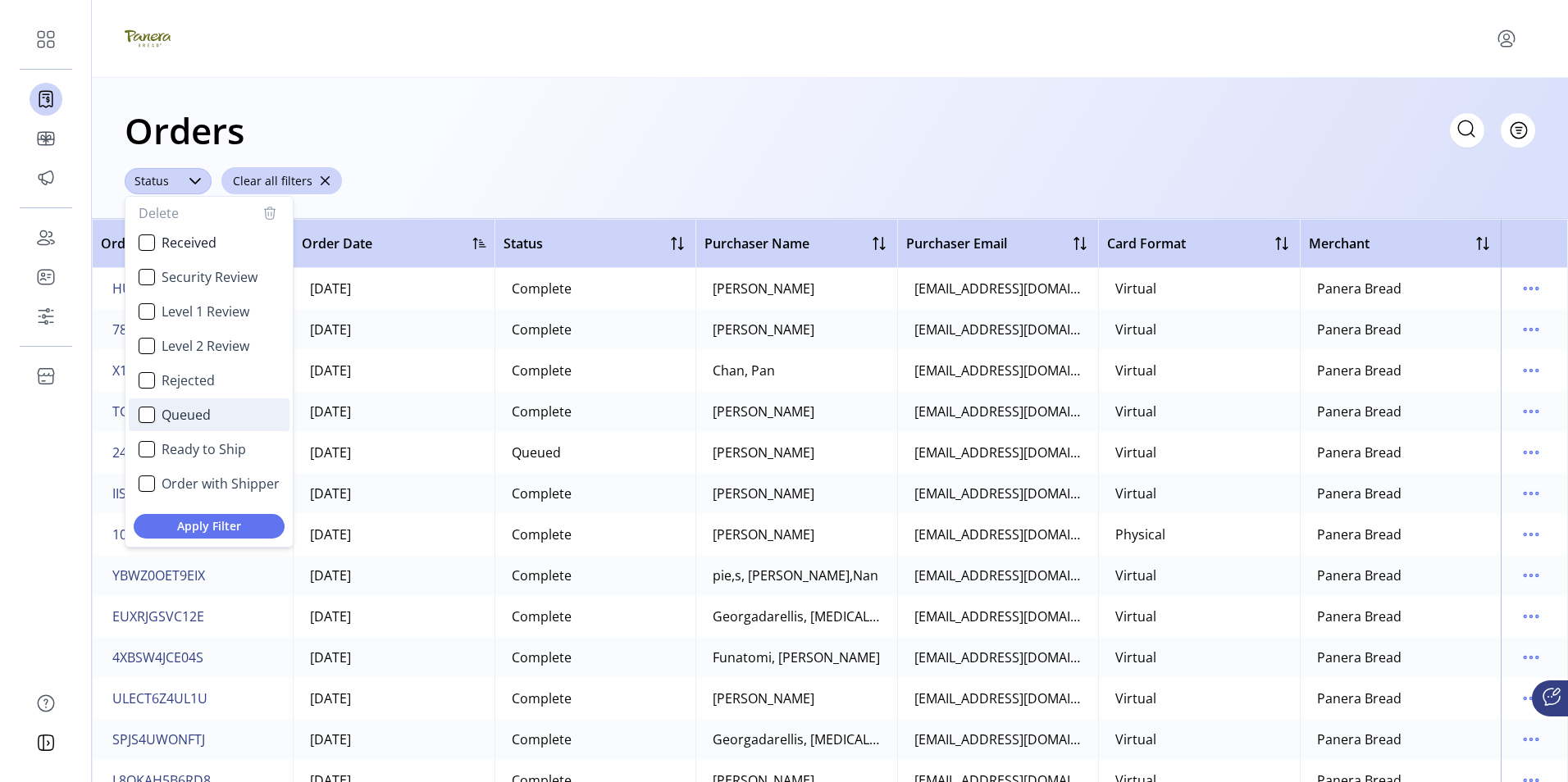
scroll to position [82, 0]
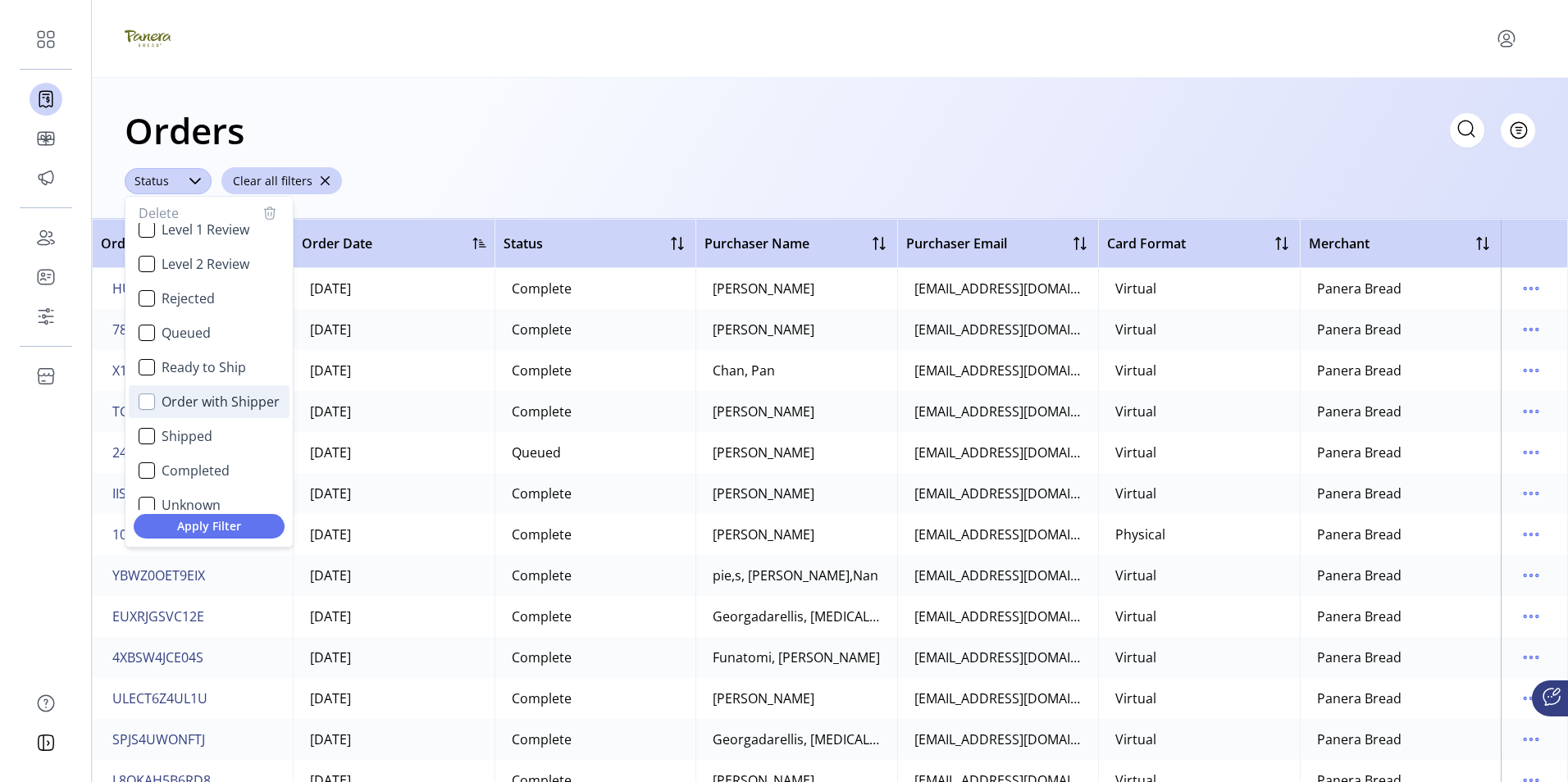
click at [145, 402] on div "Order with Shipper" at bounding box center [147, 402] width 17 height 17
click at [222, 527] on span "Apply Filter" at bounding box center [209, 525] width 125 height 17
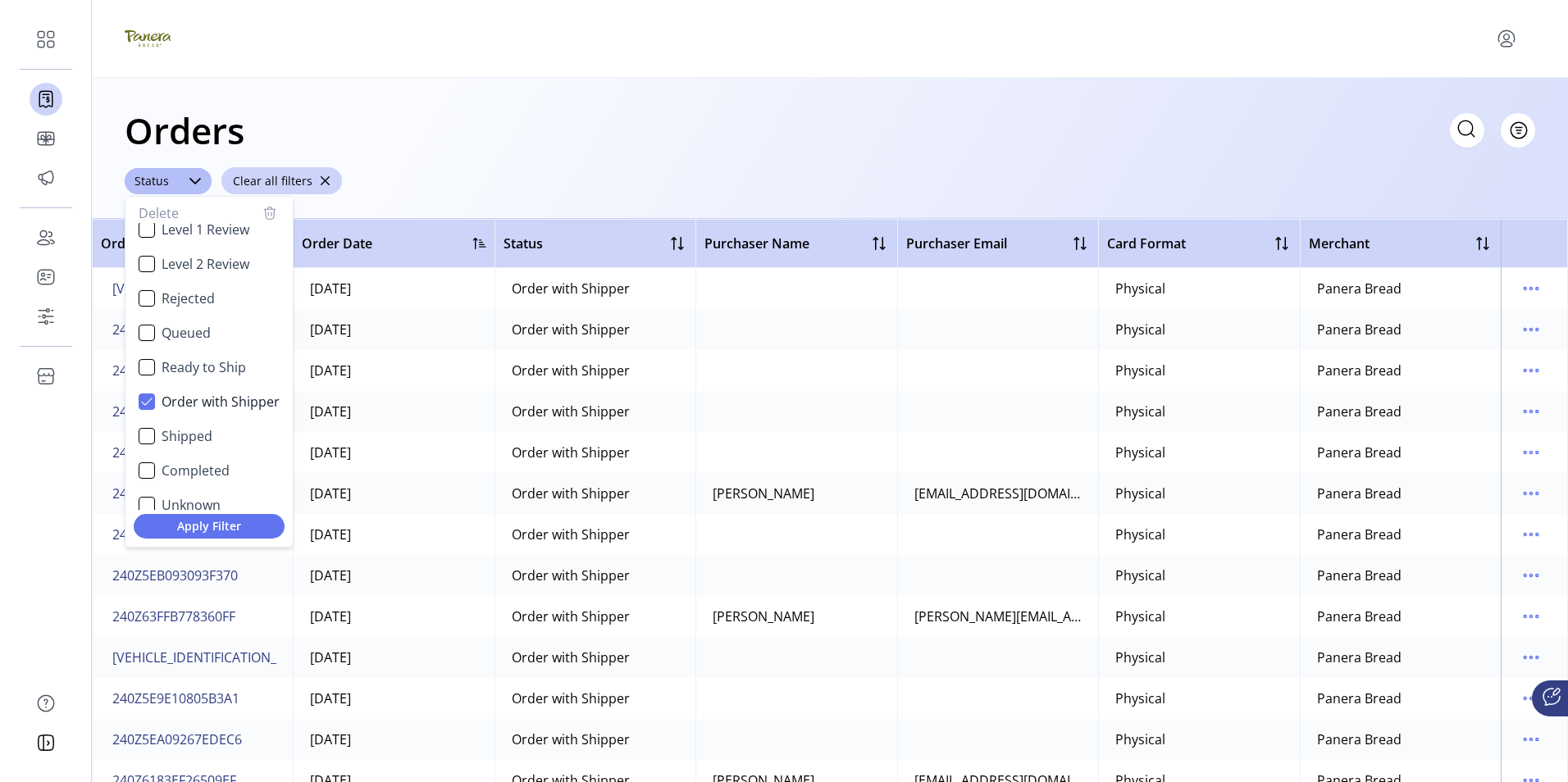
click at [764, 167] on div "Orders Filter Focused All Orders ****** Status Delete Received Security Review …" at bounding box center [829, 148] width 1476 height 141
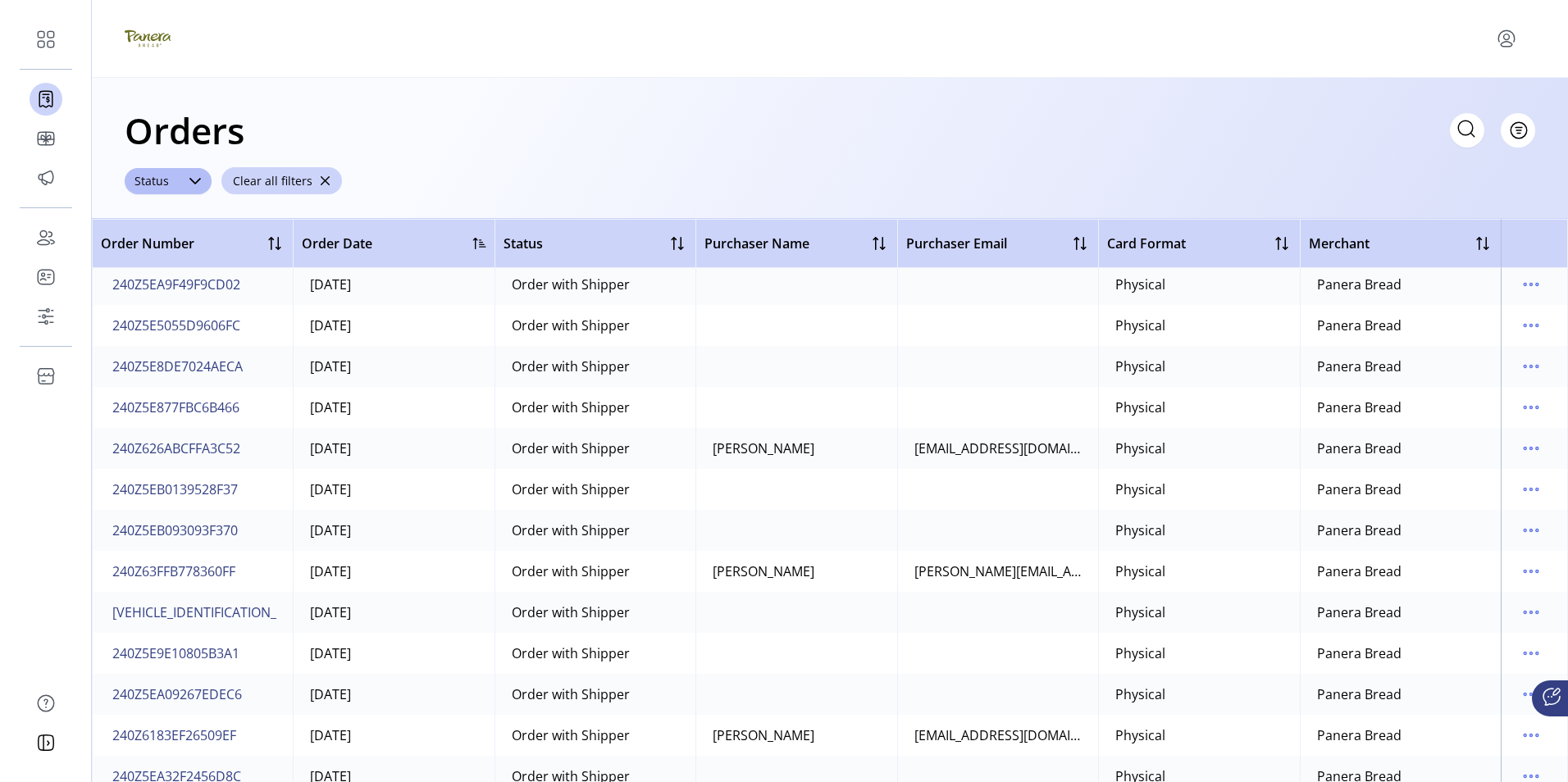
scroll to position [0, 0]
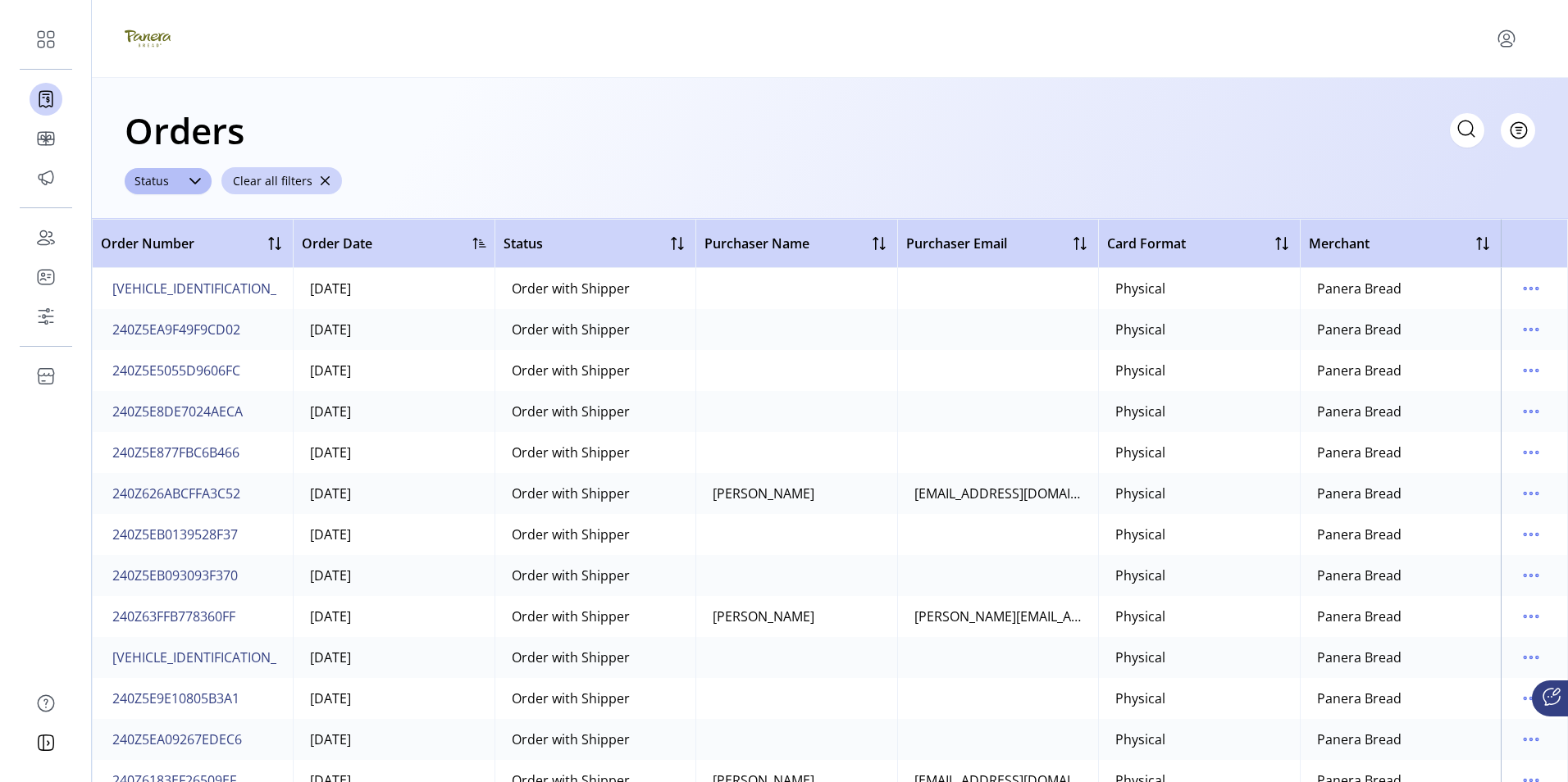
click at [476, 247] on div at bounding box center [480, 244] width 13 height 13
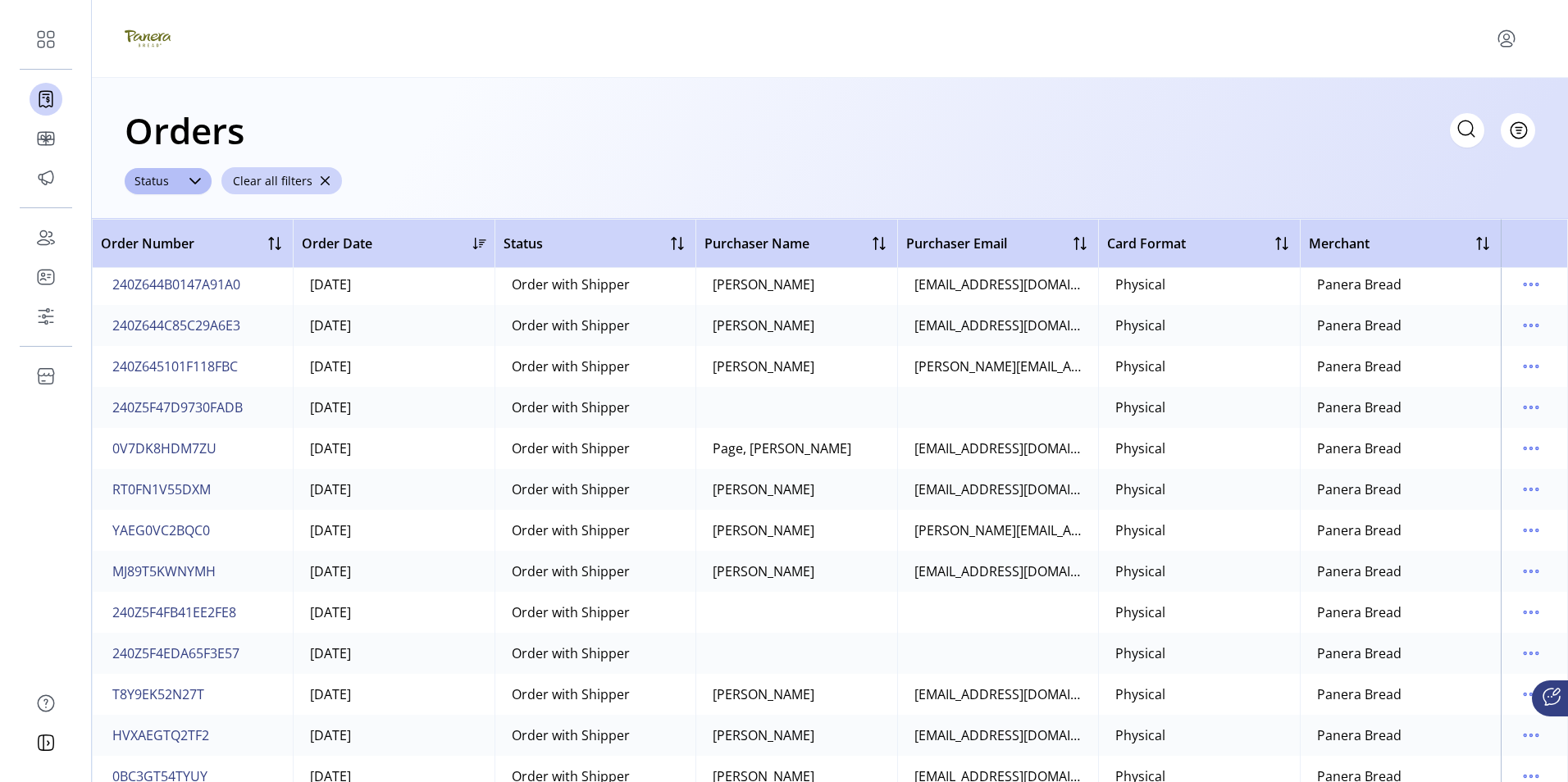
scroll to position [7217, 0]
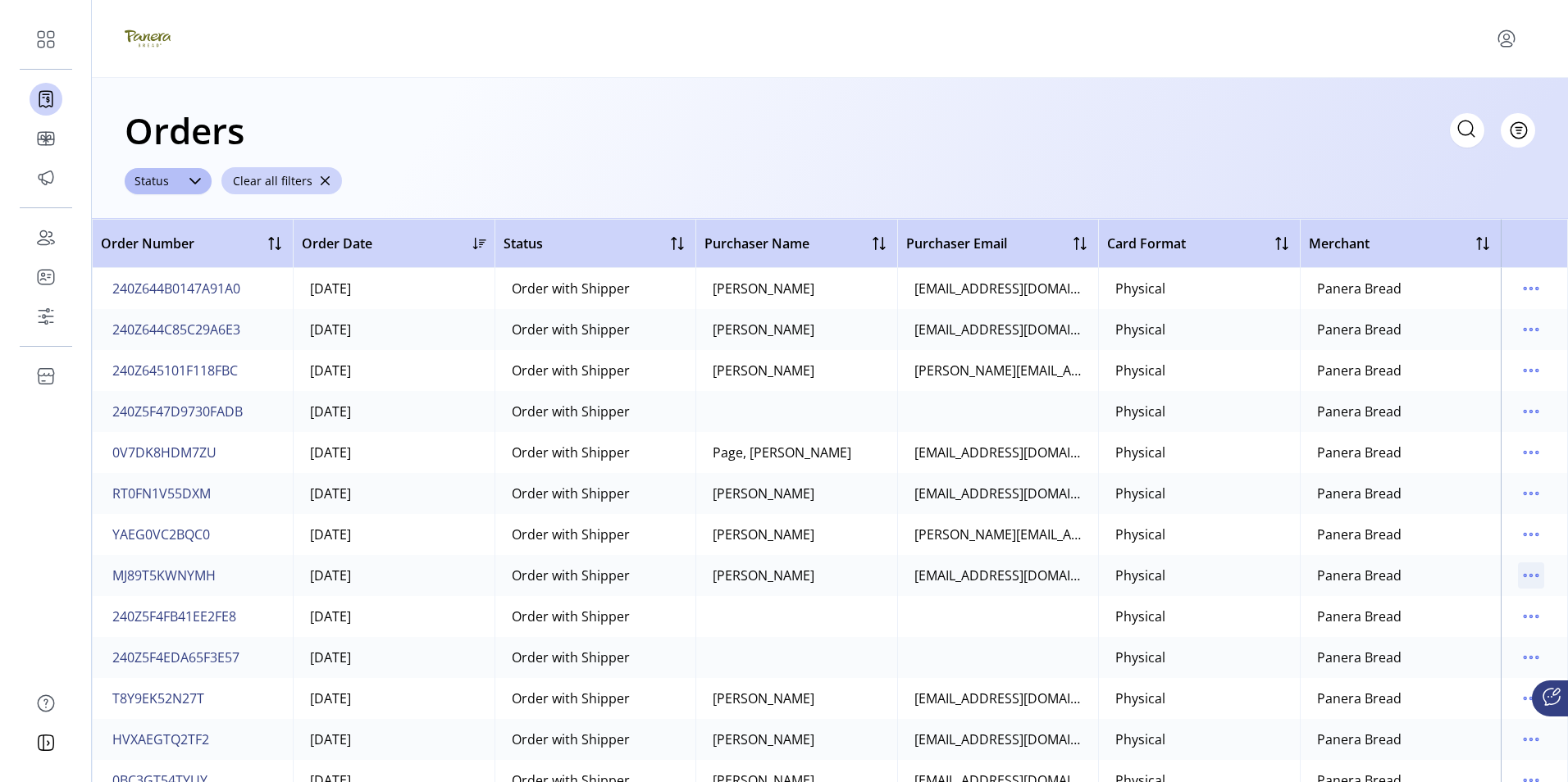
click at [1522, 579] on icon "menu" at bounding box center [1531, 576] width 27 height 27
click at [1448, 630] on span "View All Cards" at bounding box center [1453, 634] width 136 height 13
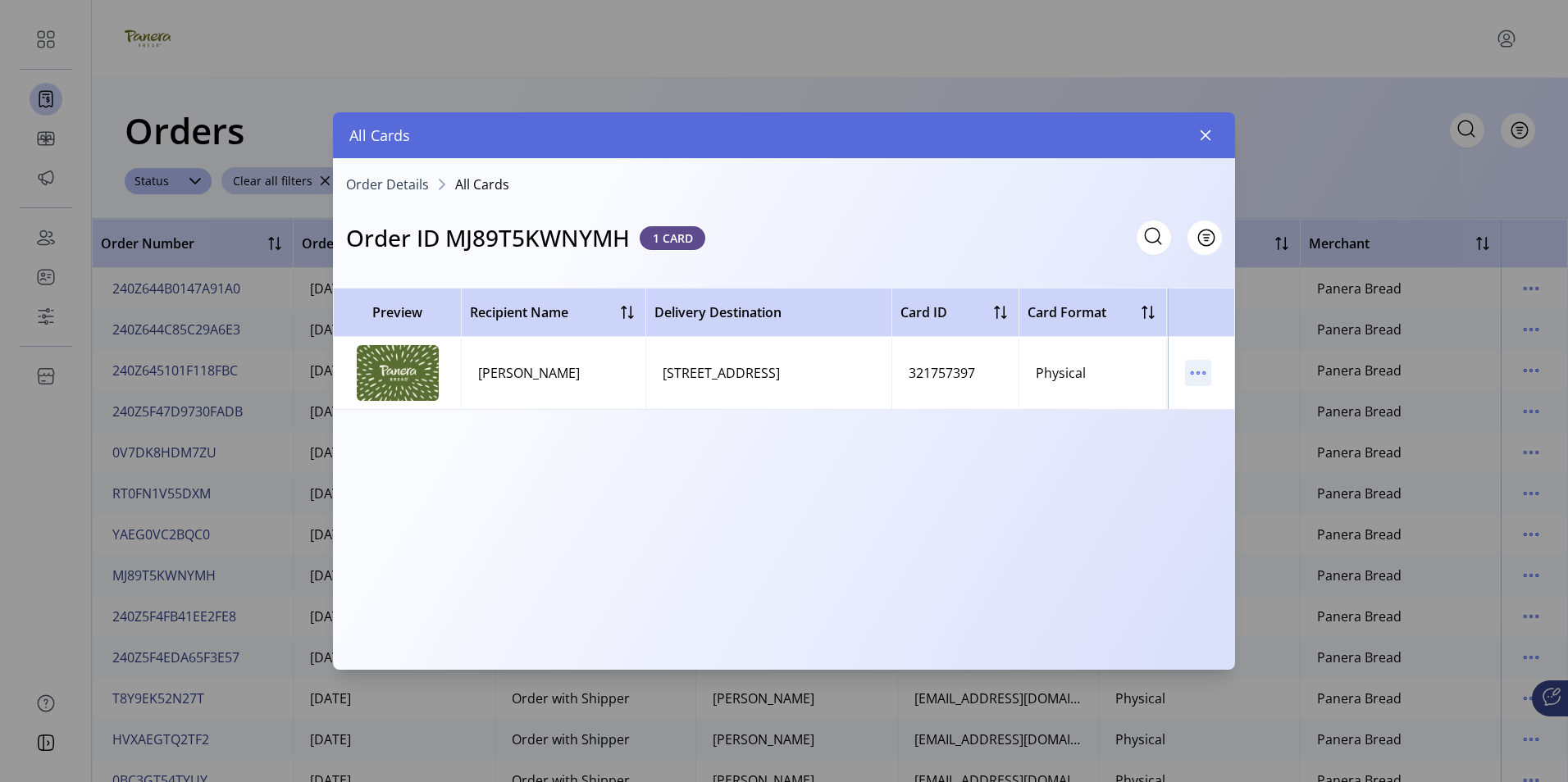
click at [1193, 371] on icon "menu" at bounding box center [1198, 373] width 27 height 27
click at [1246, 429] on span "Resend Card" at bounding box center [1267, 431] width 136 height 13
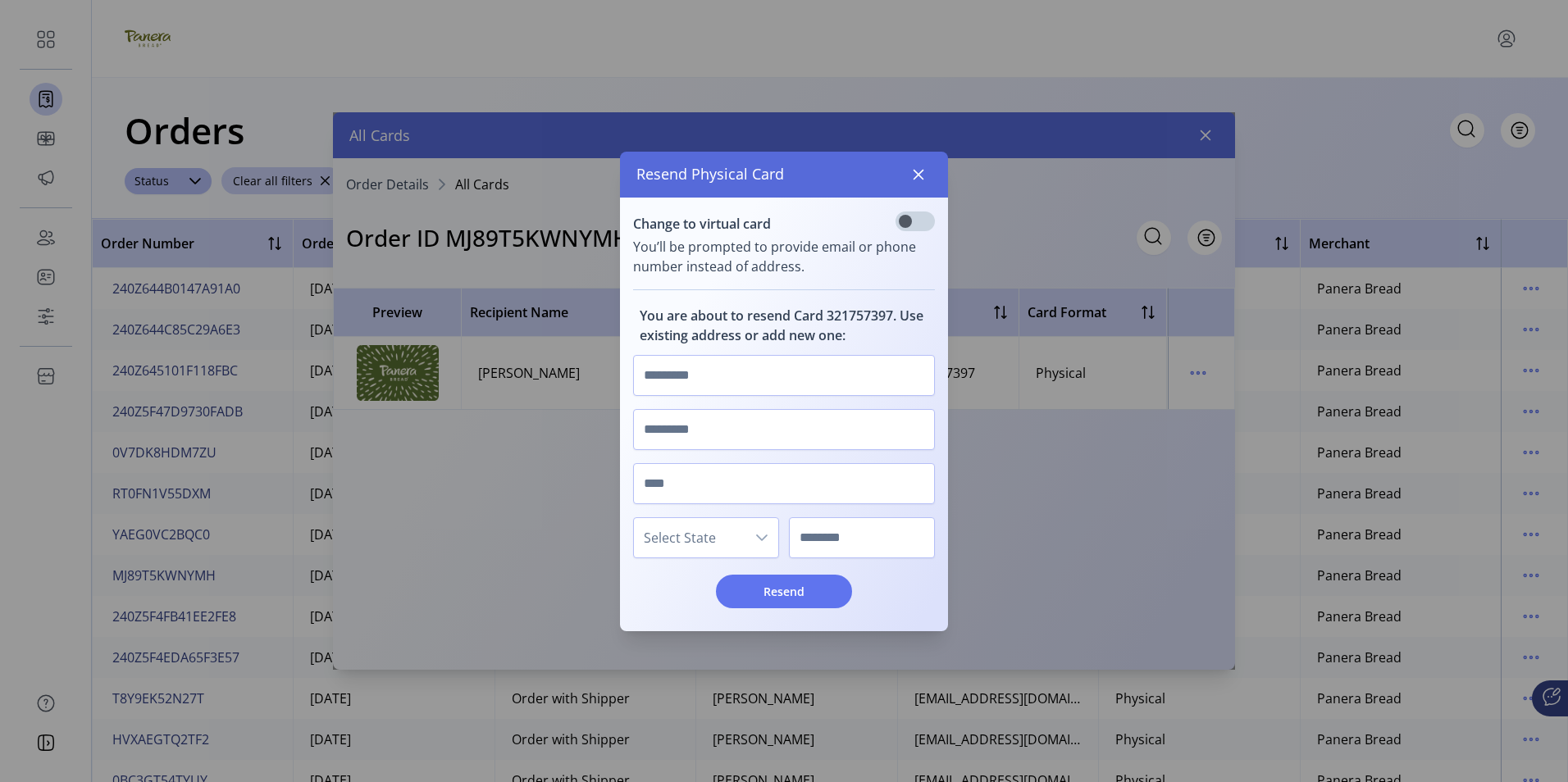
scroll to position [10, 6]
click at [920, 178] on icon "button" at bounding box center [918, 175] width 13 height 13
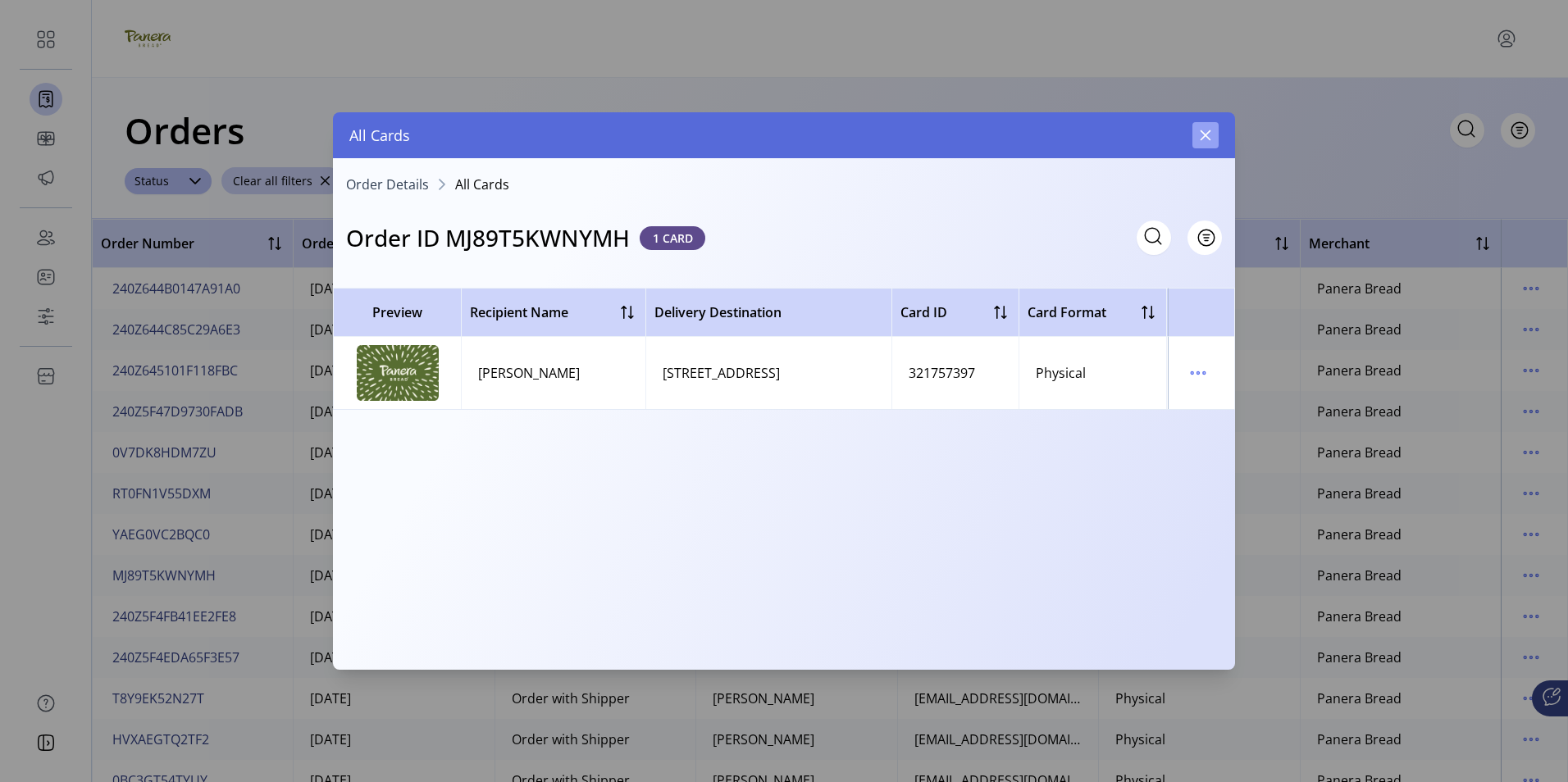
click at [1206, 134] on icon "button" at bounding box center [1206, 136] width 13 height 13
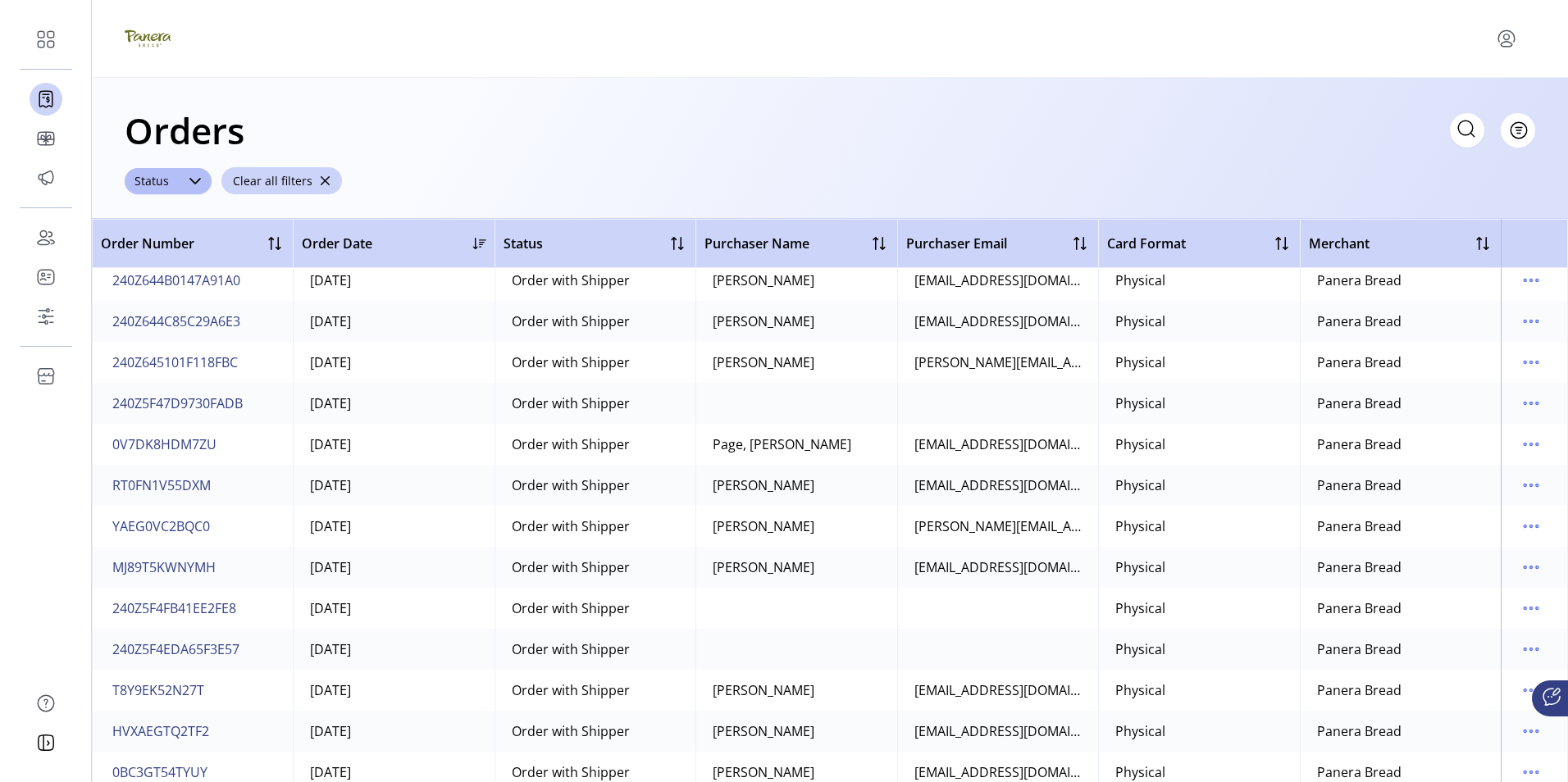
scroll to position [7217, 0]
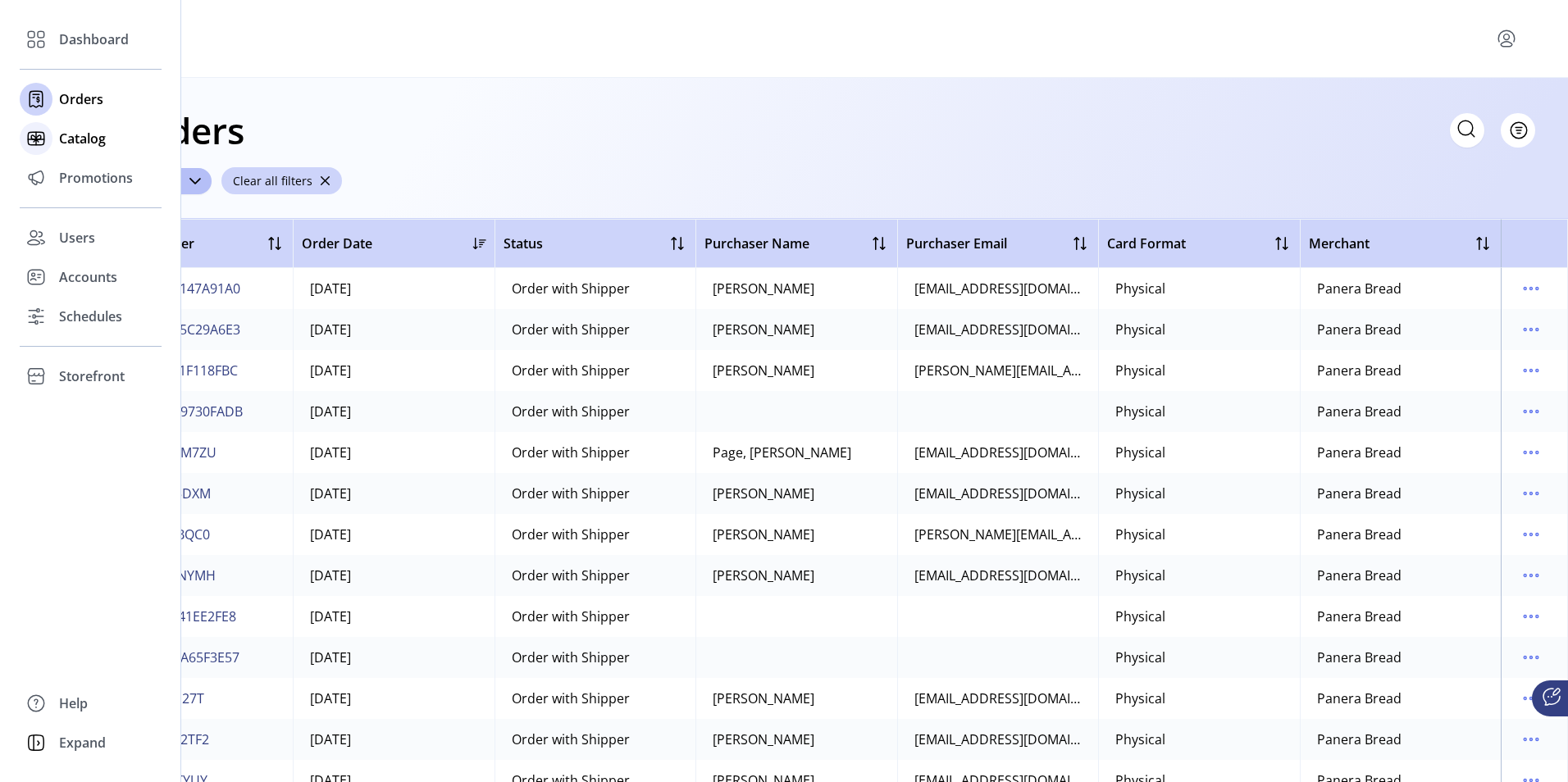
click at [88, 135] on span "Catalog" at bounding box center [82, 139] width 47 height 20
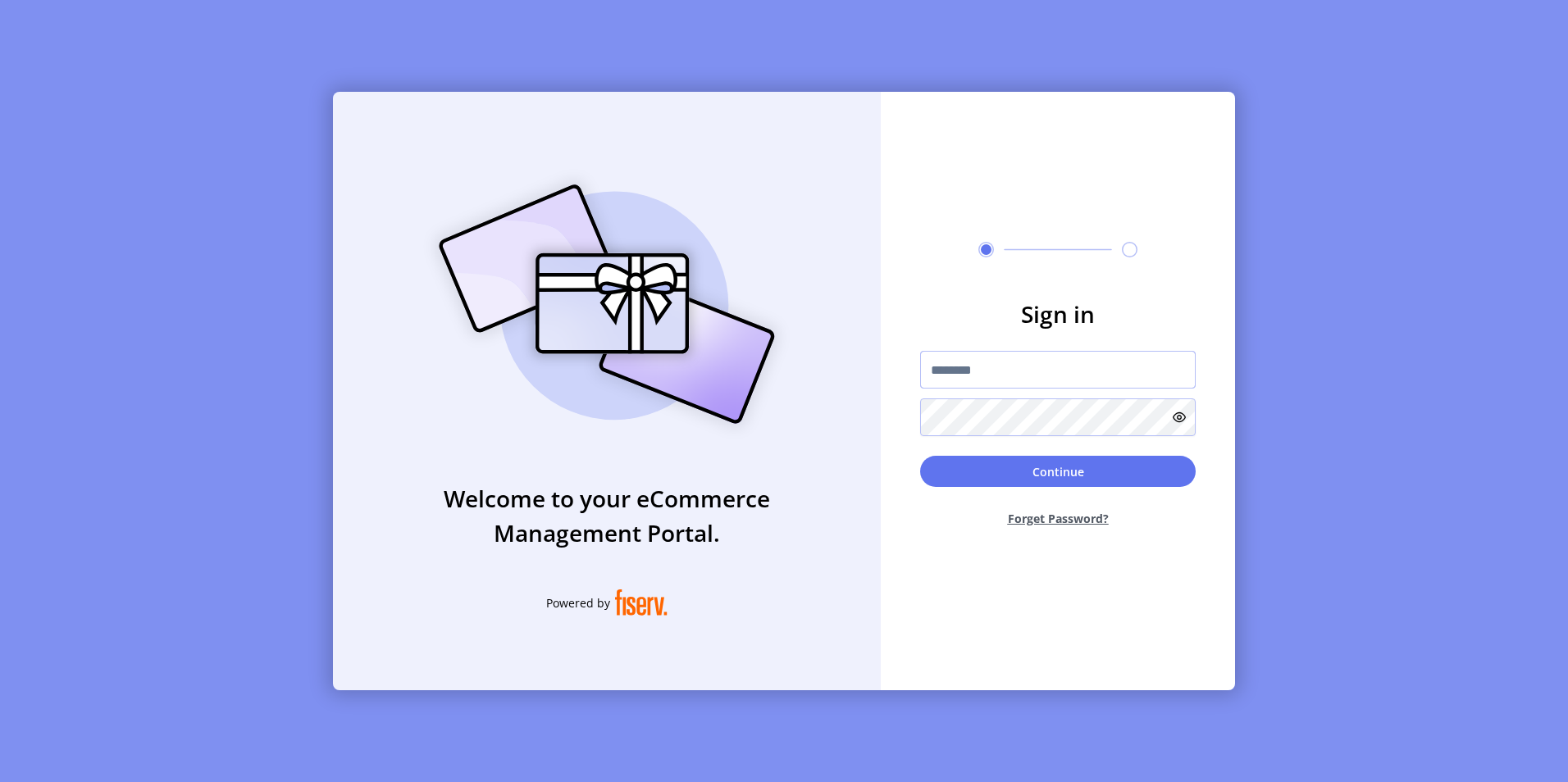
click at [1040, 372] on input "text" at bounding box center [1058, 369] width 276 height 37
click at [968, 374] on input "text" at bounding box center [1058, 369] width 276 height 37
click at [1030, 373] on input "text" at bounding box center [1058, 369] width 276 height 37
type input "**********"
click at [1181, 419] on icon at bounding box center [1179, 417] width 13 height 13
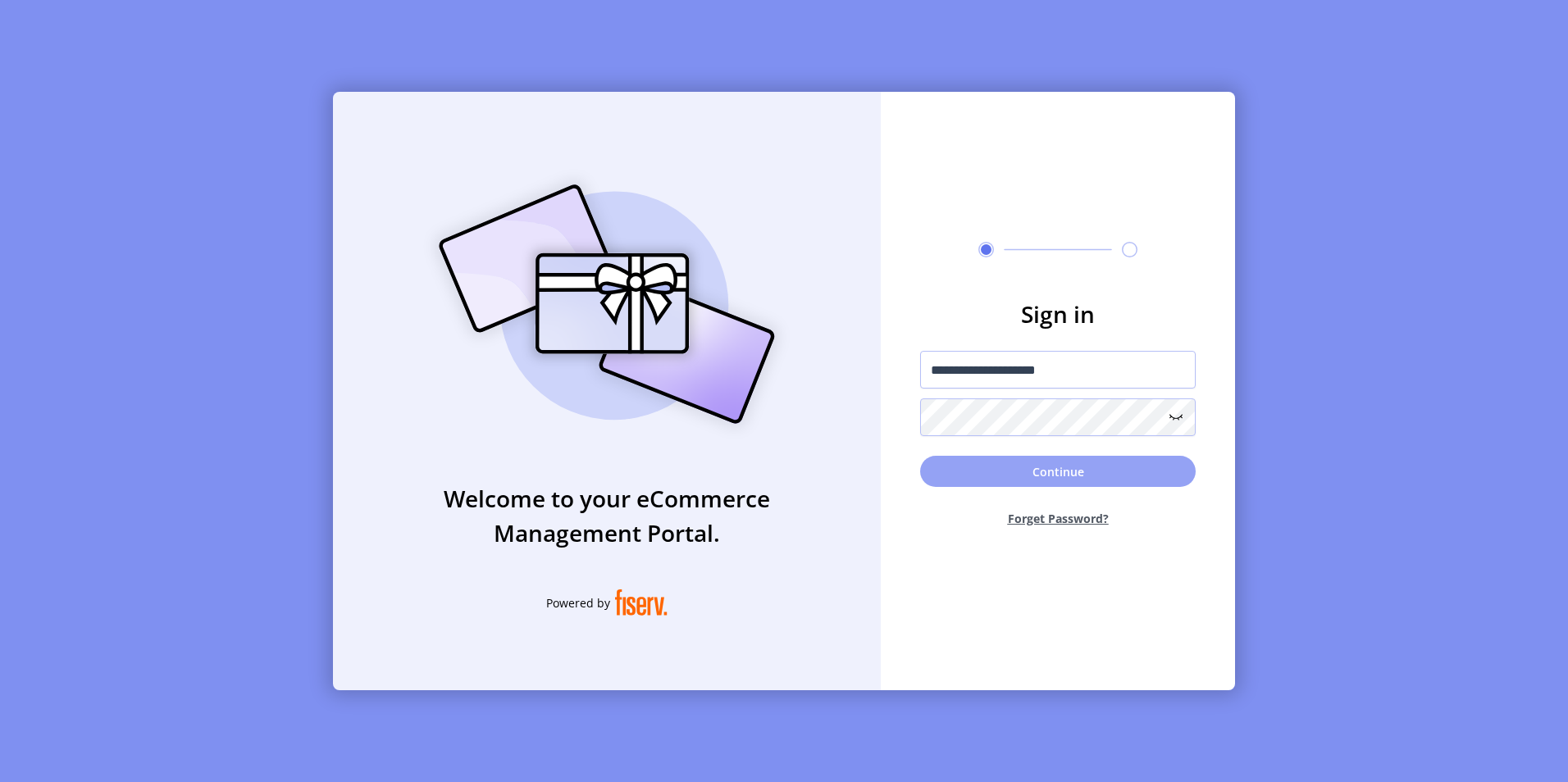
click at [1050, 471] on button "Continue" at bounding box center [1058, 471] width 276 height 31
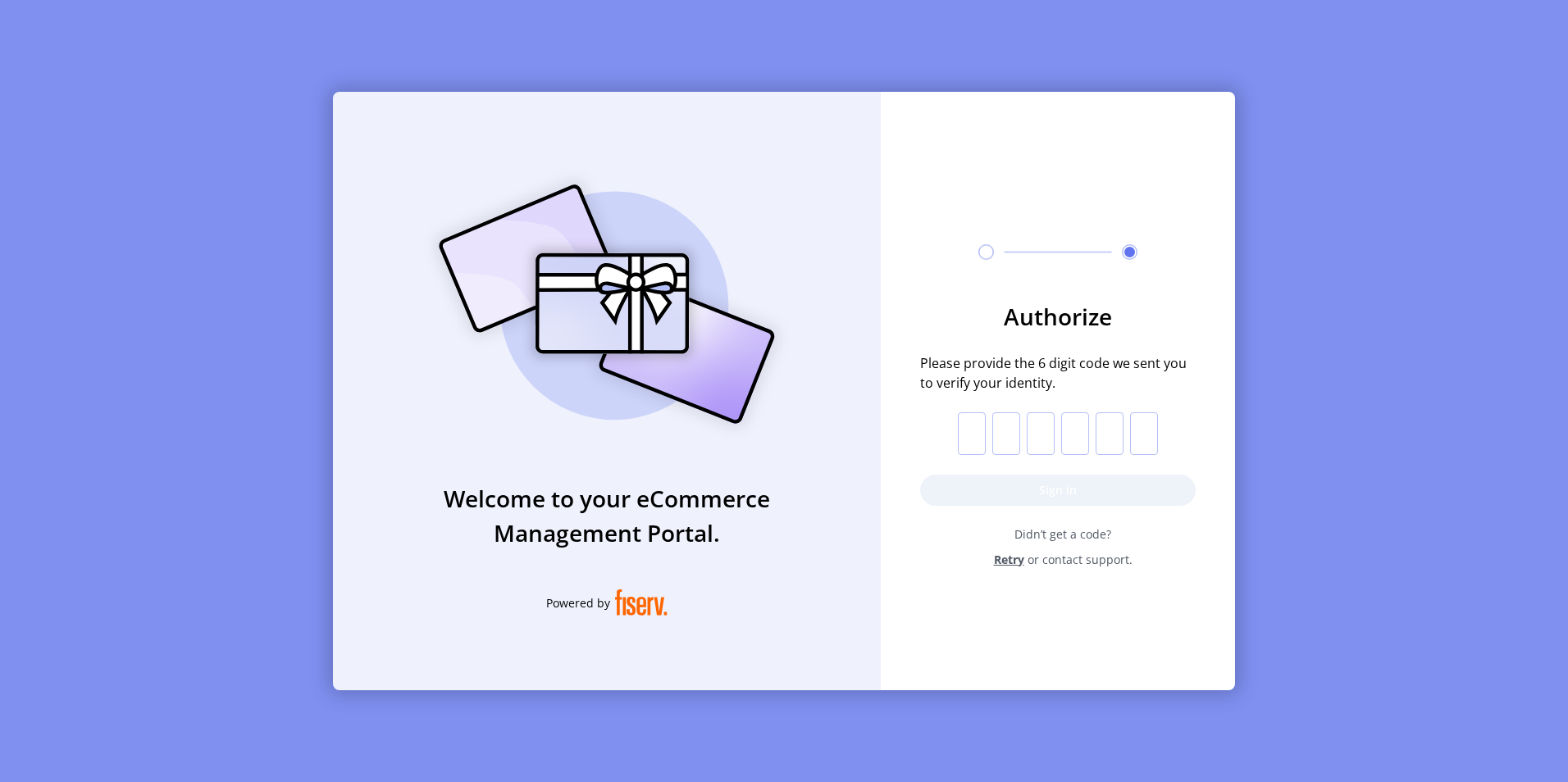
click at [973, 439] on input "text" at bounding box center [971, 433] width 27 height 42
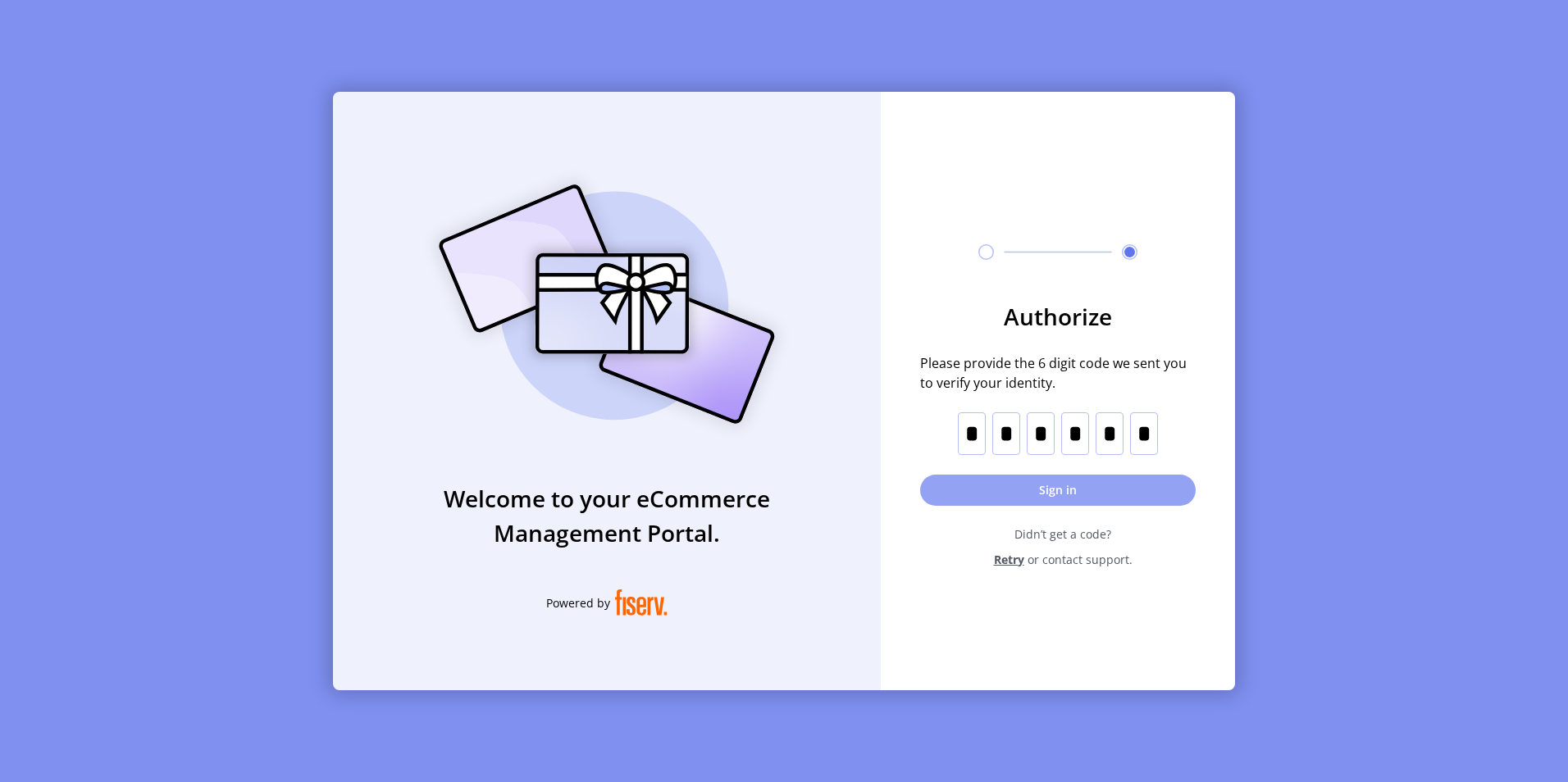
click at [1040, 486] on button "Sign in" at bounding box center [1058, 490] width 276 height 31
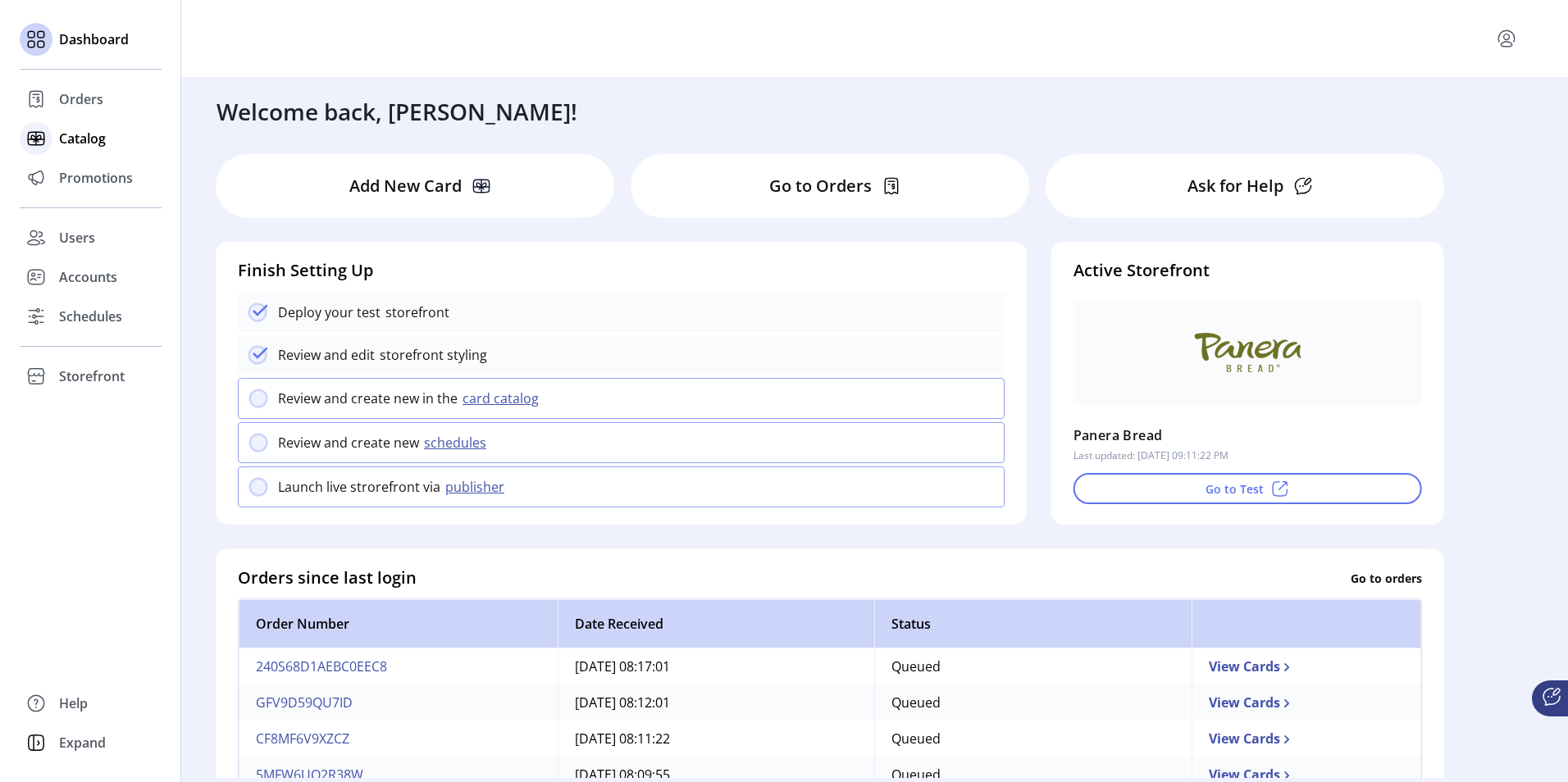
click at [91, 135] on span "Catalog" at bounding box center [82, 139] width 47 height 20
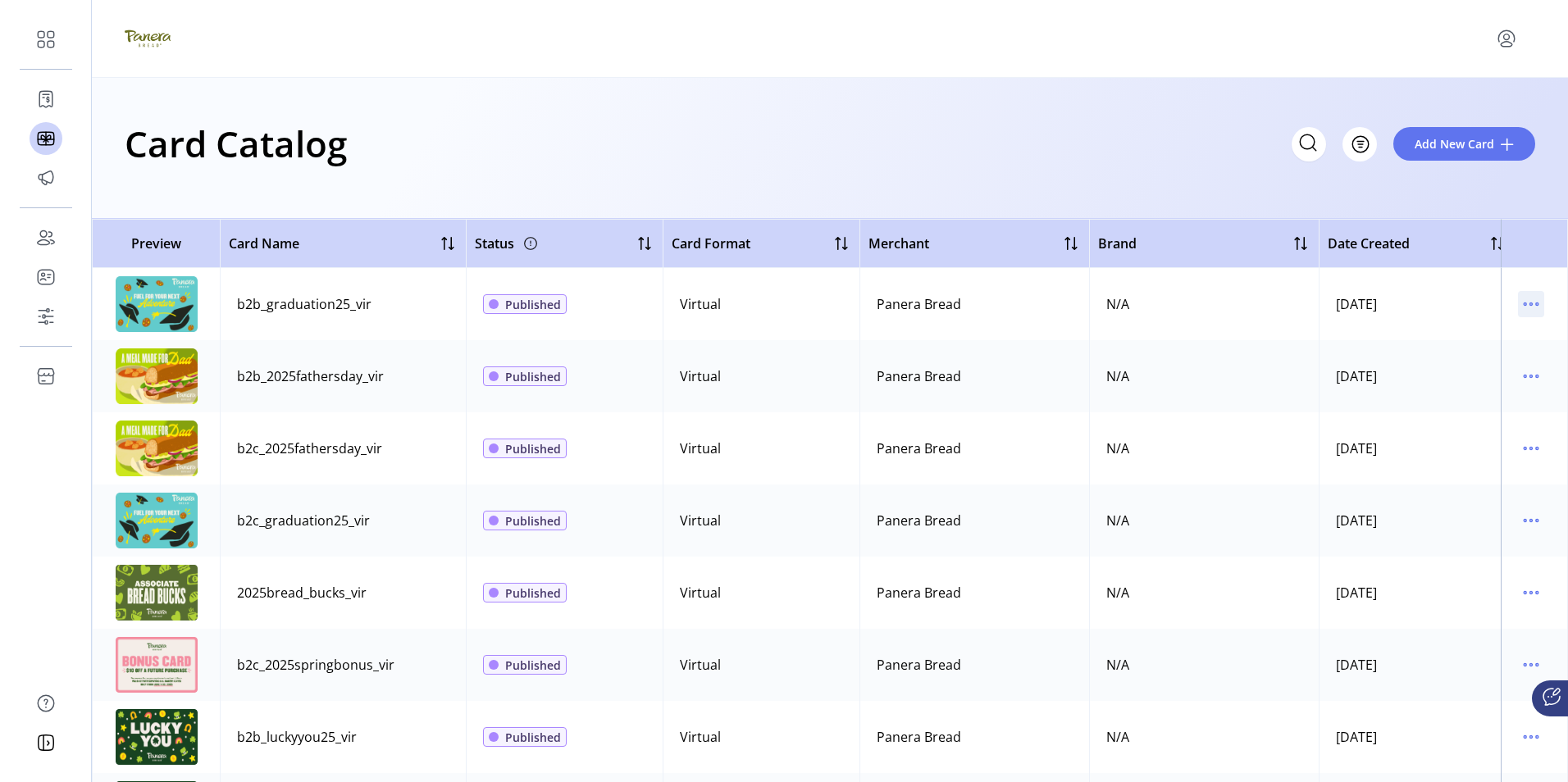
click at [1518, 300] on icon "menu" at bounding box center [1531, 305] width 27 height 27
click at [1446, 357] on span "Edit Details" at bounding box center [1453, 362] width 136 height 13
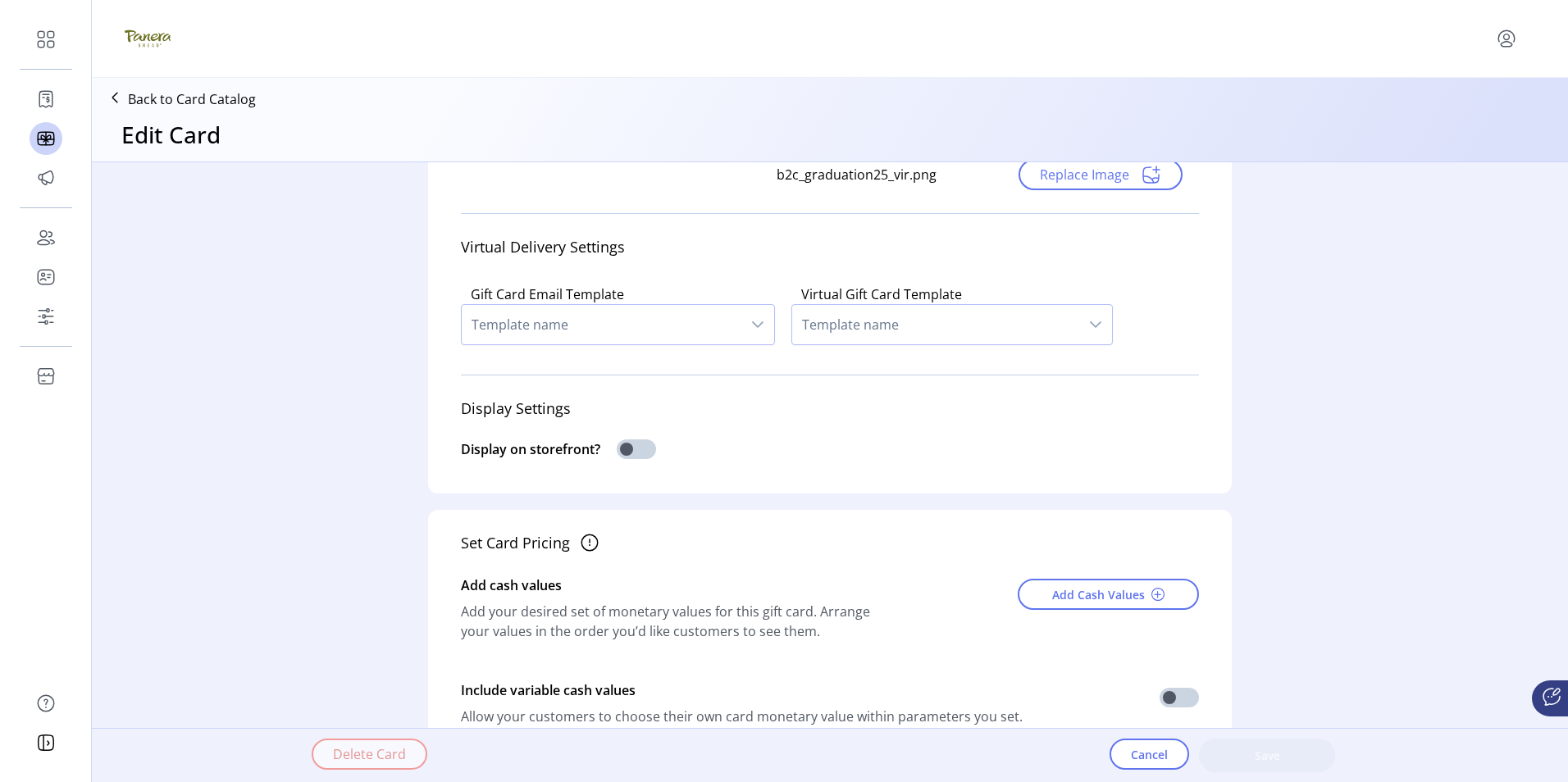
scroll to position [410, 0]
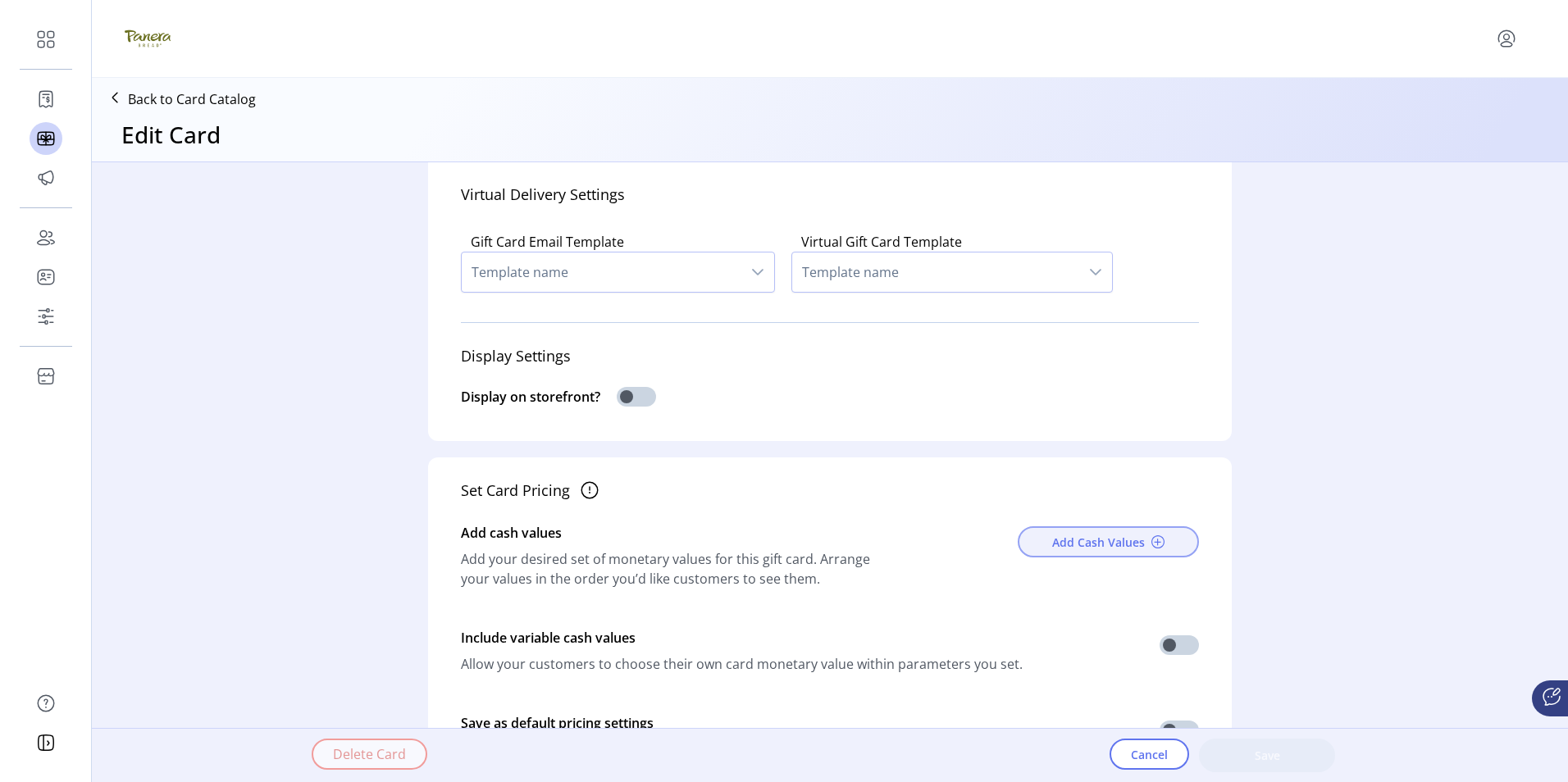
click at [1131, 543] on span "Add Cash Values" at bounding box center [1098, 542] width 92 height 17
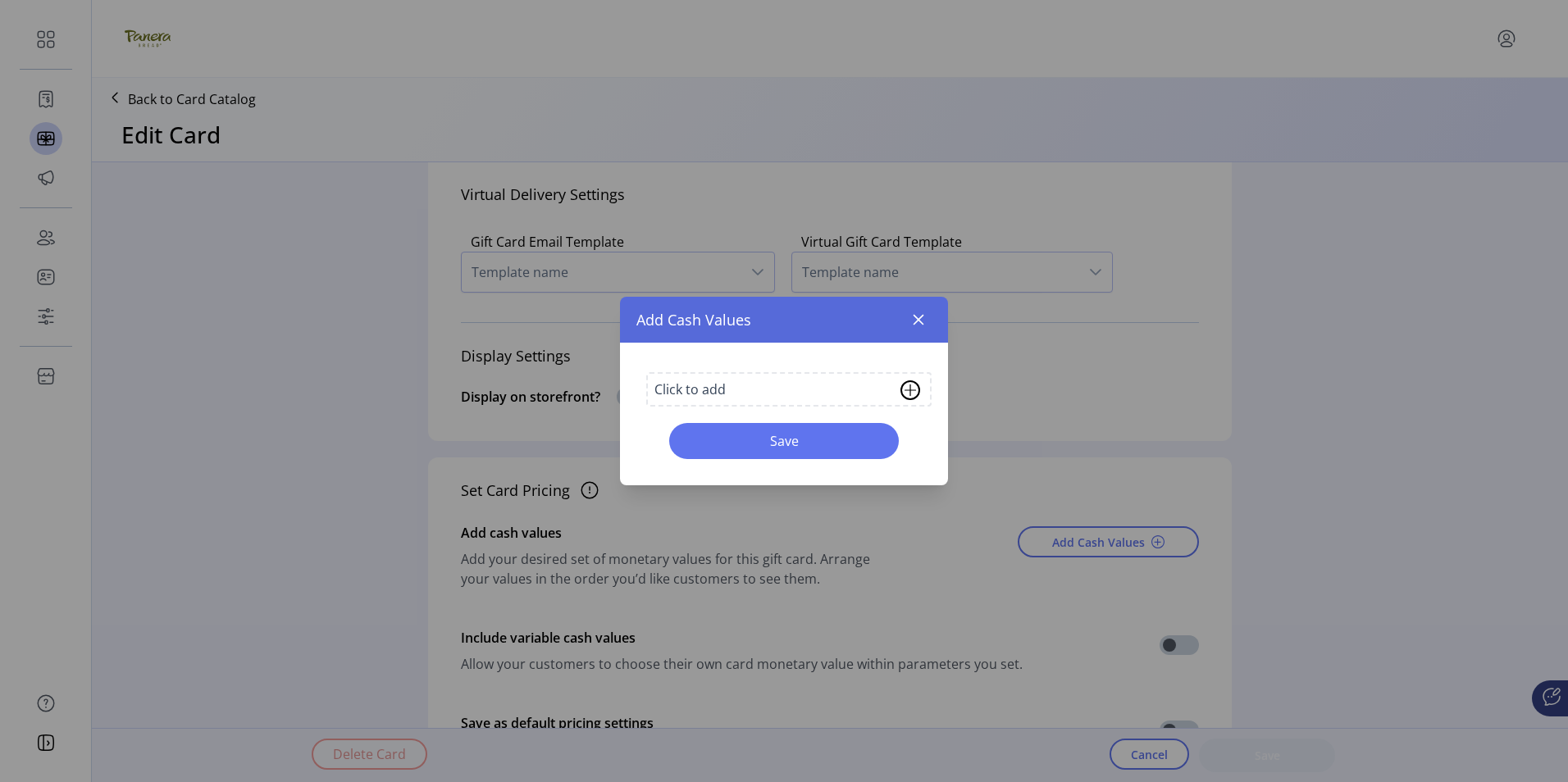
click at [912, 388] on img at bounding box center [910, 391] width 20 height 20
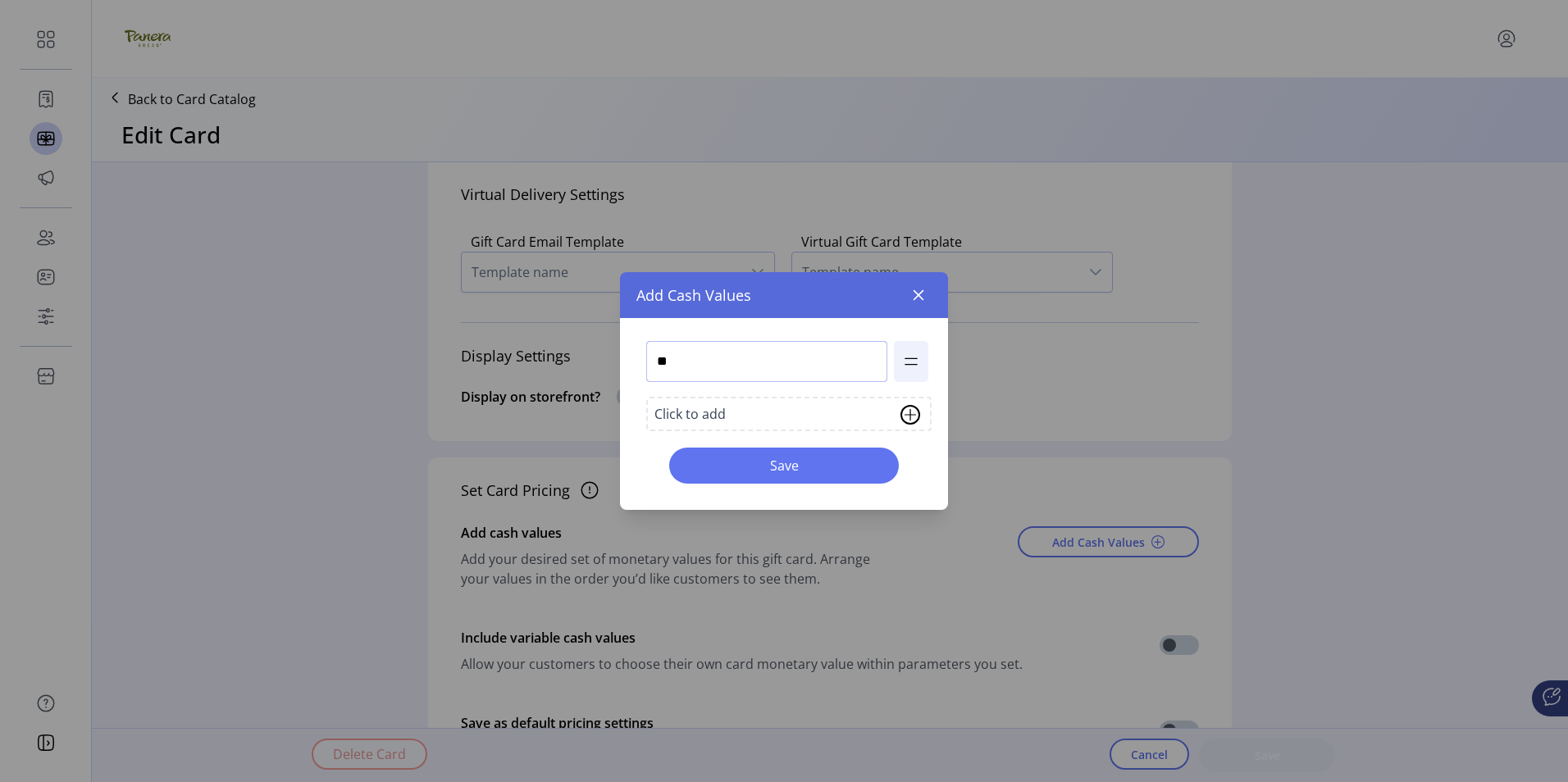
click at [719, 369] on input "**" at bounding box center [767, 361] width 241 height 41
type input "***"
click at [779, 464] on span "Save" at bounding box center [784, 466] width 187 height 20
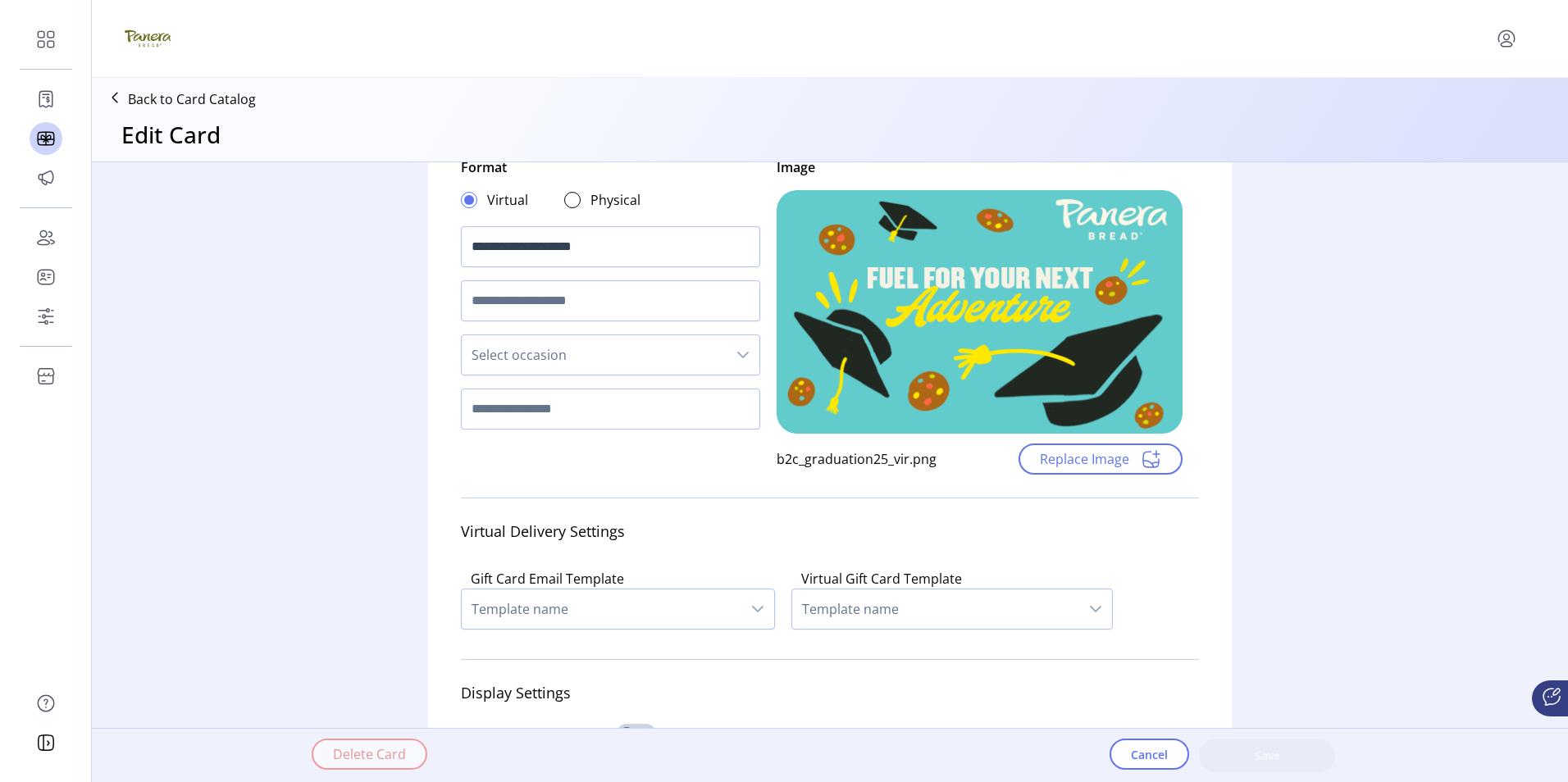
scroll to position [32, 0]
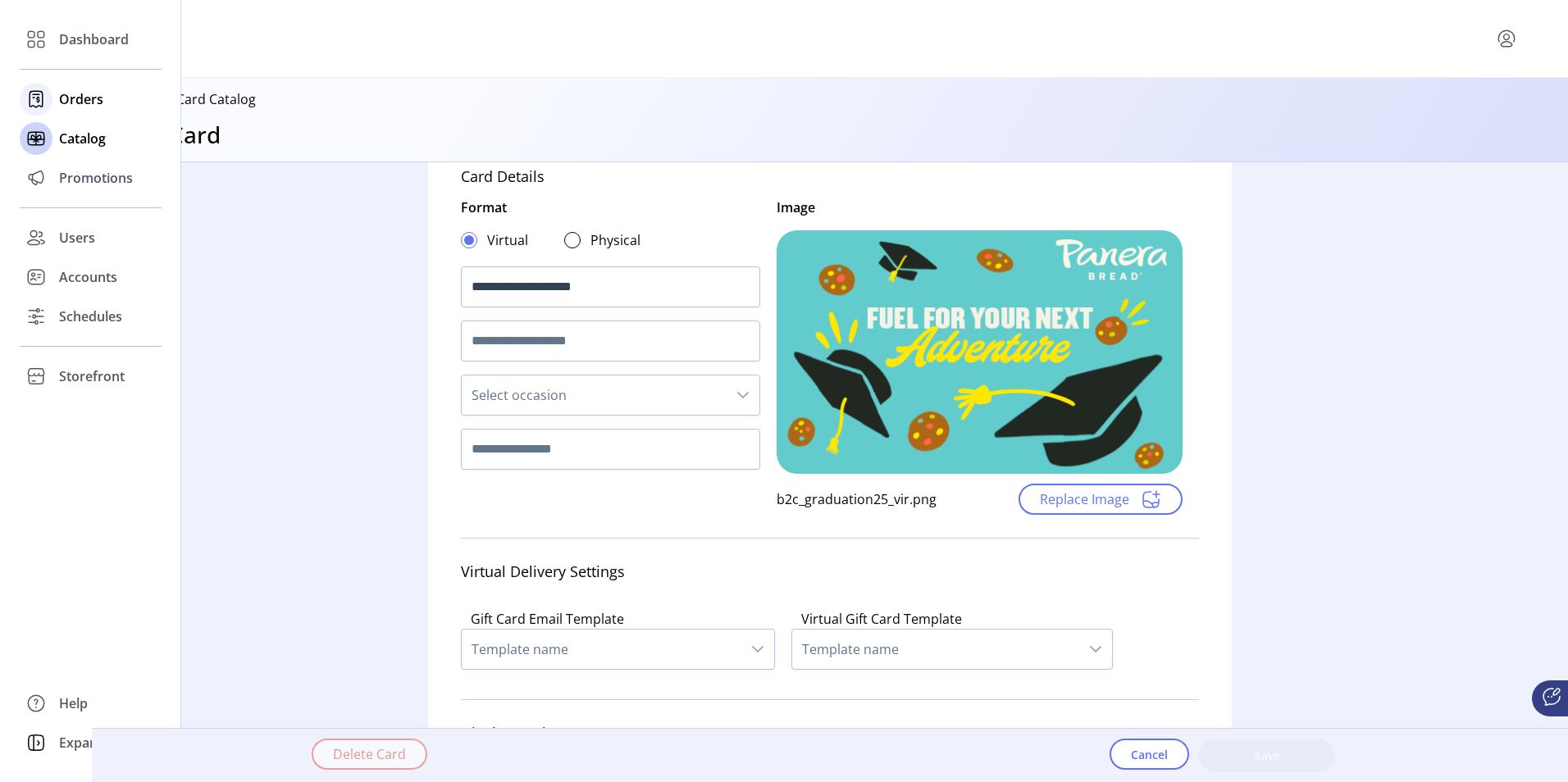
click at [69, 101] on span "Orders" at bounding box center [81, 99] width 44 height 20
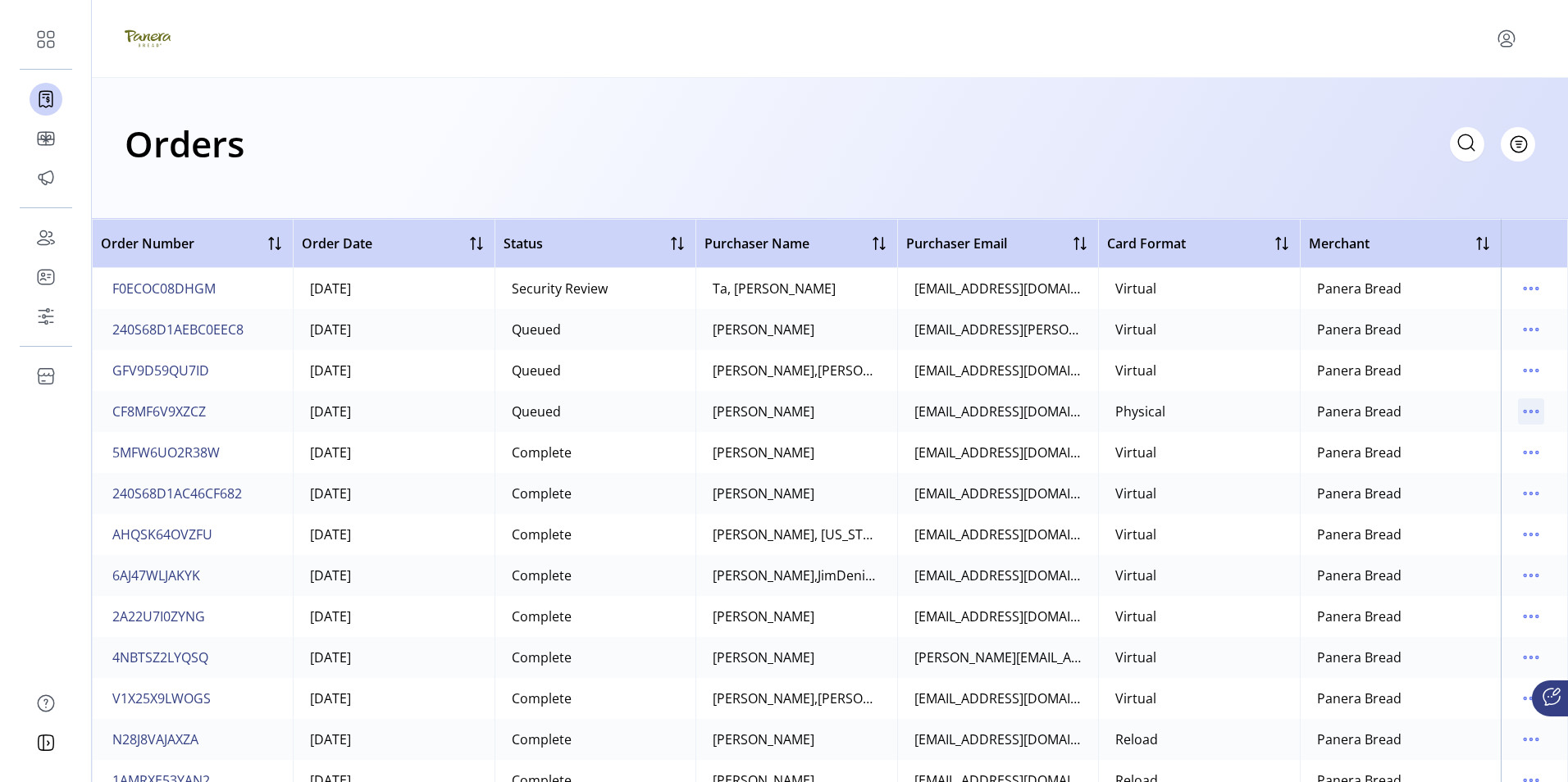
click at [1518, 415] on icon "menu" at bounding box center [1531, 412] width 27 height 27
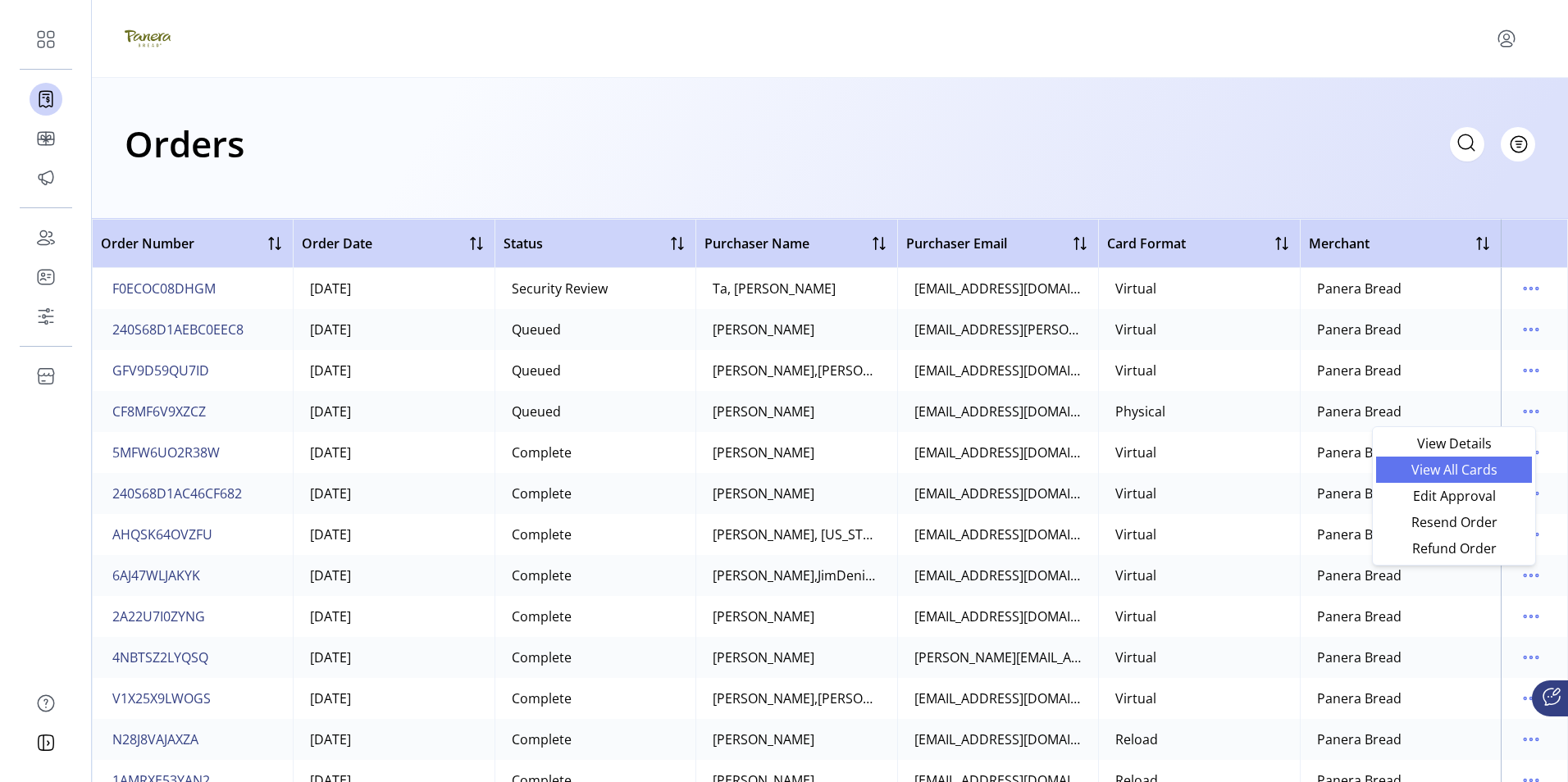
click at [1442, 464] on span "View All Cards" at bounding box center [1453, 470] width 136 height 13
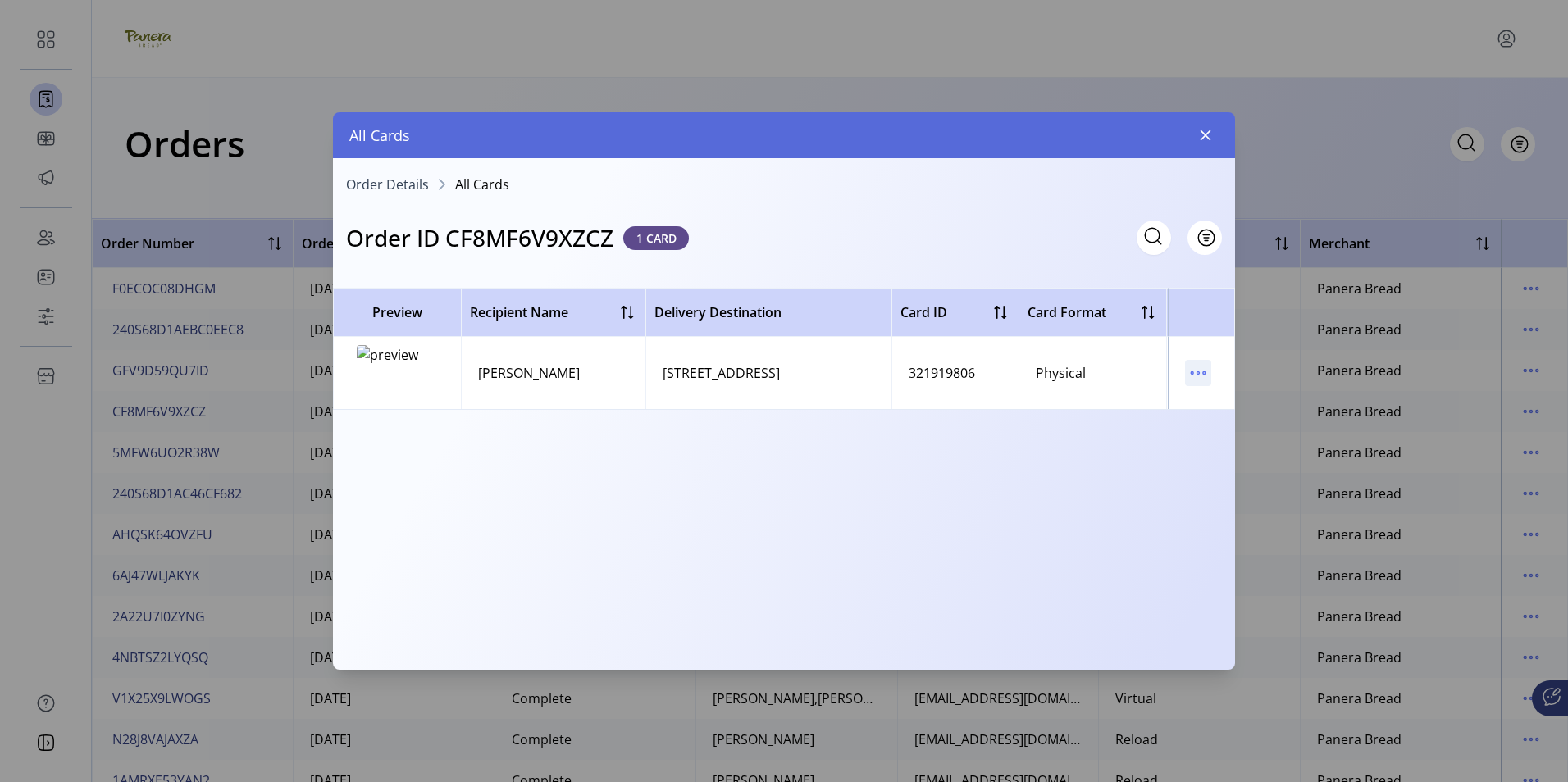
click at [1202, 372] on icon "menu" at bounding box center [1198, 373] width 27 height 27
click at [1237, 429] on span "Resend Card" at bounding box center [1267, 431] width 136 height 13
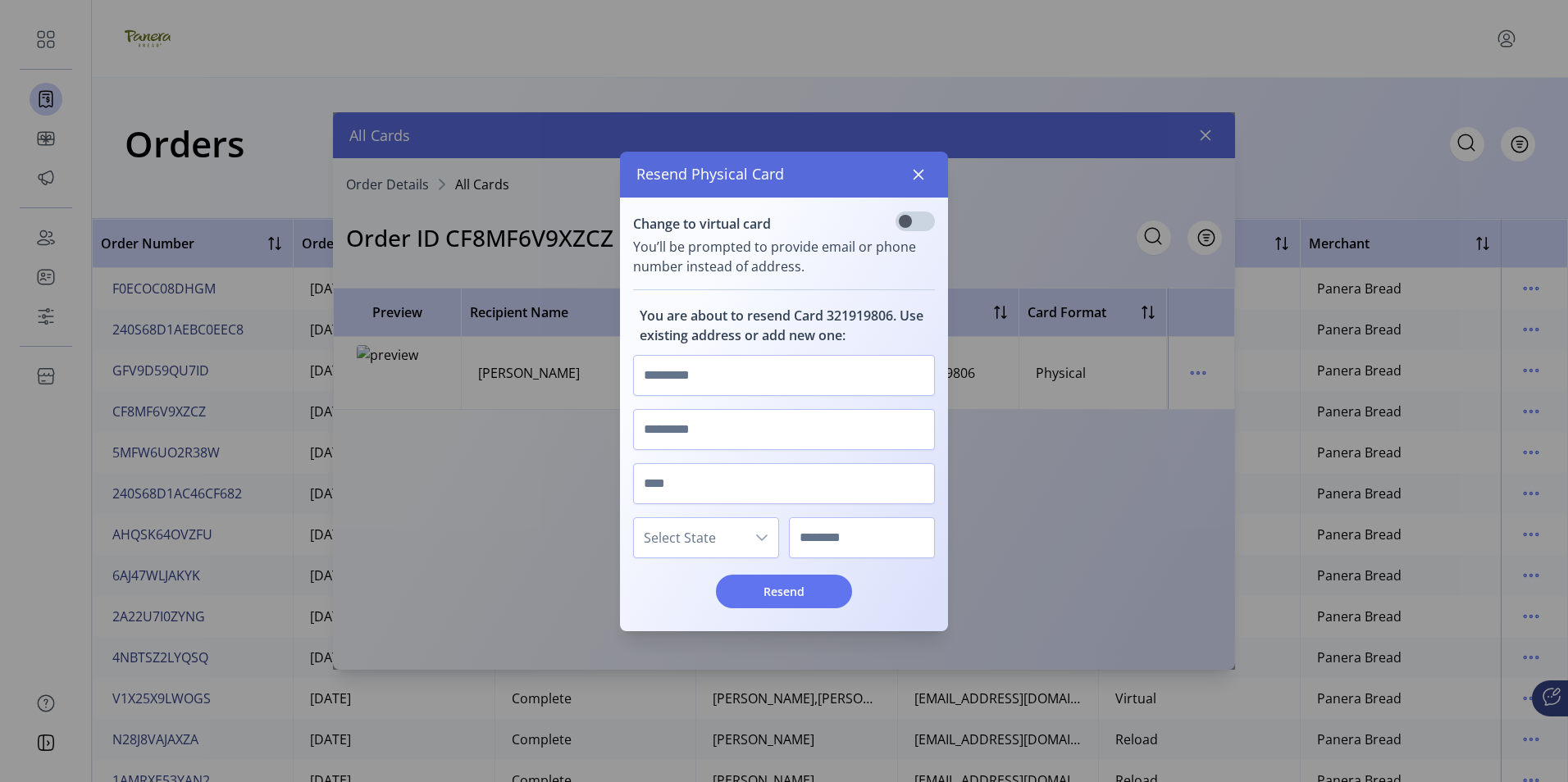
scroll to position [10, 6]
click at [920, 179] on icon "button" at bounding box center [918, 175] width 13 height 13
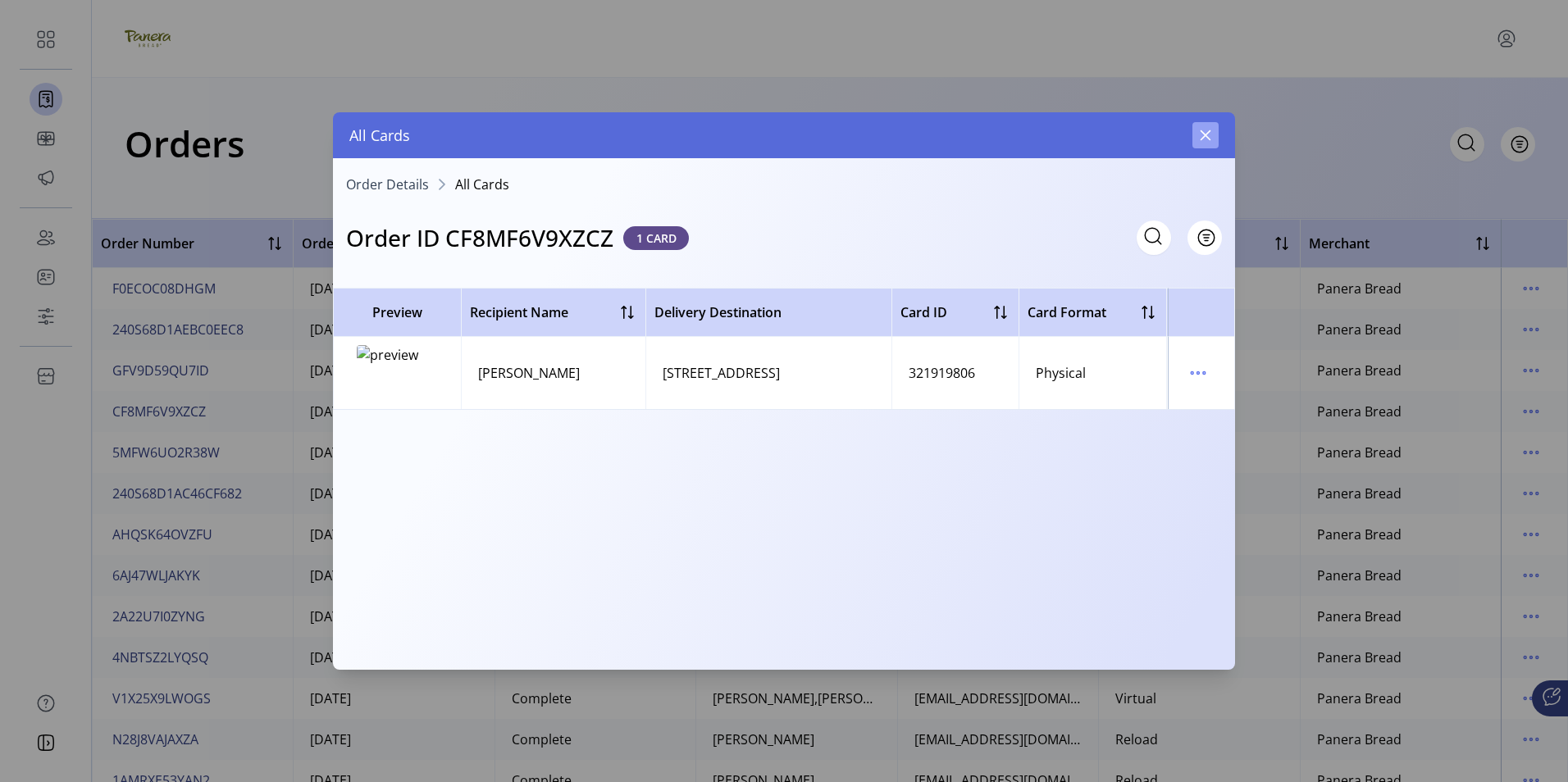
click at [1199, 133] on button "button" at bounding box center [1206, 136] width 27 height 27
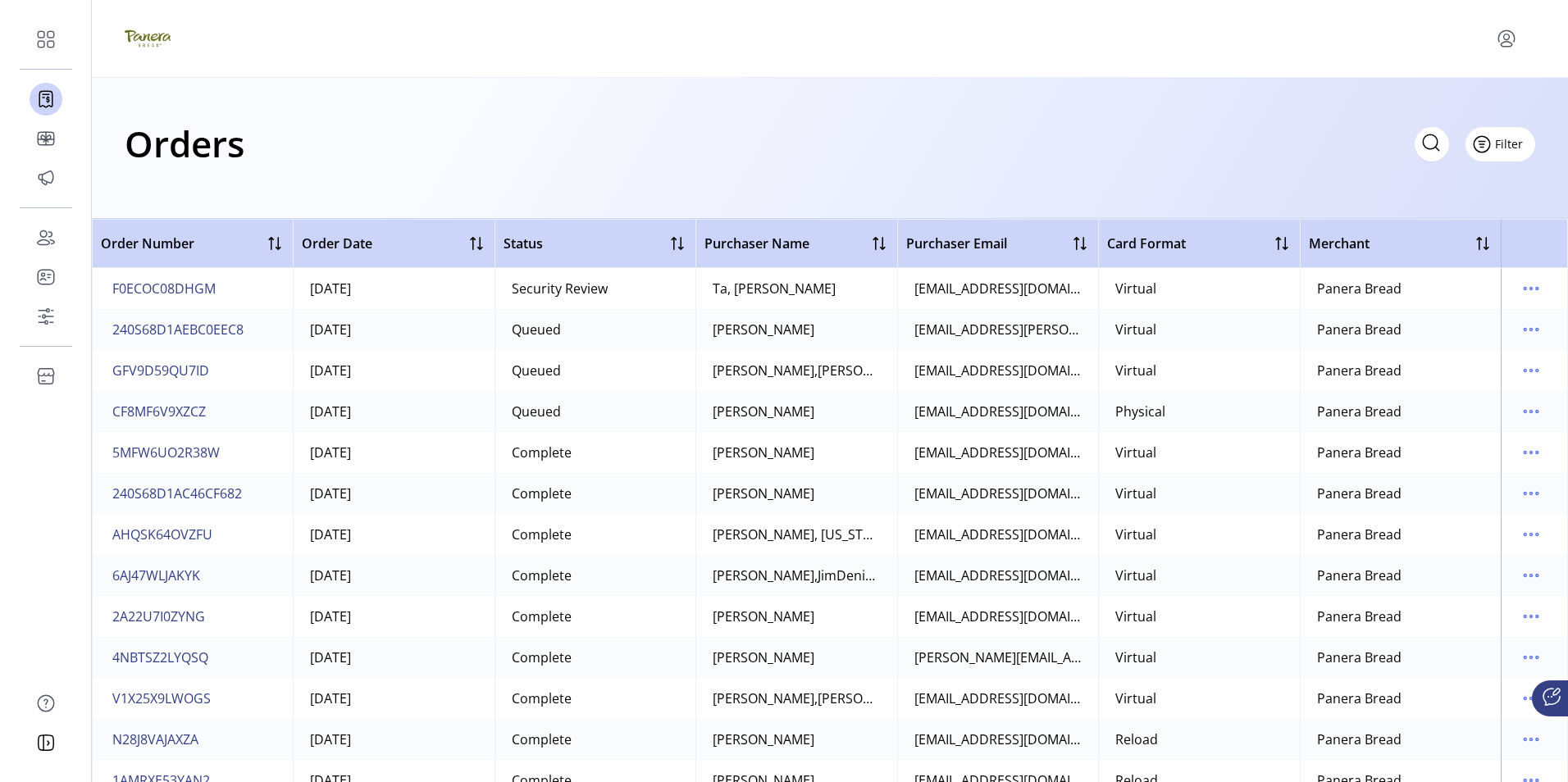
click at [1501, 144] on span "Filter" at bounding box center [1508, 143] width 27 height 17
click at [1451, 204] on span "Status" at bounding box center [1452, 207] width 136 height 13
click at [195, 179] on icon at bounding box center [195, 182] width 13 height 13
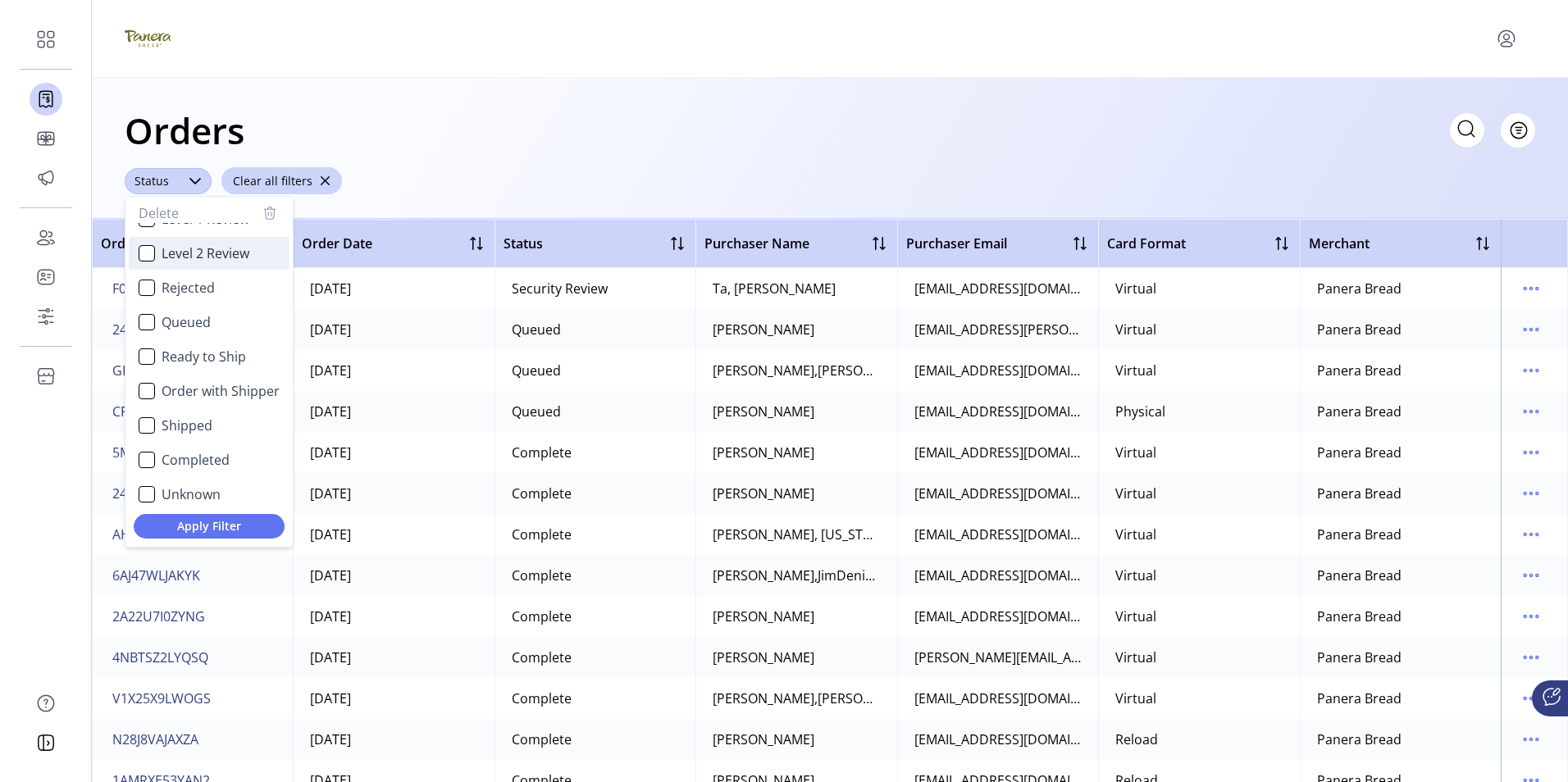
scroll to position [98, 0]
click at [151, 389] on div "Order with Shipper" at bounding box center [147, 386] width 17 height 17
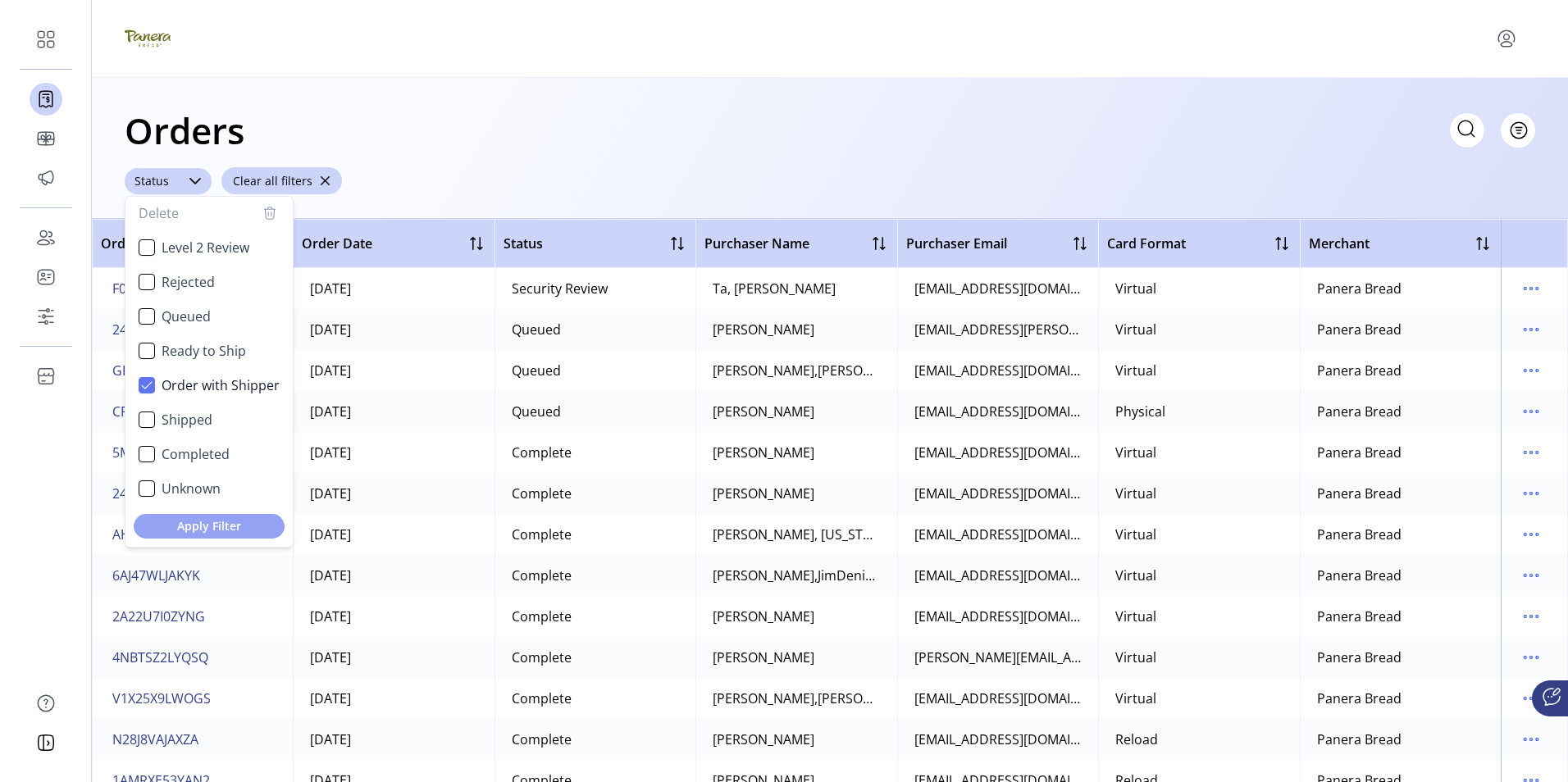
click at [196, 522] on span "Apply Filter" at bounding box center [209, 525] width 125 height 17
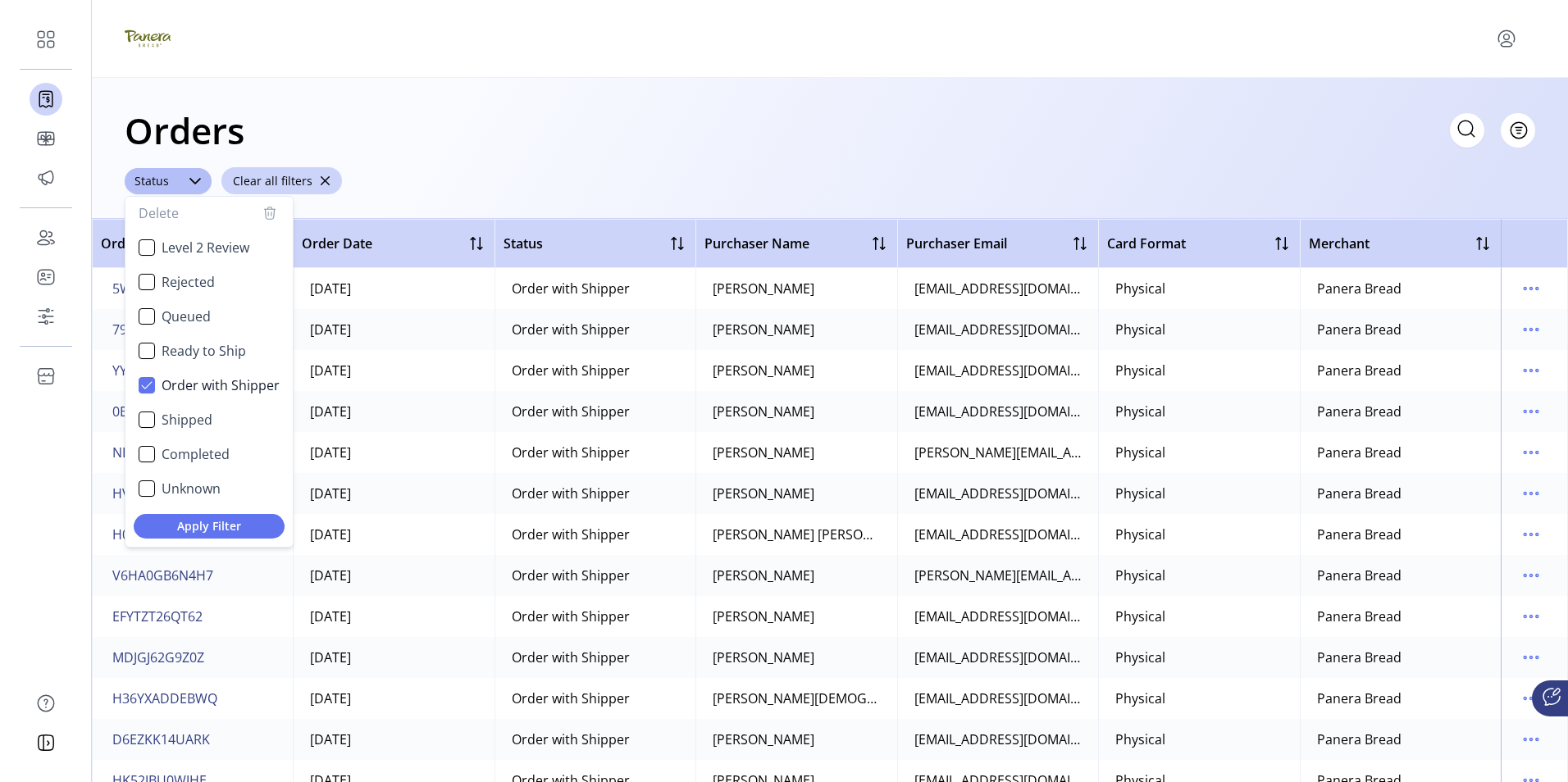
click at [547, 147] on div "Orders Filter Focused All Orders" at bounding box center [830, 130] width 1411 height 57
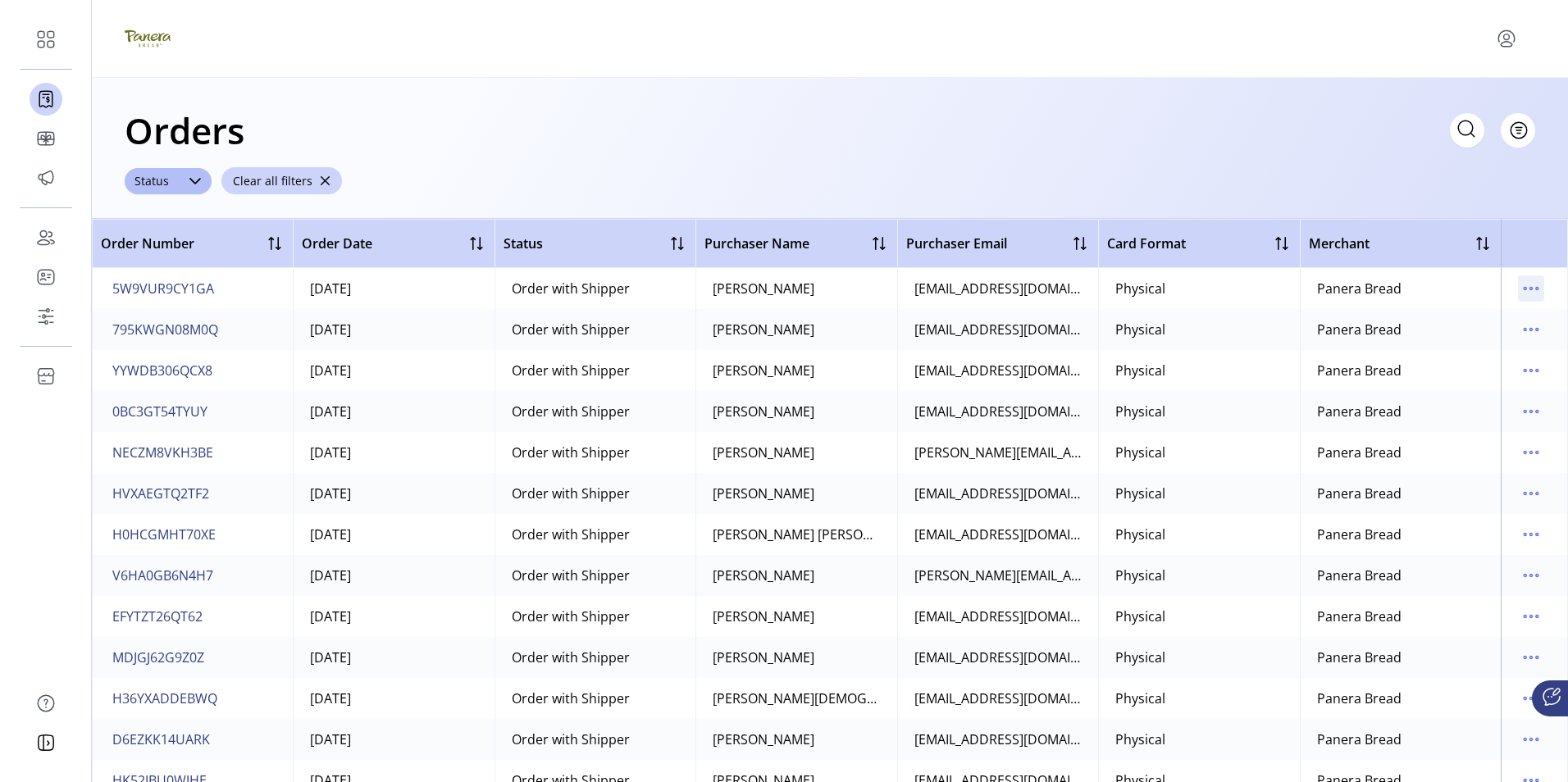
click at [1524, 290] on icon "menu" at bounding box center [1531, 289] width 27 height 27
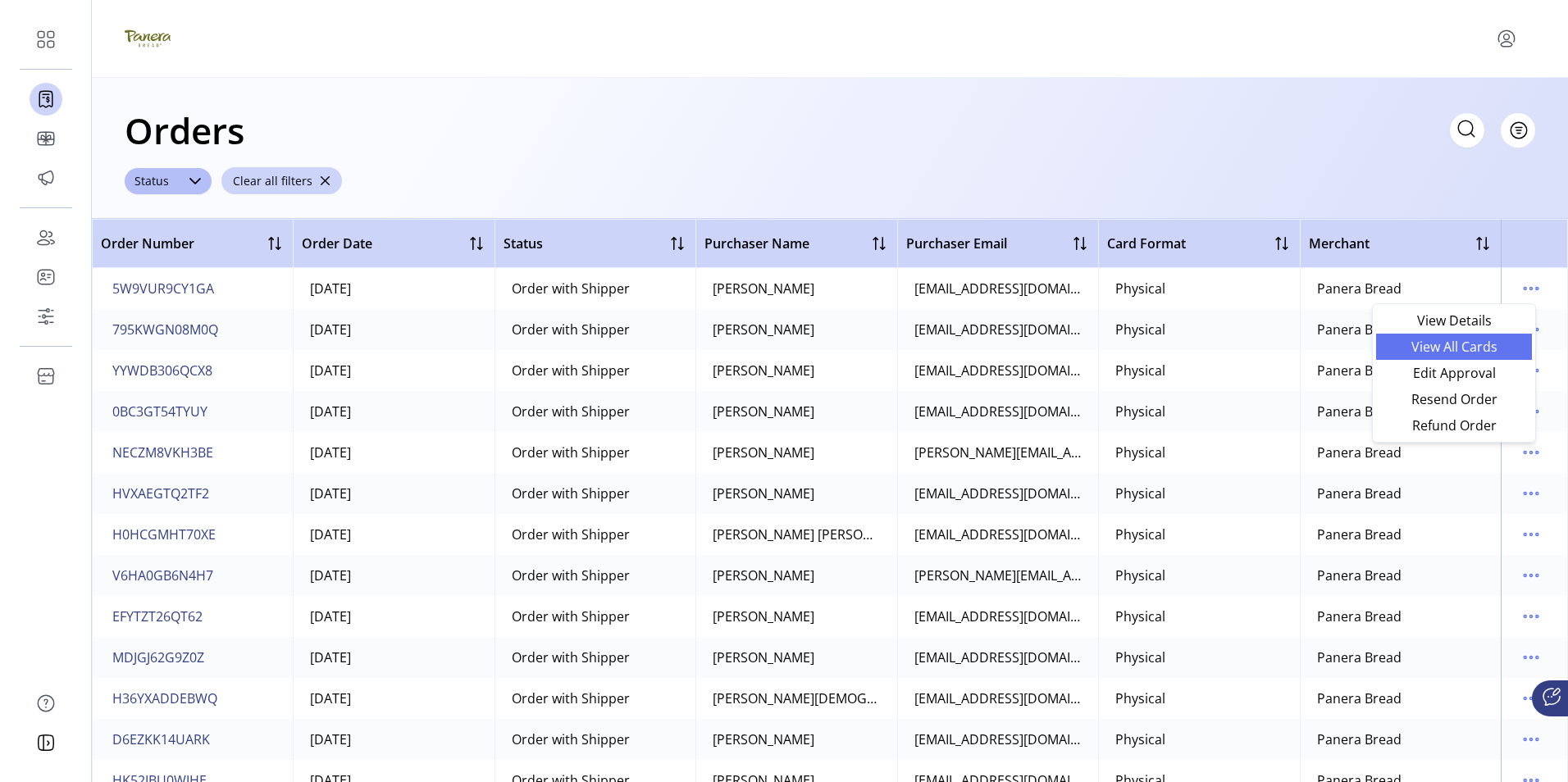
click at [1460, 345] on span "View All Cards" at bounding box center [1453, 347] width 136 height 13
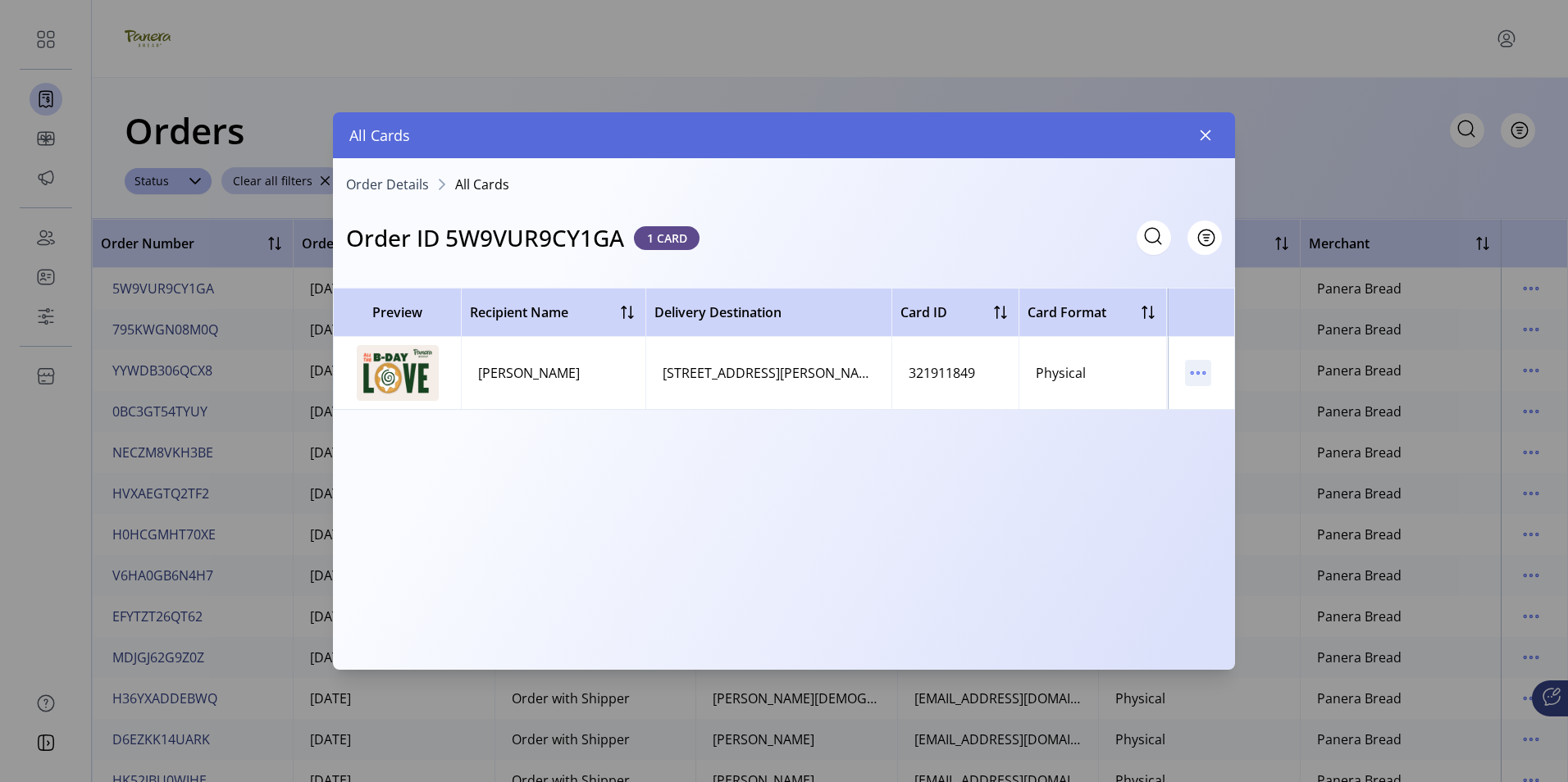
click at [1197, 369] on icon "menu" at bounding box center [1198, 373] width 27 height 27
click at [1245, 429] on span "Resend Card" at bounding box center [1267, 431] width 136 height 13
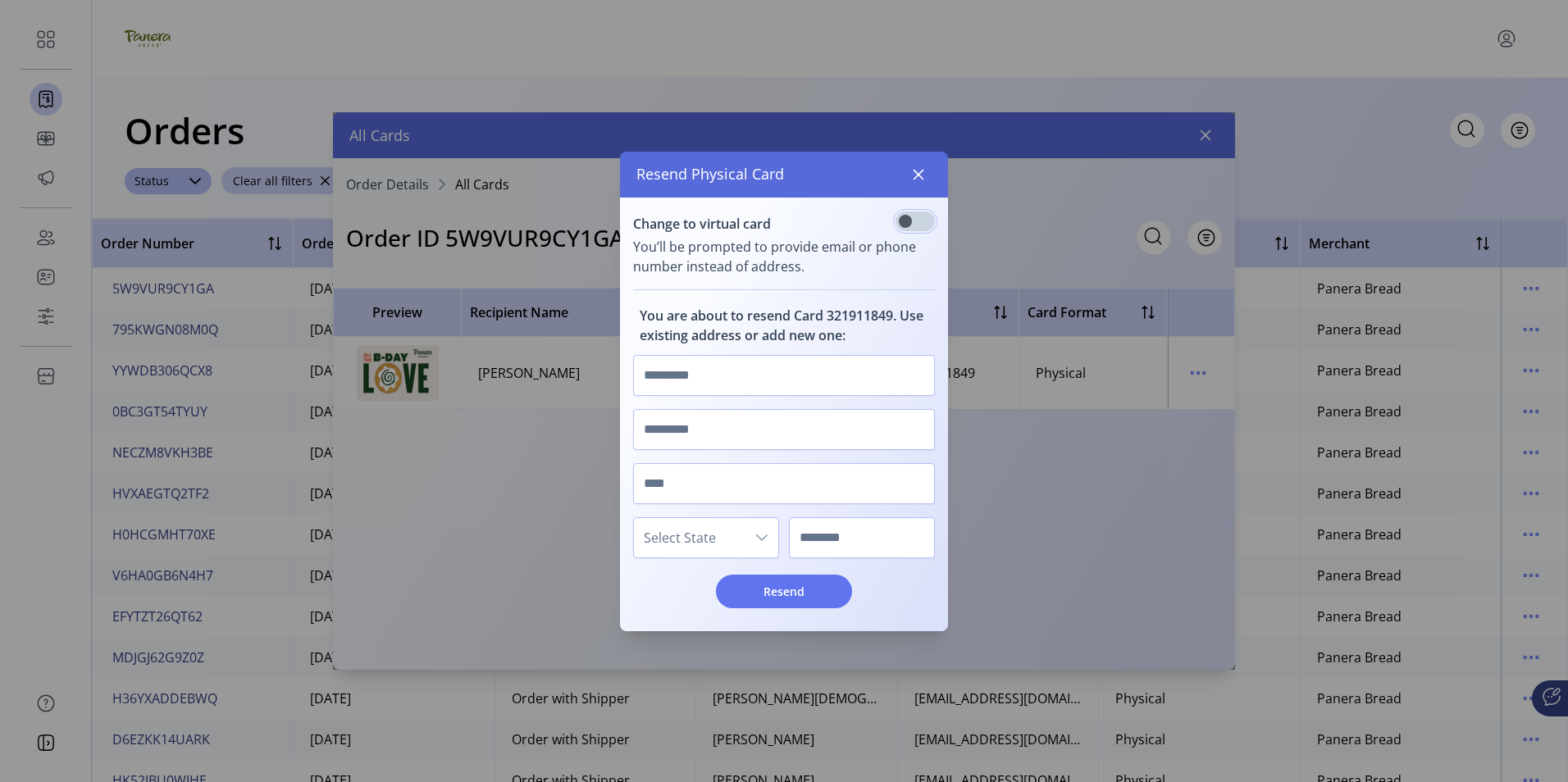
scroll to position [10, 6]
click at [925, 175] on button "button" at bounding box center [918, 175] width 27 height 27
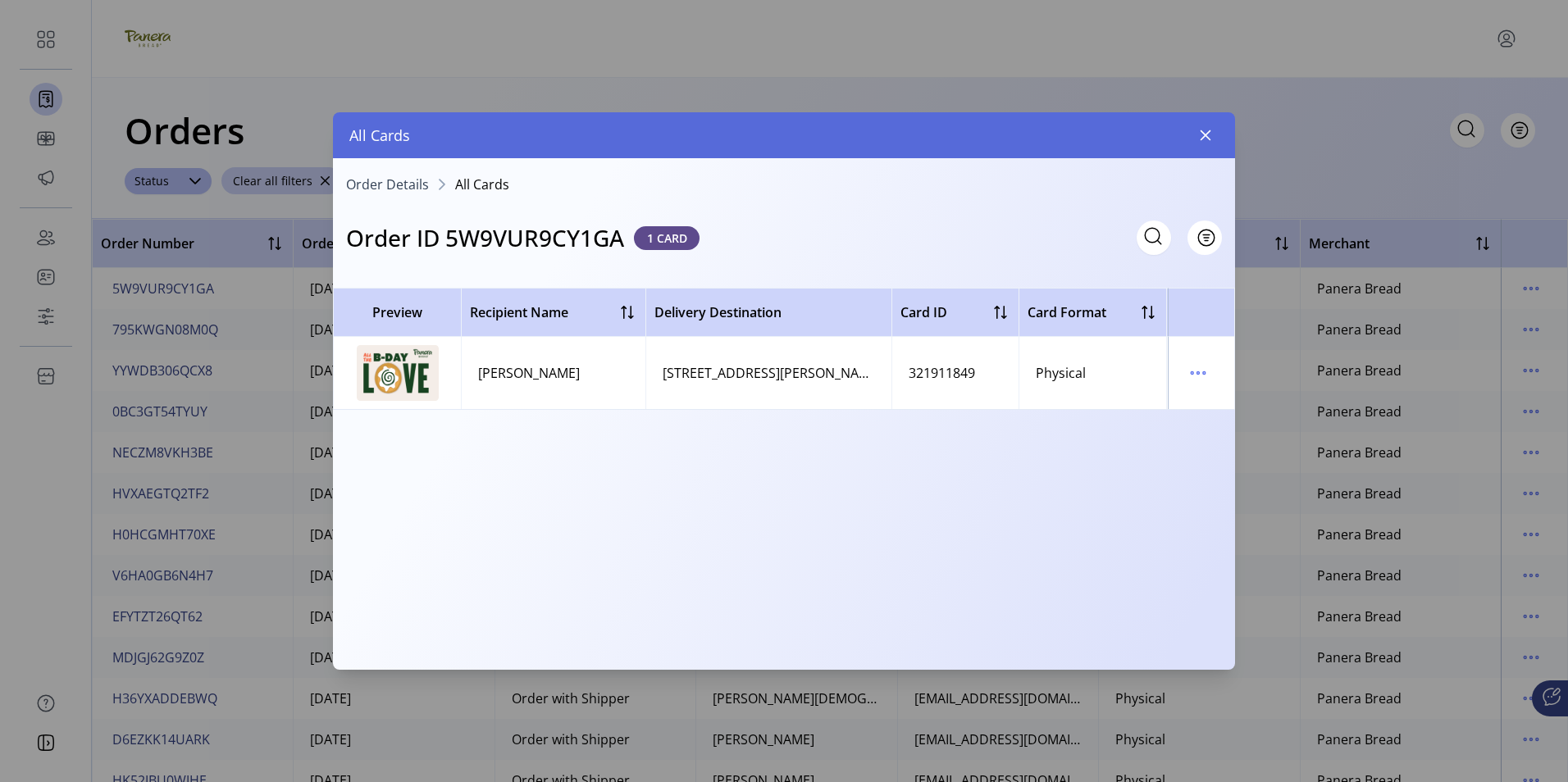
click at [1202, 135] on icon "button" at bounding box center [1206, 136] width 13 height 13
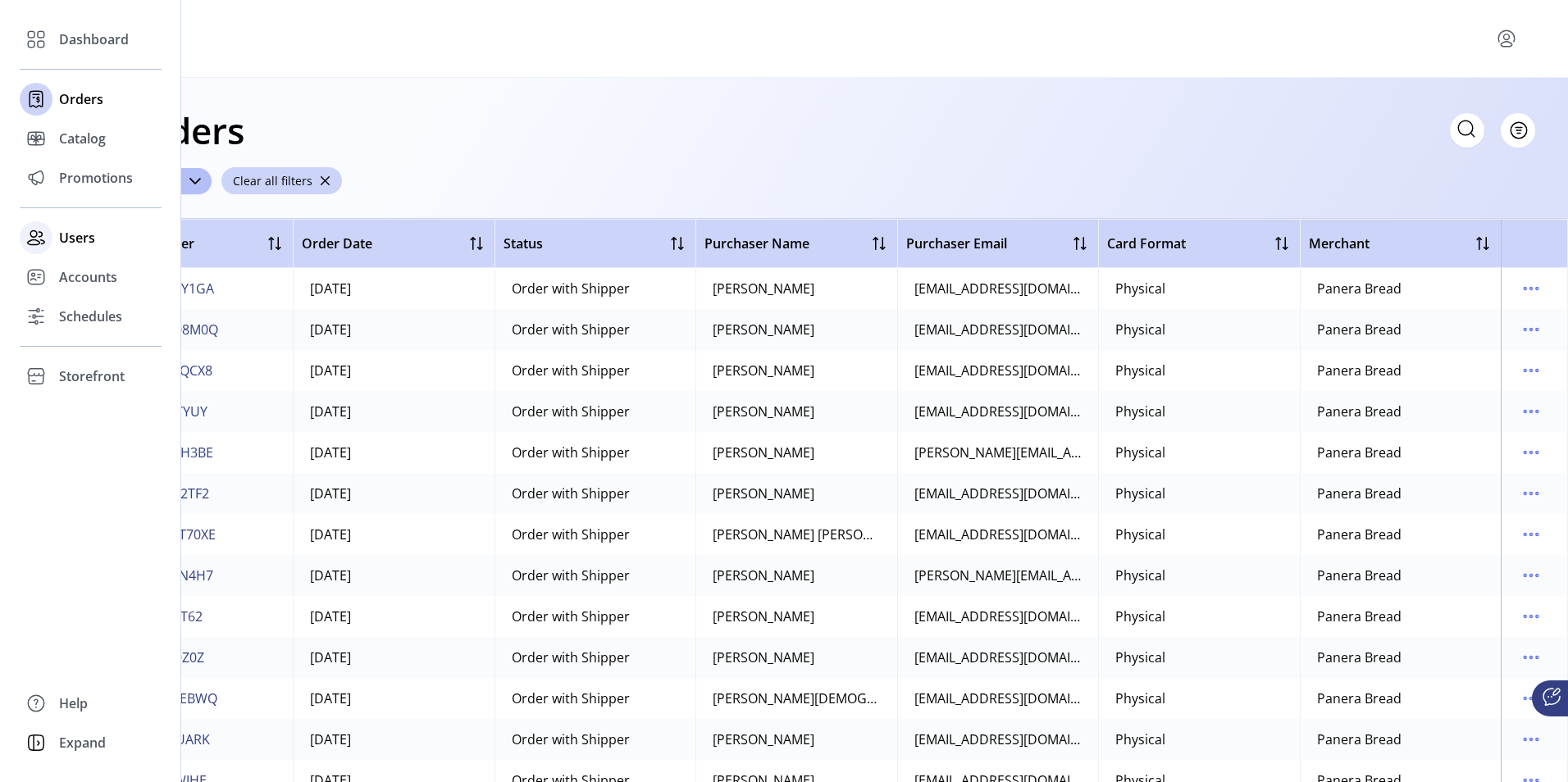
click at [83, 235] on span "Users" at bounding box center [77, 238] width 36 height 20
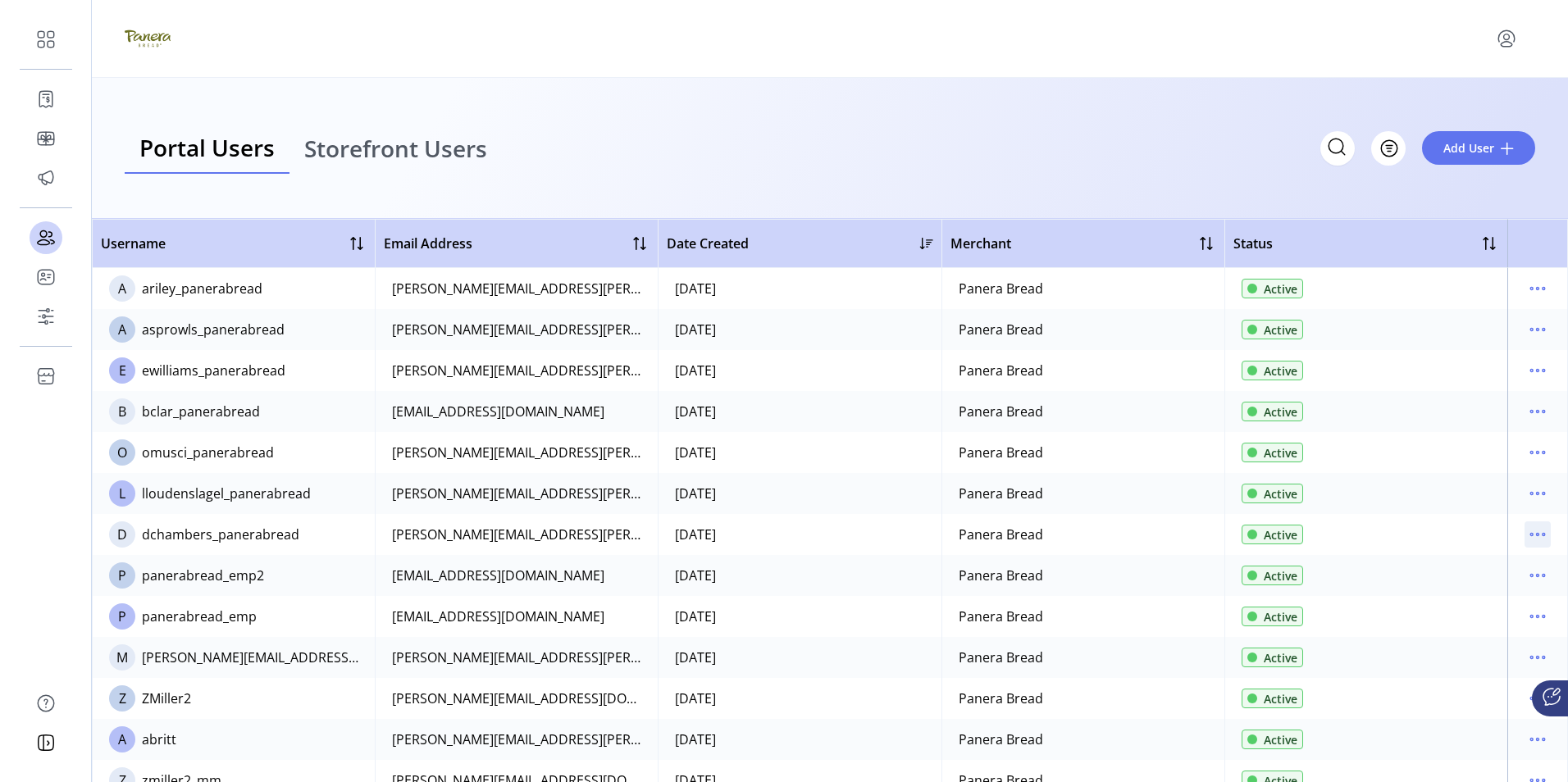
click at [1534, 537] on icon "menu" at bounding box center [1538, 535] width 27 height 27
click at [1451, 593] on span "View Details" at bounding box center [1460, 593] width 136 height 13
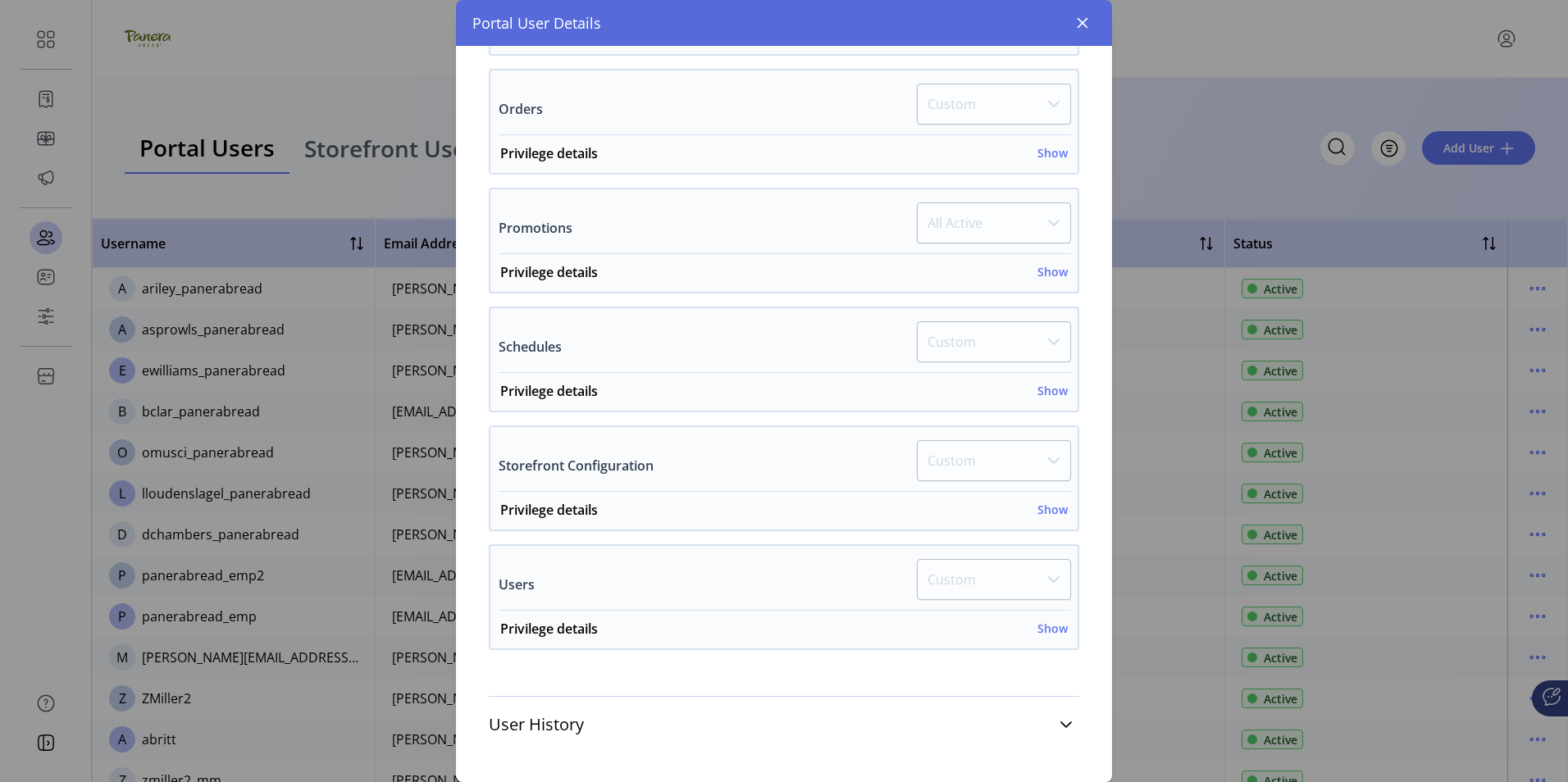
scroll to position [670, 0]
click at [1044, 509] on h6 "Show" at bounding box center [1053, 506] width 30 height 17
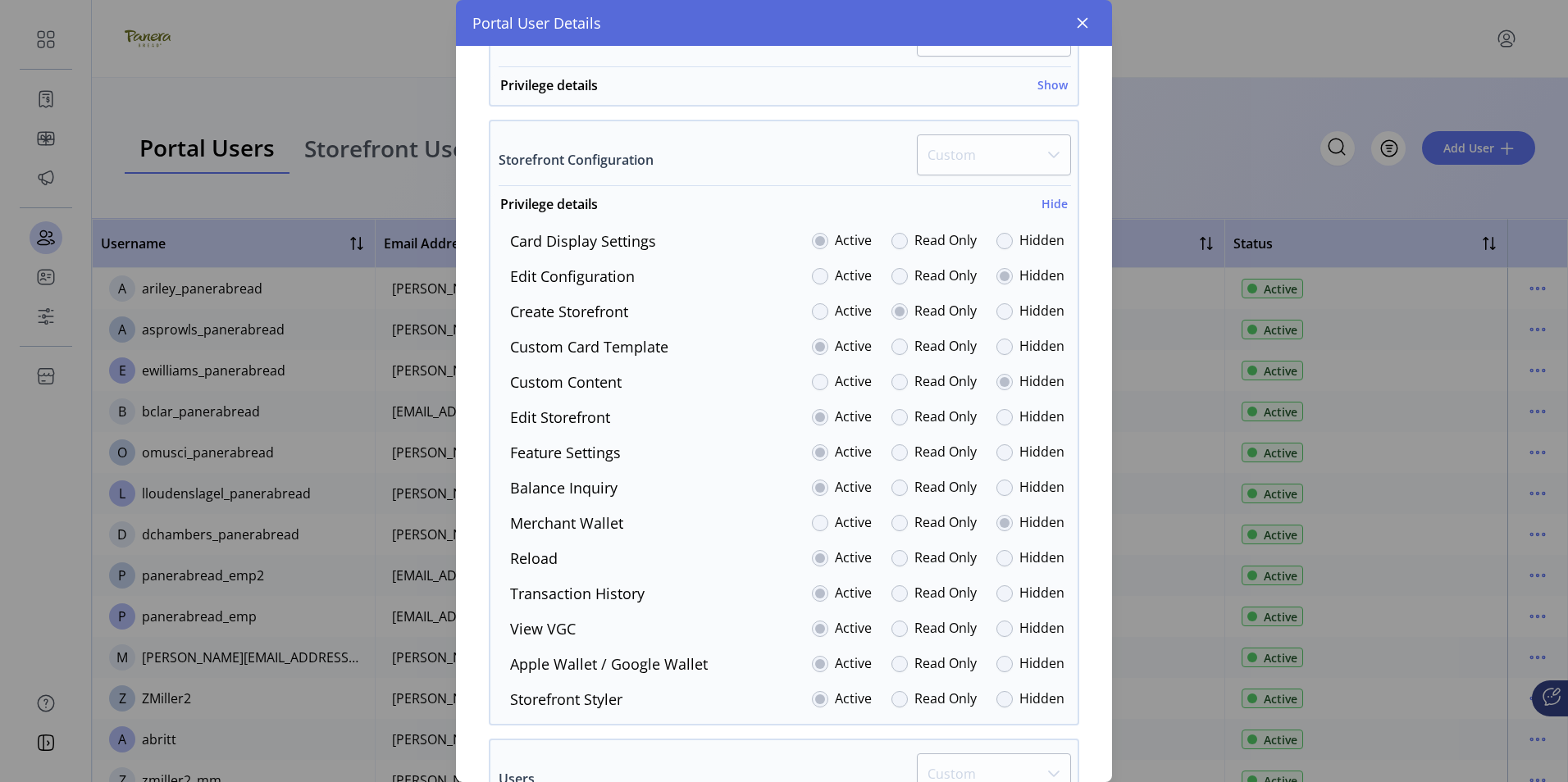
scroll to position [998, 0]
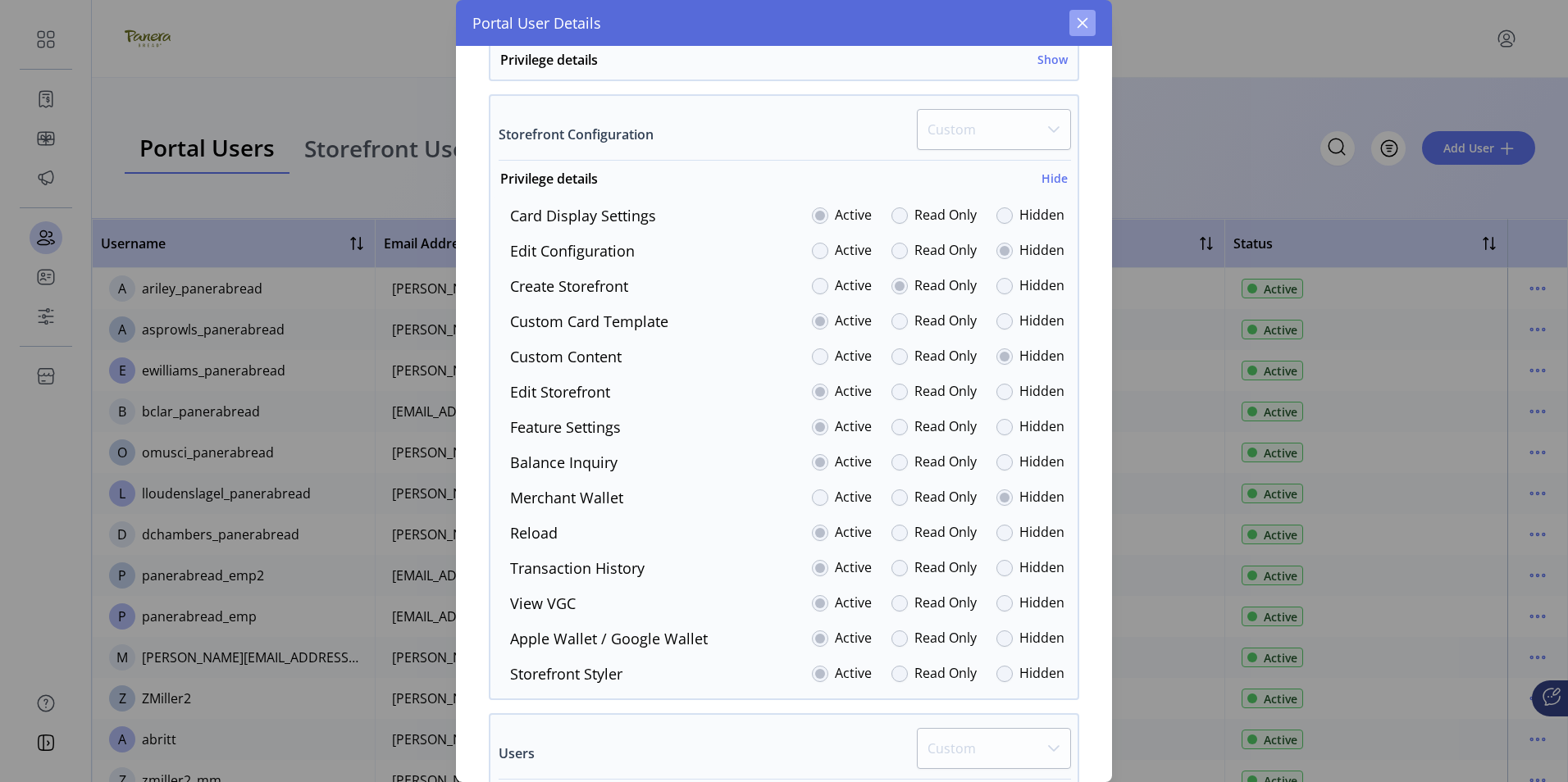
click at [1080, 24] on icon "button" at bounding box center [1083, 23] width 13 height 13
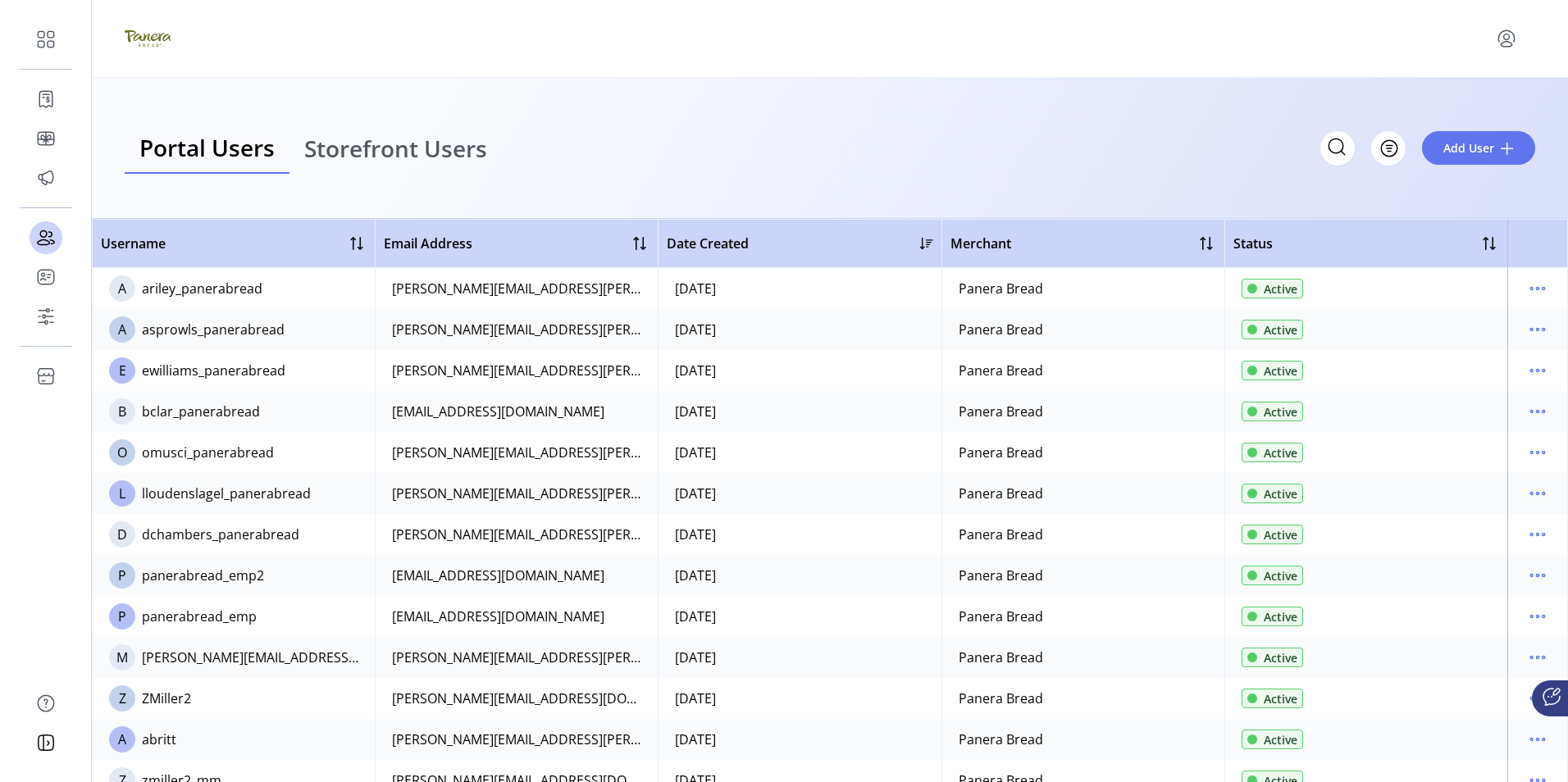
scroll to position [2235, 0]
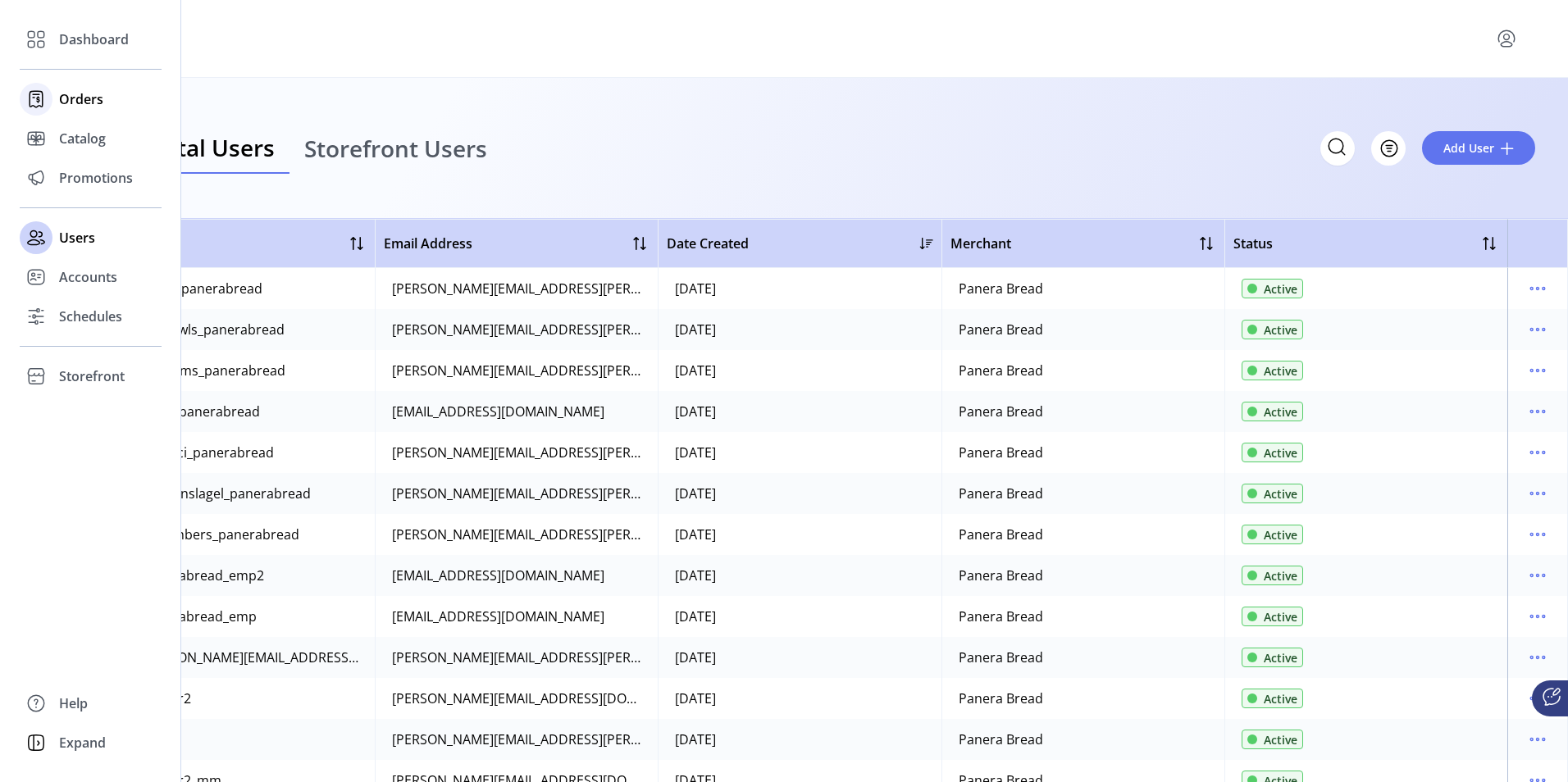
click at [94, 95] on span "Orders" at bounding box center [81, 99] width 44 height 20
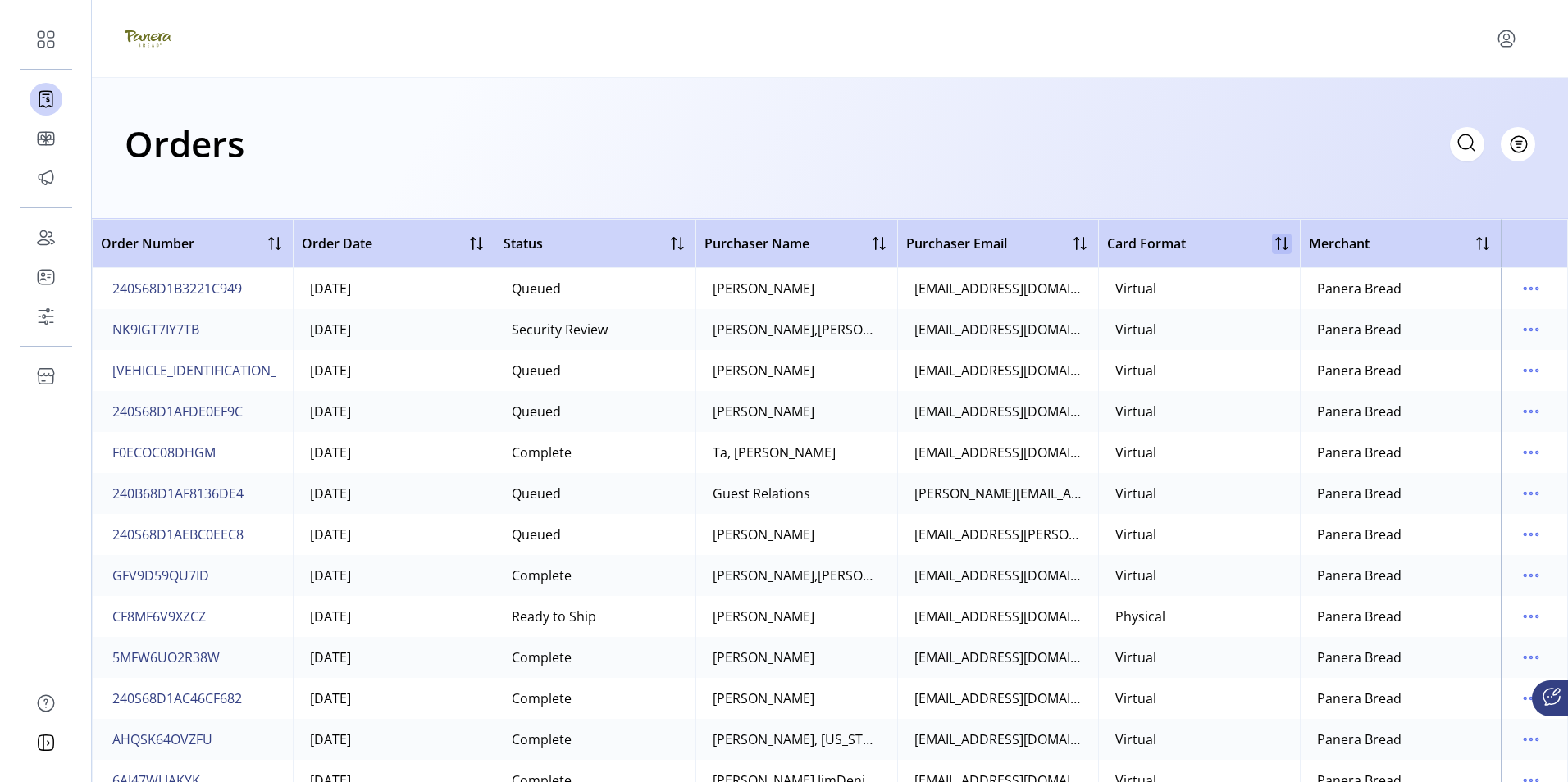
click at [1272, 248] on div at bounding box center [1282, 244] width 20 height 20
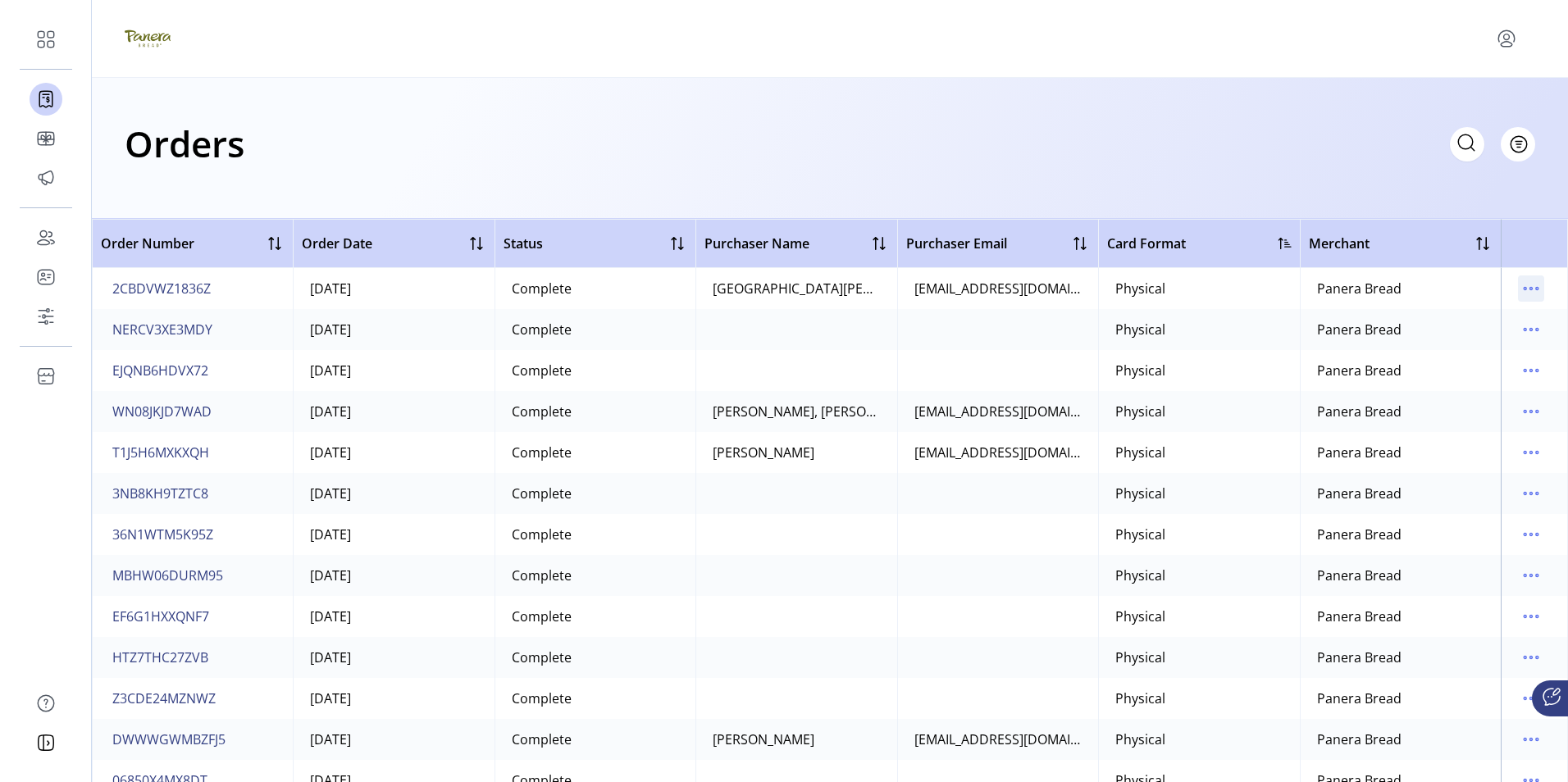
click at [1521, 287] on icon "menu" at bounding box center [1531, 289] width 27 height 27
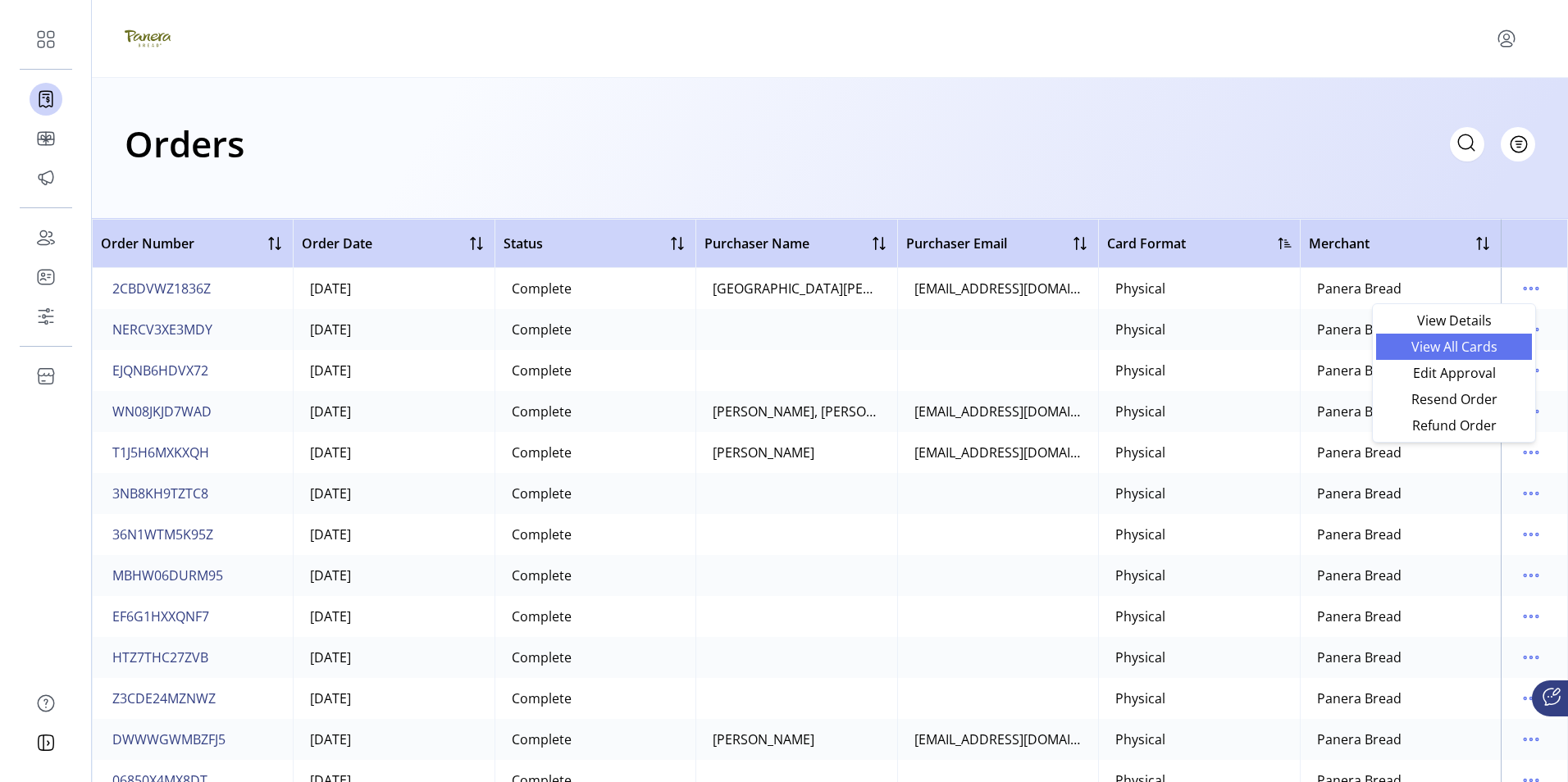
click at [1455, 347] on span "View All Cards" at bounding box center [1453, 347] width 136 height 13
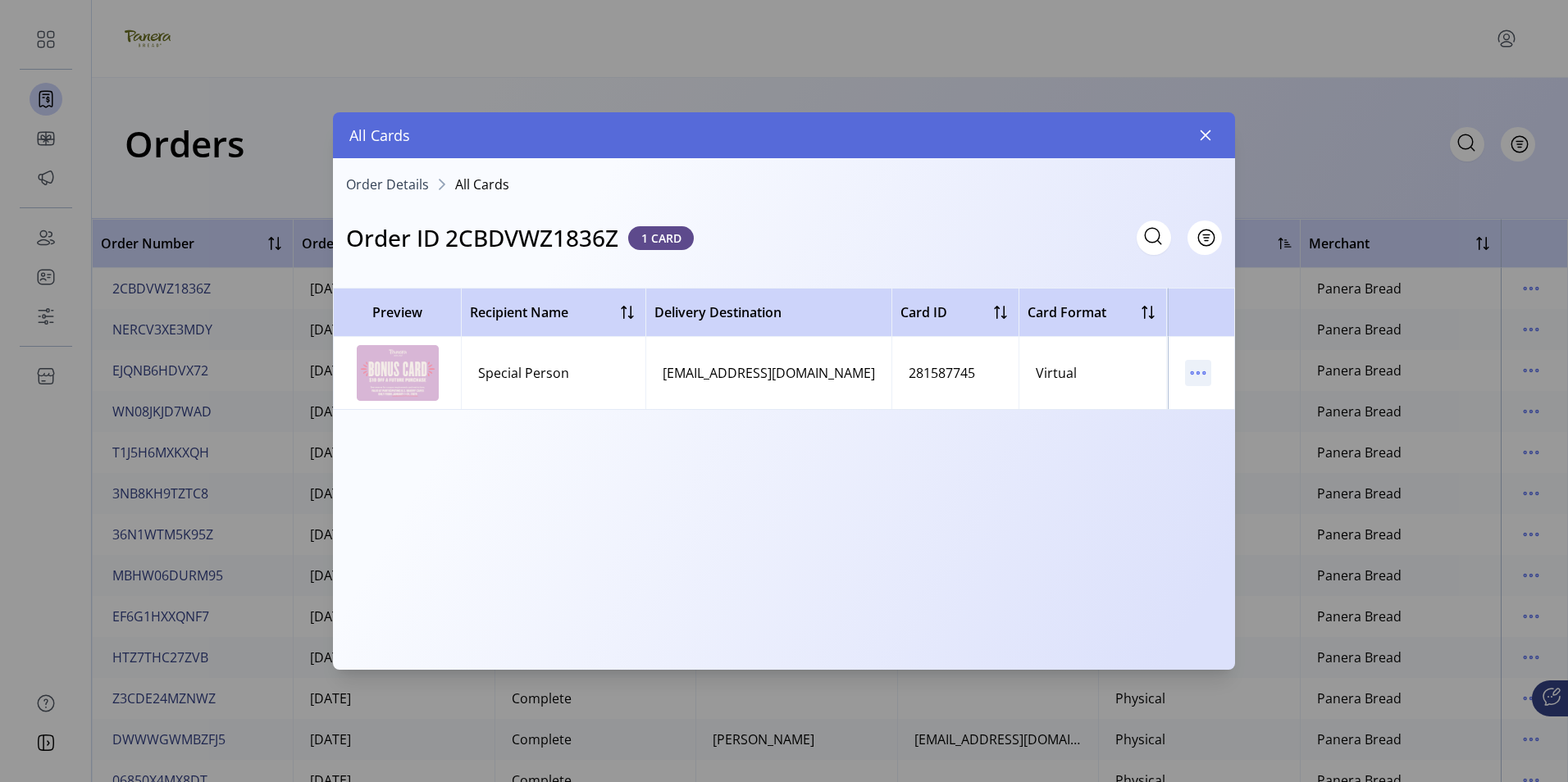
click at [1200, 373] on icon "menu" at bounding box center [1198, 373] width 2 height 2
click at [1242, 406] on span "View Card Details" at bounding box center [1267, 406] width 136 height 13
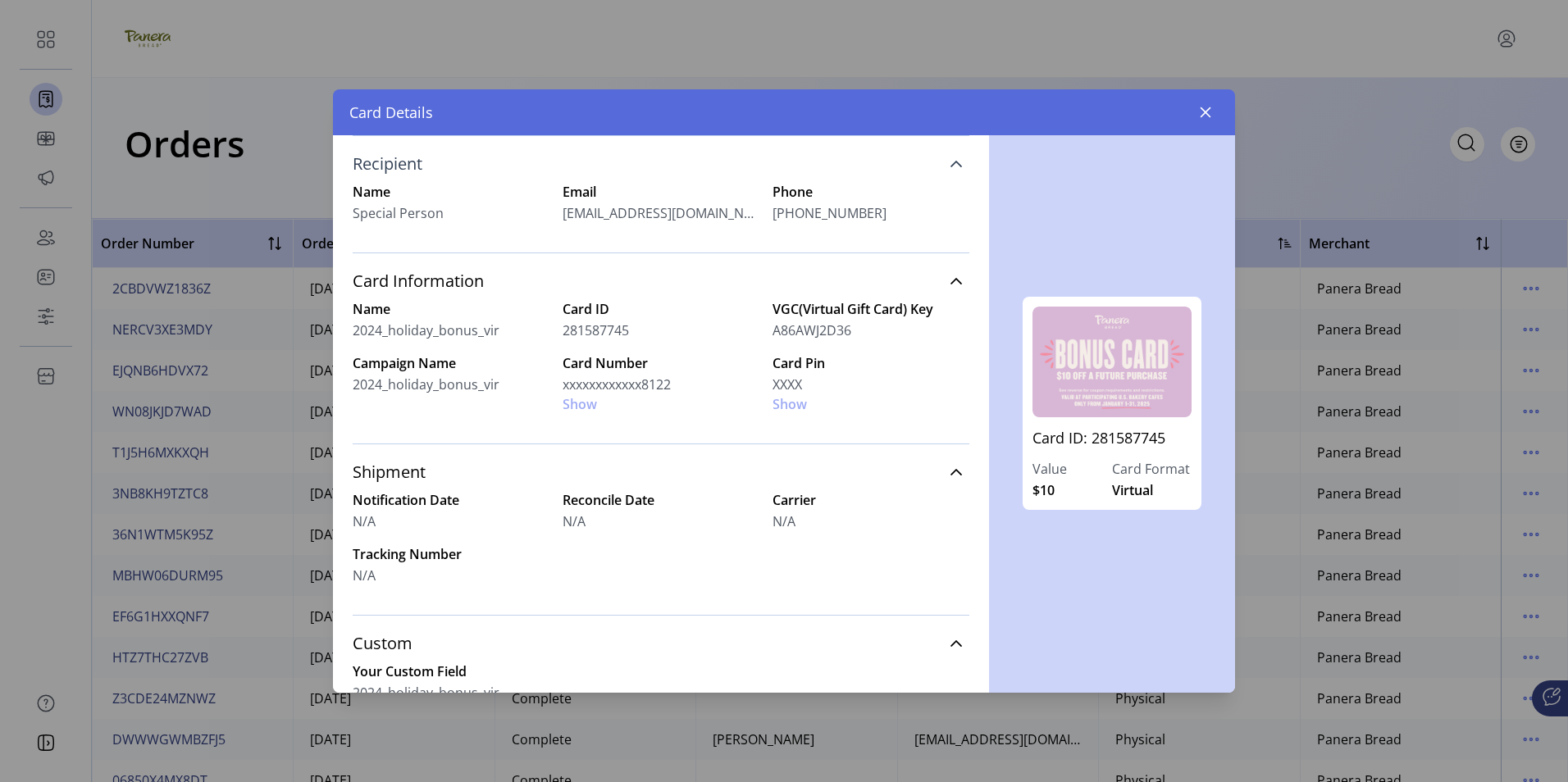
scroll to position [313, 0]
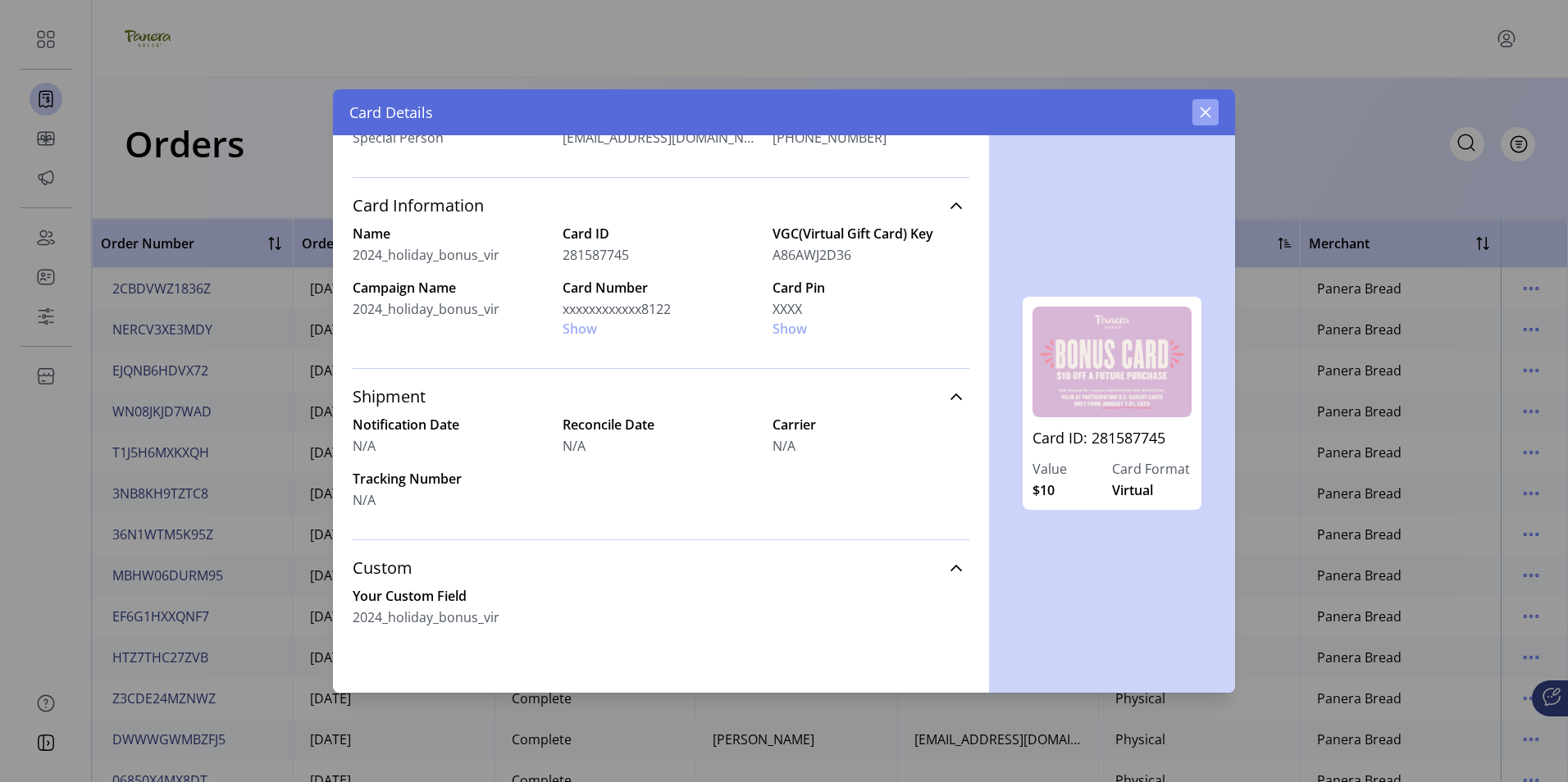
click at [1208, 112] on icon "button" at bounding box center [1206, 112] width 13 height 13
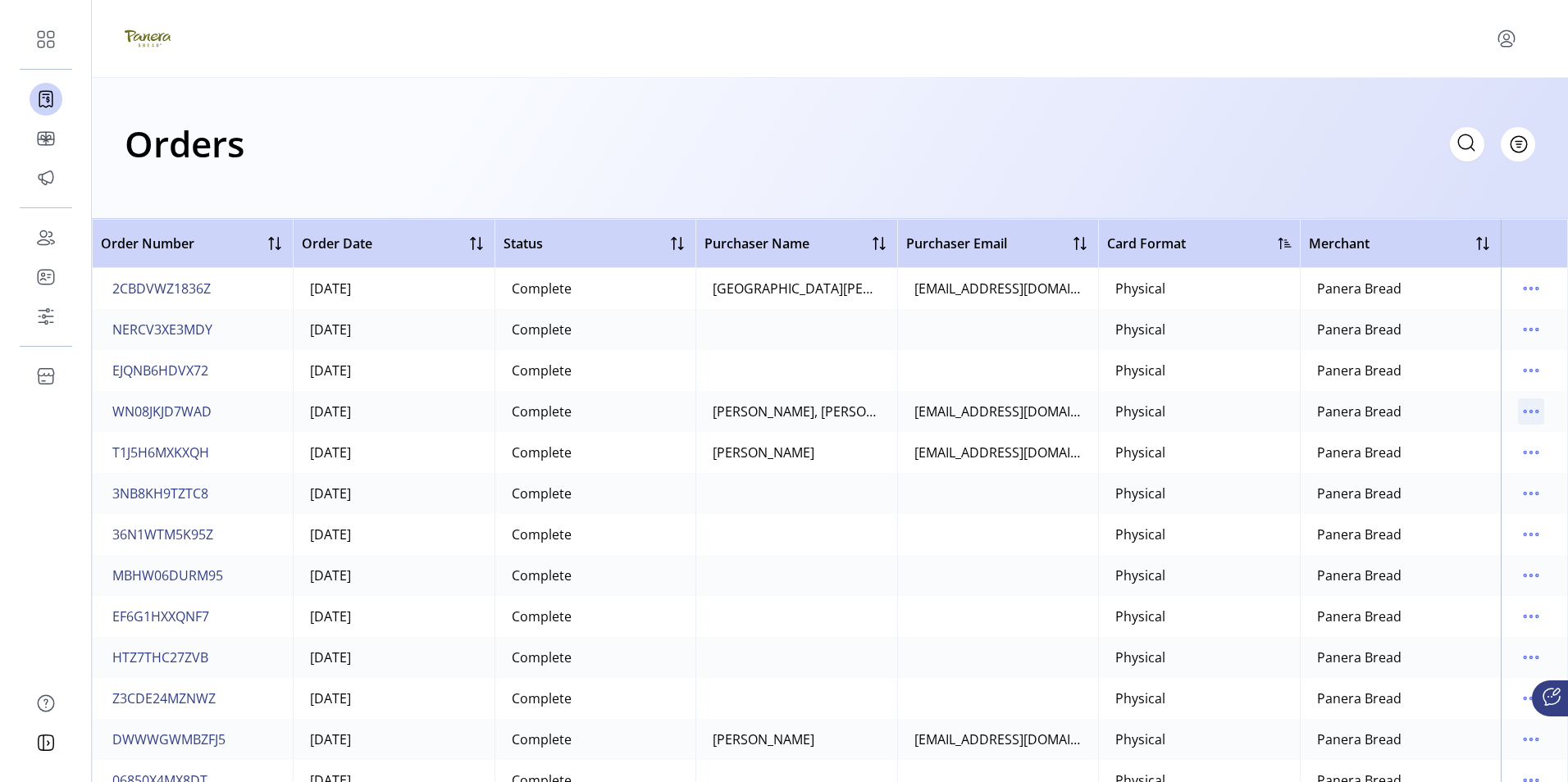
click at [1530, 412] on icon "menu" at bounding box center [1531, 411] width 2 height 2
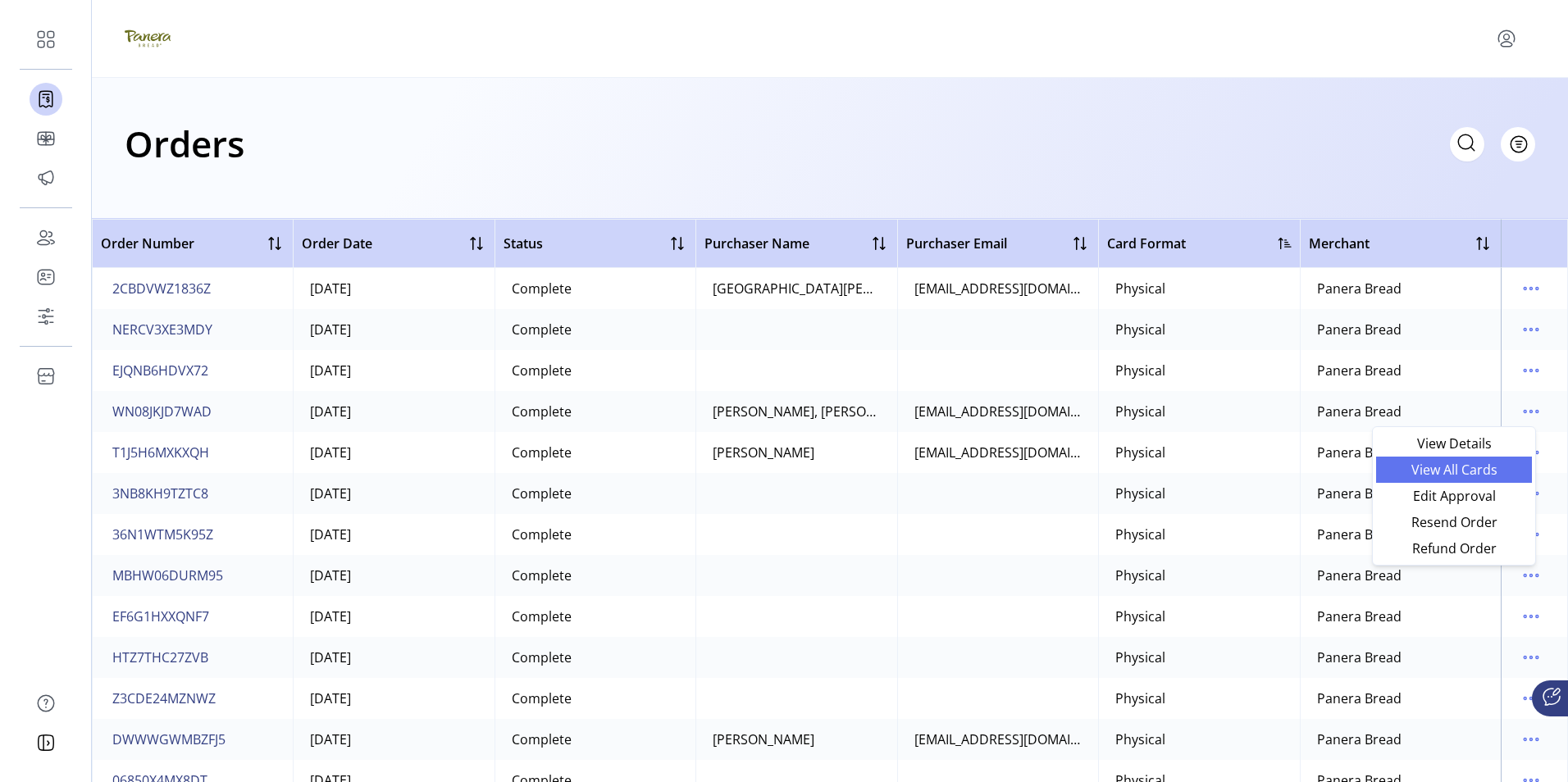
click at [1440, 468] on span "View All Cards" at bounding box center [1453, 470] width 136 height 13
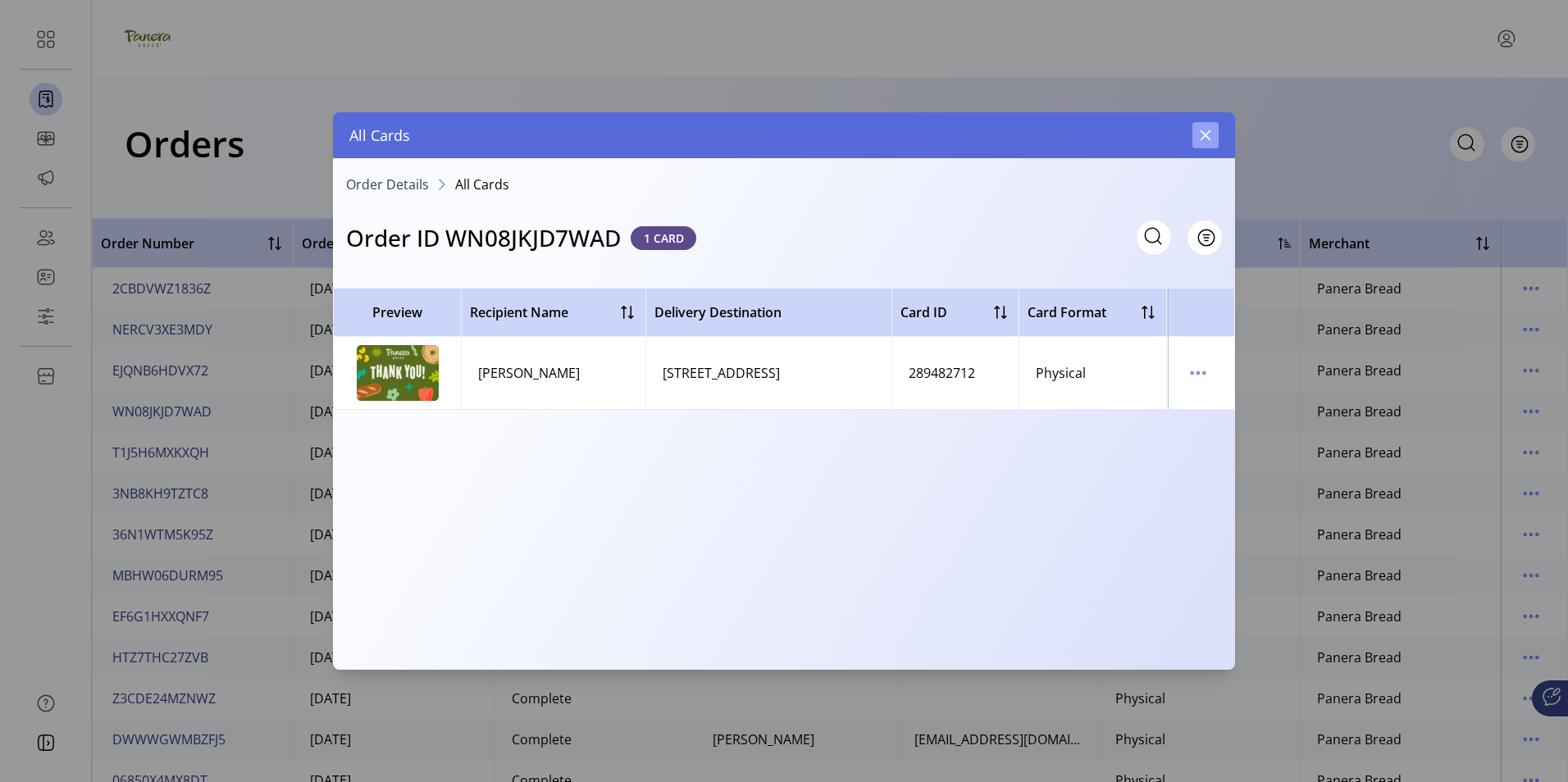
click at [1206, 138] on icon "button" at bounding box center [1206, 136] width 13 height 13
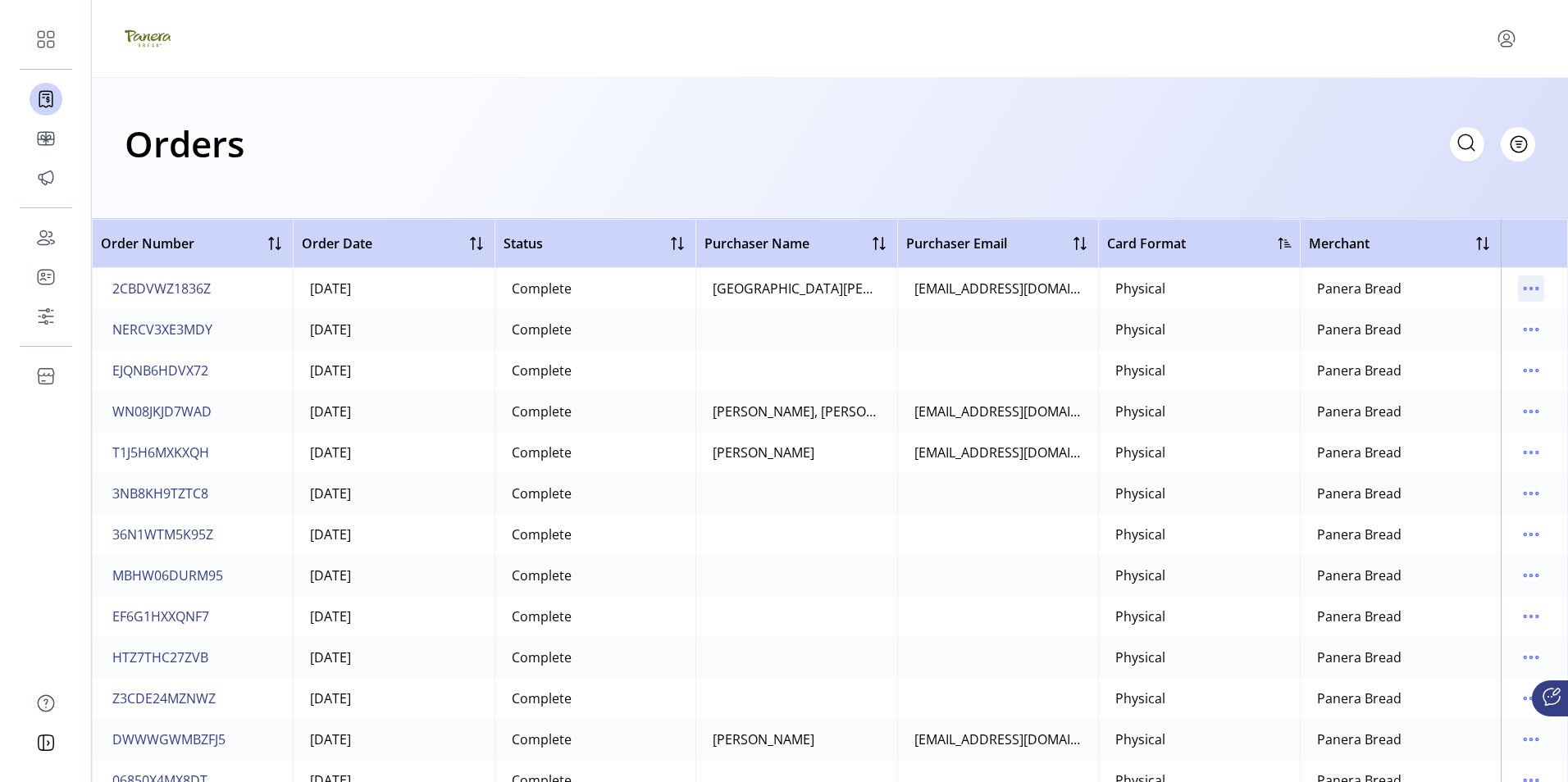
click at [1520, 291] on icon "menu" at bounding box center [1531, 289] width 27 height 27
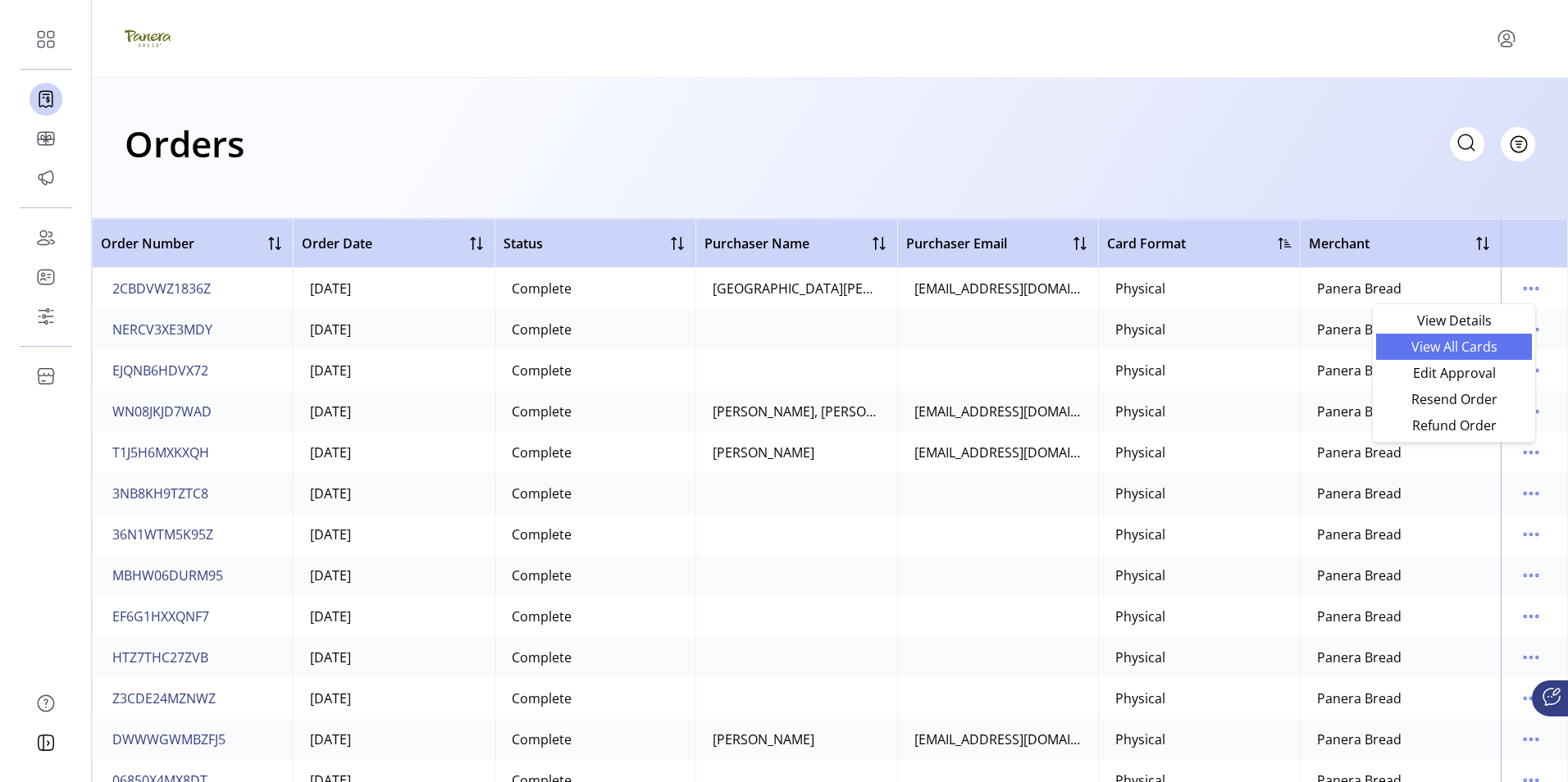
click at [1458, 345] on span "View All Cards" at bounding box center [1453, 347] width 136 height 13
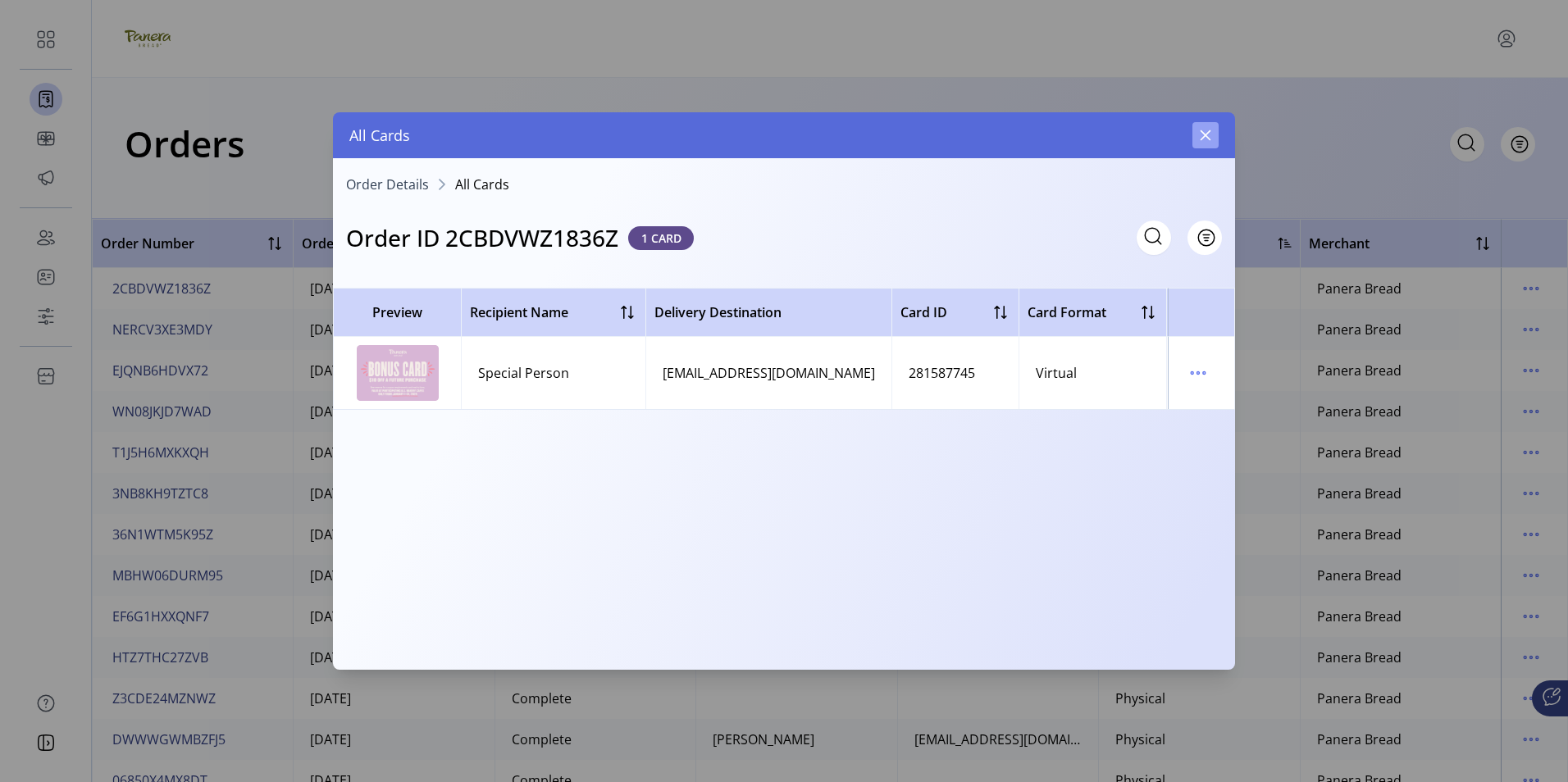
click at [1208, 141] on icon "button" at bounding box center [1206, 136] width 13 height 13
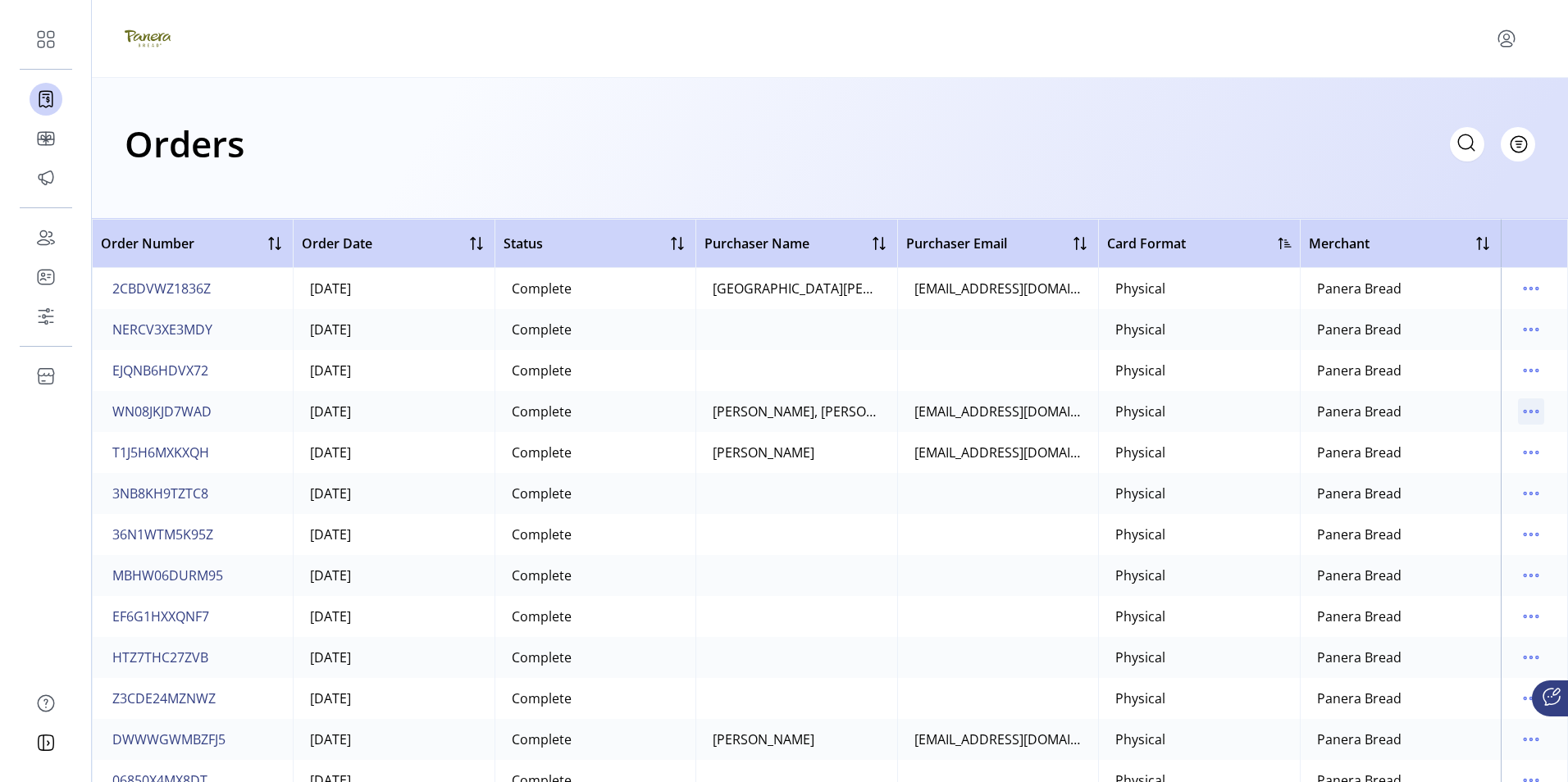
click at [1524, 412] on icon "menu" at bounding box center [1531, 412] width 27 height 27
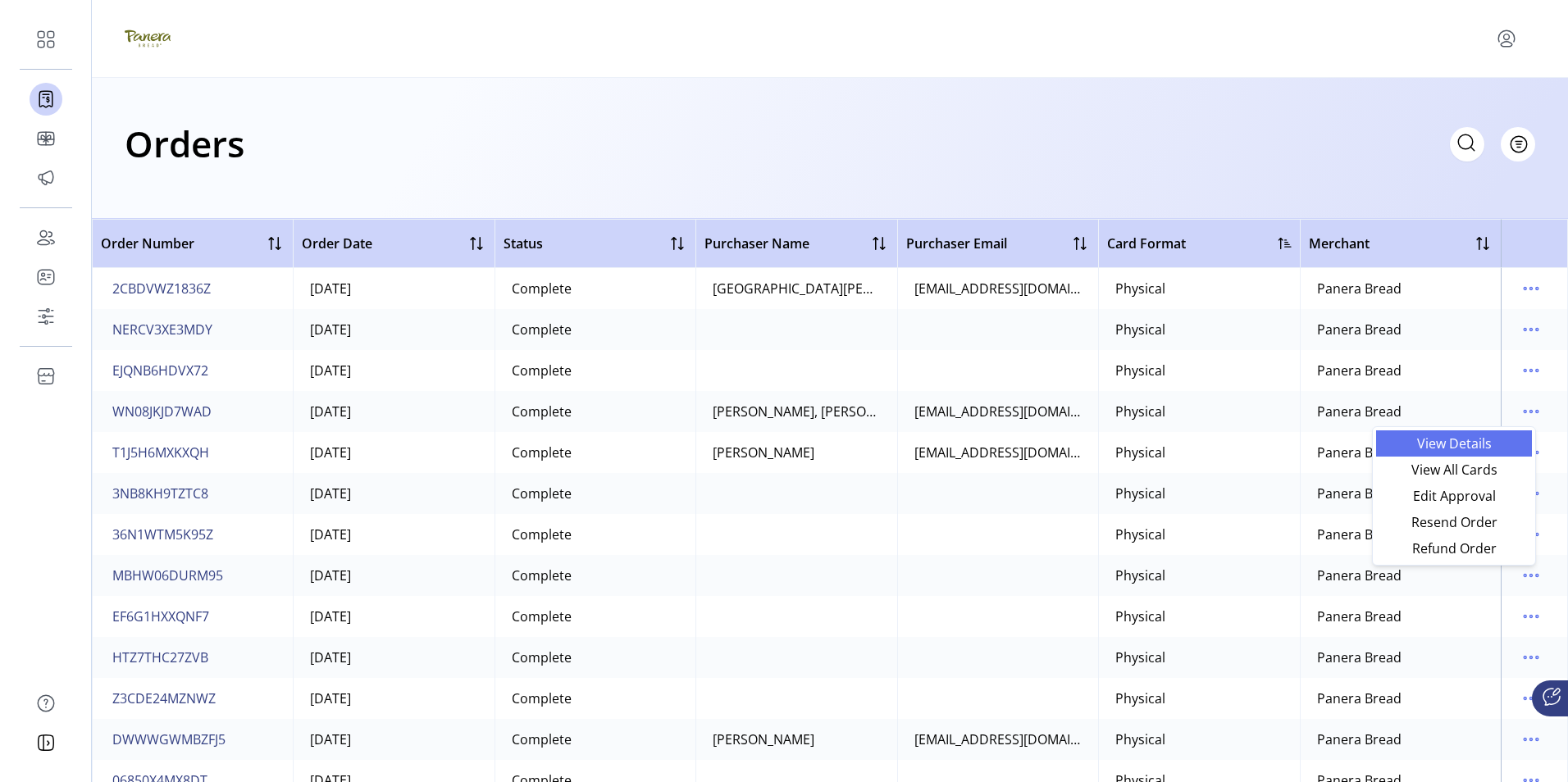
click at [1456, 445] on span "View Details" at bounding box center [1453, 444] width 136 height 13
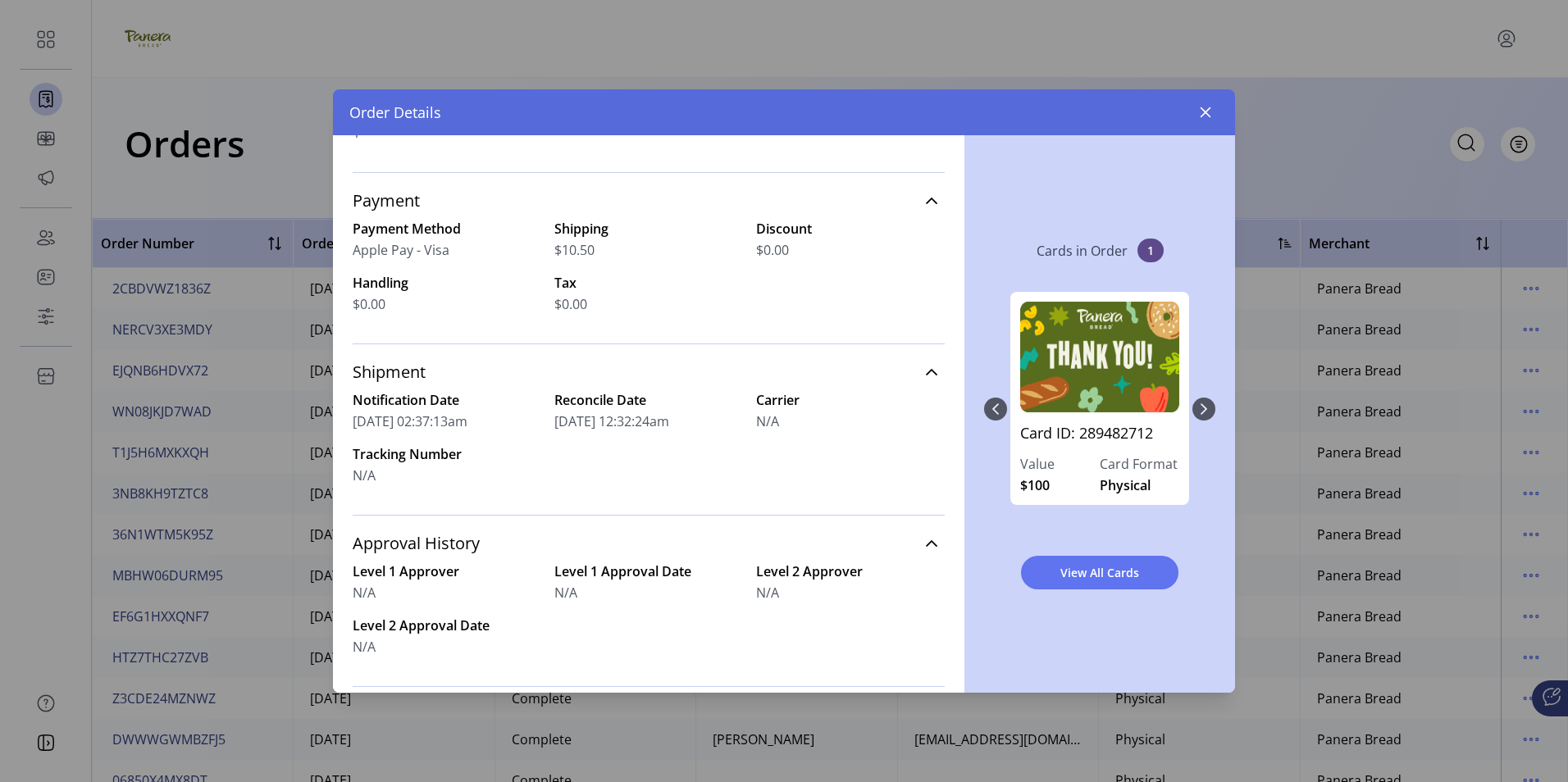
scroll to position [269, 0]
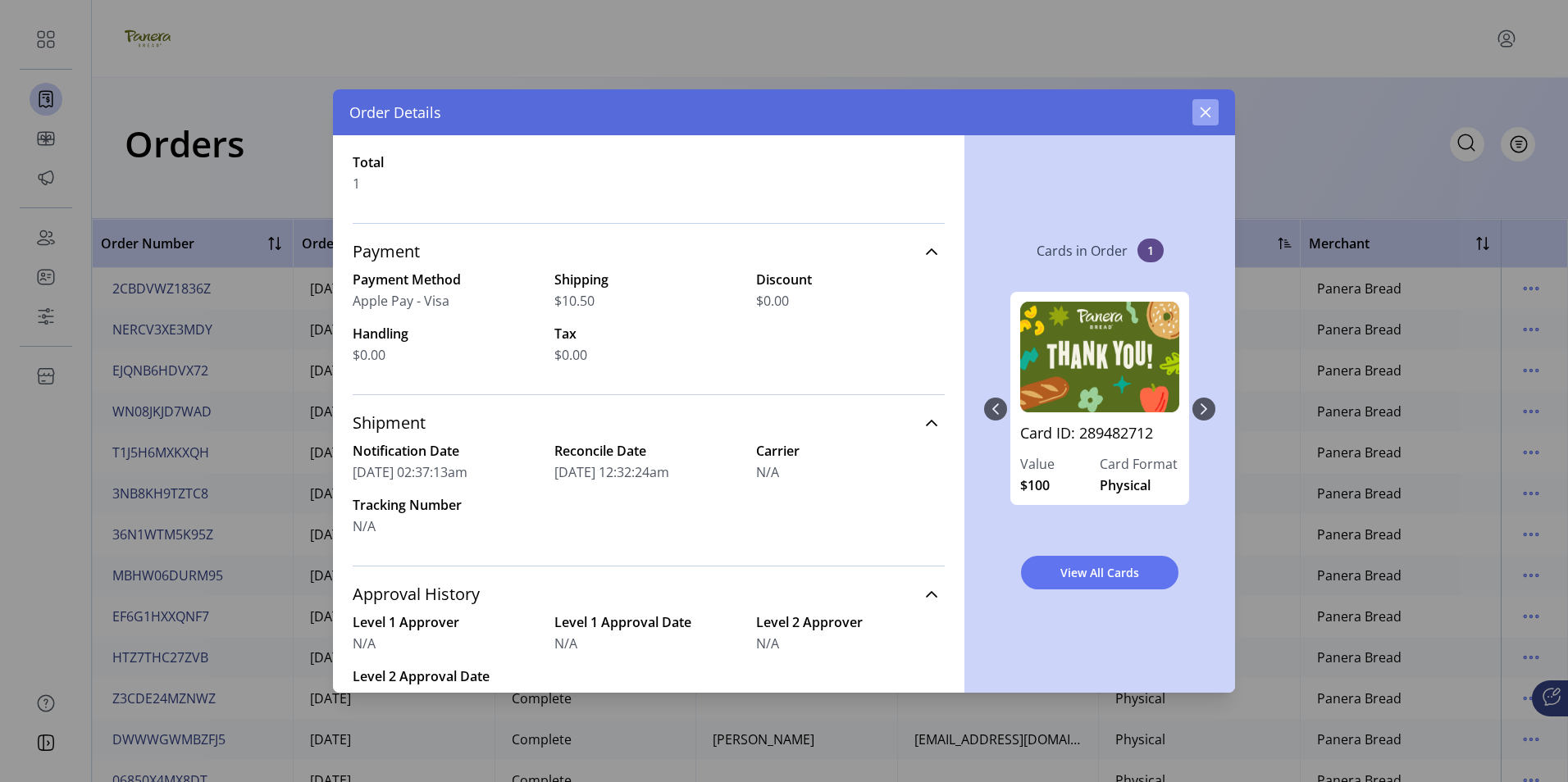
click at [1206, 115] on icon "button" at bounding box center [1206, 112] width 13 height 13
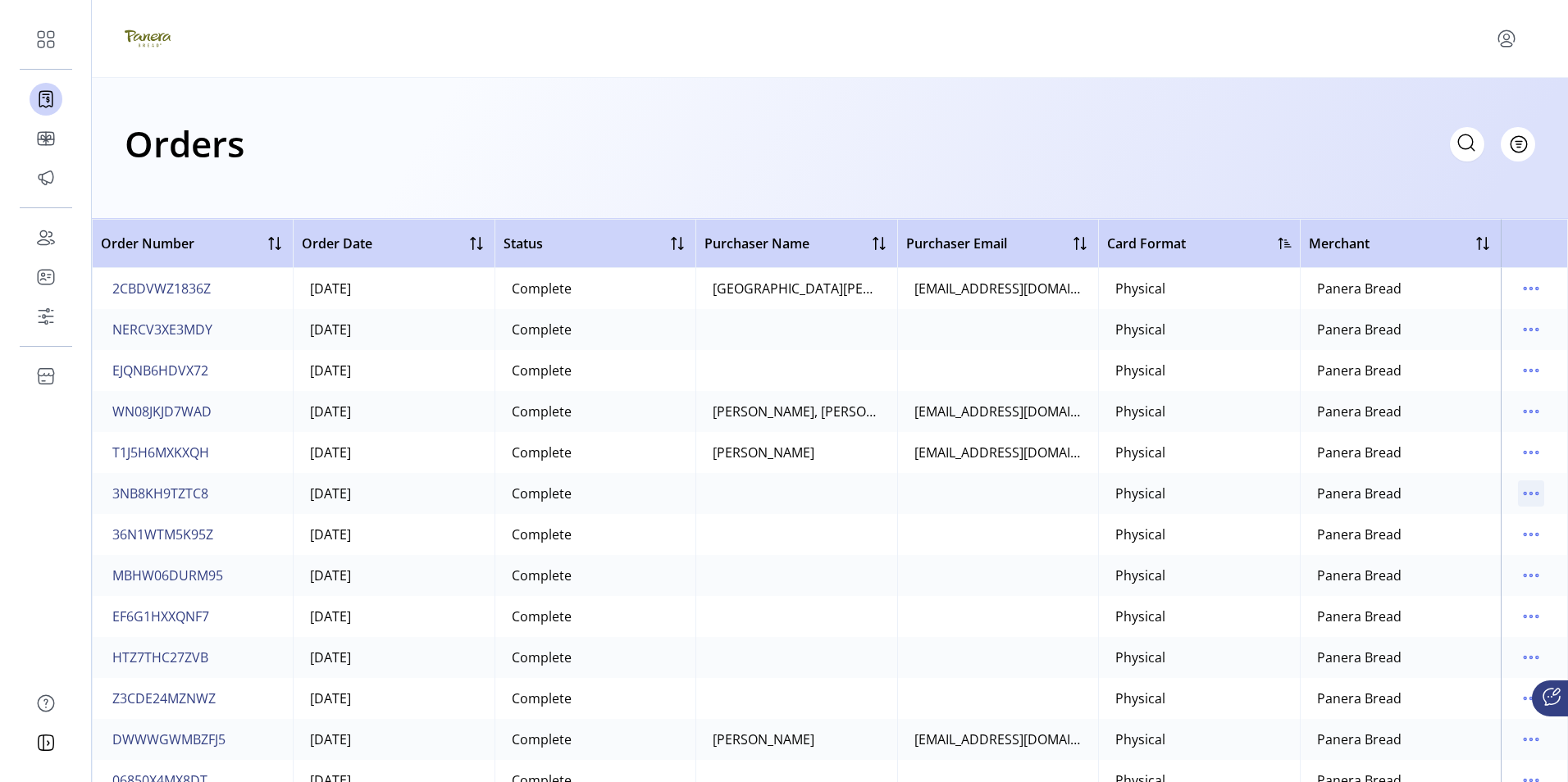
click at [1530, 495] on icon "menu" at bounding box center [1531, 494] width 2 height 2
click at [1448, 555] on span "View All Cards" at bounding box center [1453, 552] width 136 height 13
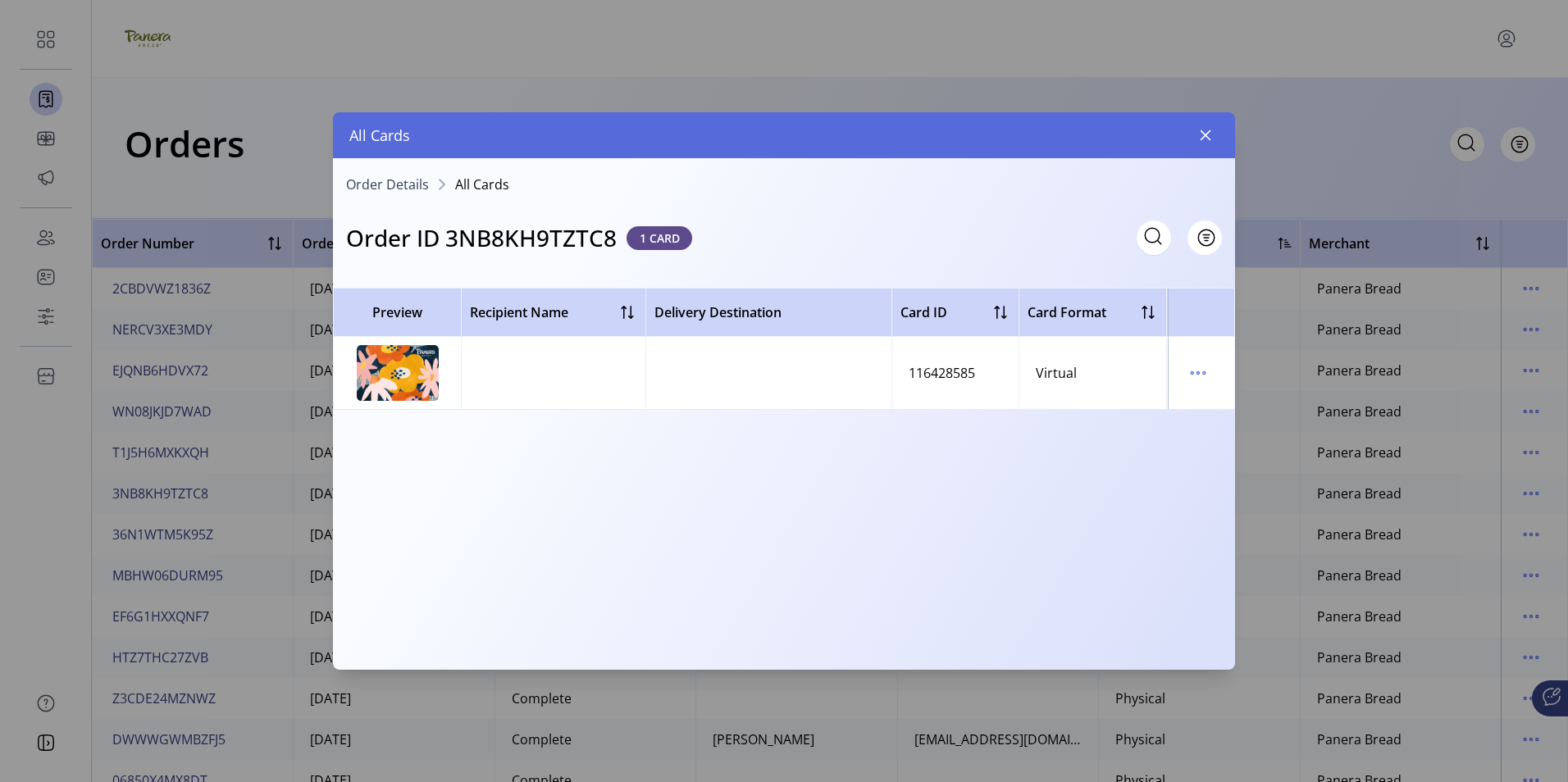
click at [1205, 135] on icon "button" at bounding box center [1206, 136] width 11 height 11
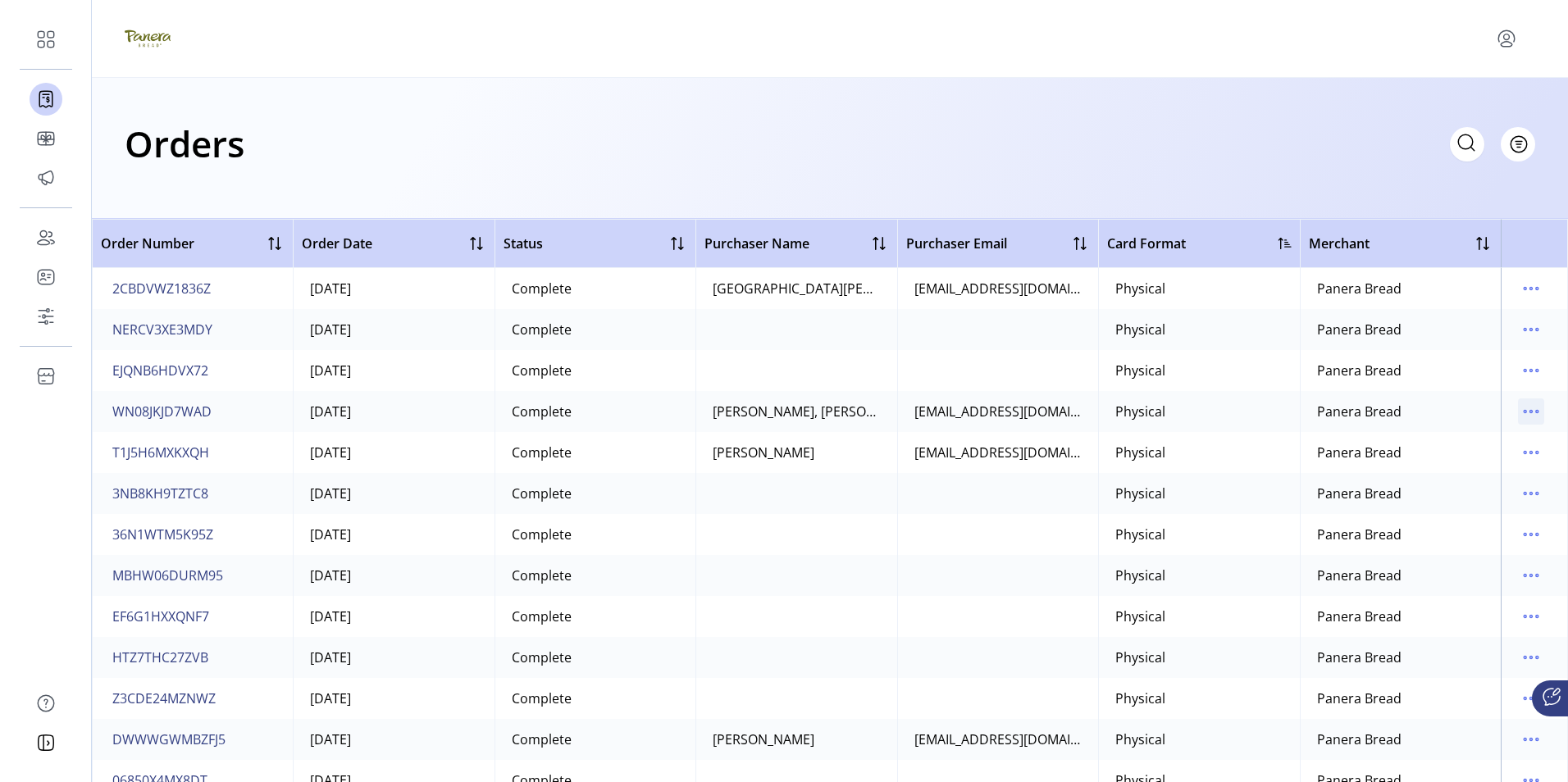
click at [1524, 411] on icon "menu" at bounding box center [1525, 411] width 2 height 2
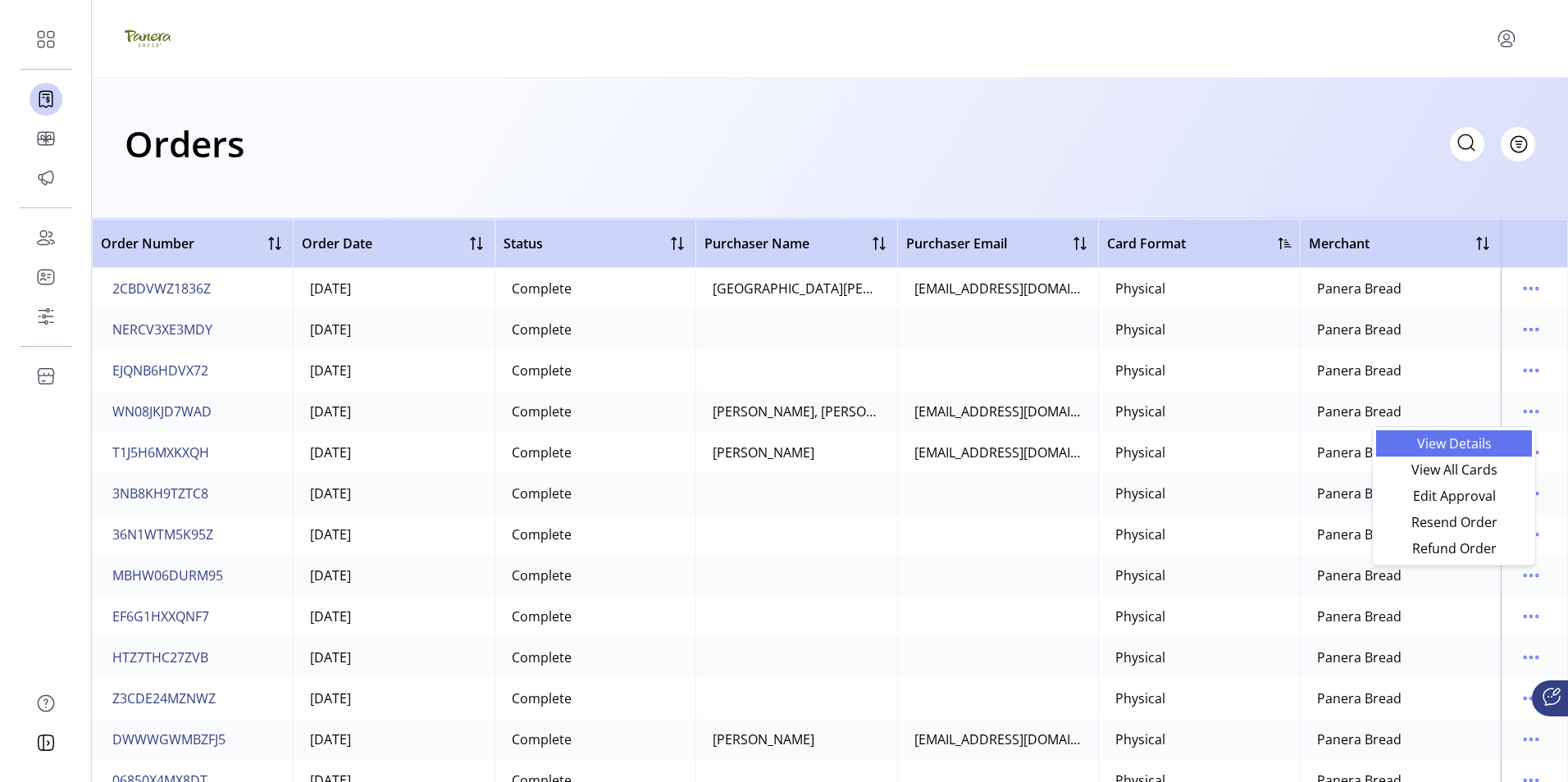
click at [1444, 442] on span "View Details" at bounding box center [1453, 444] width 136 height 13
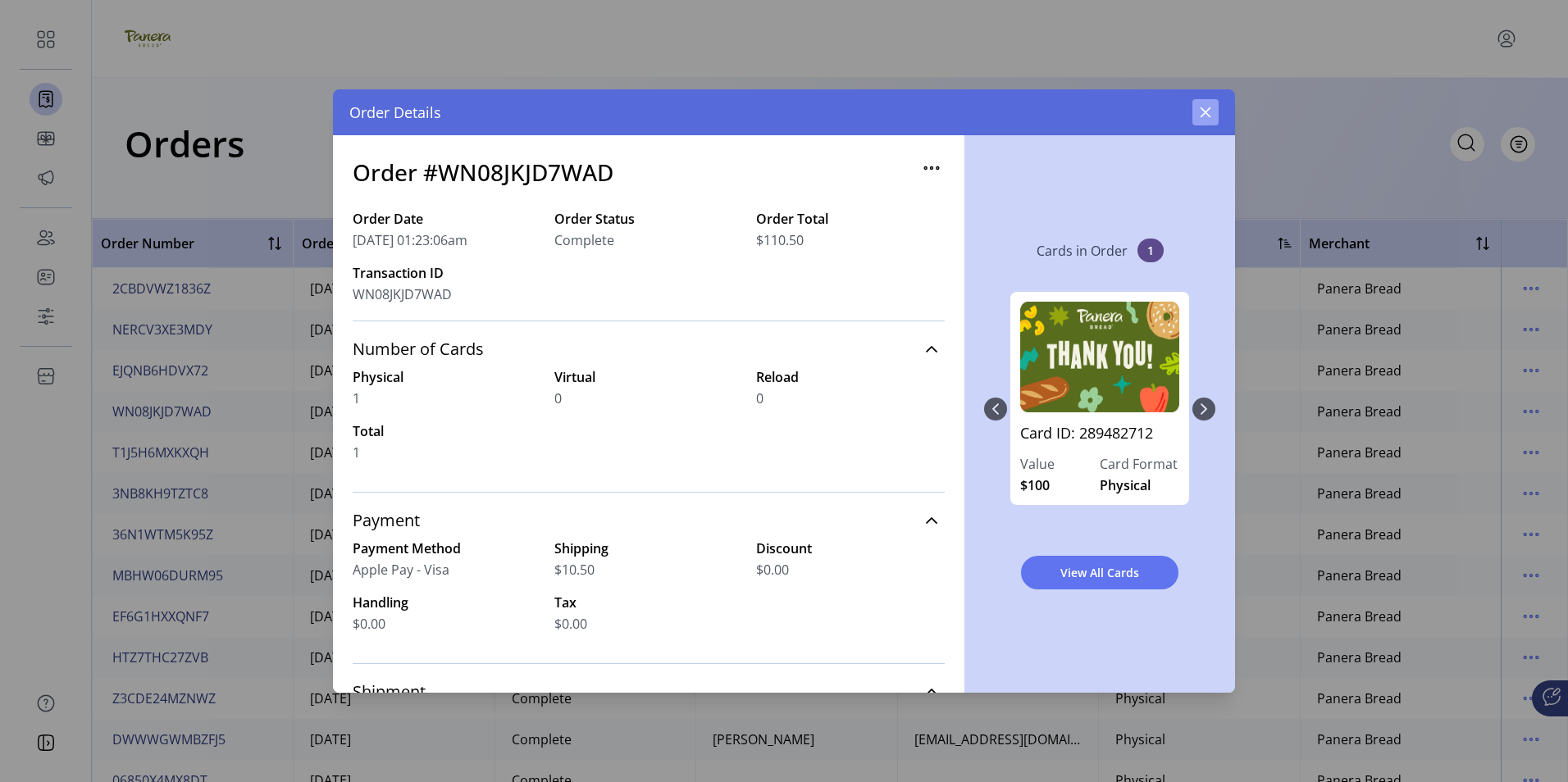
click at [1207, 112] on icon "button" at bounding box center [1206, 112] width 13 height 13
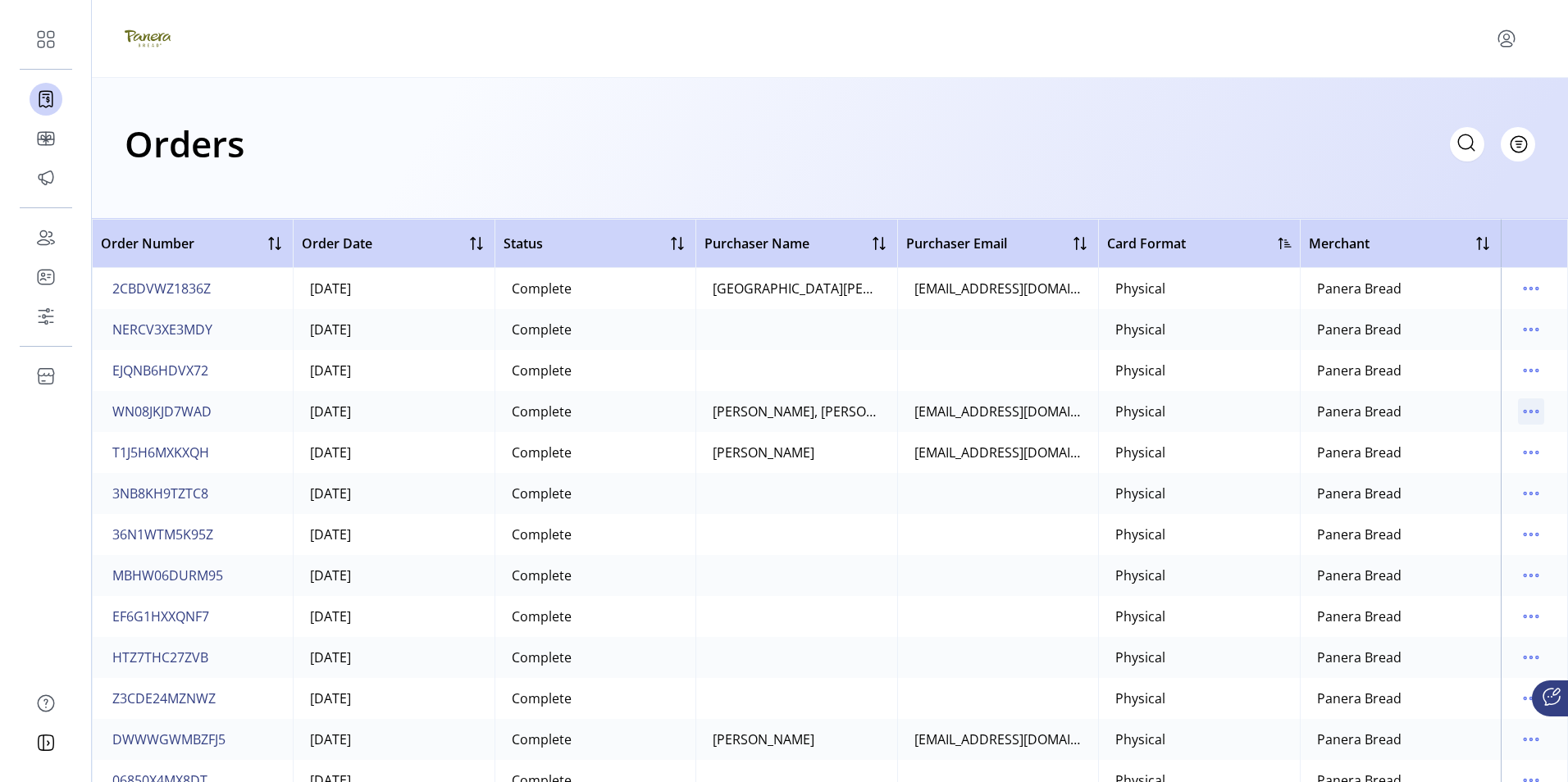
click at [1530, 411] on icon "menu" at bounding box center [1531, 411] width 2 height 2
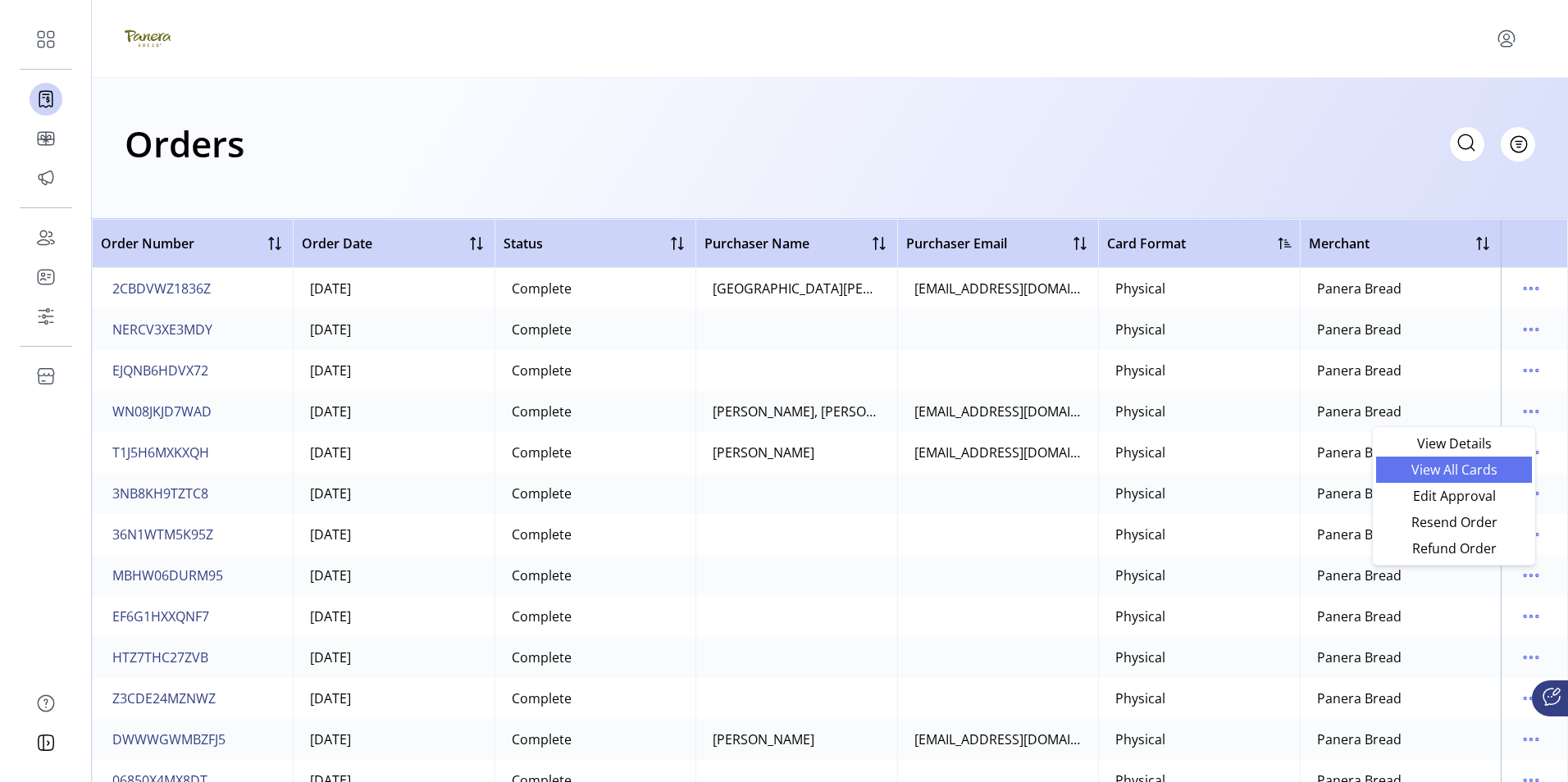
click at [1437, 467] on span "View All Cards" at bounding box center [1453, 470] width 136 height 13
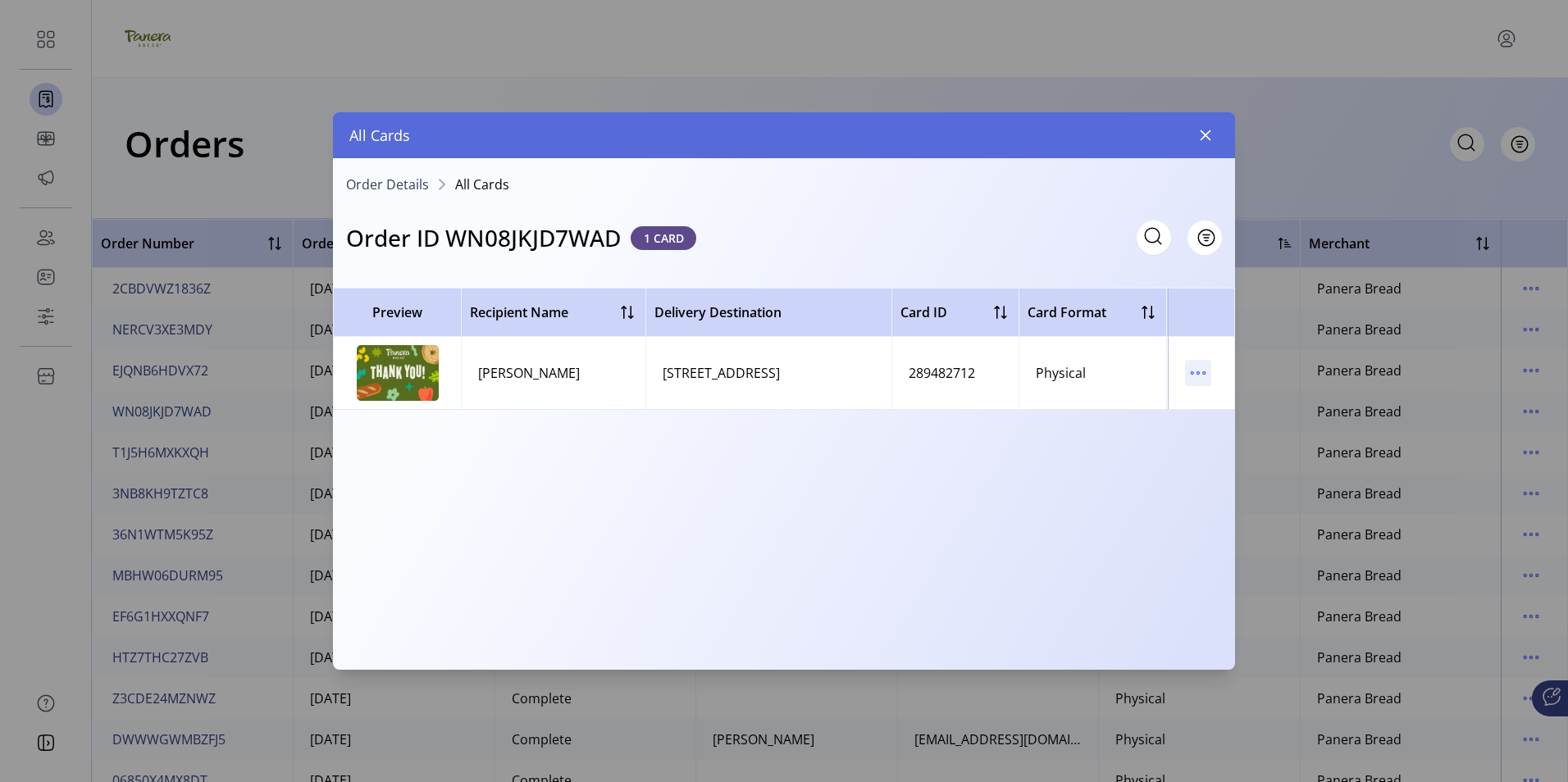
click at [1202, 371] on icon "menu" at bounding box center [1198, 373] width 27 height 27
click at [1241, 406] on span "View Card Details" at bounding box center [1267, 406] width 136 height 13
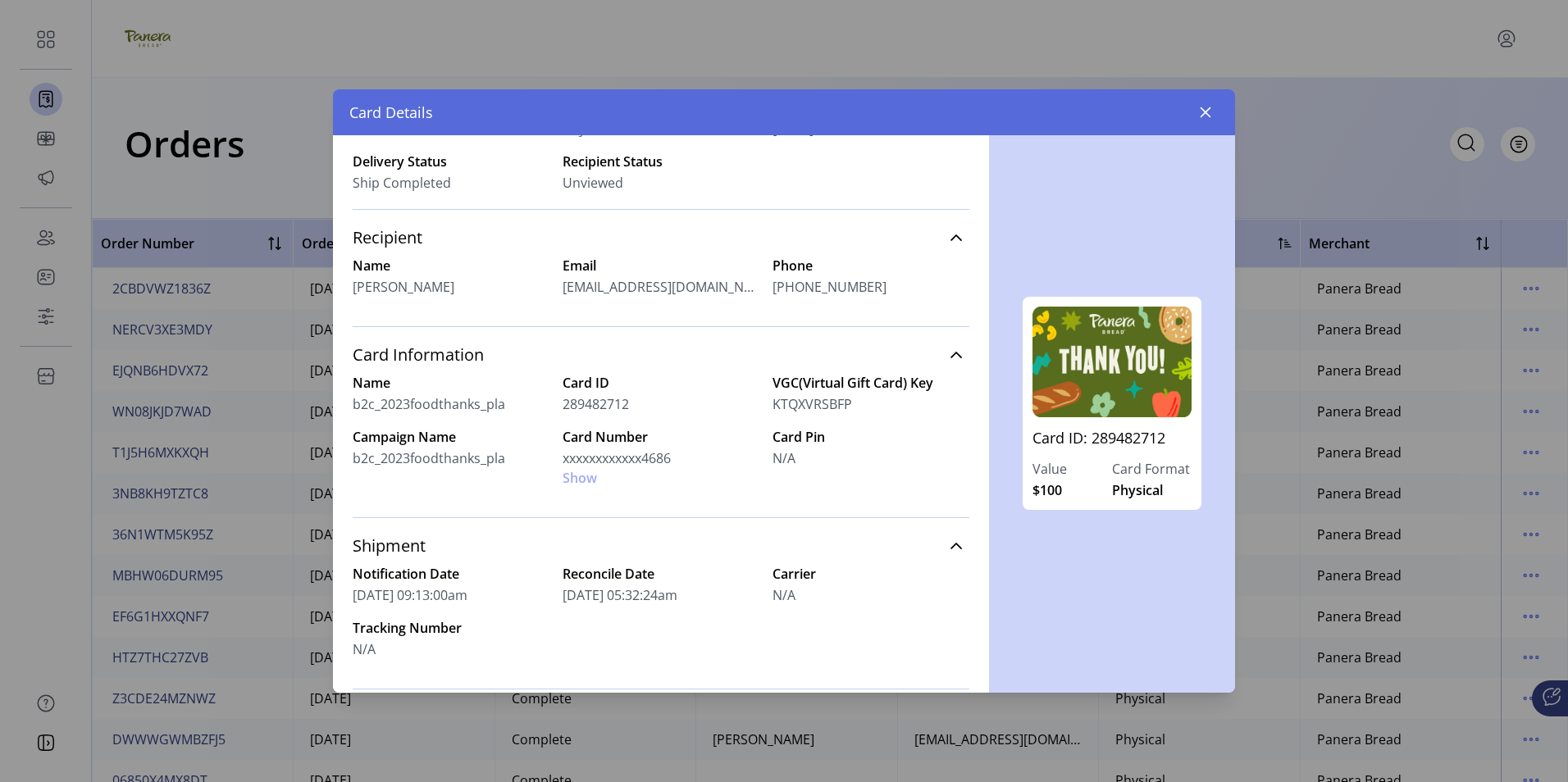
scroll to position [246, 0]
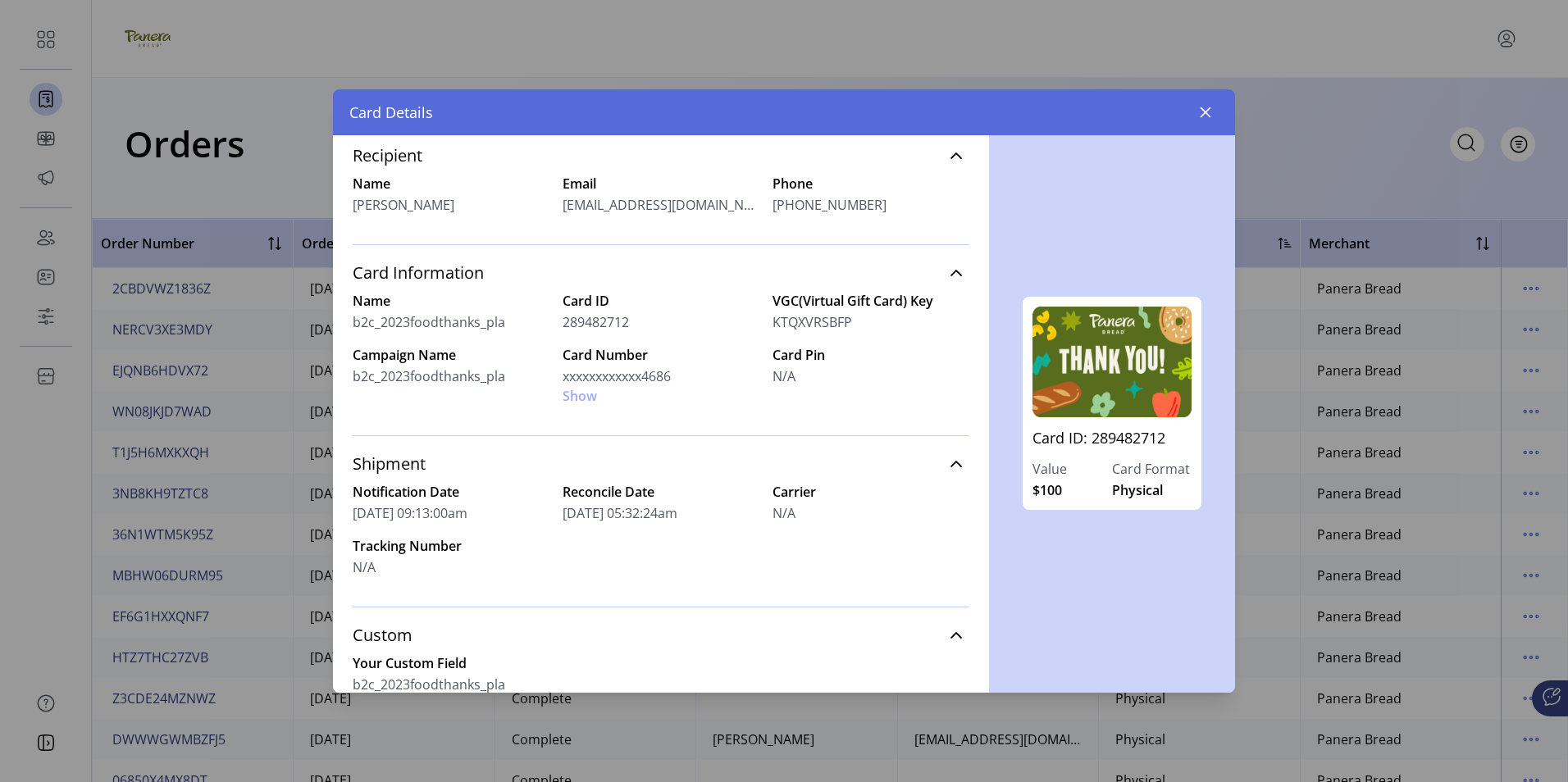
click at [587, 398] on div "Card Number xxxxxxxxxxxx4686 Show" at bounding box center [661, 376] width 197 height 61
click at [582, 399] on div "Card Number xxxxxxxxxxxx4686 Show" at bounding box center [661, 376] width 197 height 61
click at [1201, 115] on icon "button" at bounding box center [1206, 112] width 13 height 13
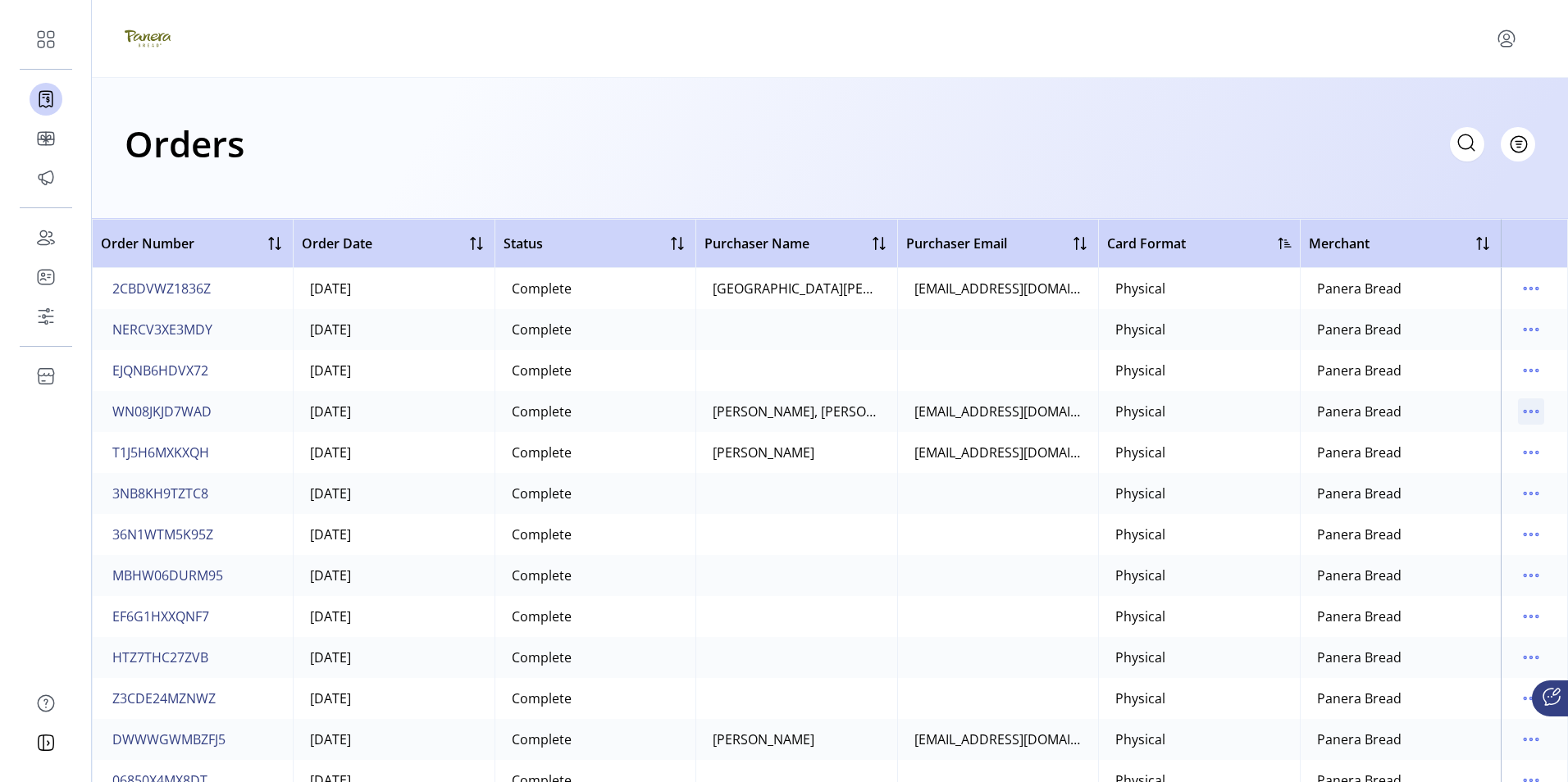
click at [1520, 412] on icon "menu" at bounding box center [1531, 412] width 27 height 27
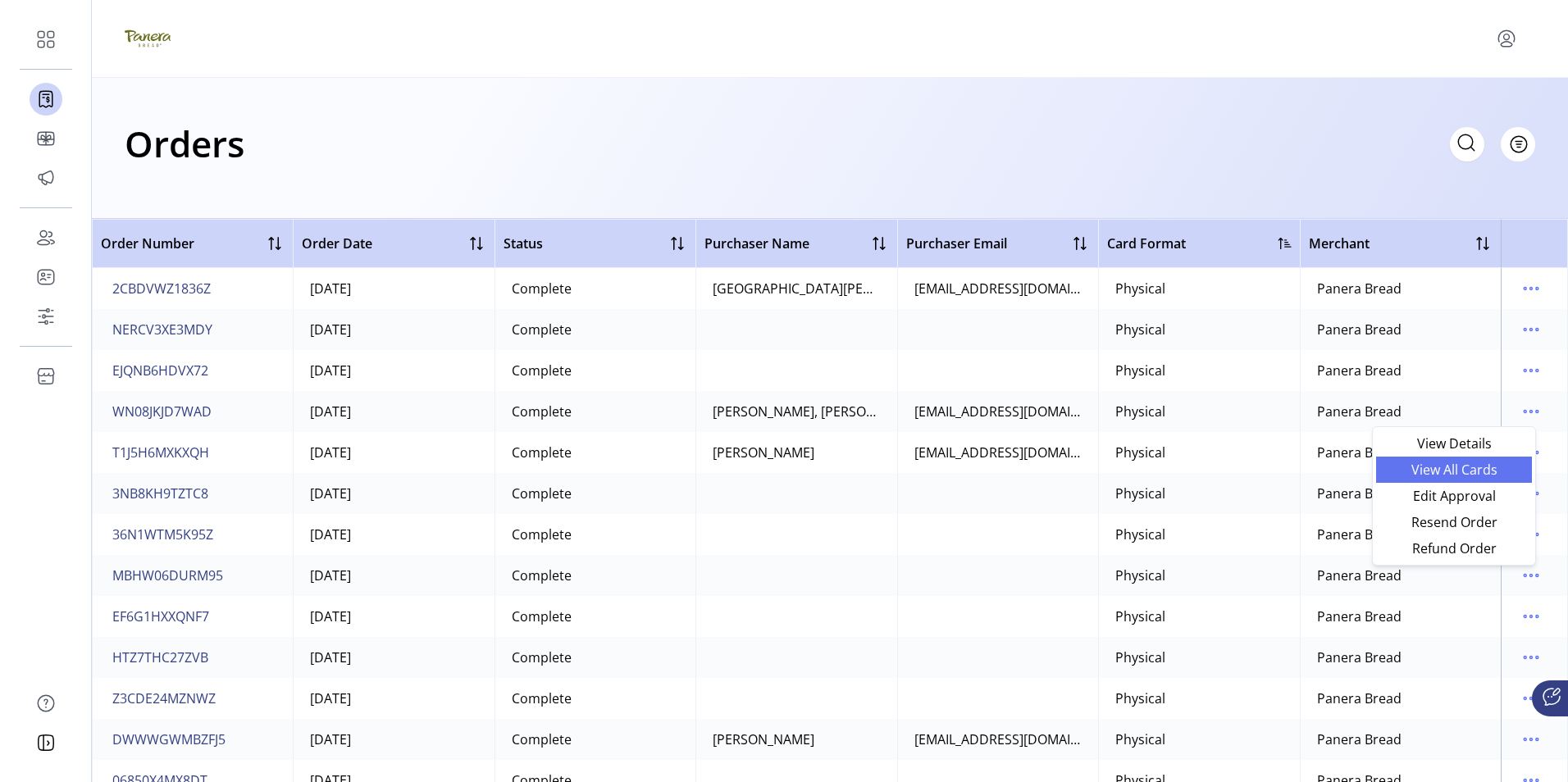
click at [1449, 467] on span "View All Cards" at bounding box center [1453, 470] width 136 height 13
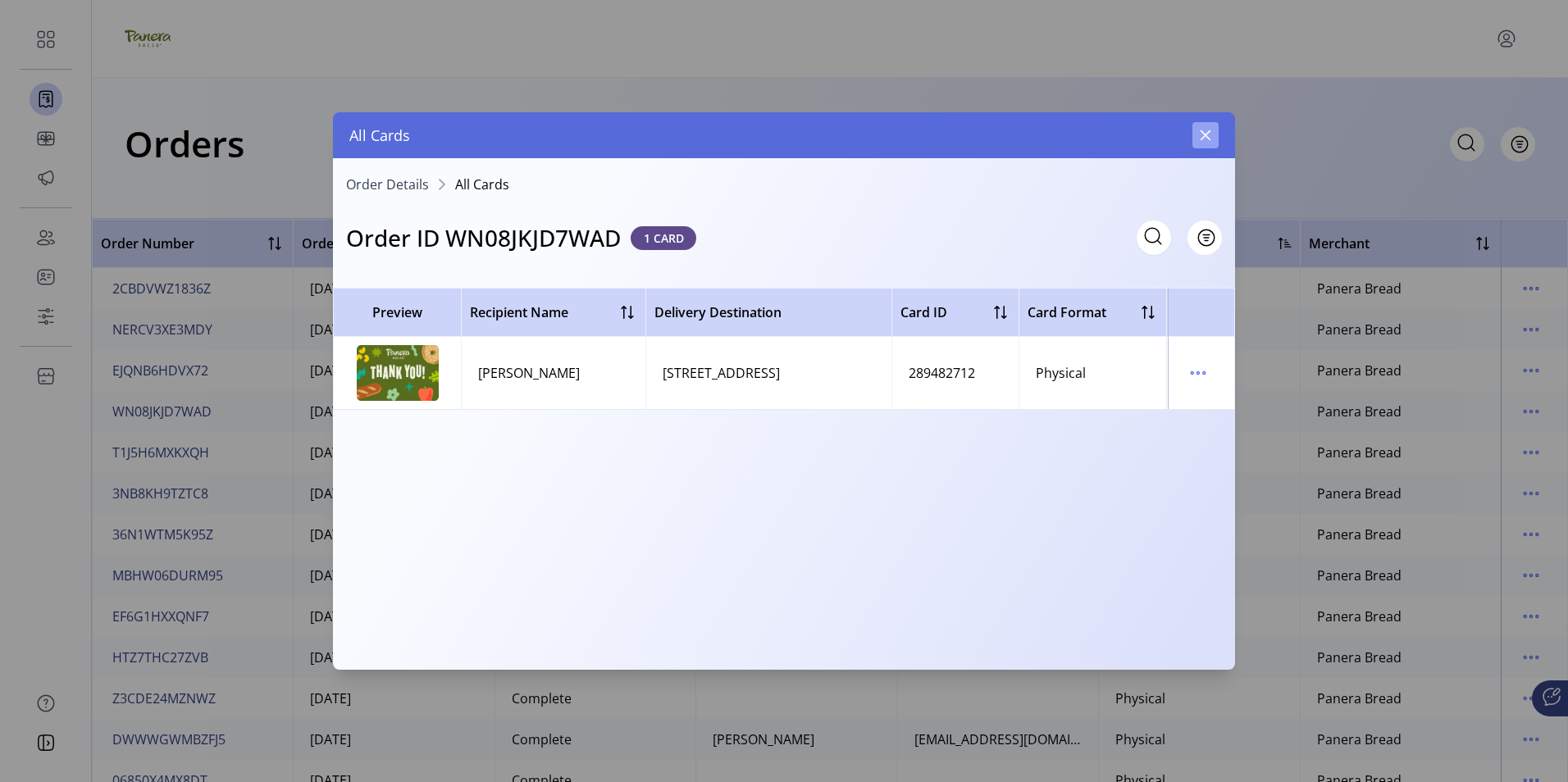
click at [1208, 135] on icon "button" at bounding box center [1206, 136] width 13 height 13
